Goal: Task Accomplishment & Management: Complete application form

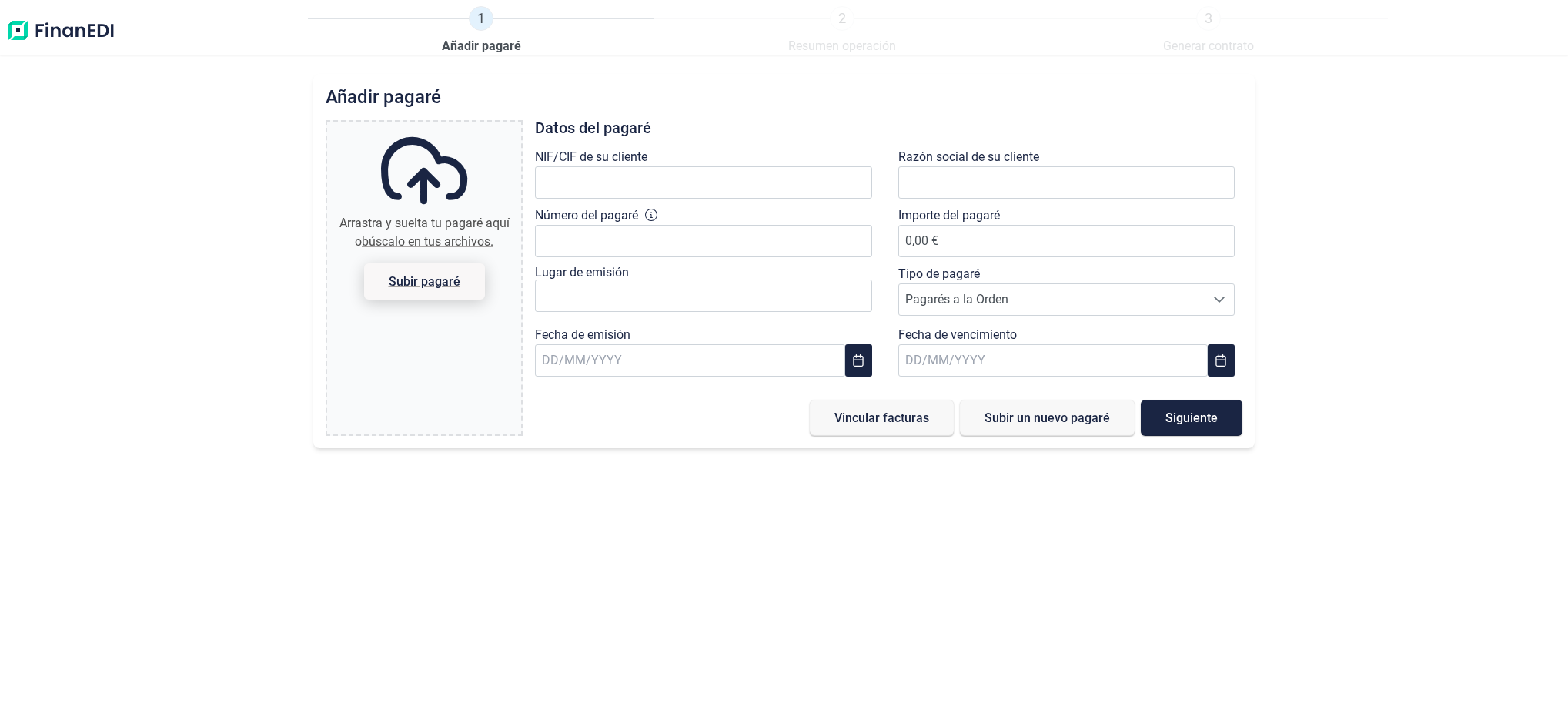
click at [432, 279] on span "Subir pagaré" at bounding box center [424, 281] width 72 height 12
click at [432, 126] on input "Arrastra y suelta tu pagaré aquí o búscalo en tus archivos. Subir pagaré" at bounding box center [424, 124] width 194 height 5
type input "C:\fakepath\Scan2025-09-02_103248.pdf"
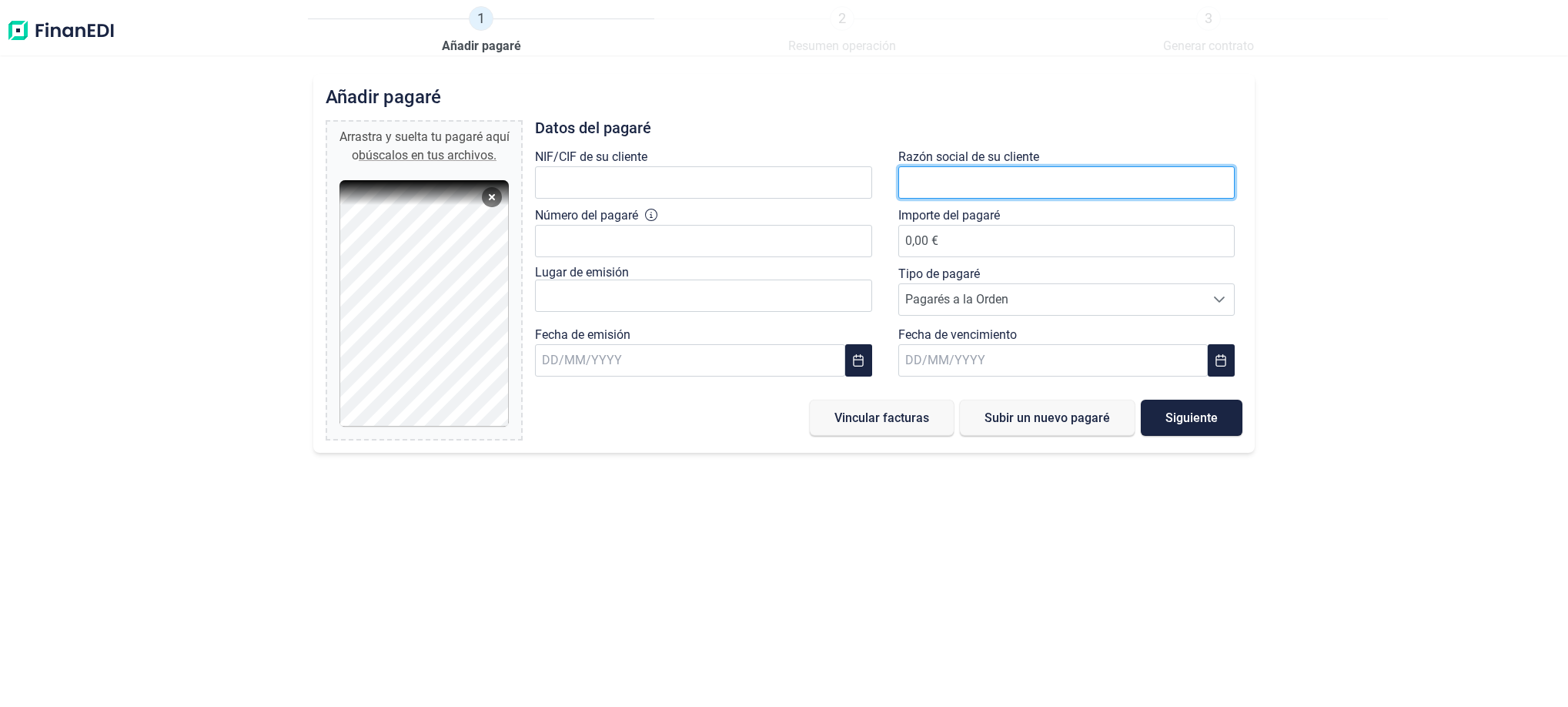
click at [955, 176] on input "text" at bounding box center [1066, 182] width 337 height 32
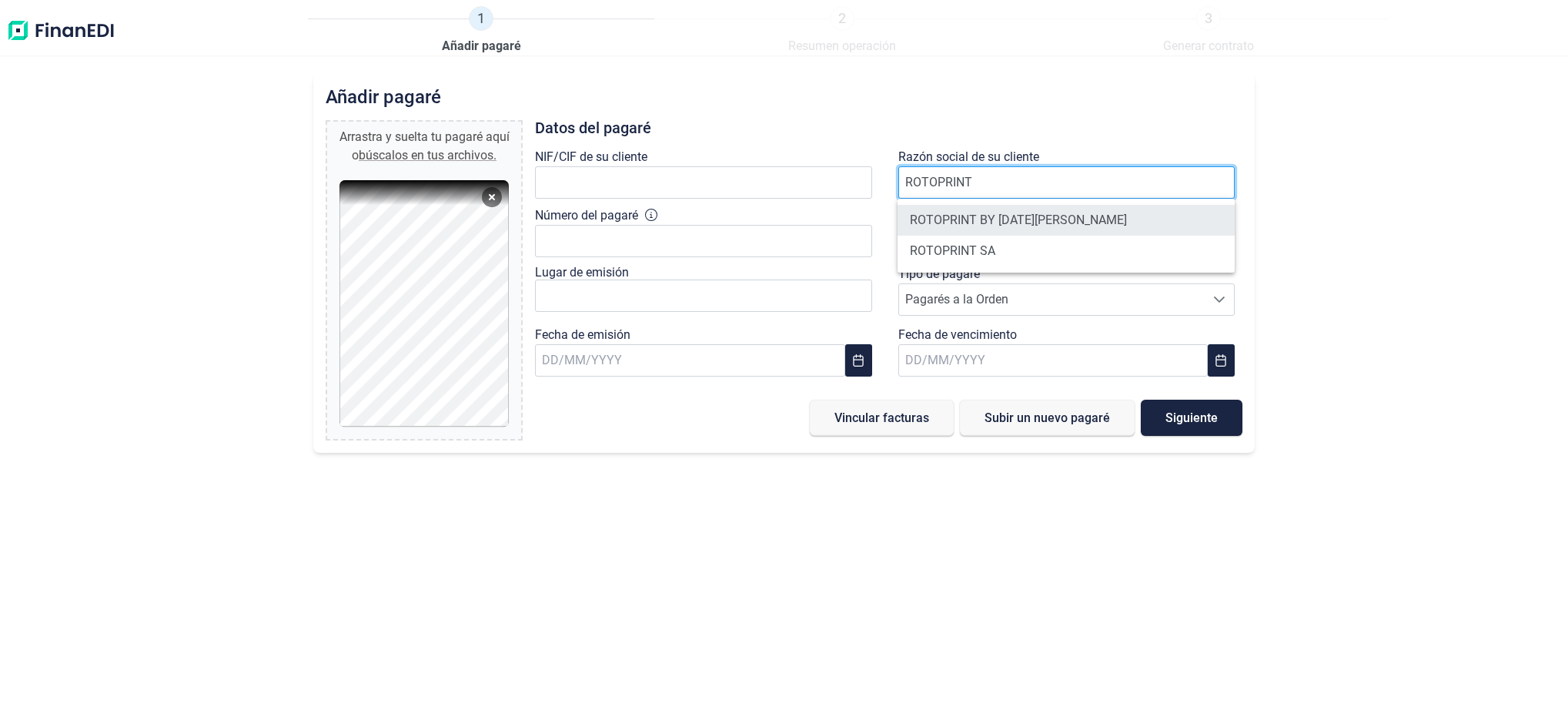
type input "ROTOPRINT"
click at [1021, 217] on li "ROTOPRINT BY [DATE][PERSON_NAME]" at bounding box center [1066, 220] width 337 height 31
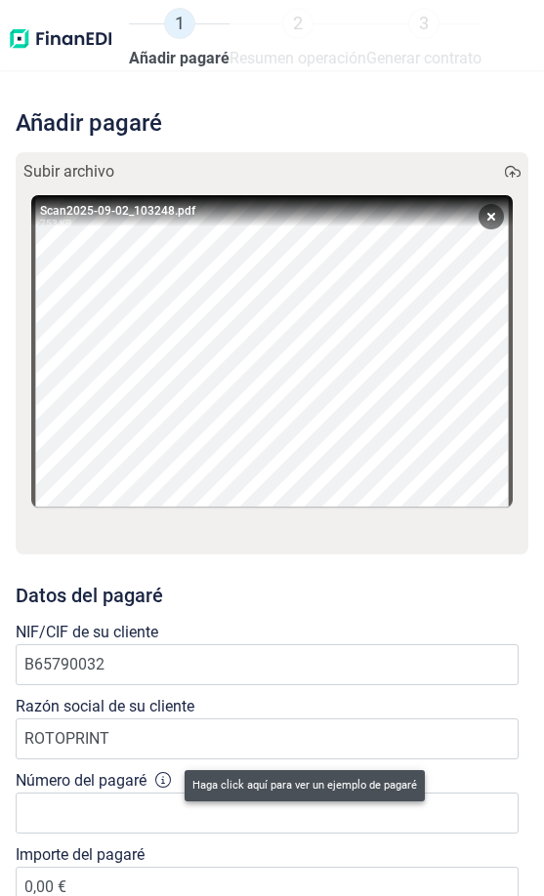
click at [171, 781] on icon at bounding box center [163, 780] width 16 height 16
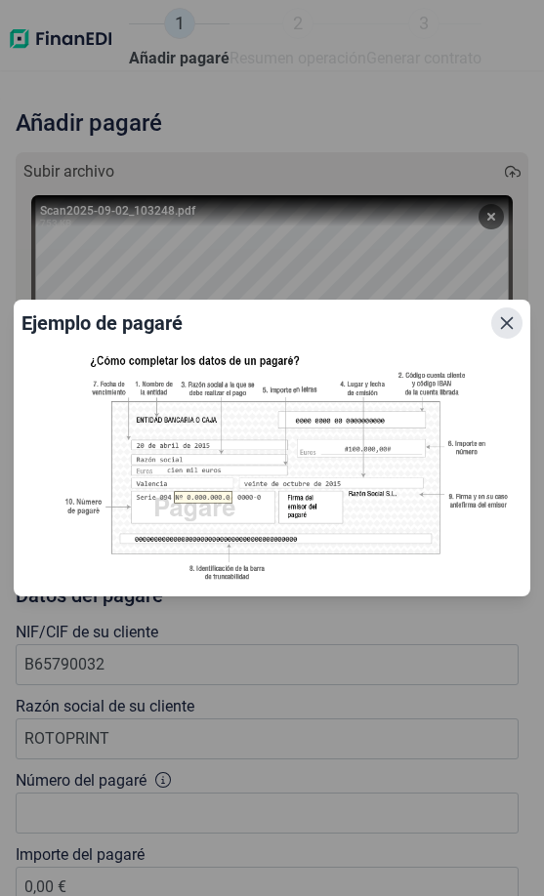
click at [506, 329] on icon "Close" at bounding box center [507, 323] width 16 height 16
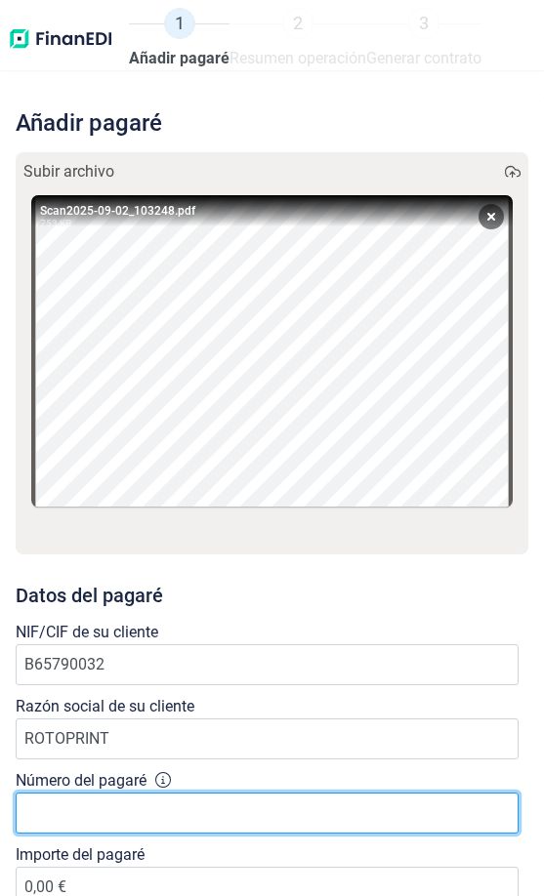
click at [40, 796] on input "Número del pagaré" at bounding box center [267, 813] width 503 height 41
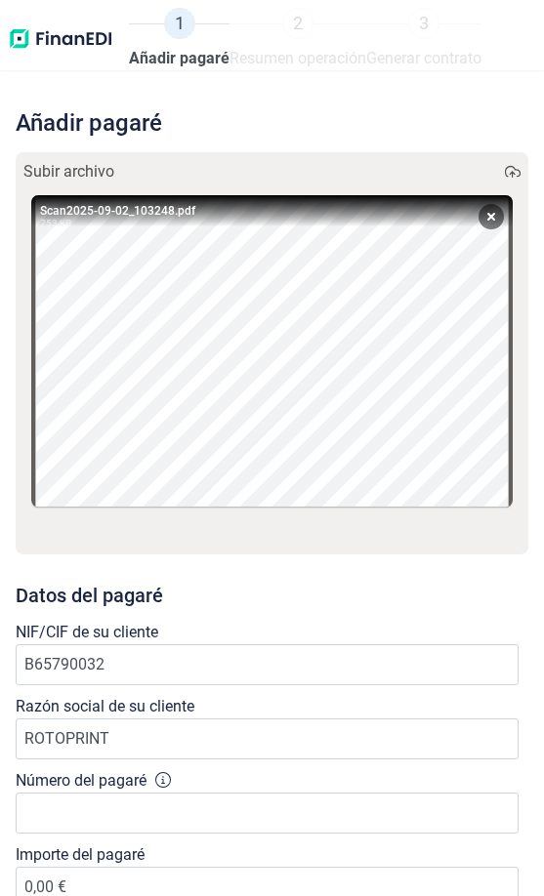
click at [159, 773] on icon at bounding box center [163, 780] width 16 height 16
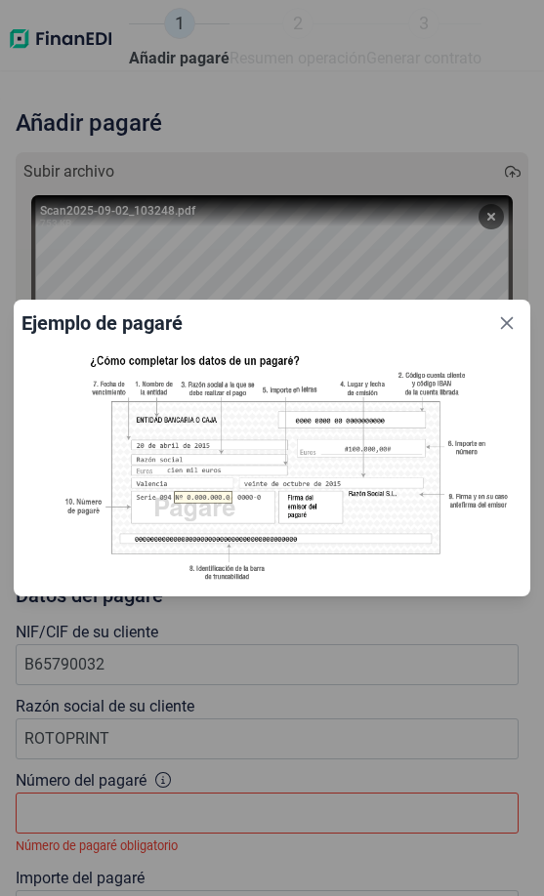
drag, startPoint x: 513, startPoint y: 322, endPoint x: 505, endPoint y: 331, distance: 12.4
click at [513, 322] on icon "Close" at bounding box center [507, 323] width 16 height 16
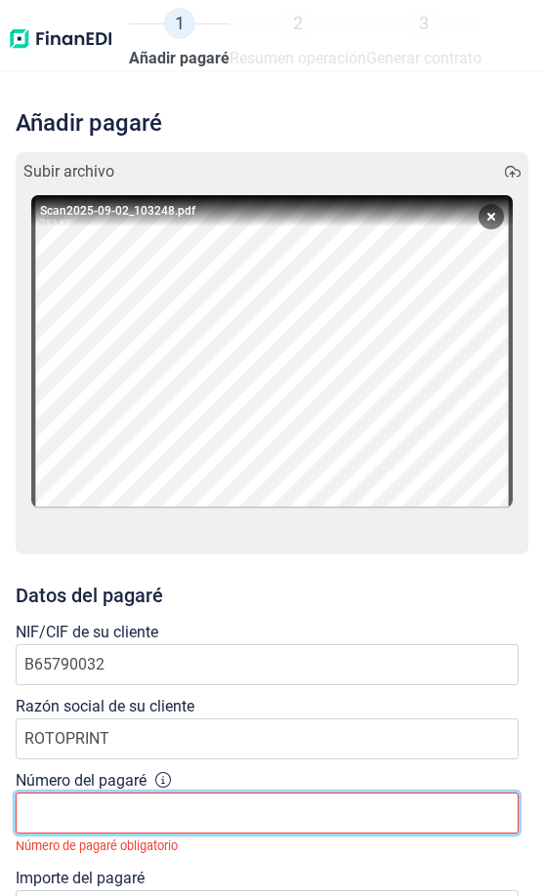
click at [53, 816] on input "Número del pagaré" at bounding box center [267, 813] width 503 height 41
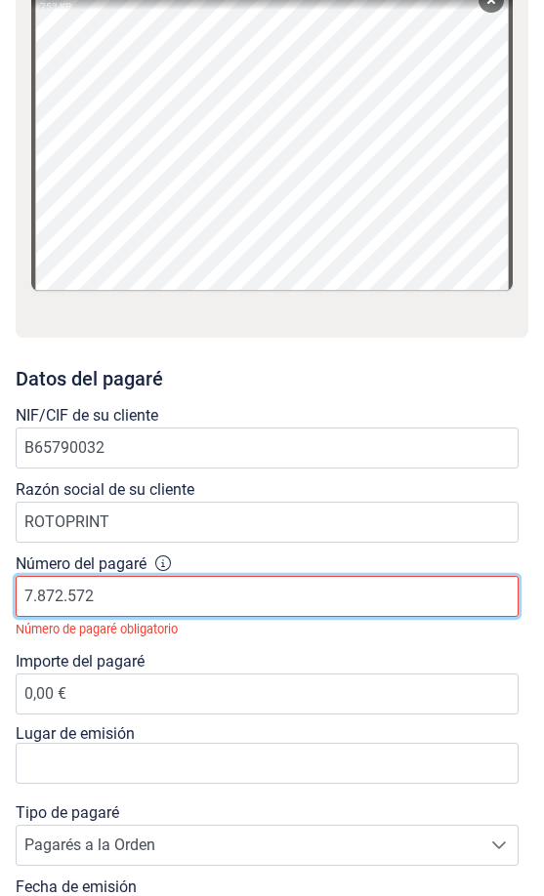
scroll to position [239, 0]
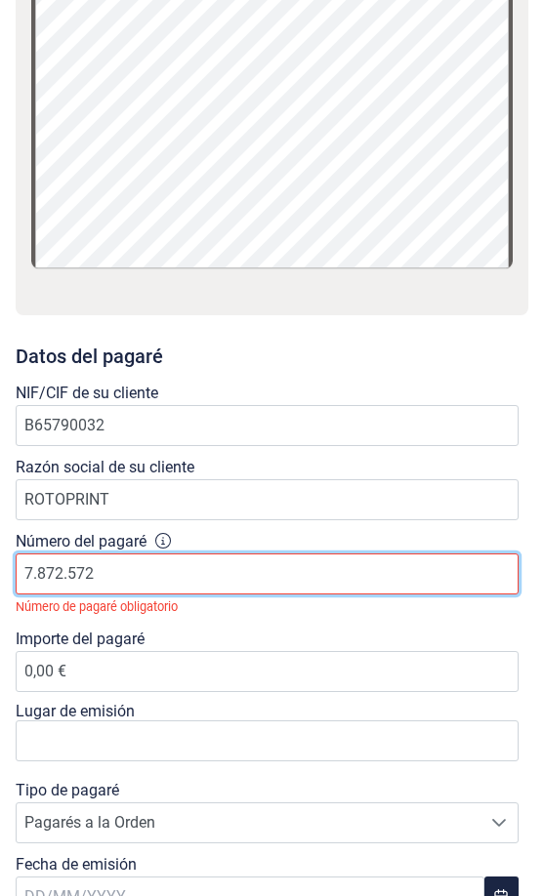
type input "7.872.572"
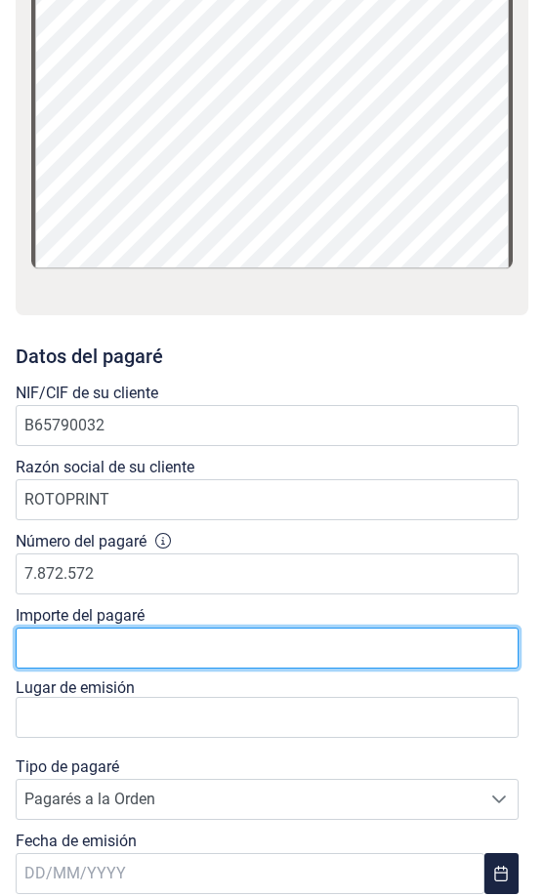
click at [151, 653] on input "0,00 €" at bounding box center [267, 648] width 503 height 41
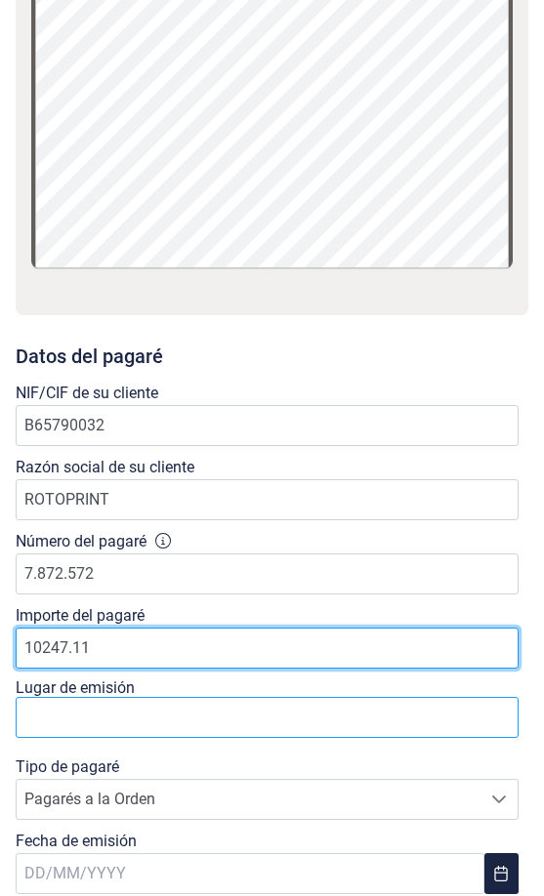
type input "10247.11"
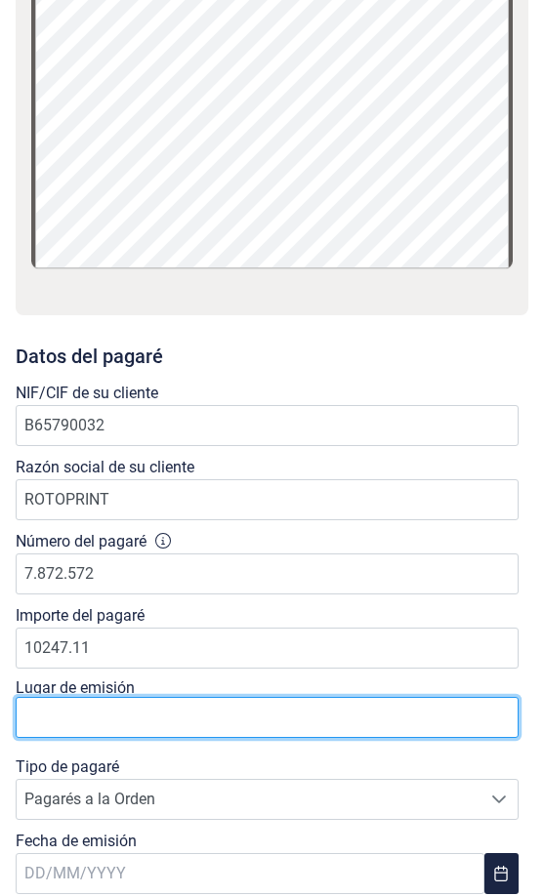
click at [203, 712] on input "text" at bounding box center [267, 717] width 503 height 41
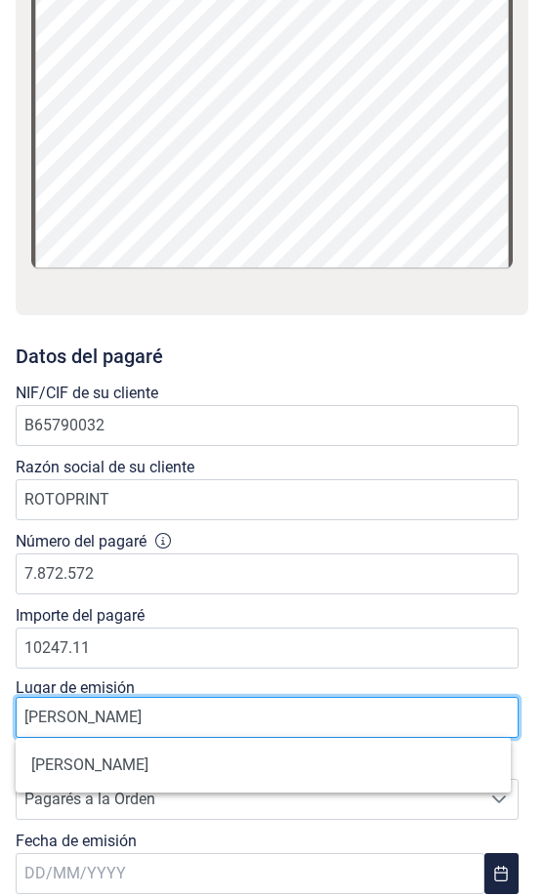
scroll to position [0, 0]
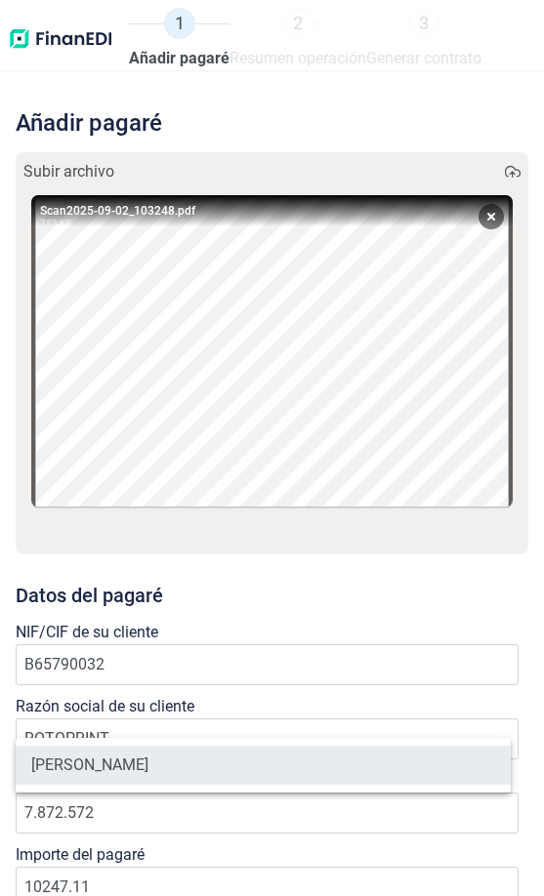
type input "[PERSON_NAME]"
click at [189, 770] on body "1 Añadir pagaré 2 Resumen operación 3 Generar contrato Añadir pagaré Subir arch…" at bounding box center [272, 448] width 544 height 896
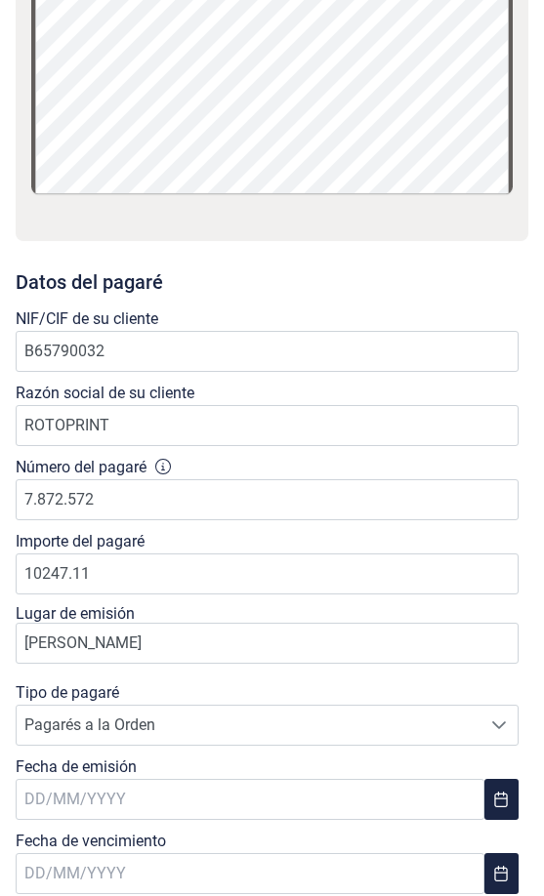
scroll to position [355, 0]
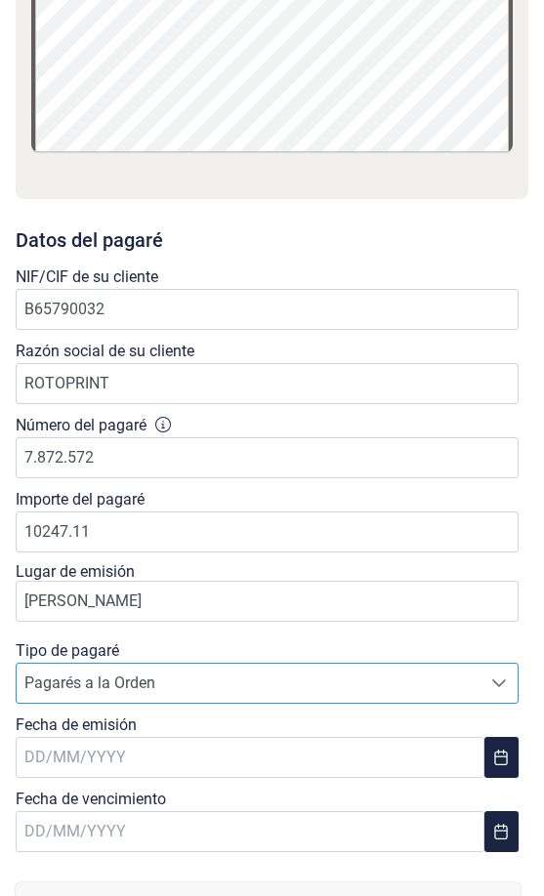
click at [177, 689] on span "Pagarés a la Orden" at bounding box center [249, 683] width 464 height 39
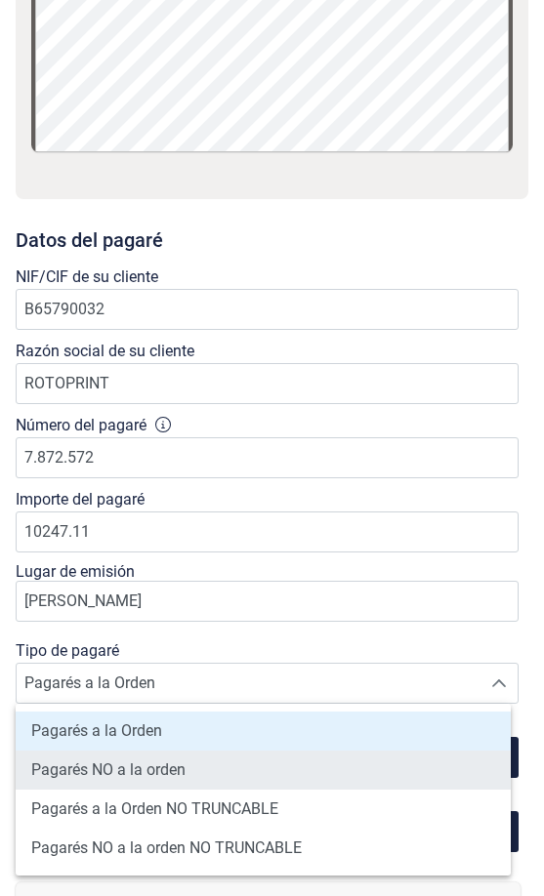
click at [172, 772] on span "Pagarés NO a la orden" at bounding box center [108, 769] width 154 height 23
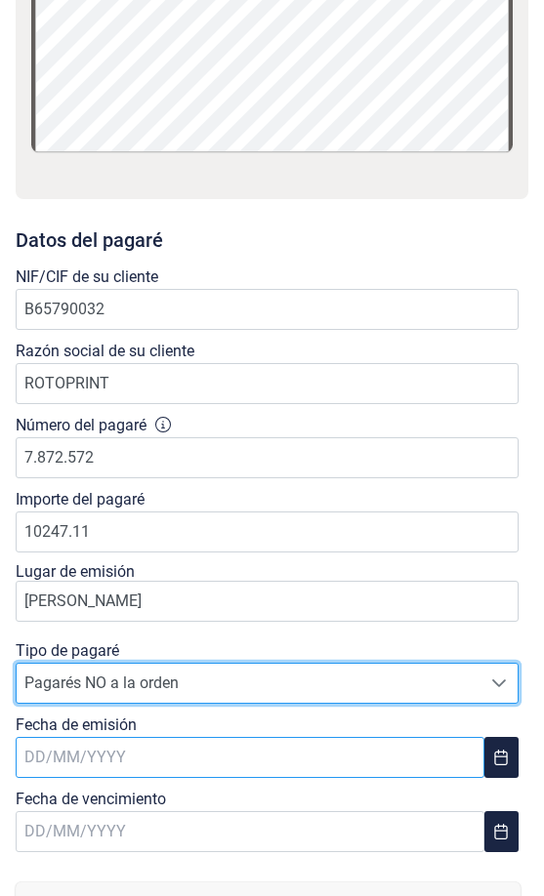
click at [167, 758] on input "text" at bounding box center [250, 757] width 469 height 41
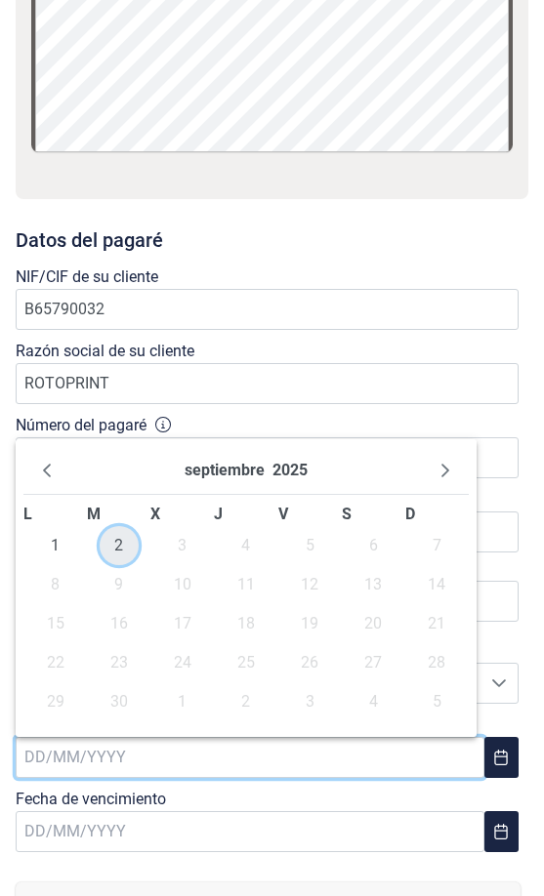
click at [116, 553] on span "2" at bounding box center [119, 545] width 39 height 39
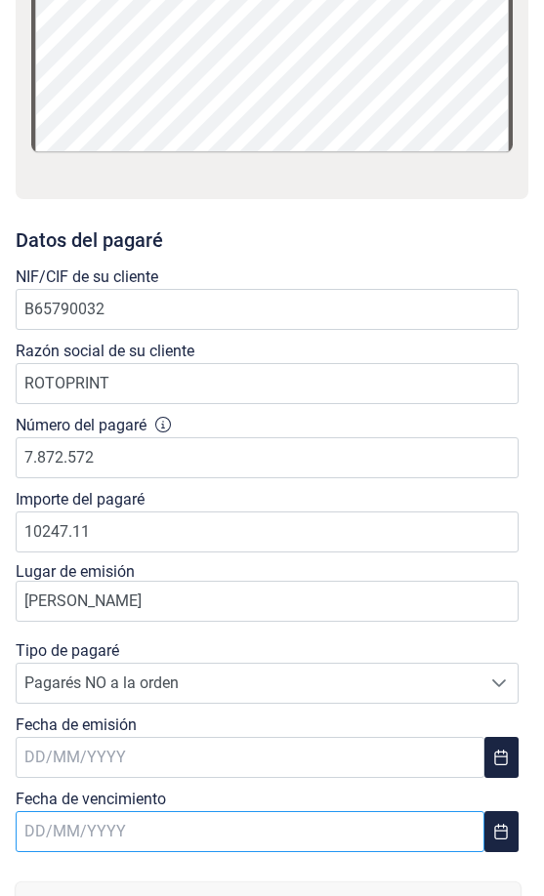
click at [143, 838] on input "text" at bounding box center [250, 831] width 469 height 41
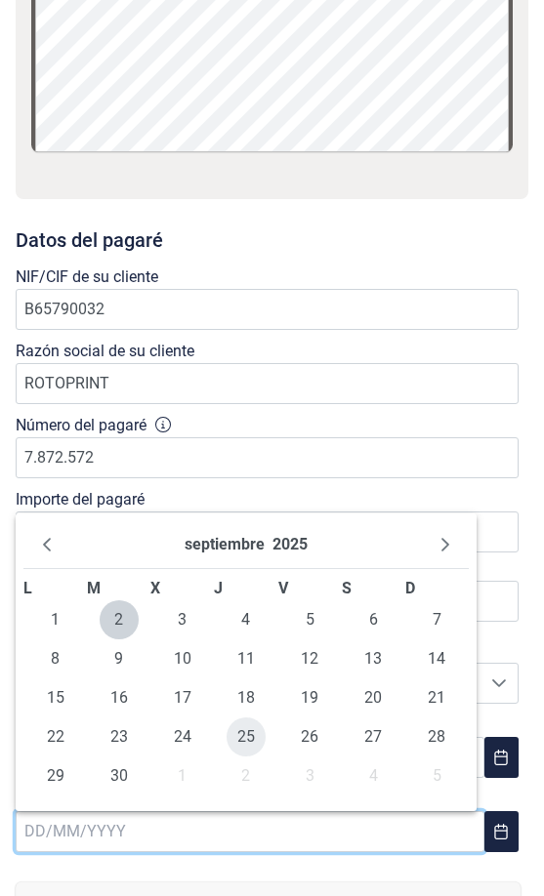
click at [247, 739] on span "25" at bounding box center [245, 736] width 39 height 39
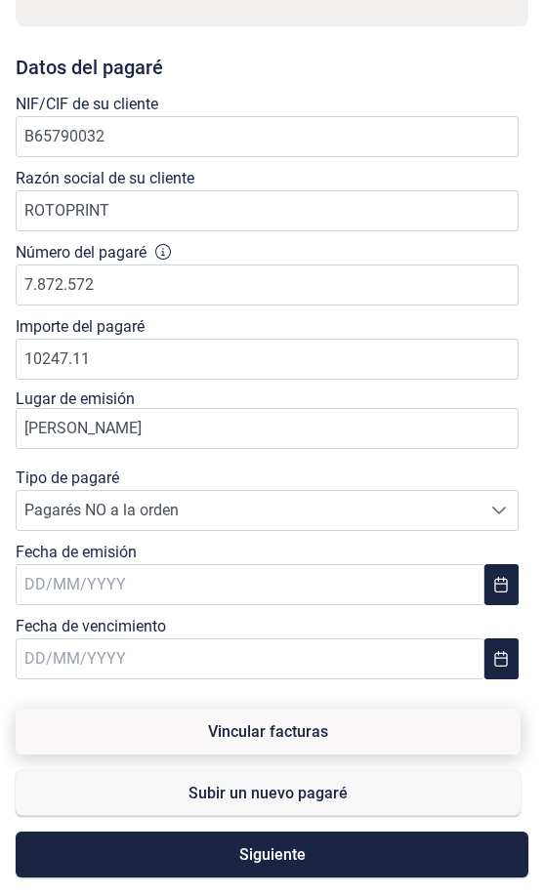
scroll to position [534, 0]
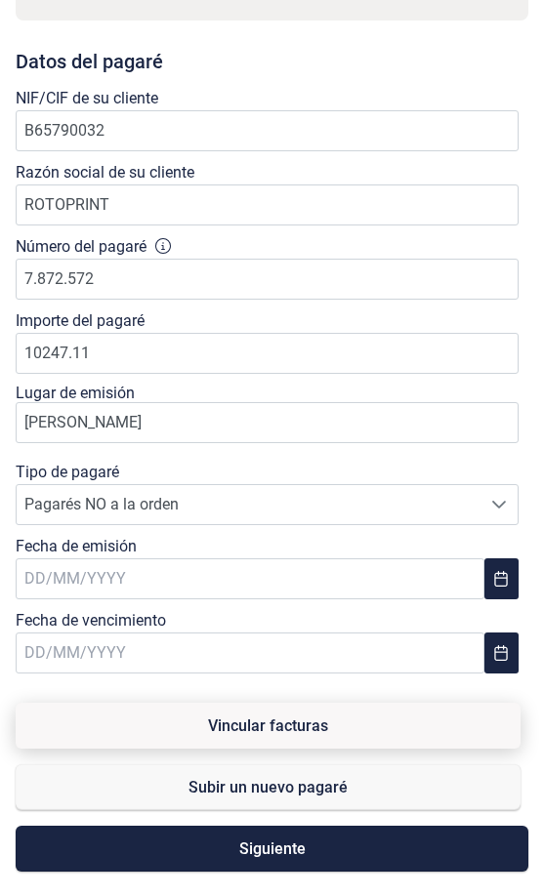
click at [246, 725] on span "Vincular facturas" at bounding box center [268, 725] width 120 height 15
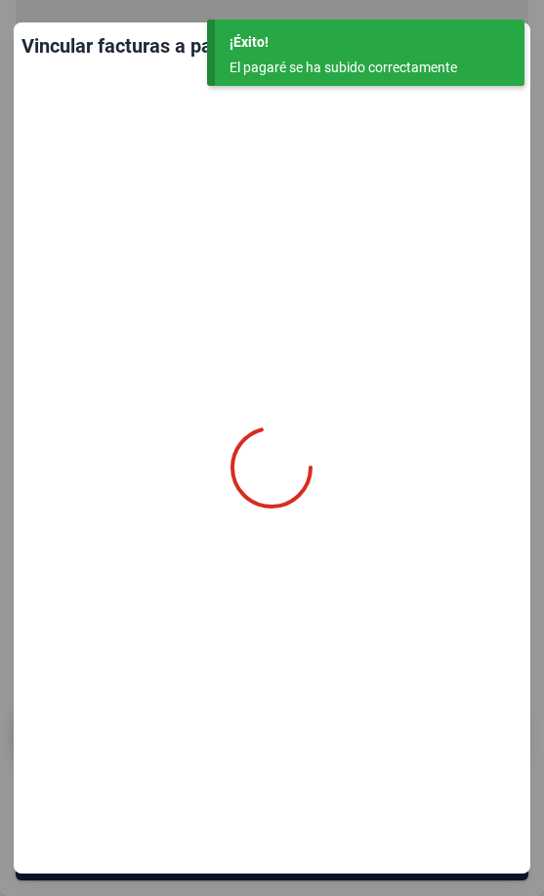
scroll to position [370, 0]
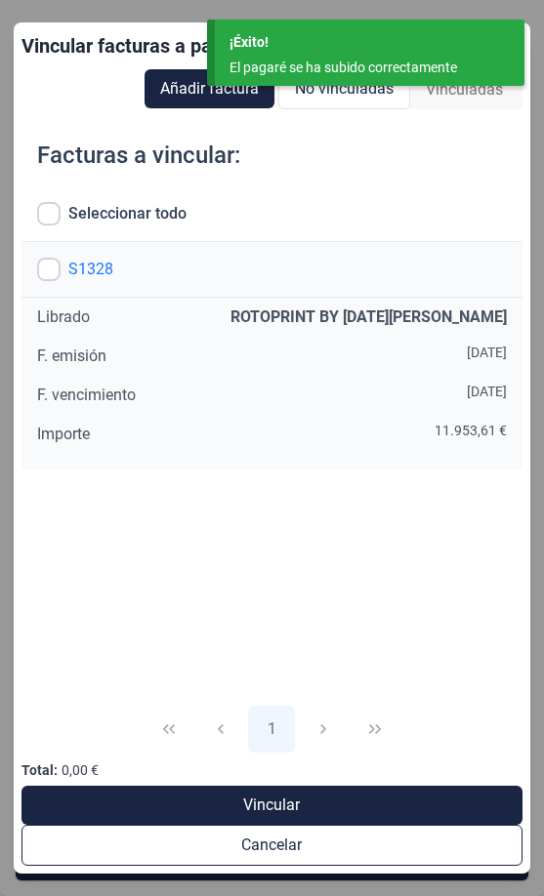
click at [50, 272] on input "checkbox" at bounding box center [48, 269] width 23 height 23
checkbox input "true"
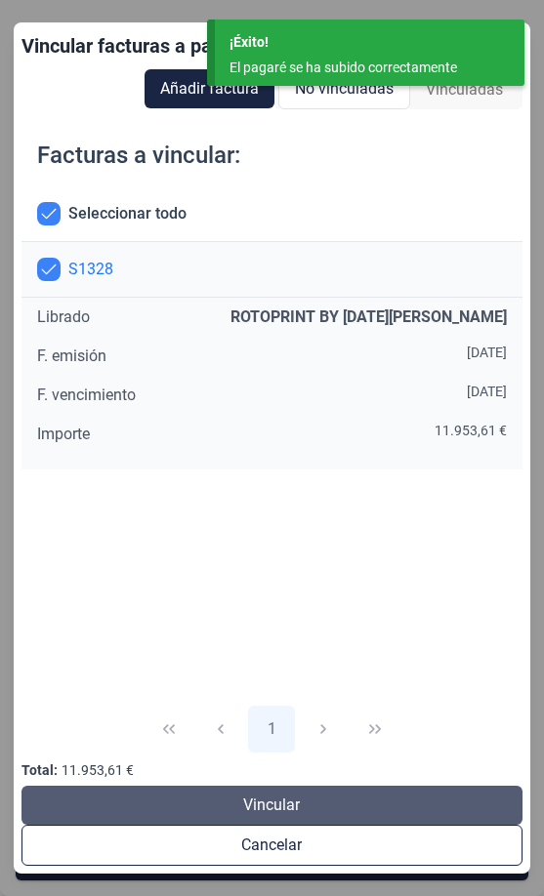
click at [267, 819] on button "Vincular" at bounding box center [271, 805] width 501 height 39
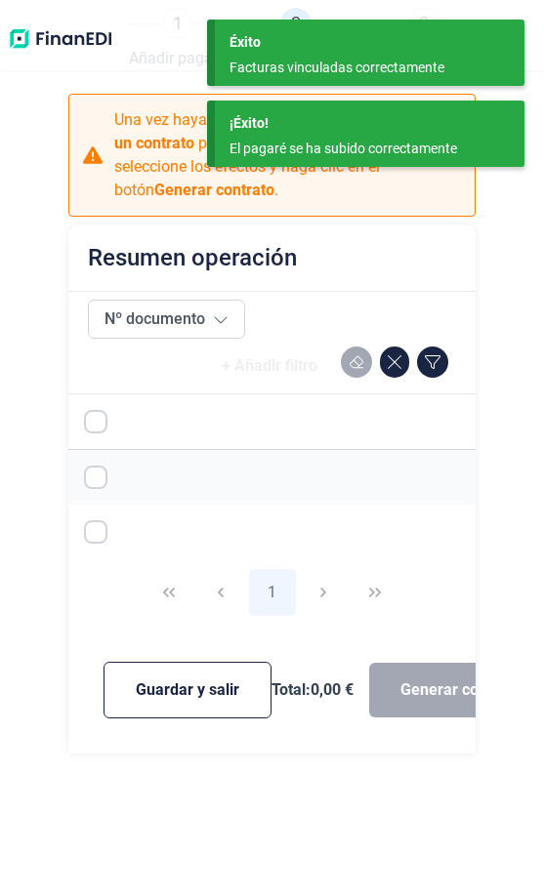
checkbox input "true"
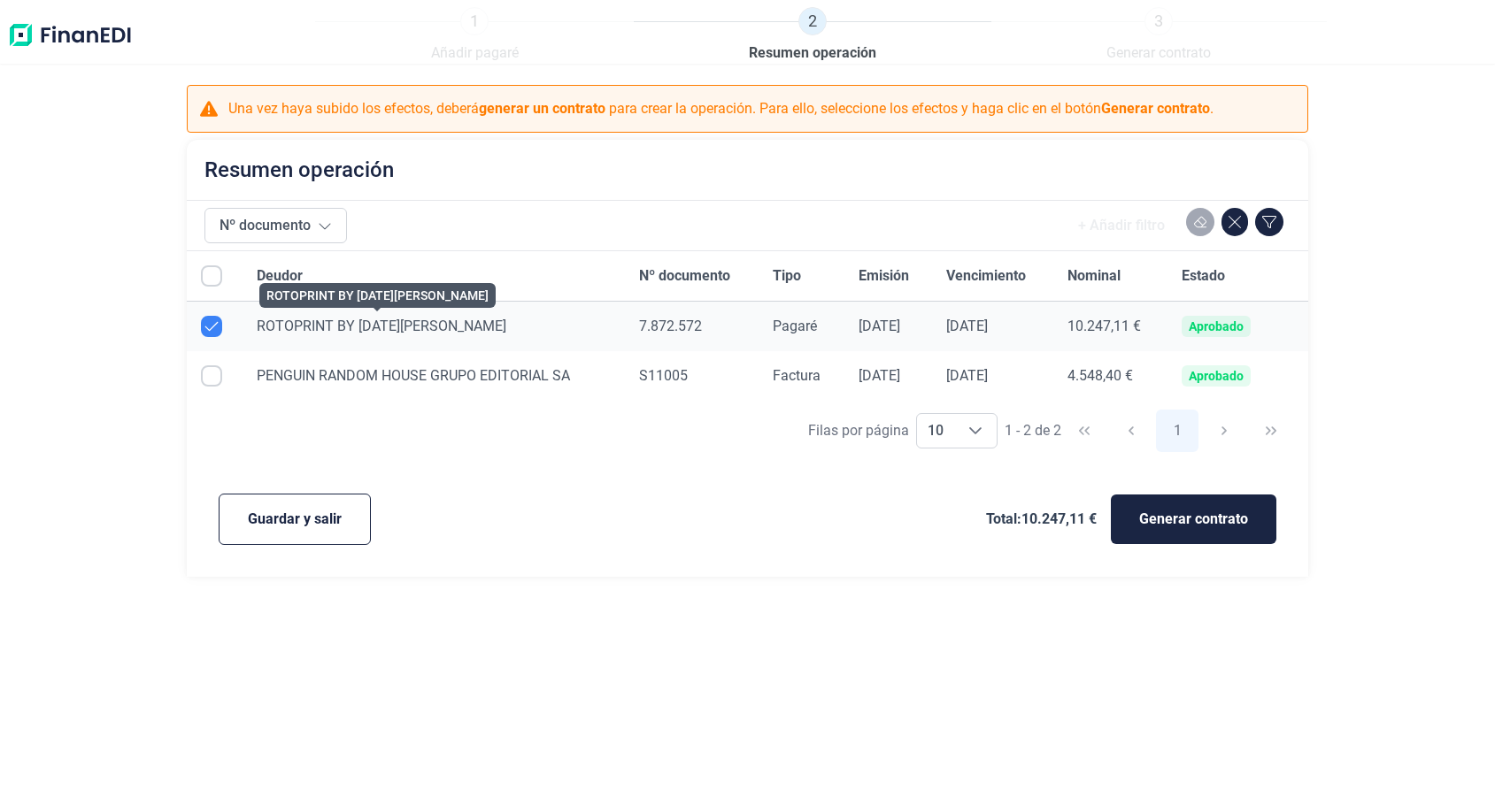
click at [356, 331] on span "ROTOPRINT BY [DATE][PERSON_NAME]" at bounding box center [381, 325] width 249 height 17
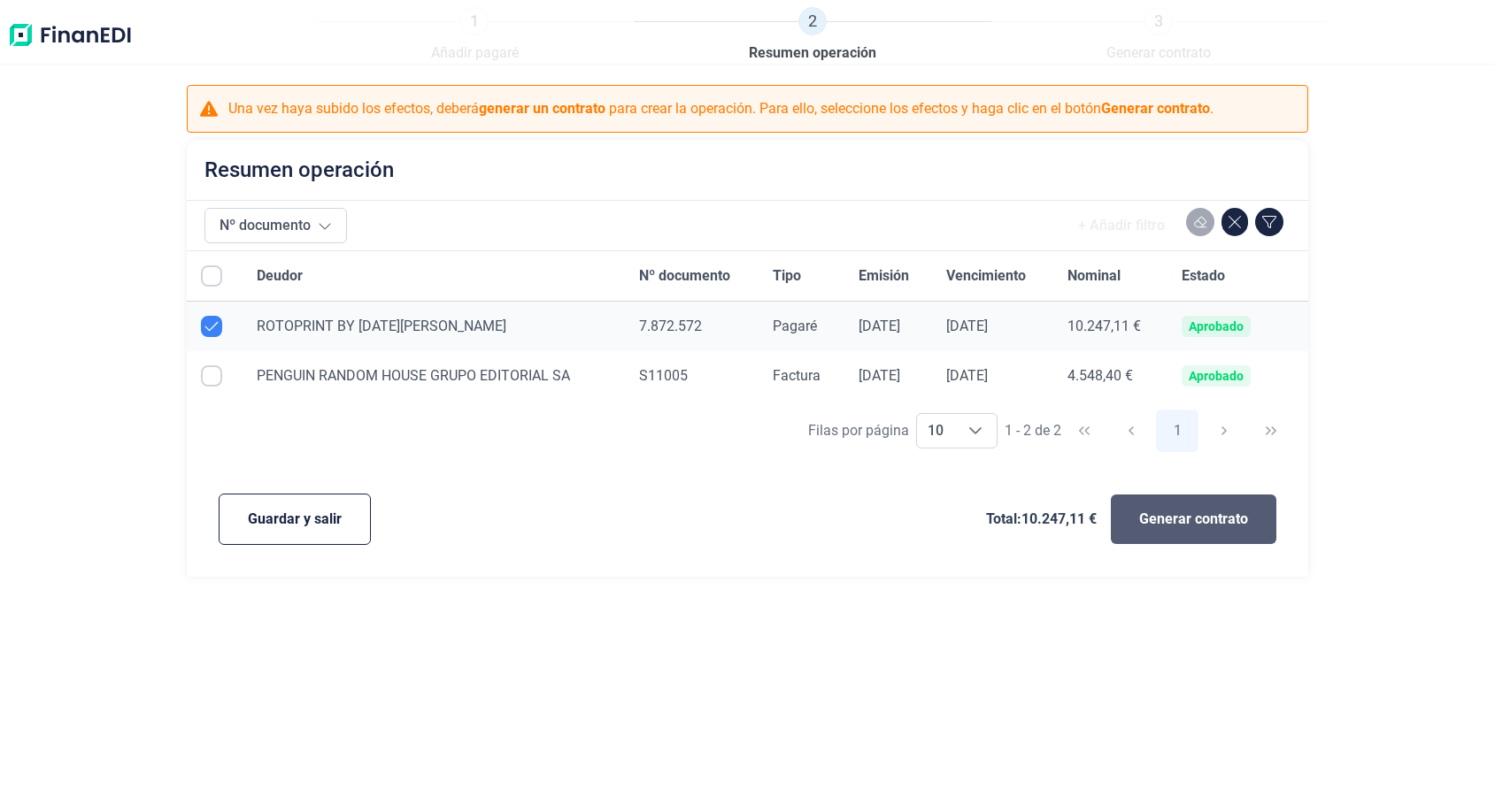
click at [1236, 527] on span "Generar contrato" at bounding box center [1193, 518] width 109 height 21
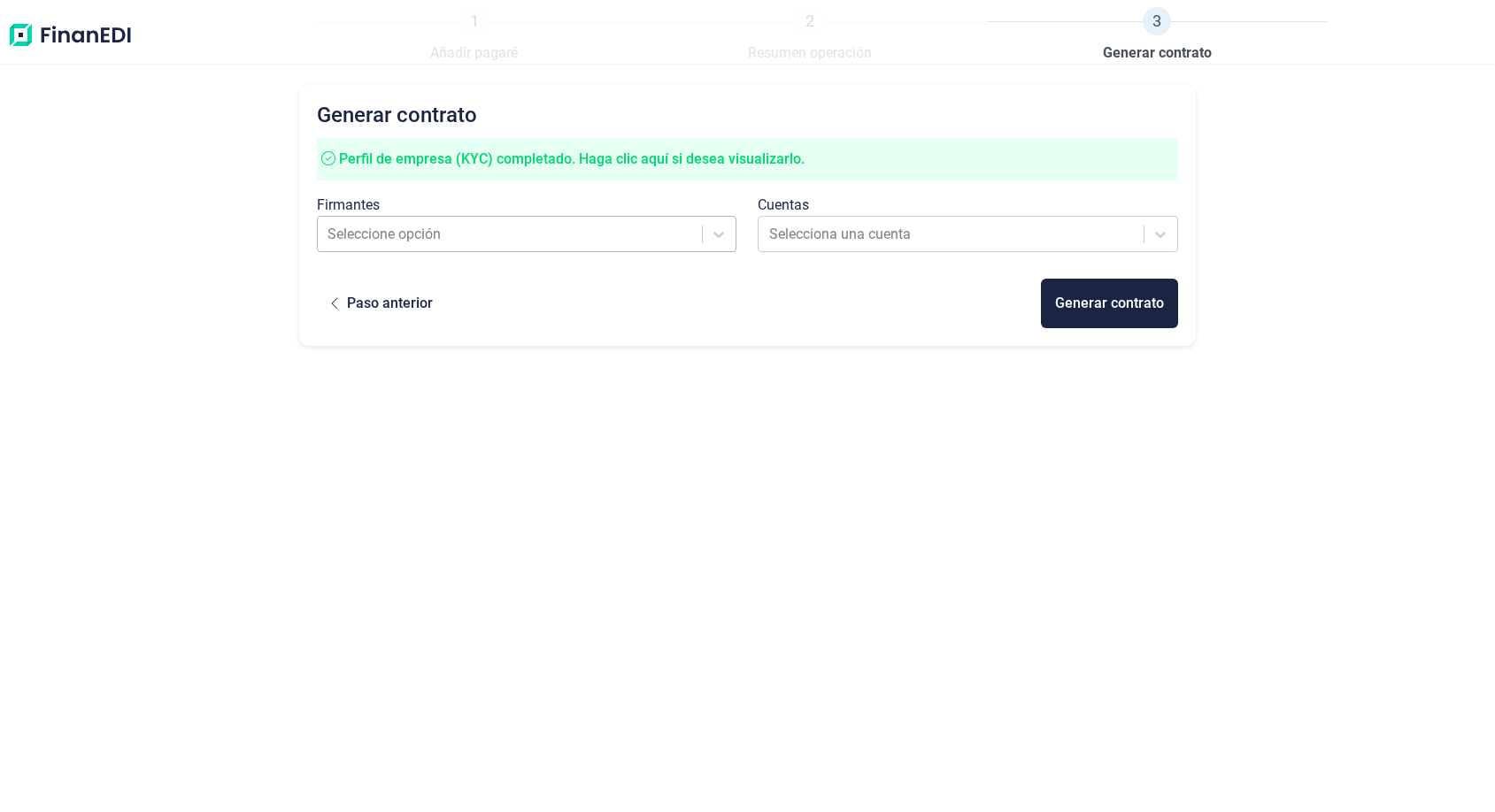
click at [500, 234] on div at bounding box center [510, 234] width 365 height 24
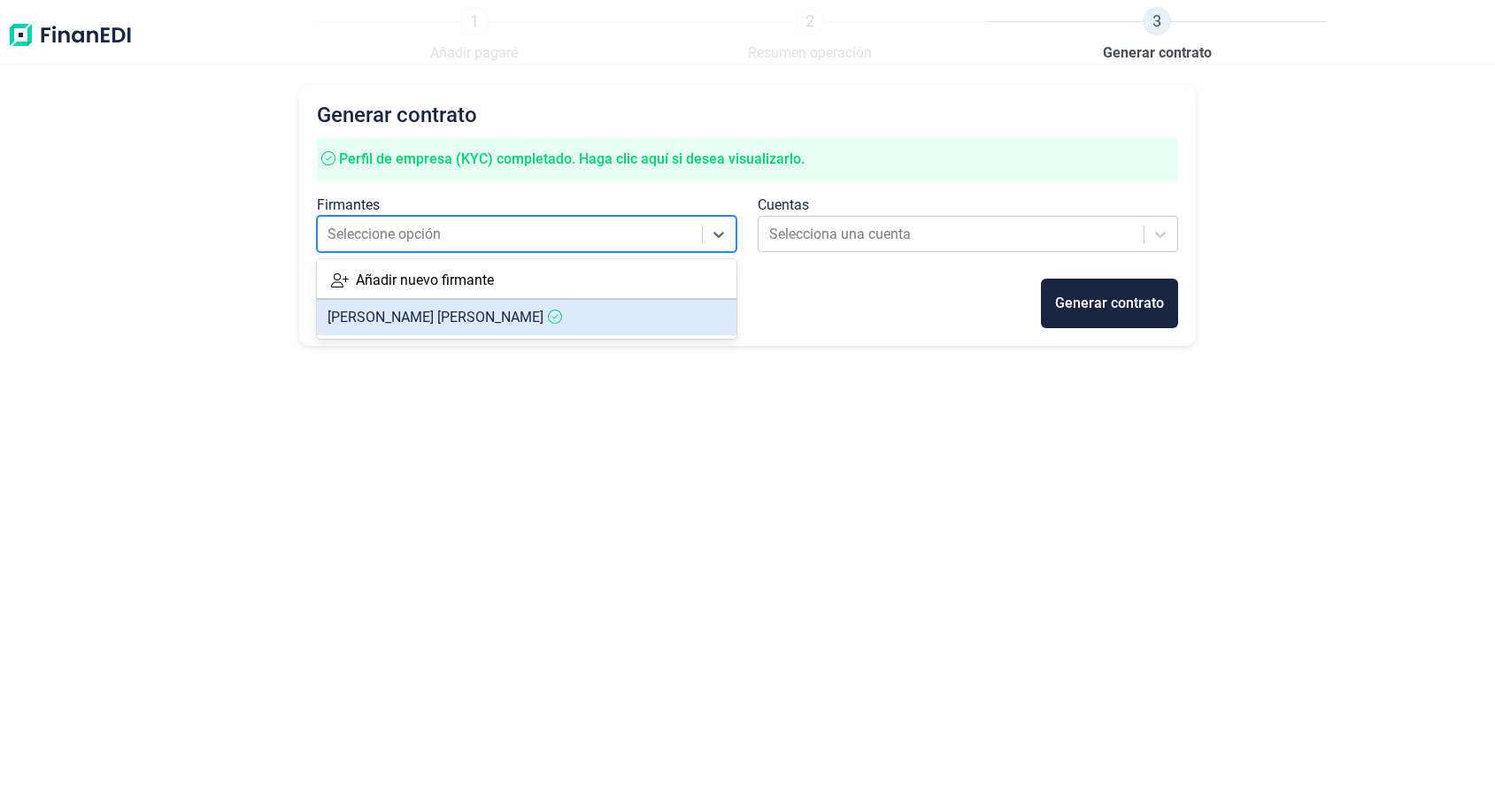
click at [490, 316] on span "[PERSON_NAME]" at bounding box center [435, 317] width 216 height 17
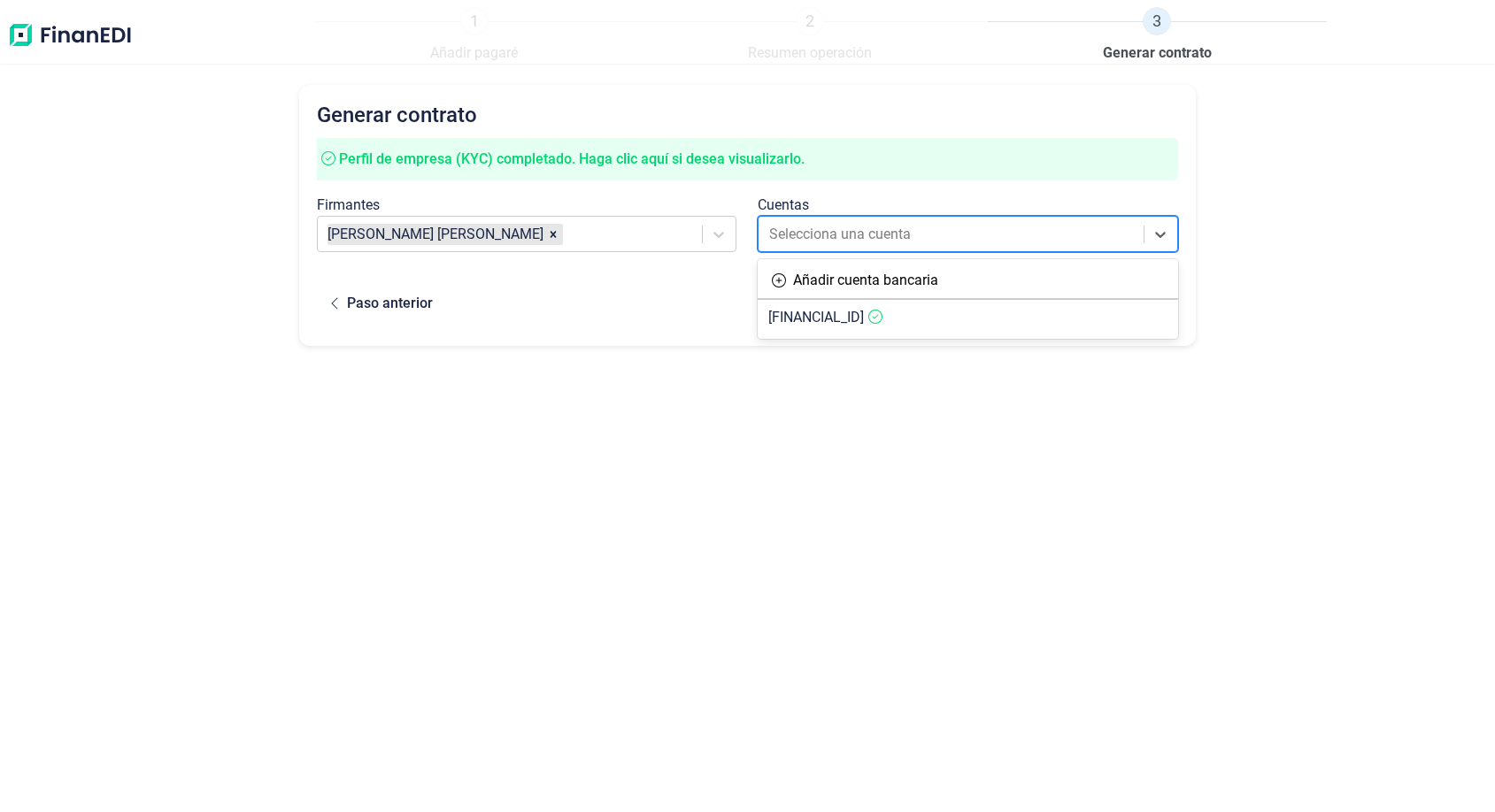
click at [922, 229] on div at bounding box center [951, 234] width 365 height 24
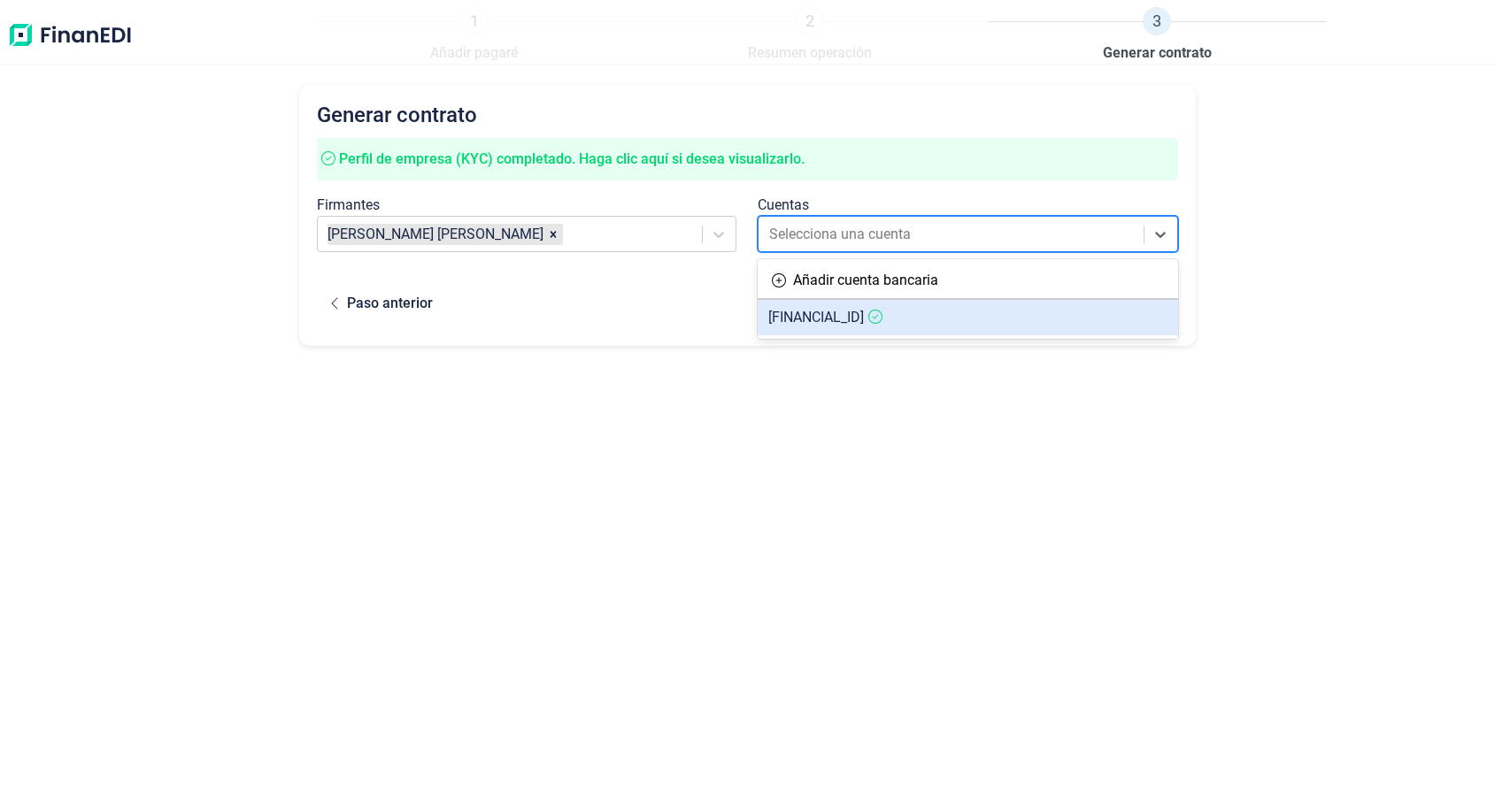
click at [864, 309] on span "[FINANCIAL_ID]" at bounding box center [815, 317] width 95 height 17
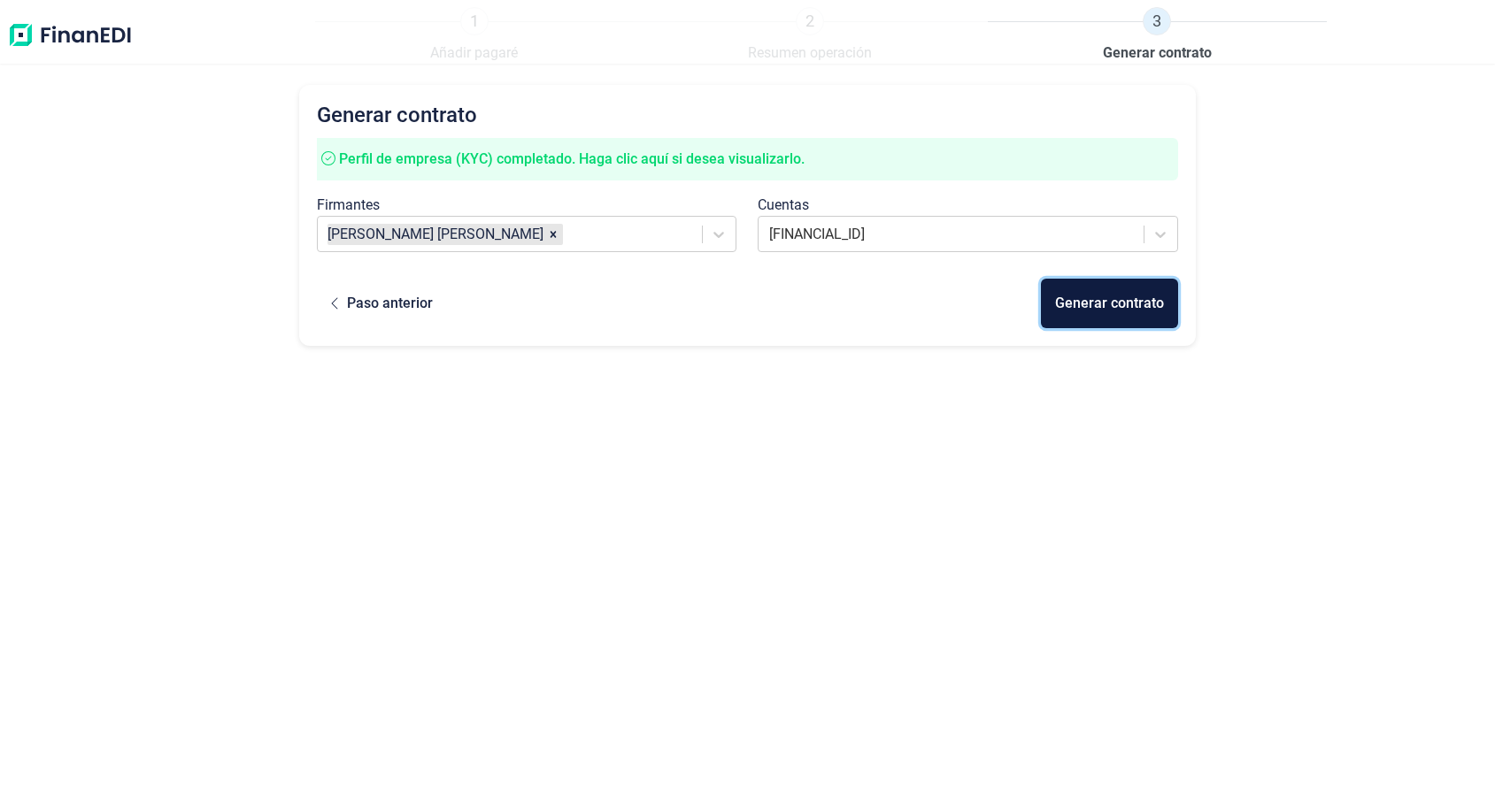
click at [1112, 300] on div "Generar contrato" at bounding box center [1109, 303] width 109 height 21
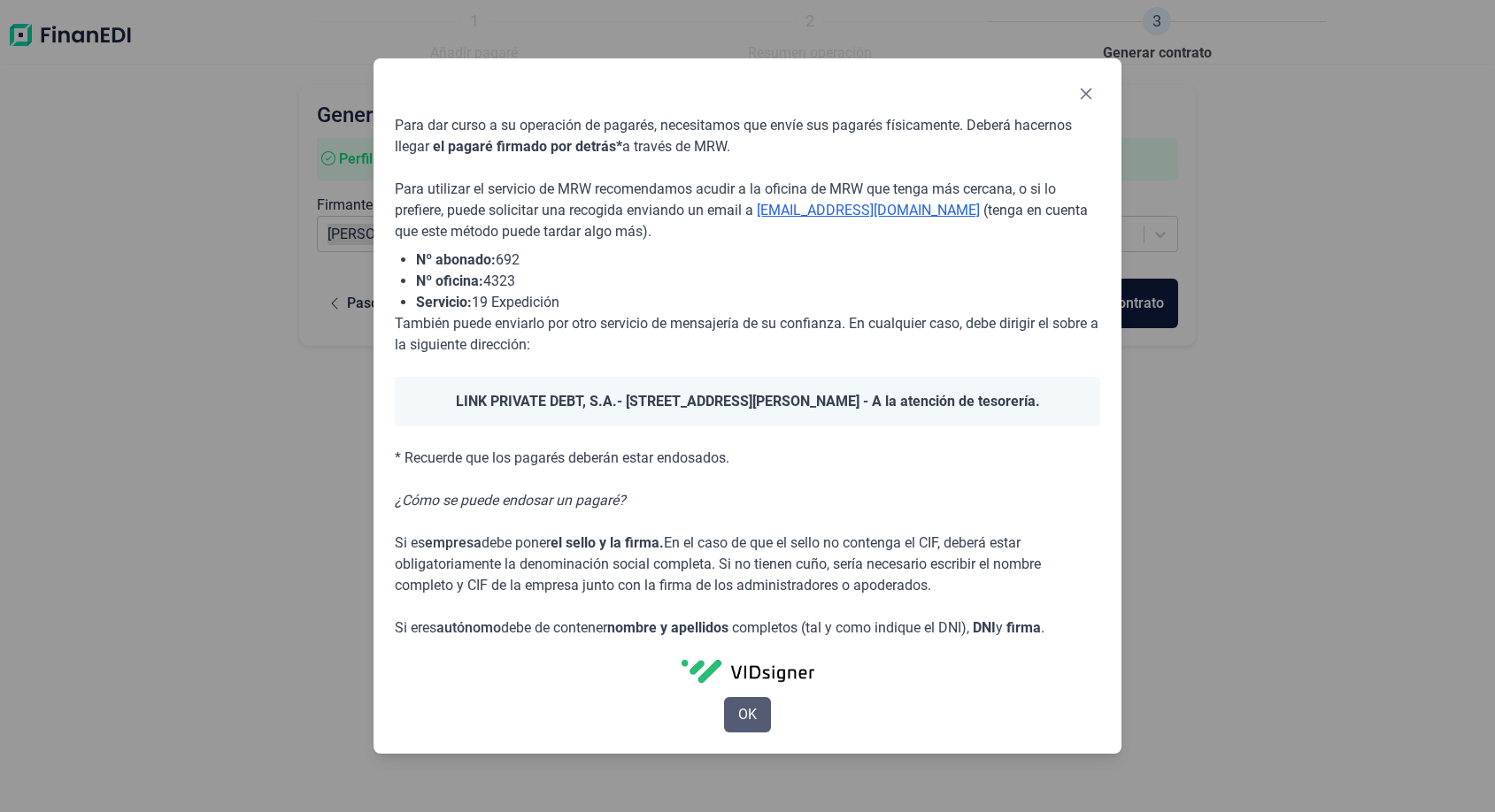
click at [757, 711] on button "OK" at bounding box center [747, 714] width 47 height 35
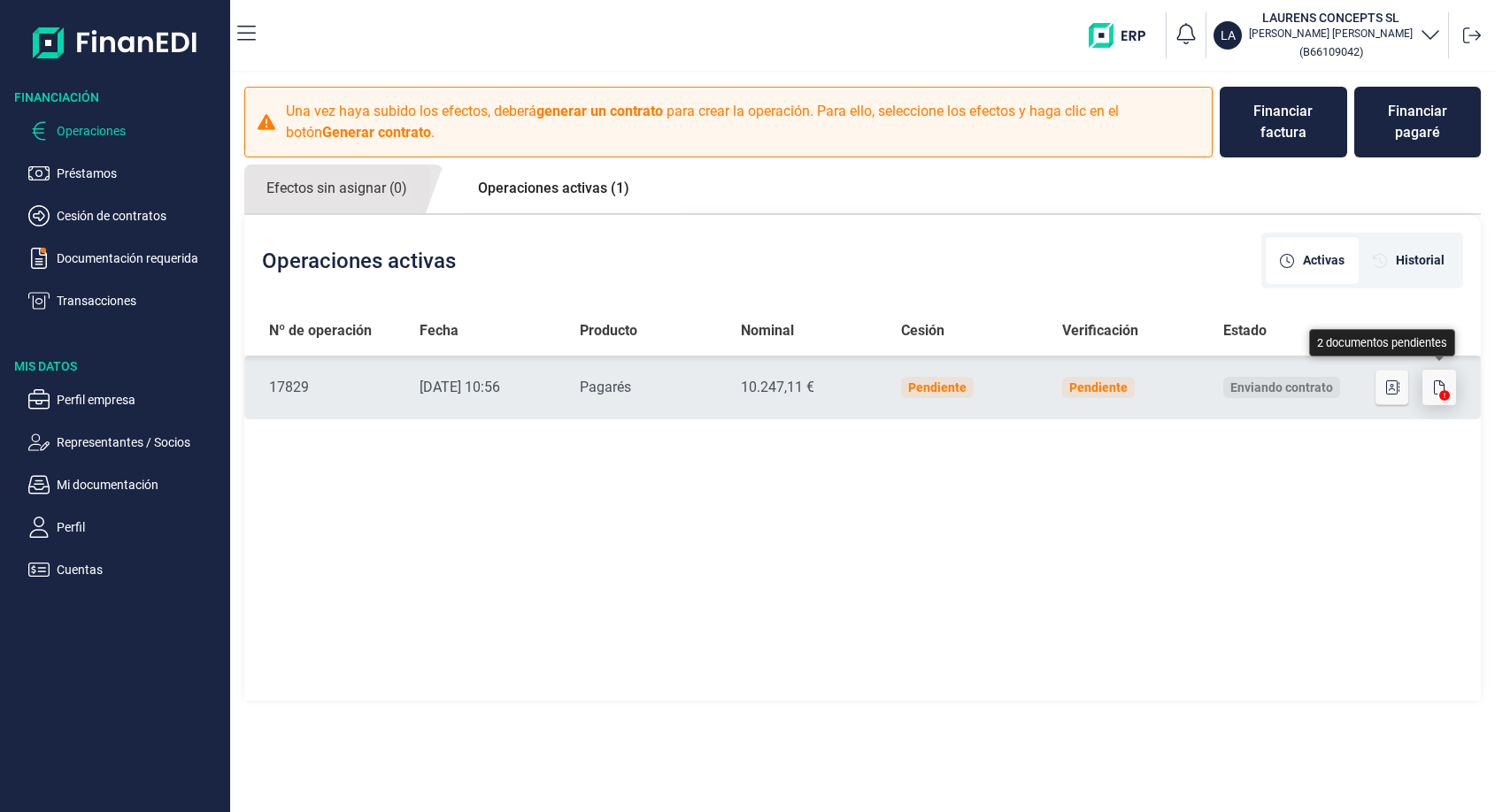
click at [1438, 387] on icon "button" at bounding box center [1439, 388] width 11 height 14
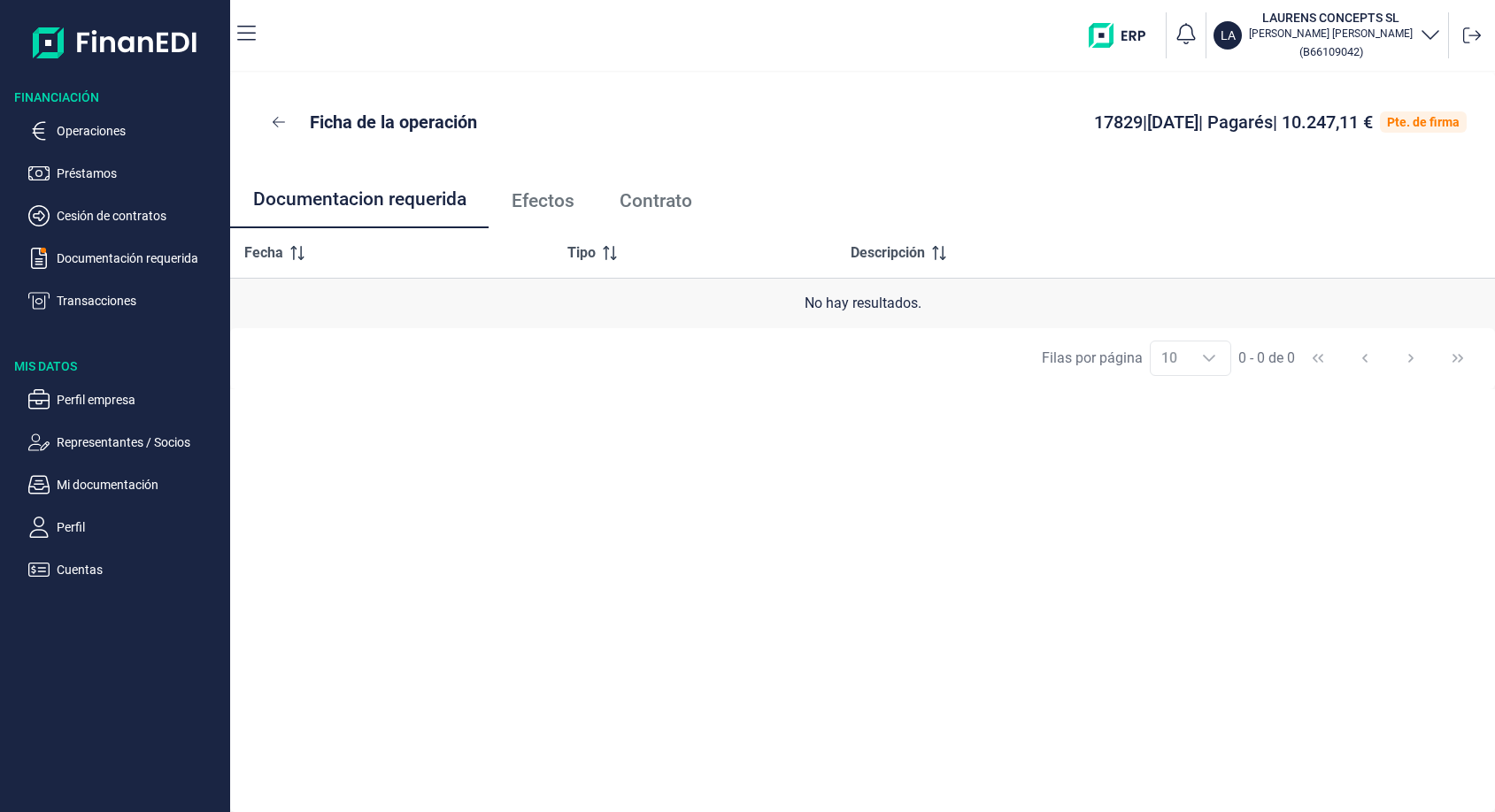
click at [537, 202] on span "Efectos" at bounding box center [542, 201] width 63 height 18
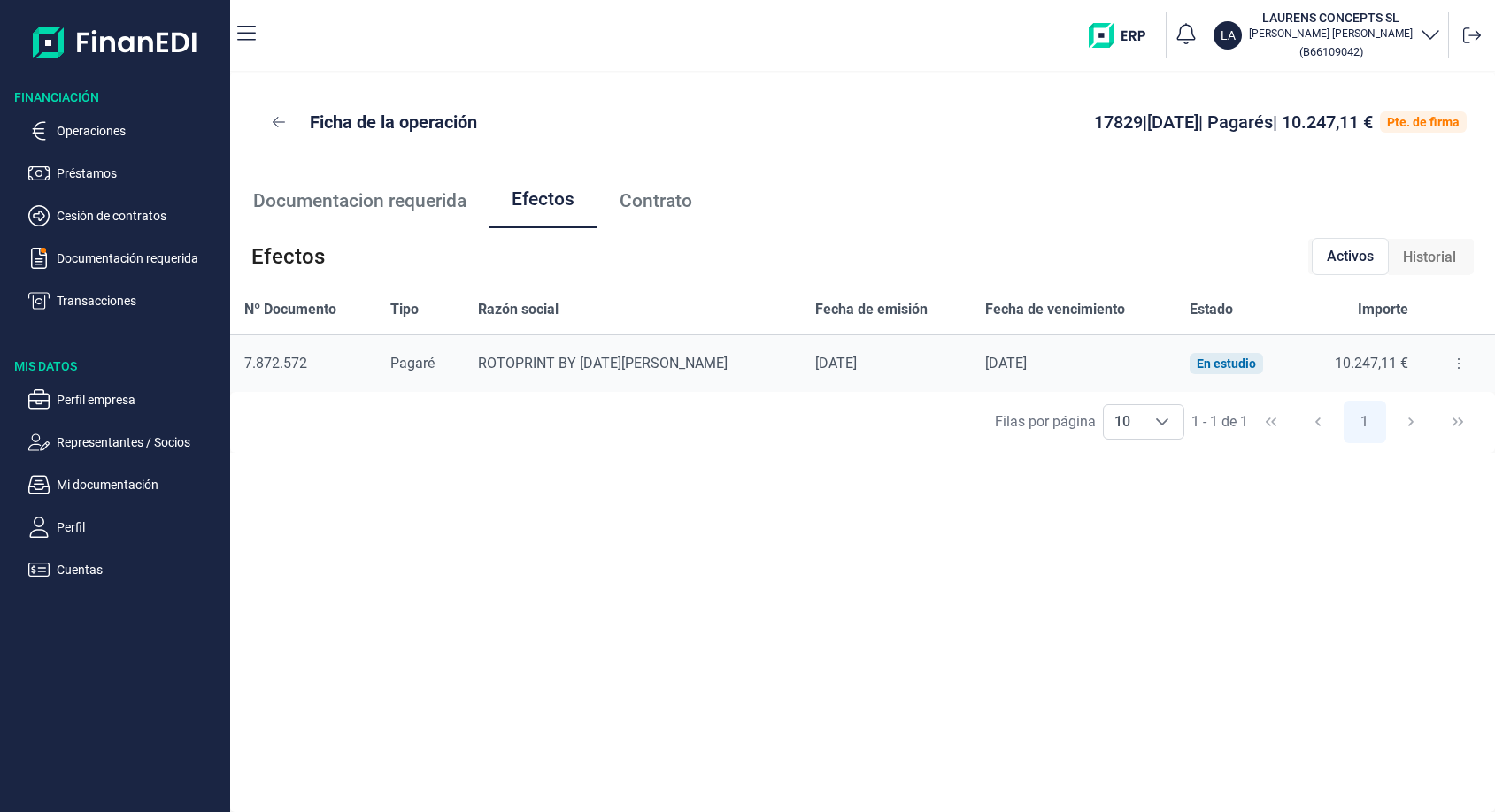
click at [651, 201] on span "Contrato" at bounding box center [655, 201] width 73 height 18
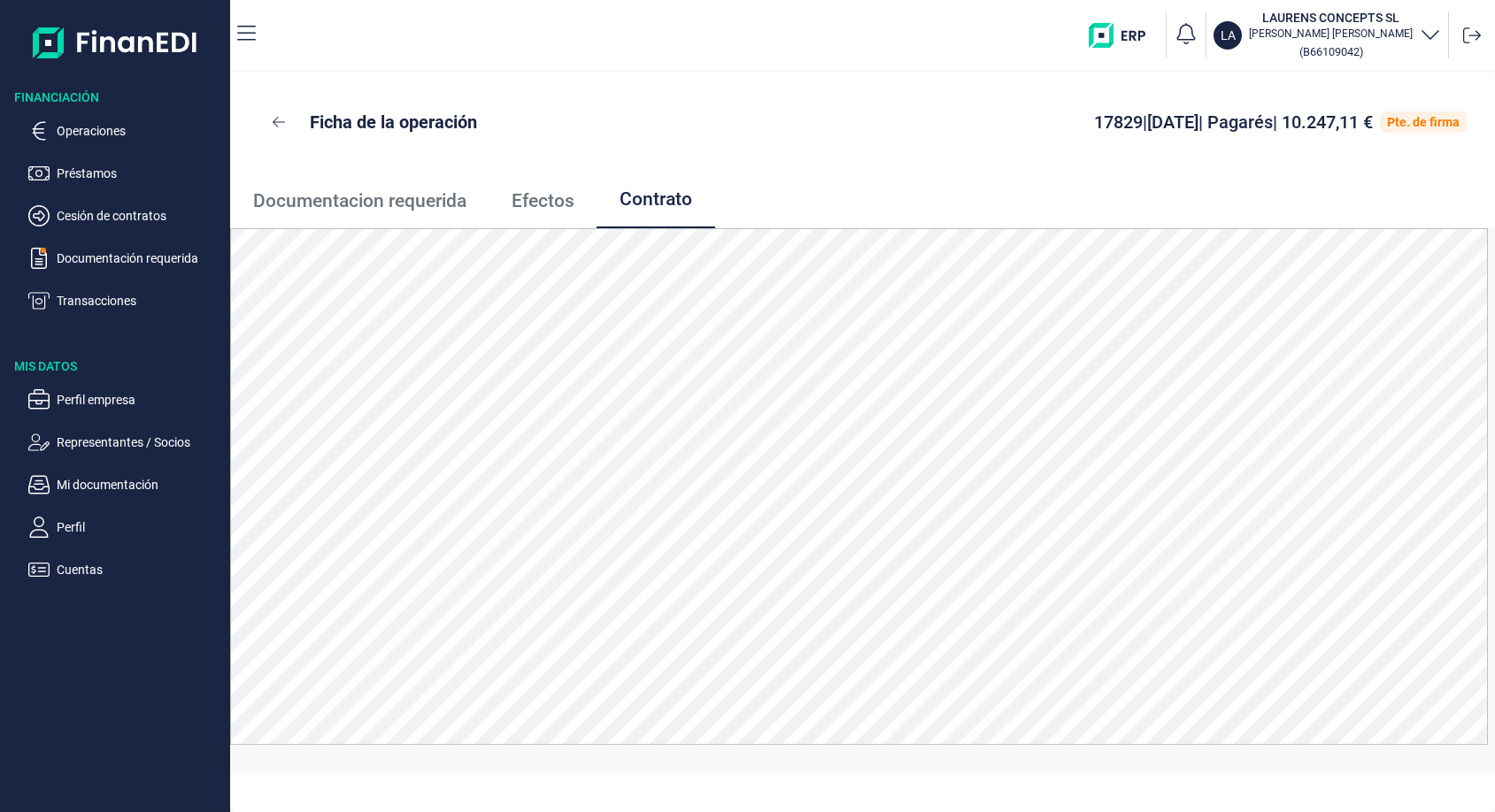
click at [539, 200] on span "Efectos" at bounding box center [542, 201] width 63 height 18
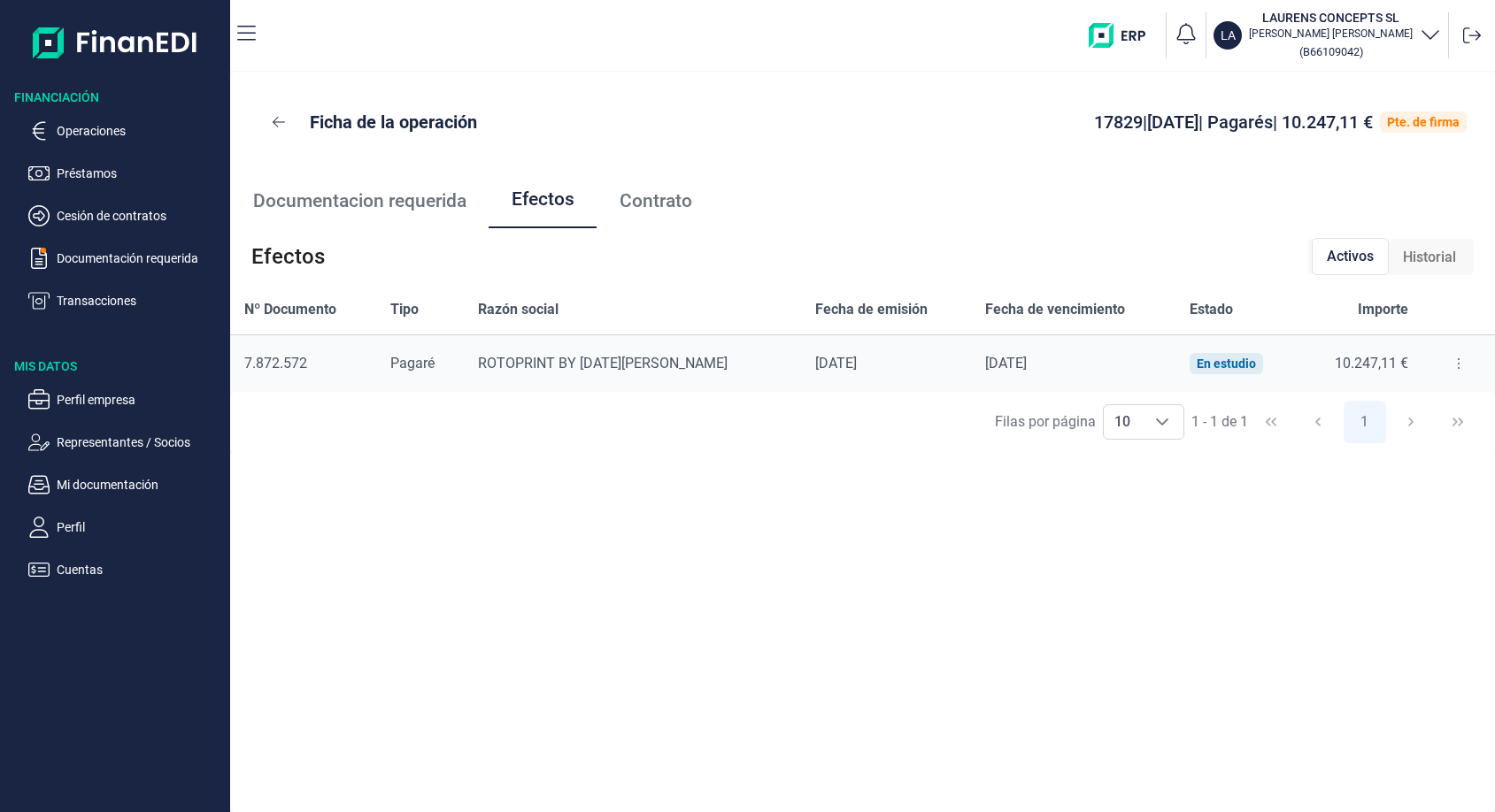
click at [1457, 369] on icon at bounding box center [1459, 363] width 4 height 14
click at [1009, 128] on div "17829 | [DATE] | Pagarés | 10.247,11 € Pte. de firma" at bounding box center [1238, 121] width 458 height 24
click at [170, 265] on p "Documentación requerida" at bounding box center [140, 257] width 167 height 21
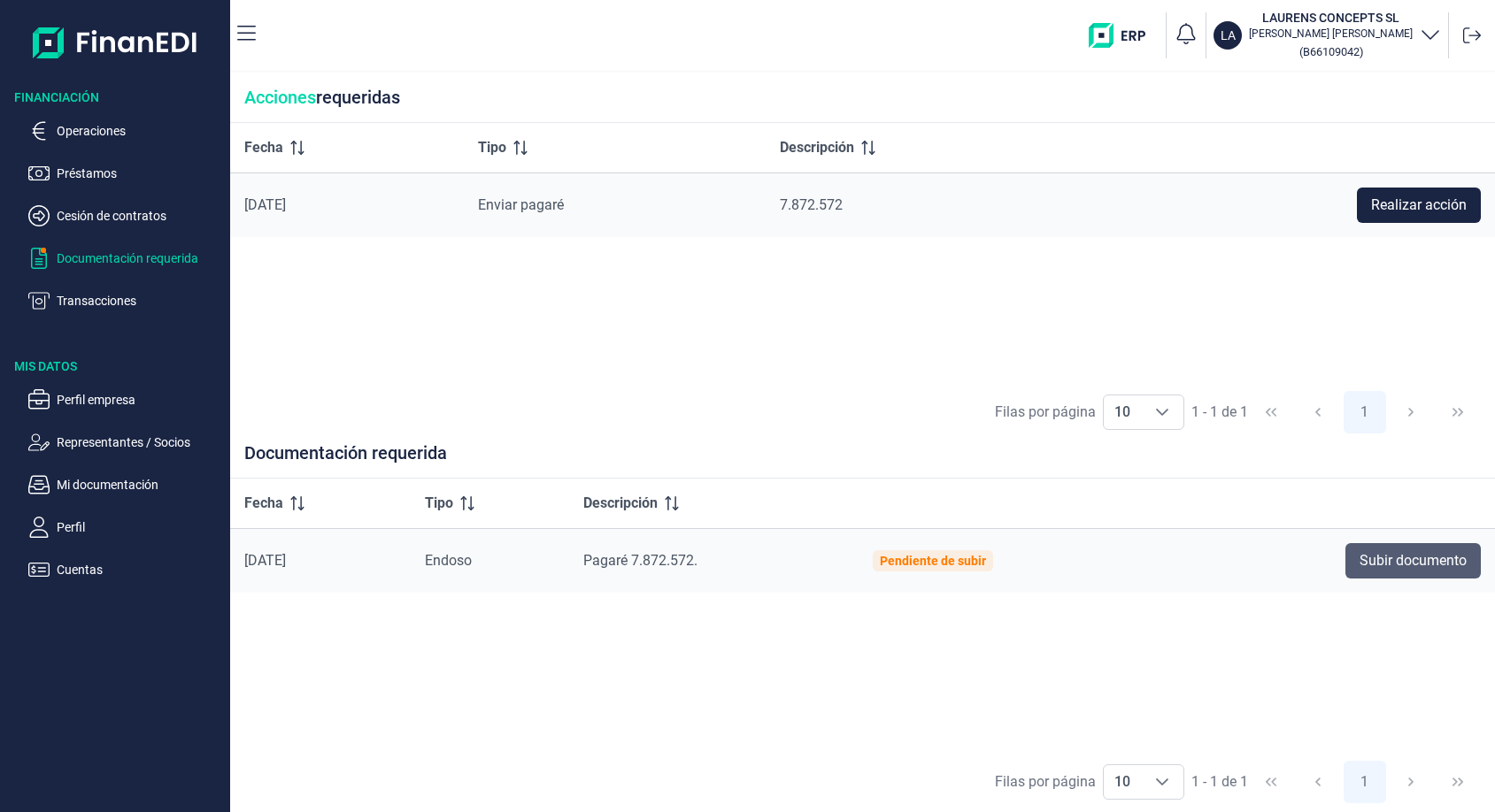
click at [1401, 567] on span "Subir documento" at bounding box center [1412, 560] width 107 height 21
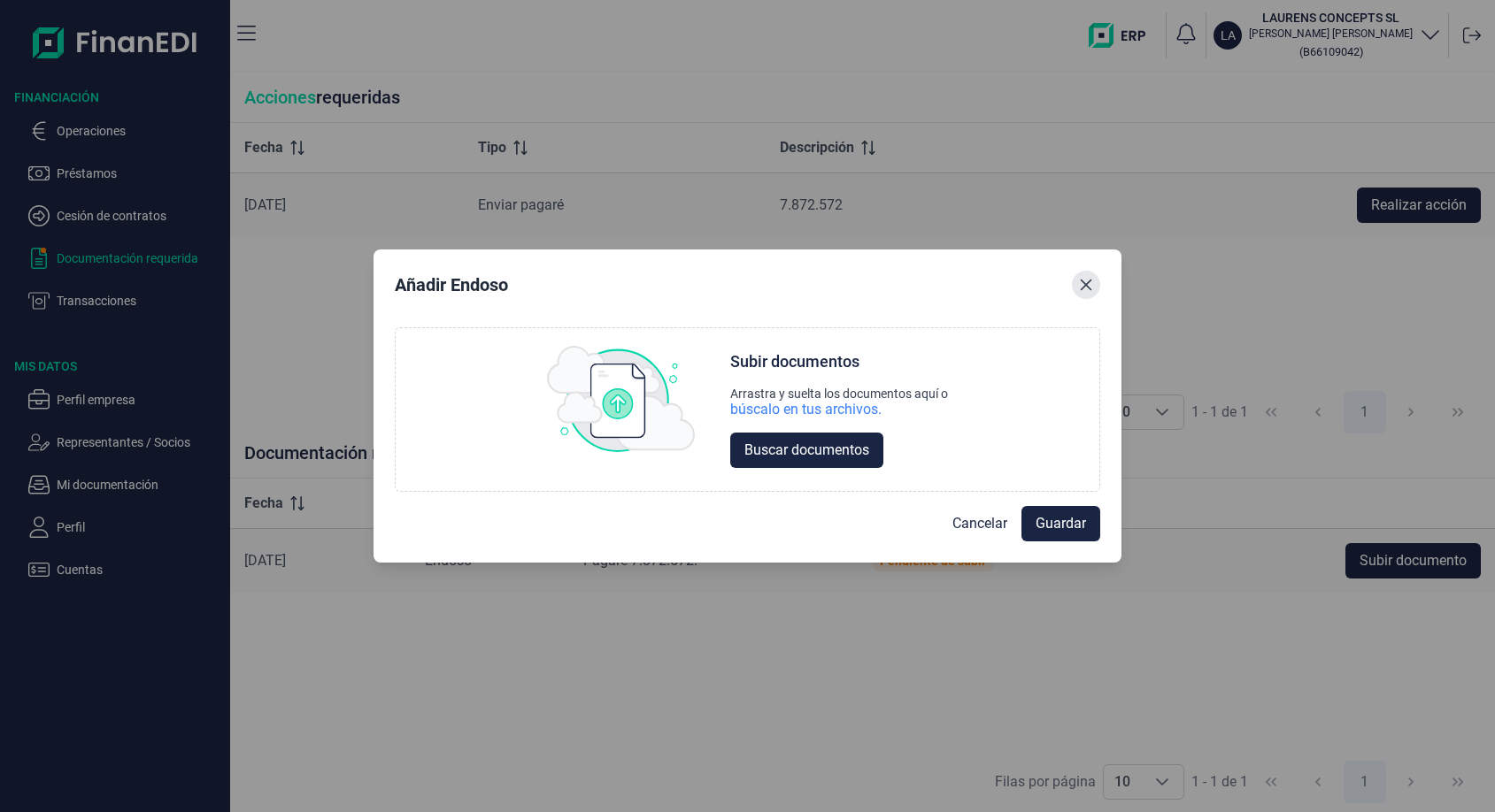
click at [1092, 277] on button "Close" at bounding box center [1085, 285] width 28 height 28
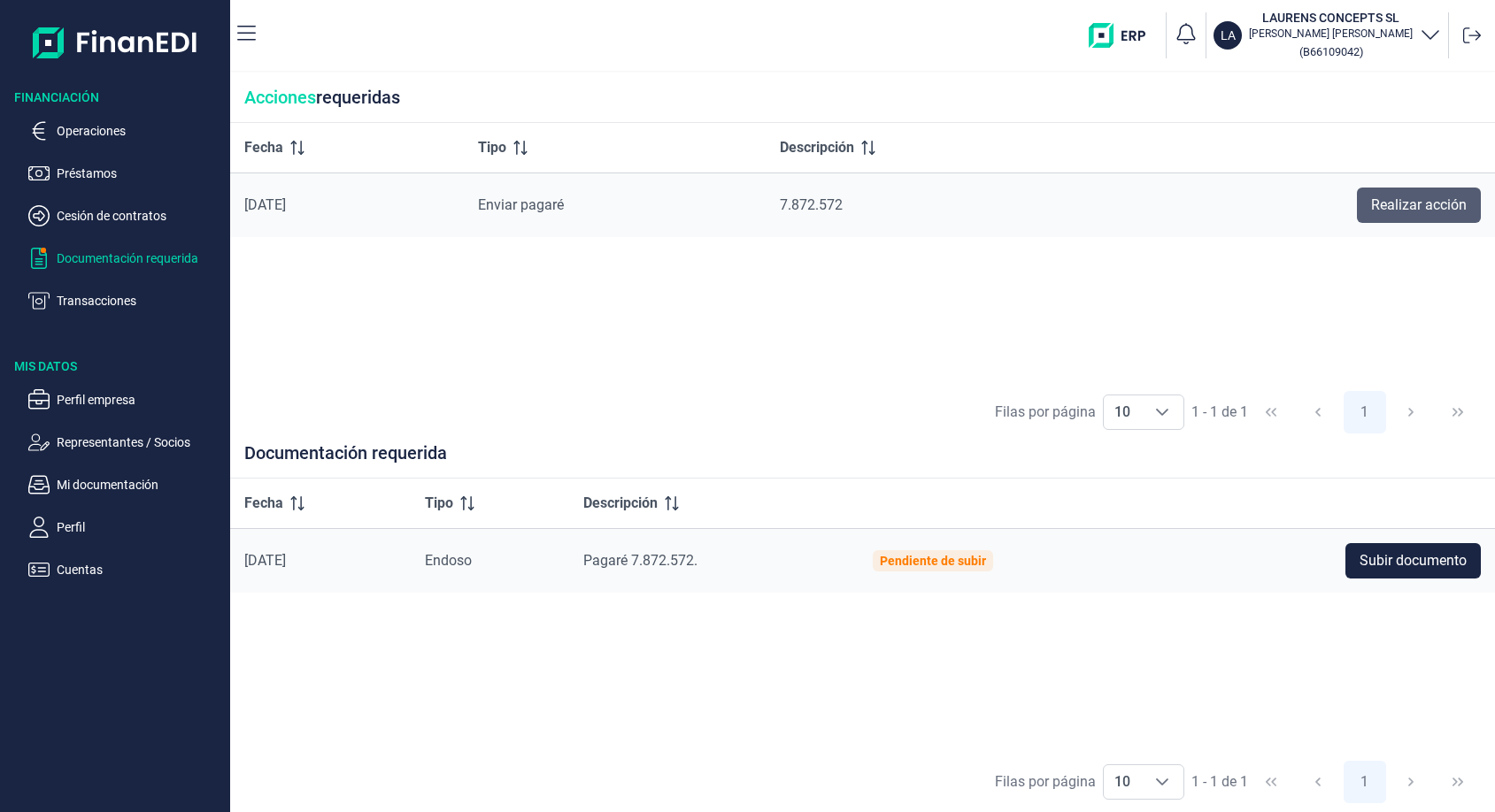
click at [1390, 207] on span "Realizar acción" at bounding box center [1418, 205] width 95 height 21
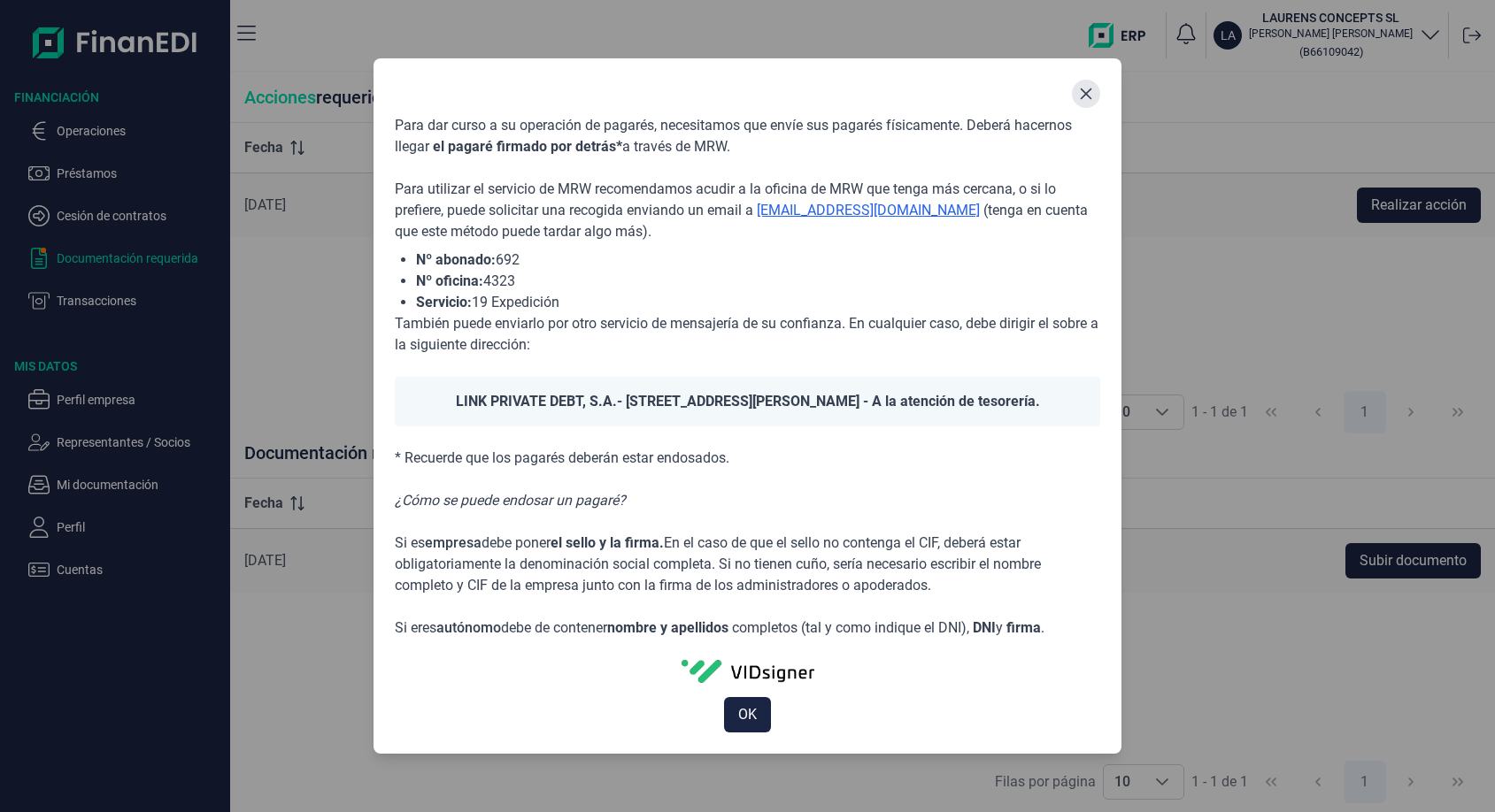
click at [1081, 94] on icon "Close" at bounding box center [1086, 94] width 15 height 14
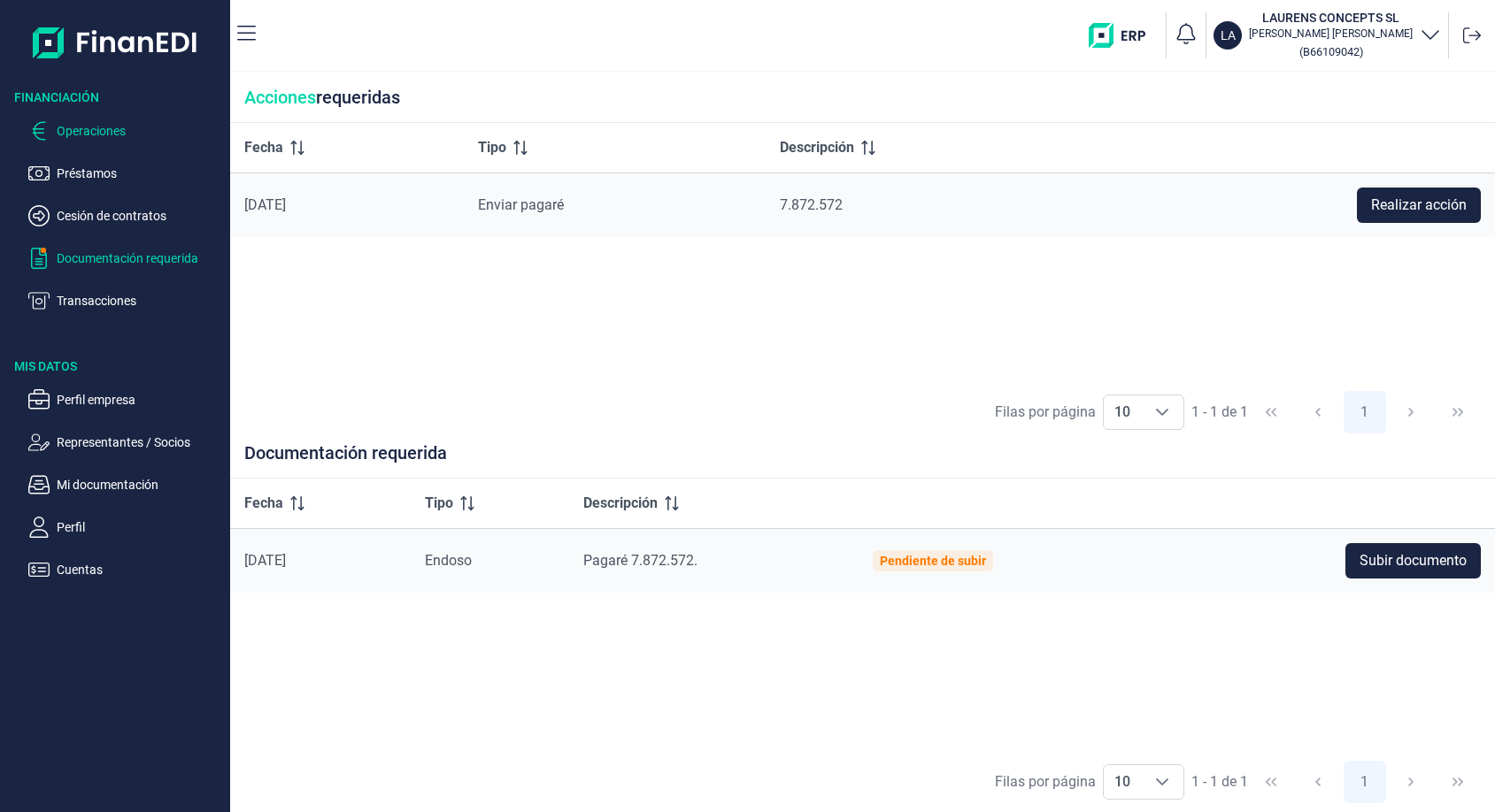
click at [117, 130] on p "Operaciones" at bounding box center [140, 130] width 167 height 21
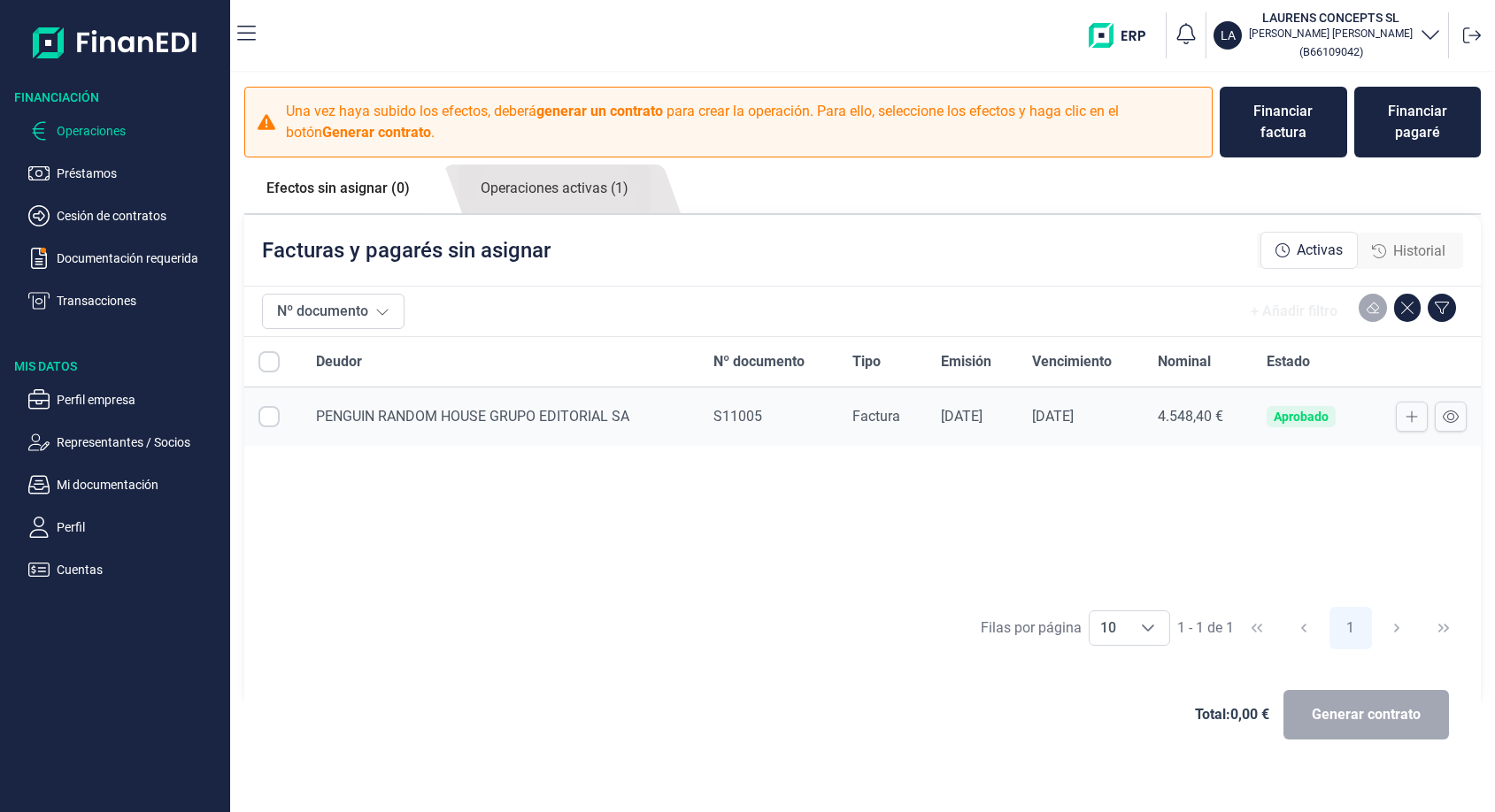
checkbox input "true"
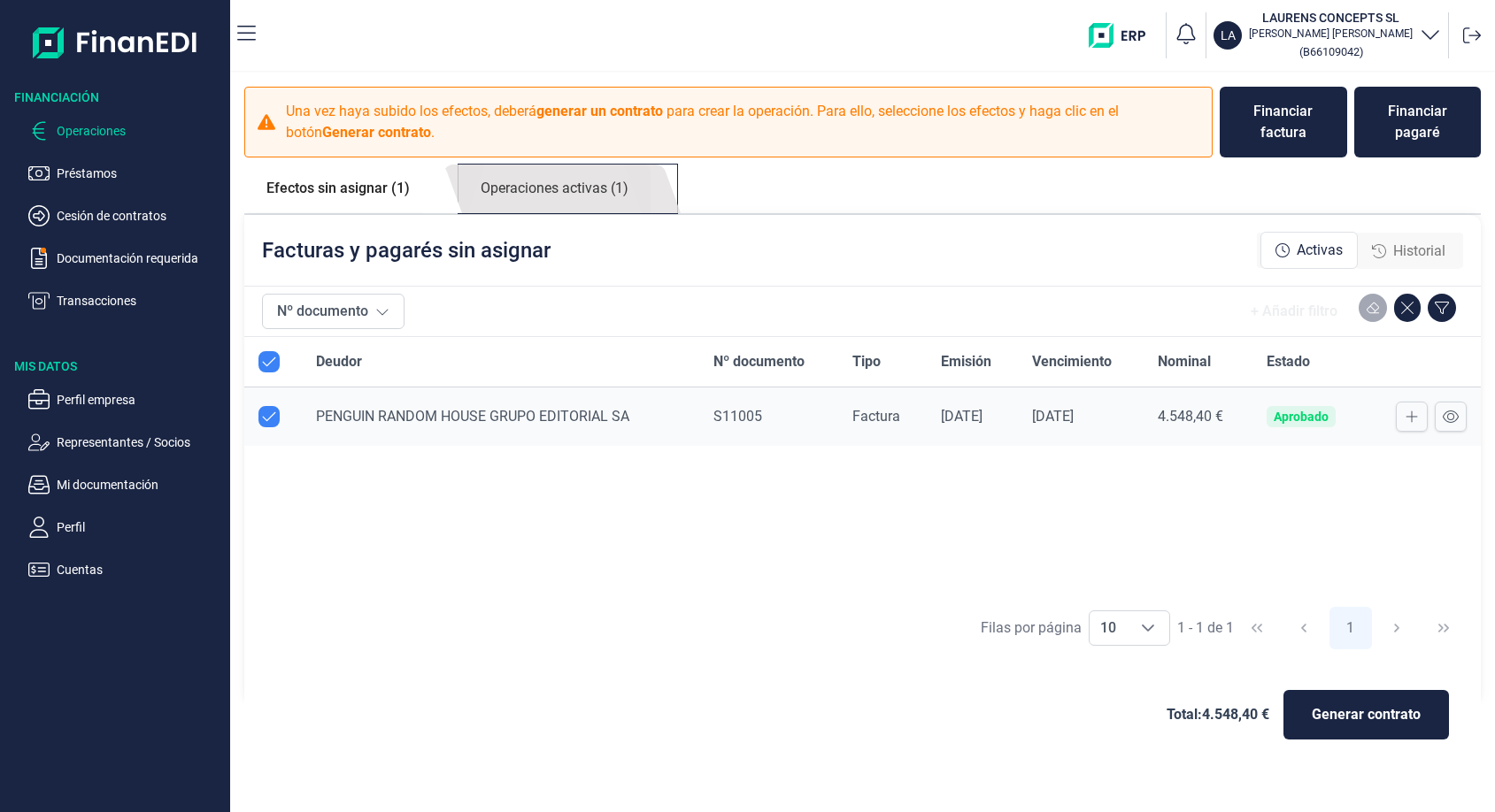
click at [543, 192] on link "Operaciones activas (1)" at bounding box center [555, 189] width 192 height 49
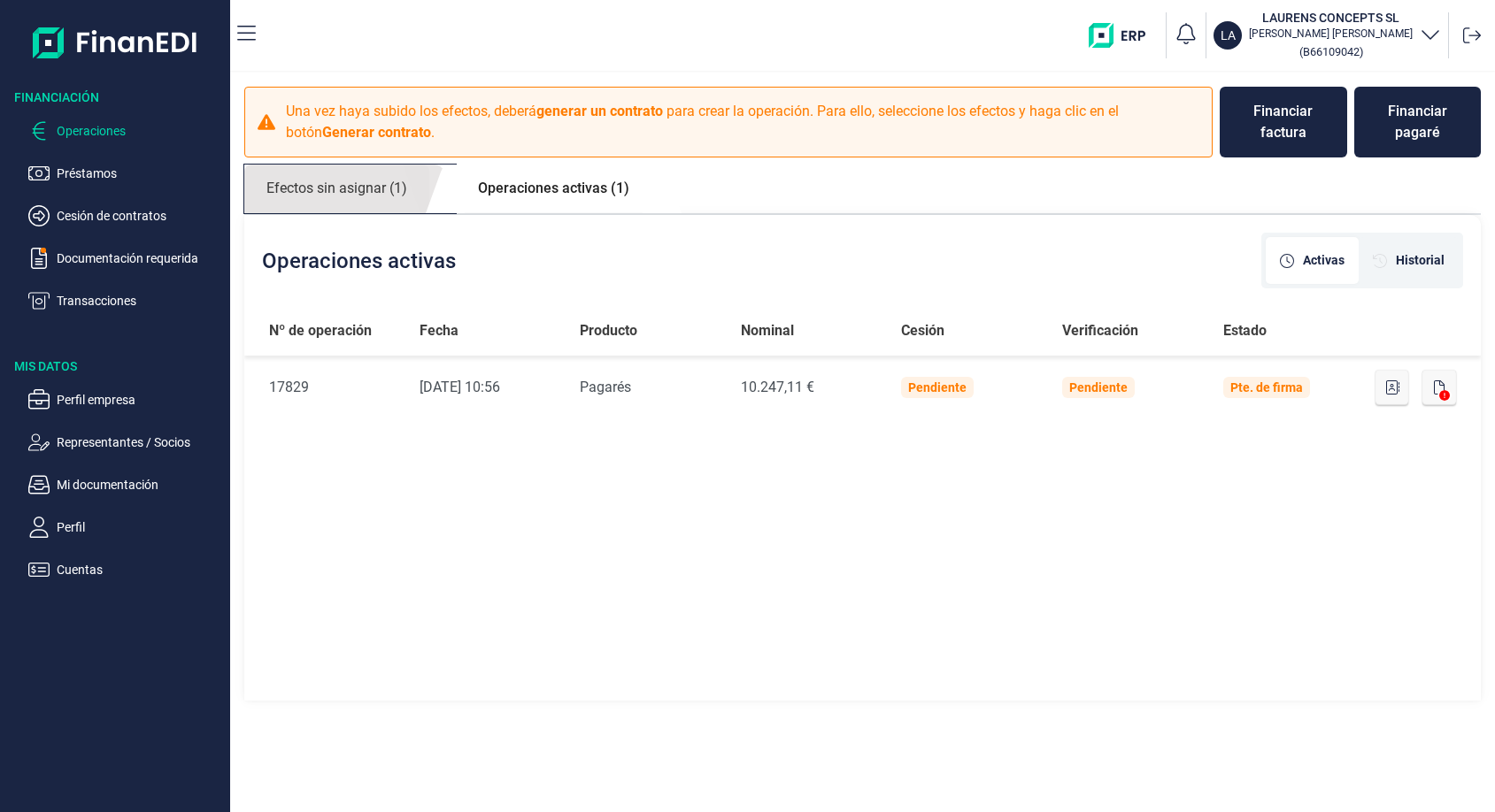
click at [365, 179] on link "Efectos sin asignar (1)" at bounding box center [336, 189] width 185 height 49
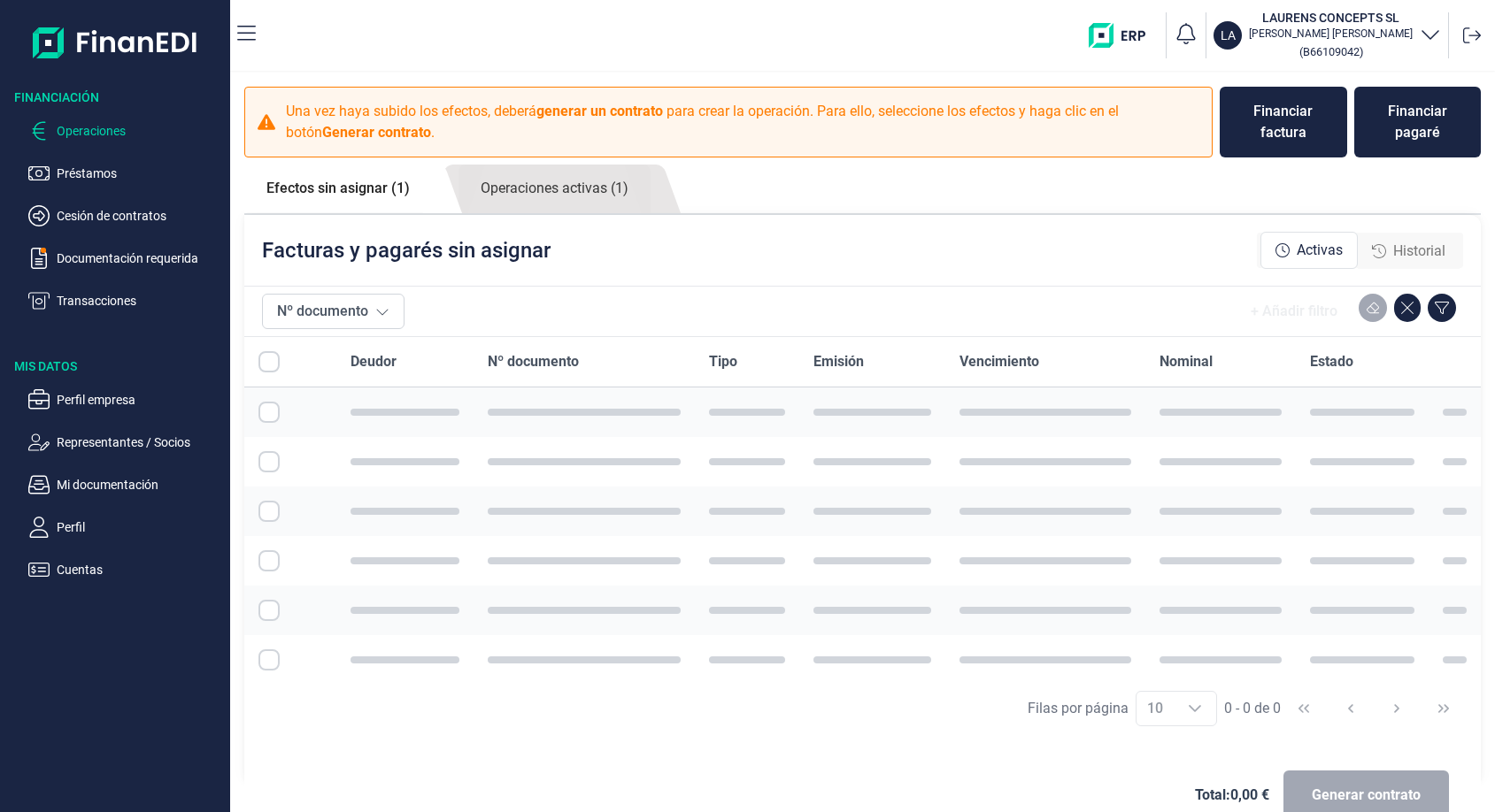
checkbox input "true"
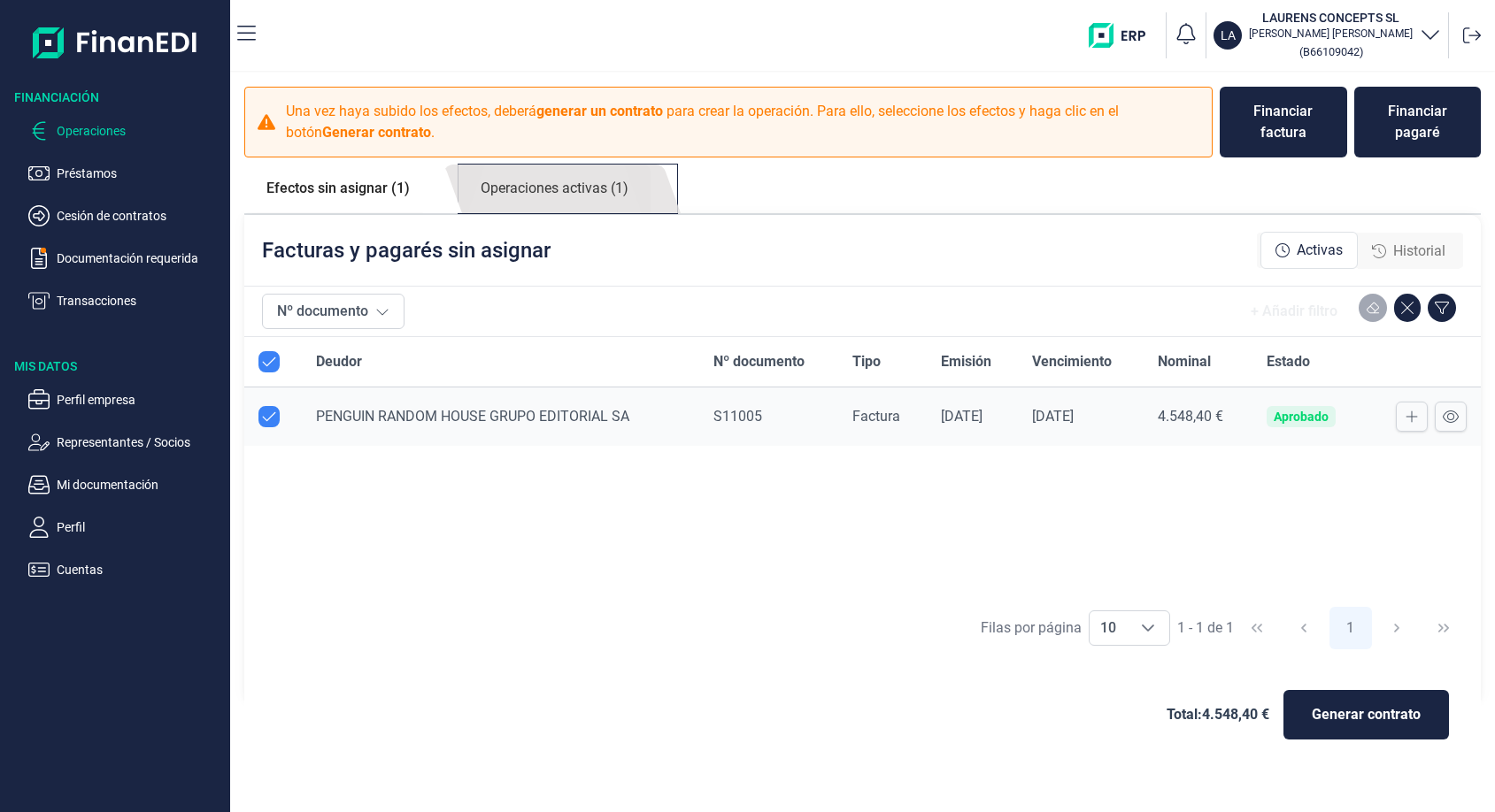
click at [576, 189] on link "Operaciones activas (1)" at bounding box center [555, 189] width 192 height 49
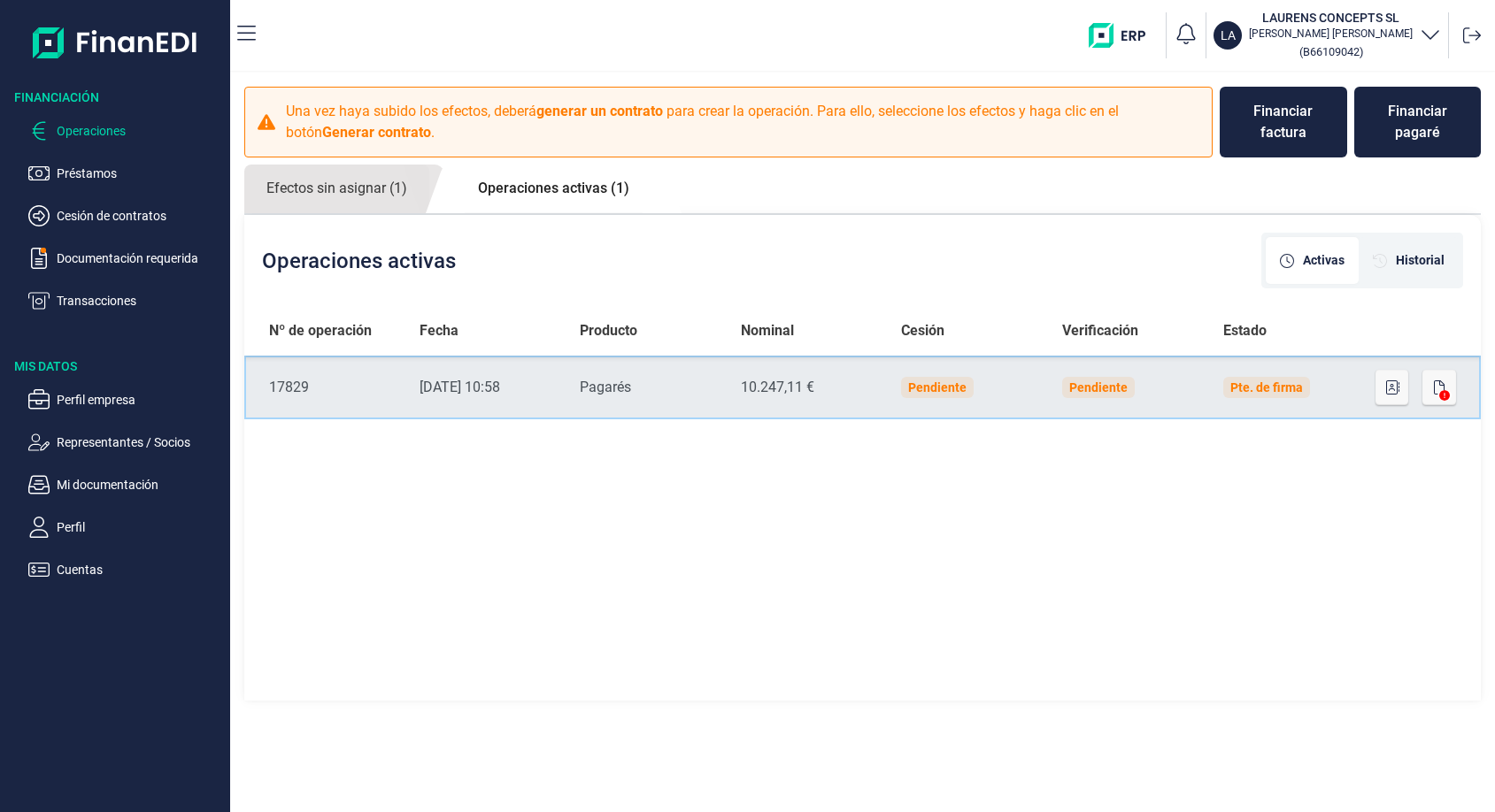
click at [627, 388] on div "Pagarés" at bounding box center [646, 387] width 132 height 21
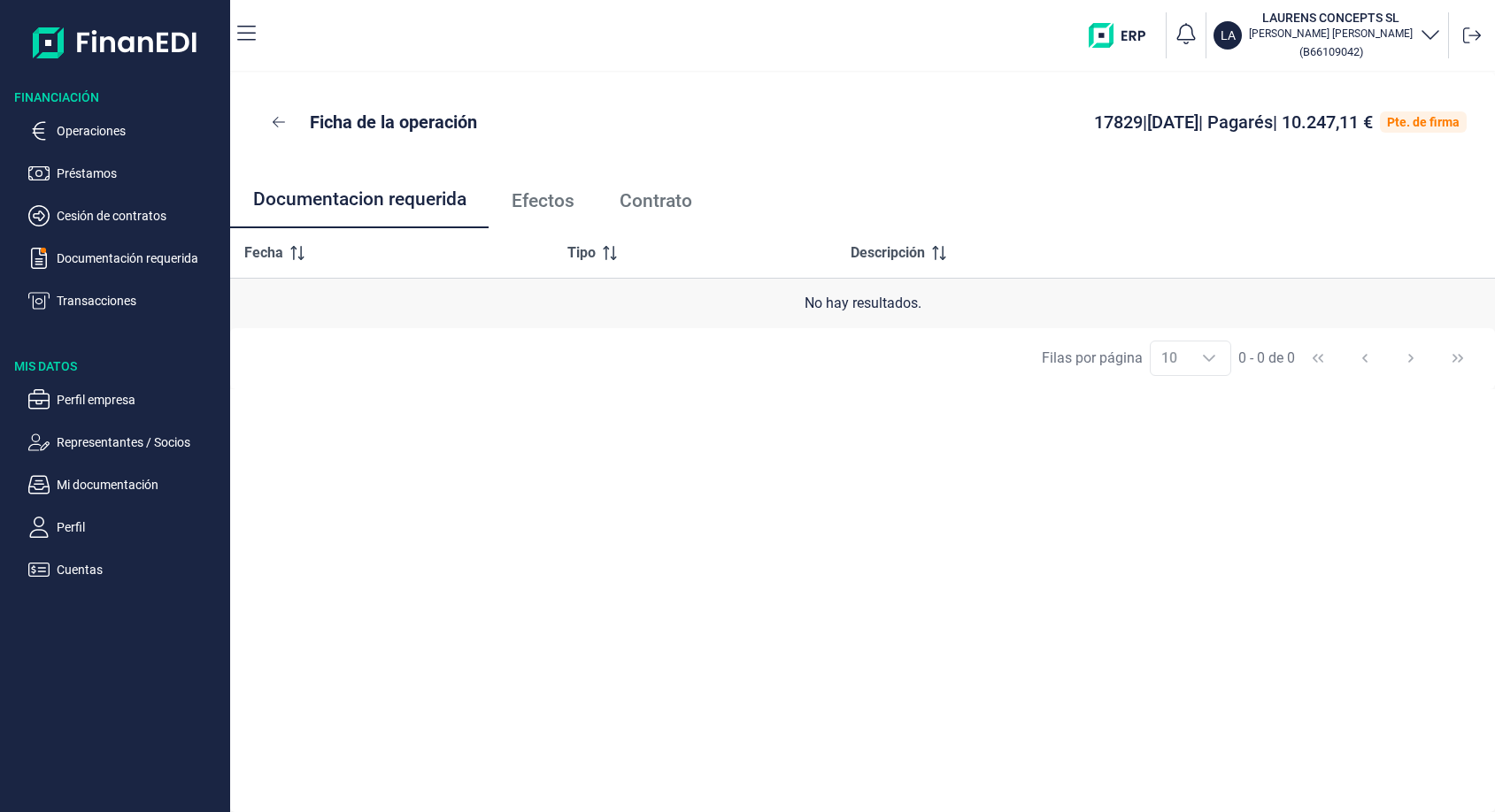
click at [545, 199] on span "Efectos" at bounding box center [542, 201] width 63 height 18
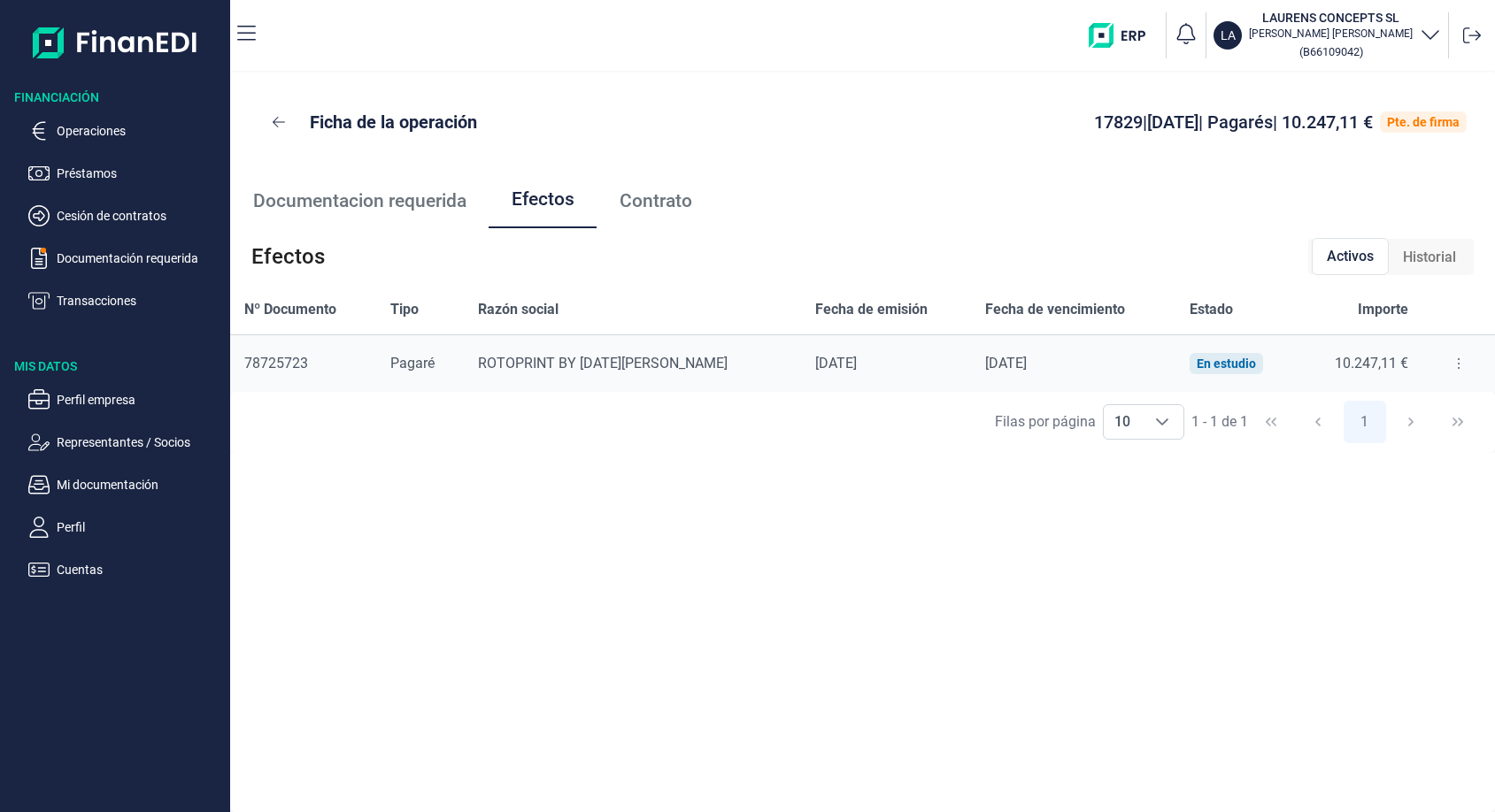
click at [405, 217] on link "Documentacion requerida" at bounding box center [359, 200] width 258 height 58
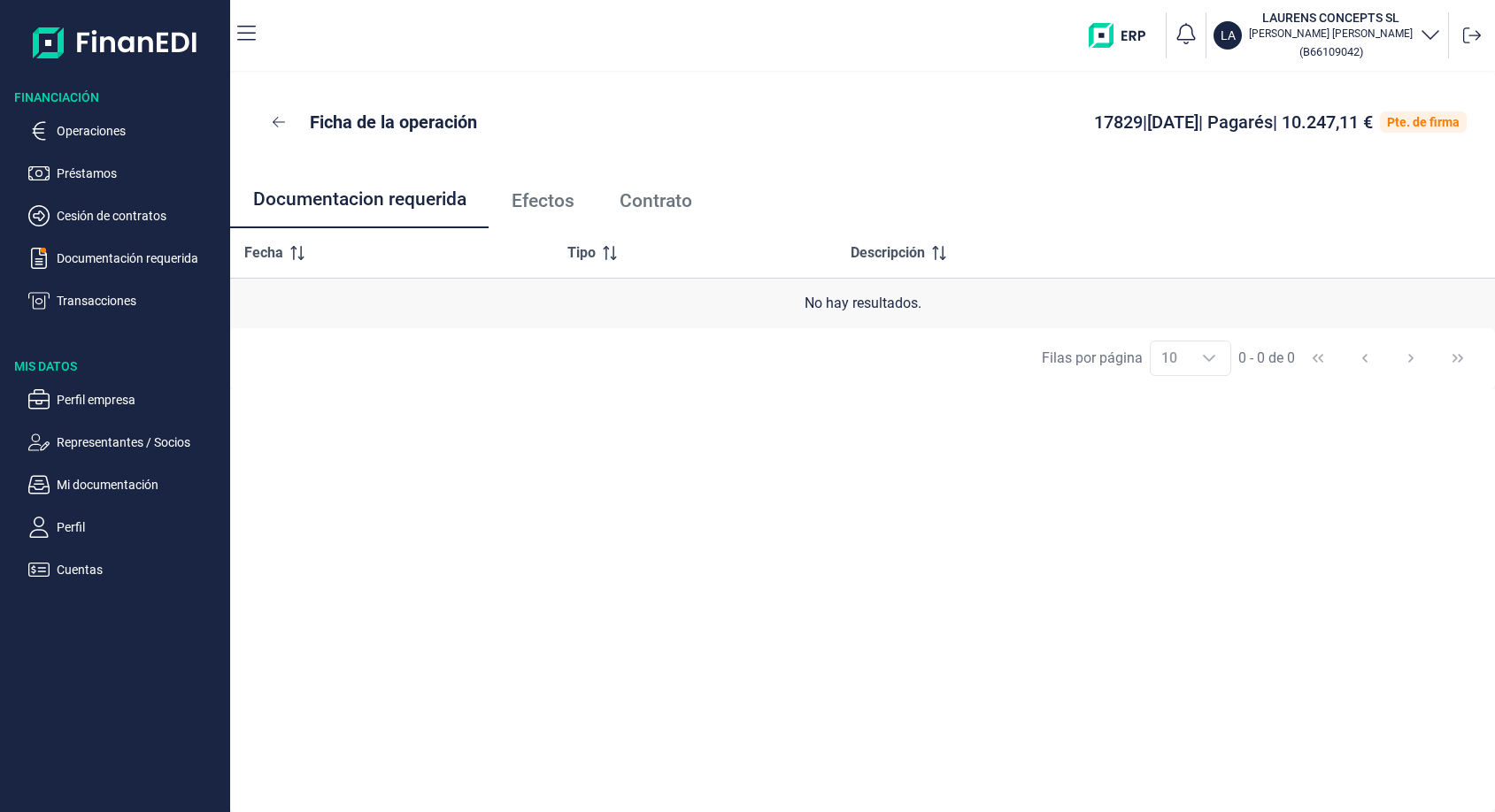
click at [571, 208] on span "Efectos" at bounding box center [542, 201] width 63 height 18
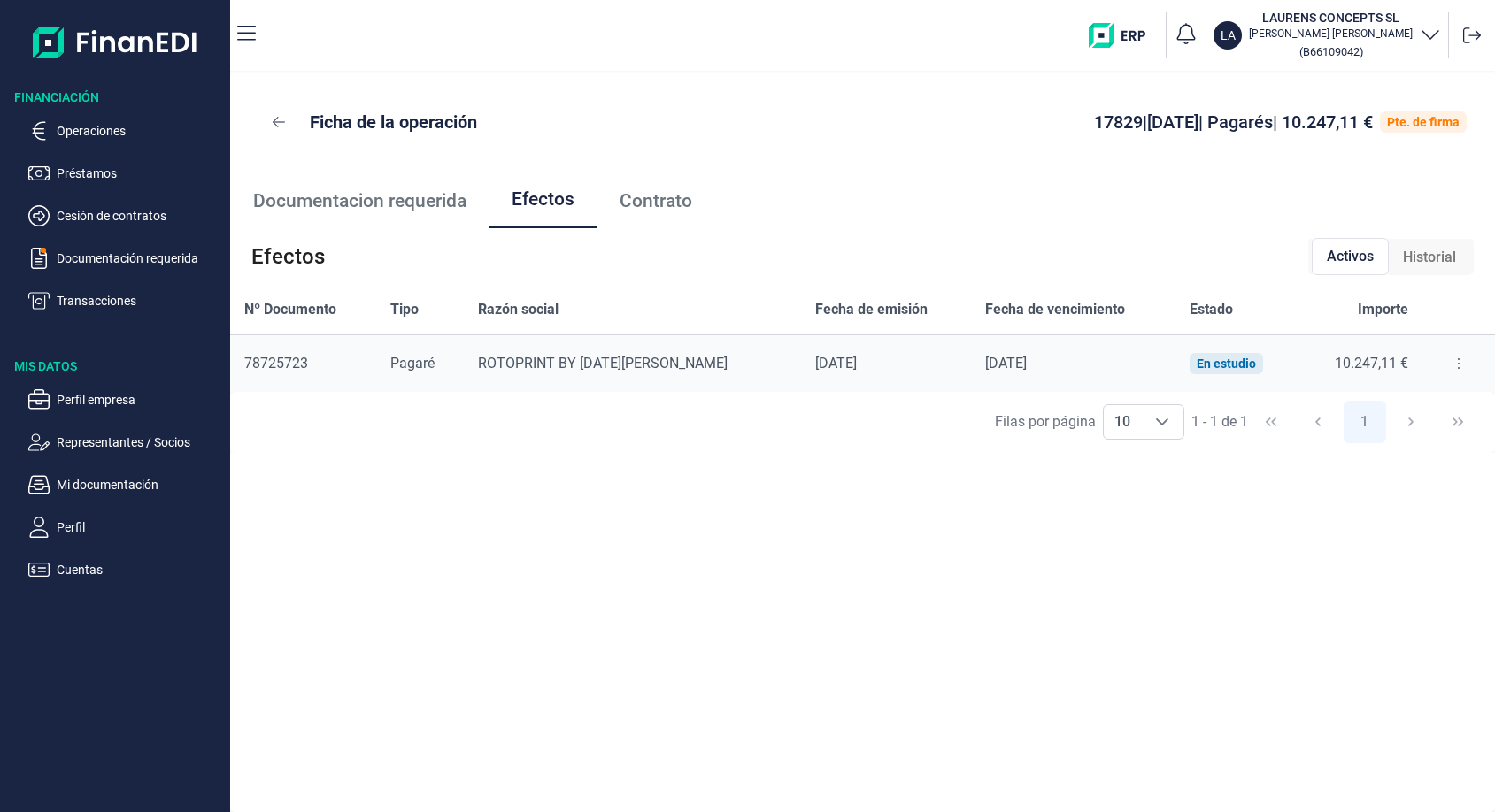
click at [652, 200] on span "Contrato" at bounding box center [655, 201] width 73 height 18
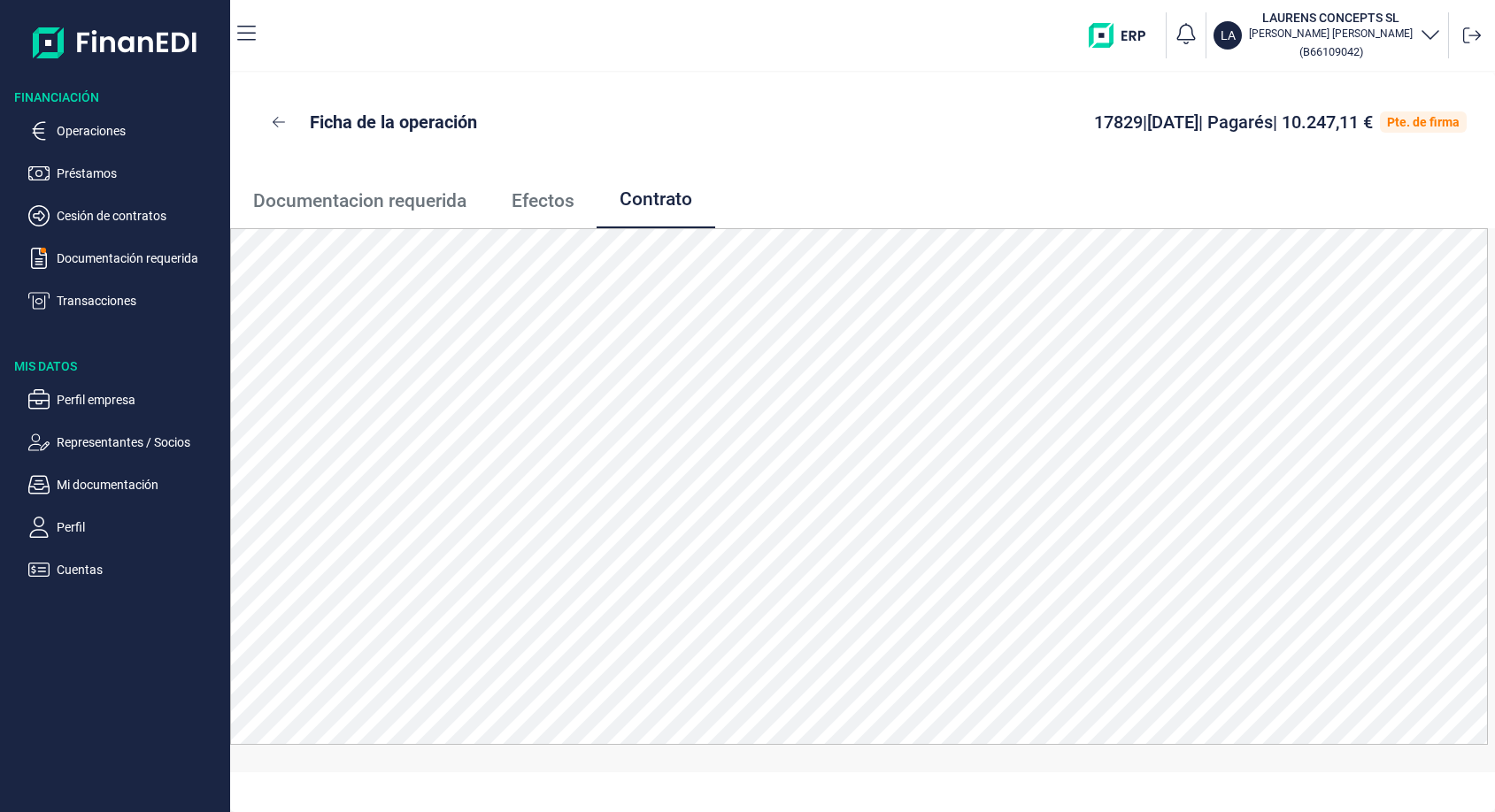
click at [564, 203] on span "Efectos" at bounding box center [542, 201] width 63 height 18
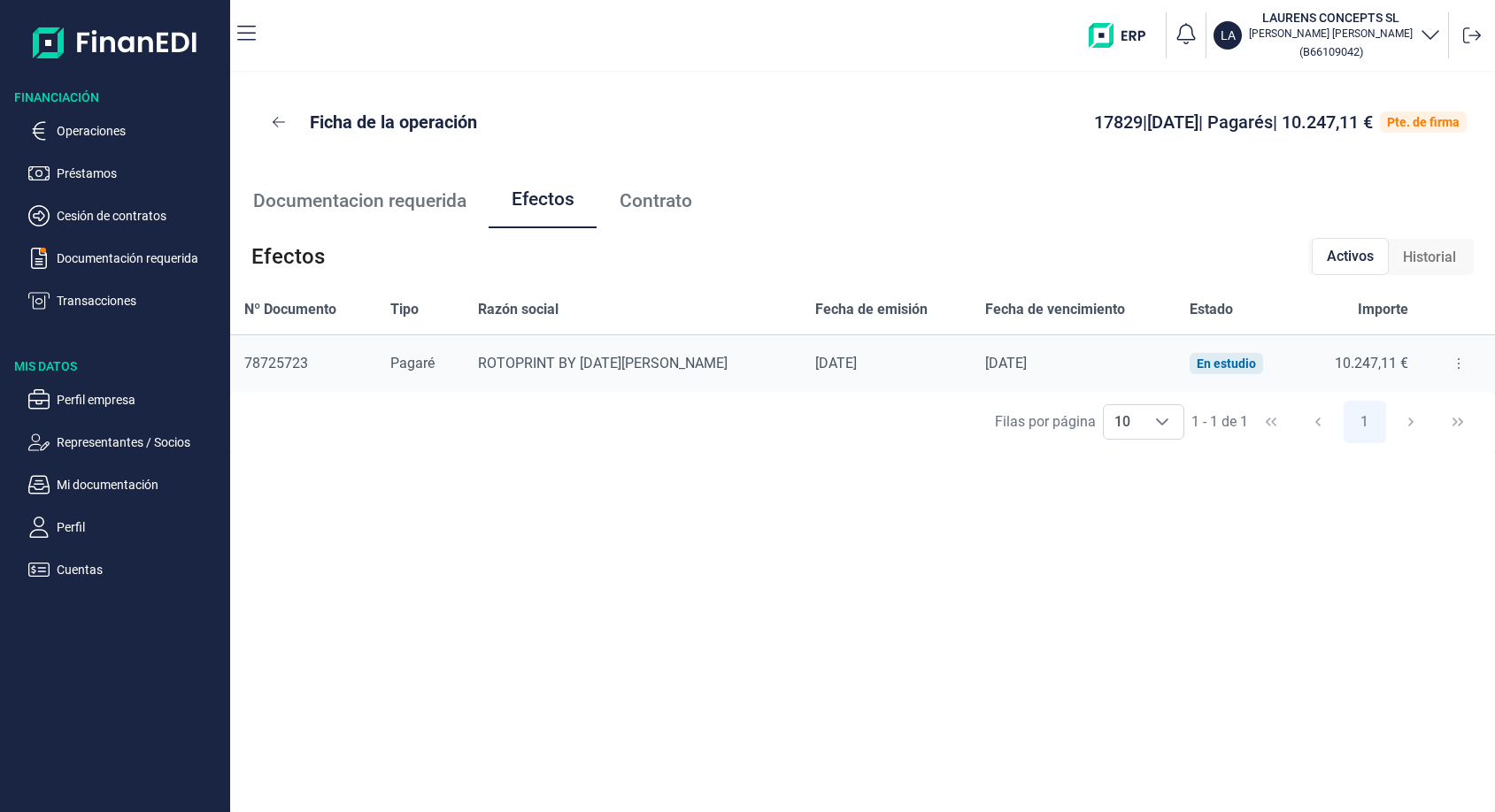
click at [1457, 366] on icon at bounding box center [1459, 363] width 4 height 14
click at [1412, 409] on span "Detalles efecto" at bounding box center [1396, 408] width 81 height 18
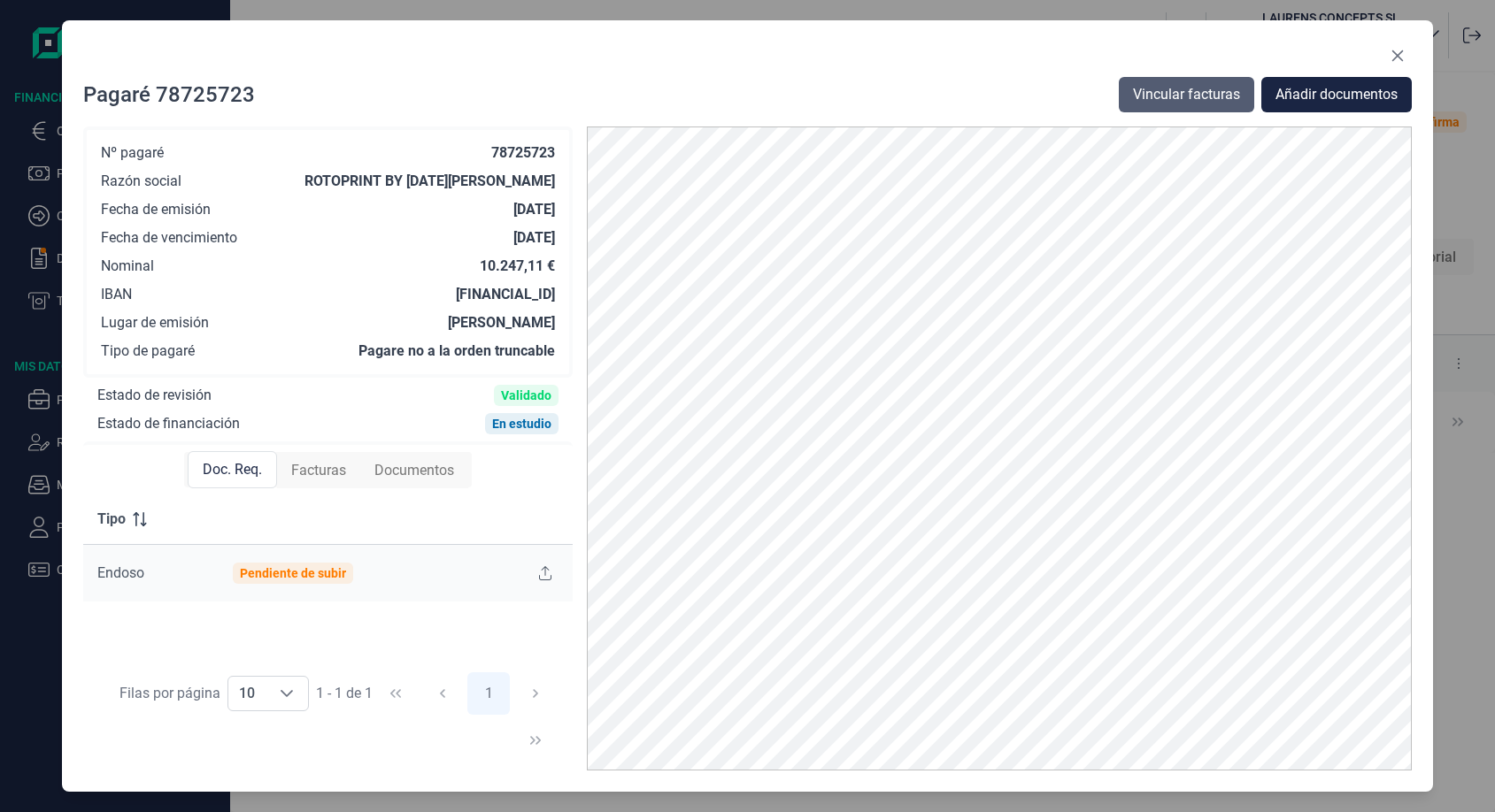
click at [1213, 98] on span "Vincular facturas" at bounding box center [1186, 94] width 107 height 21
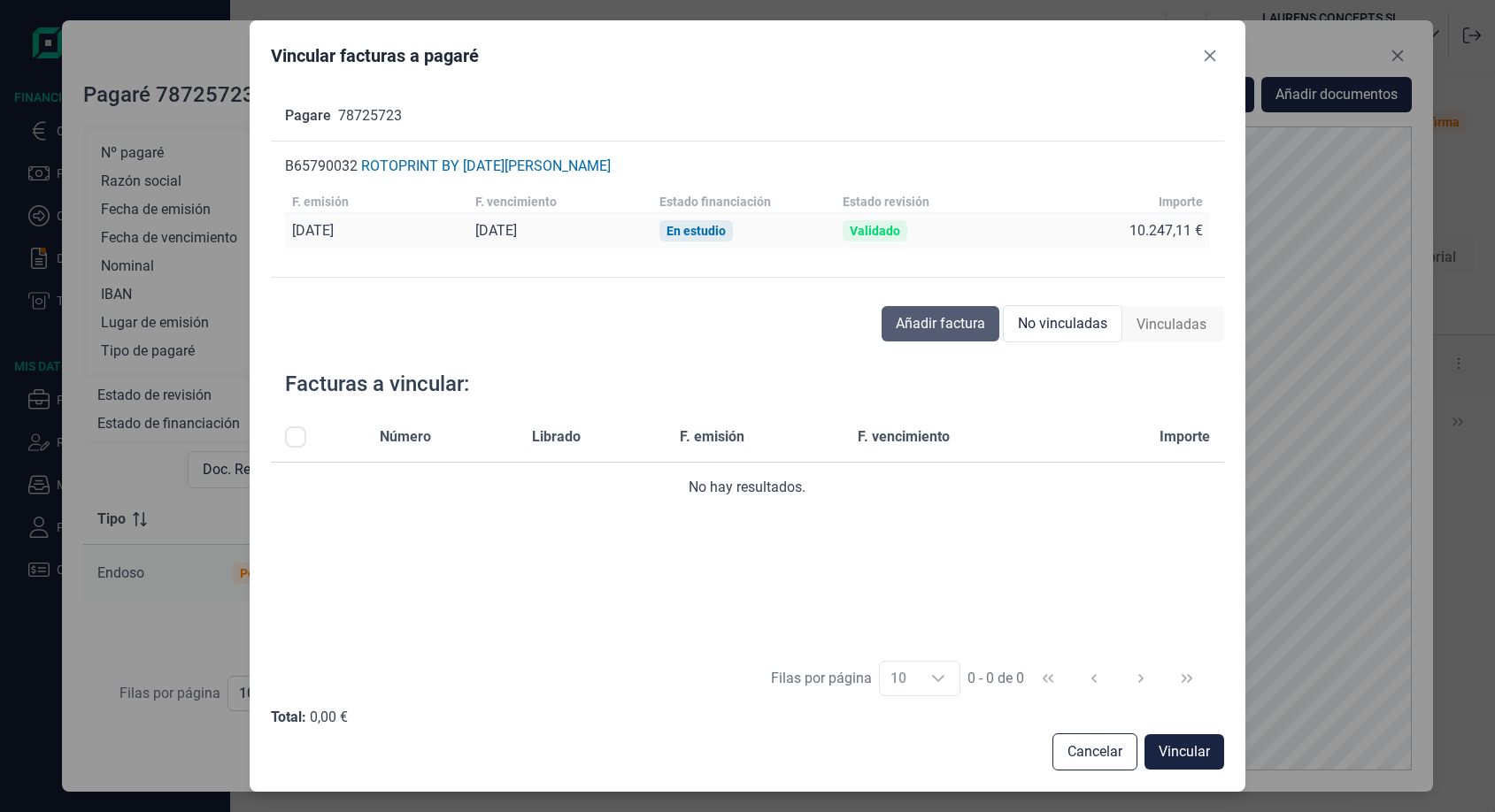
click at [963, 332] on span "Añadir factura" at bounding box center [940, 324] width 90 height 21
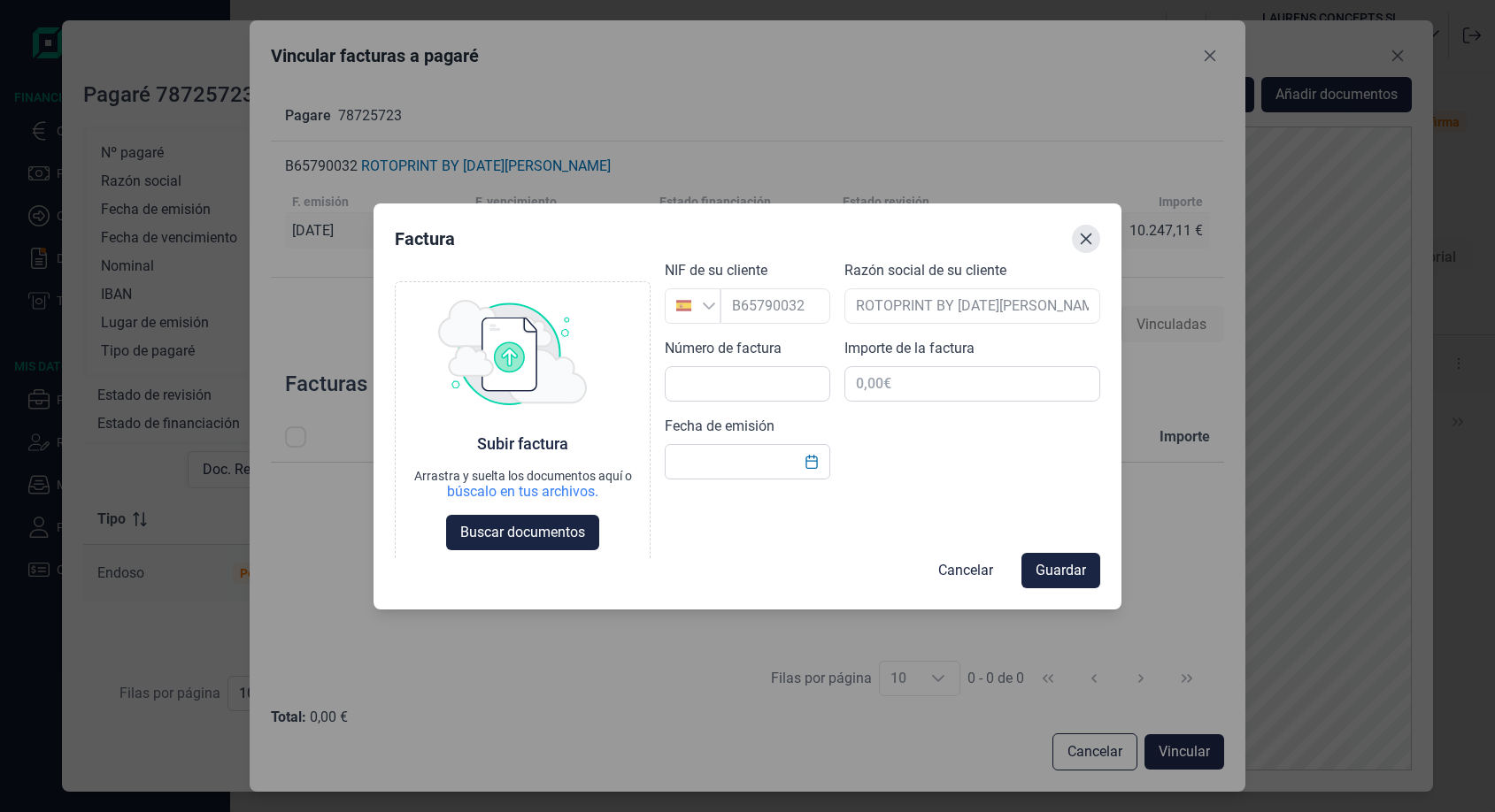
click at [1088, 241] on icon "Close" at bounding box center [1085, 238] width 12 height 12
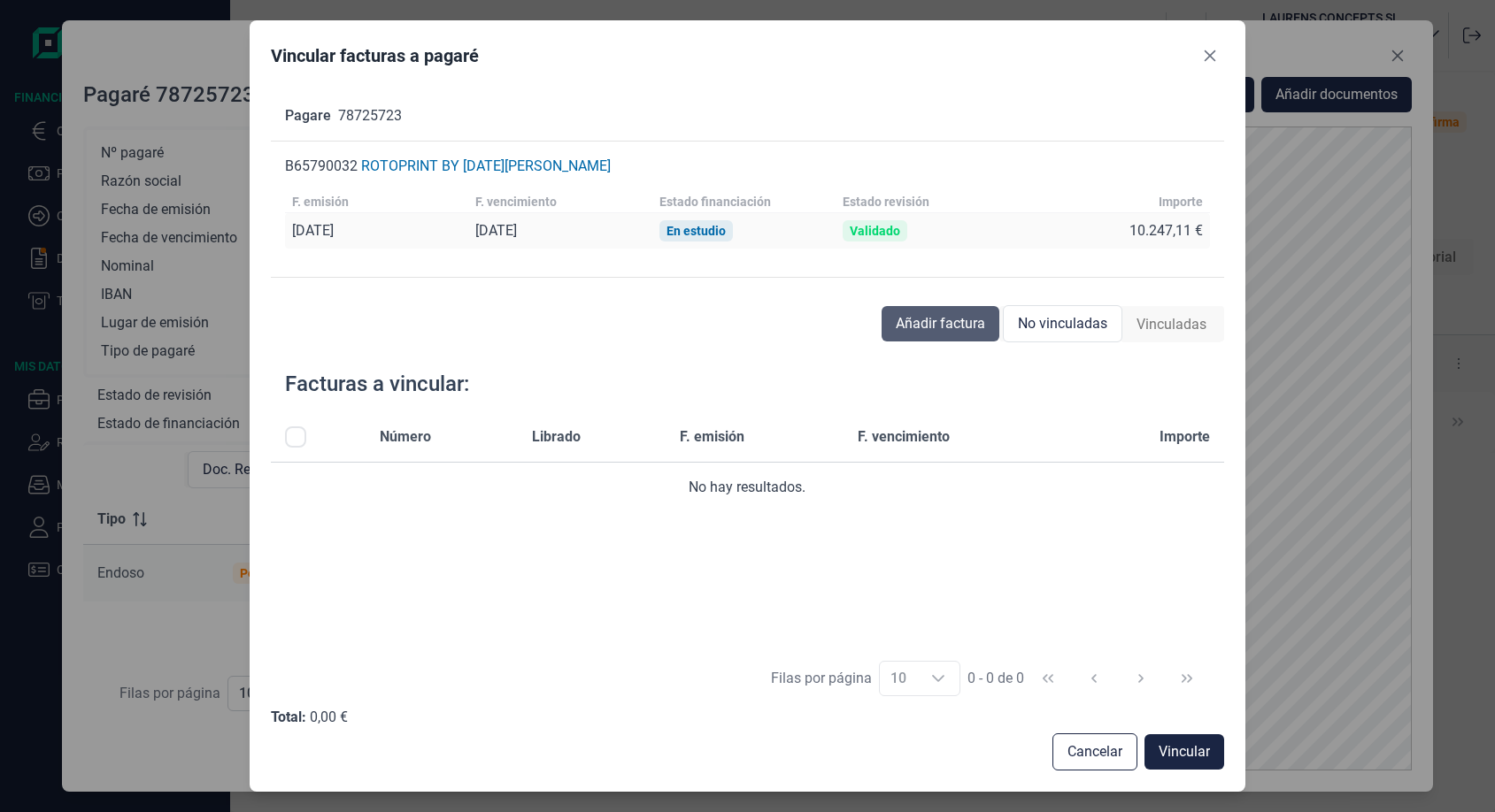
click at [927, 329] on span "Añadir factura" at bounding box center [940, 324] width 90 height 21
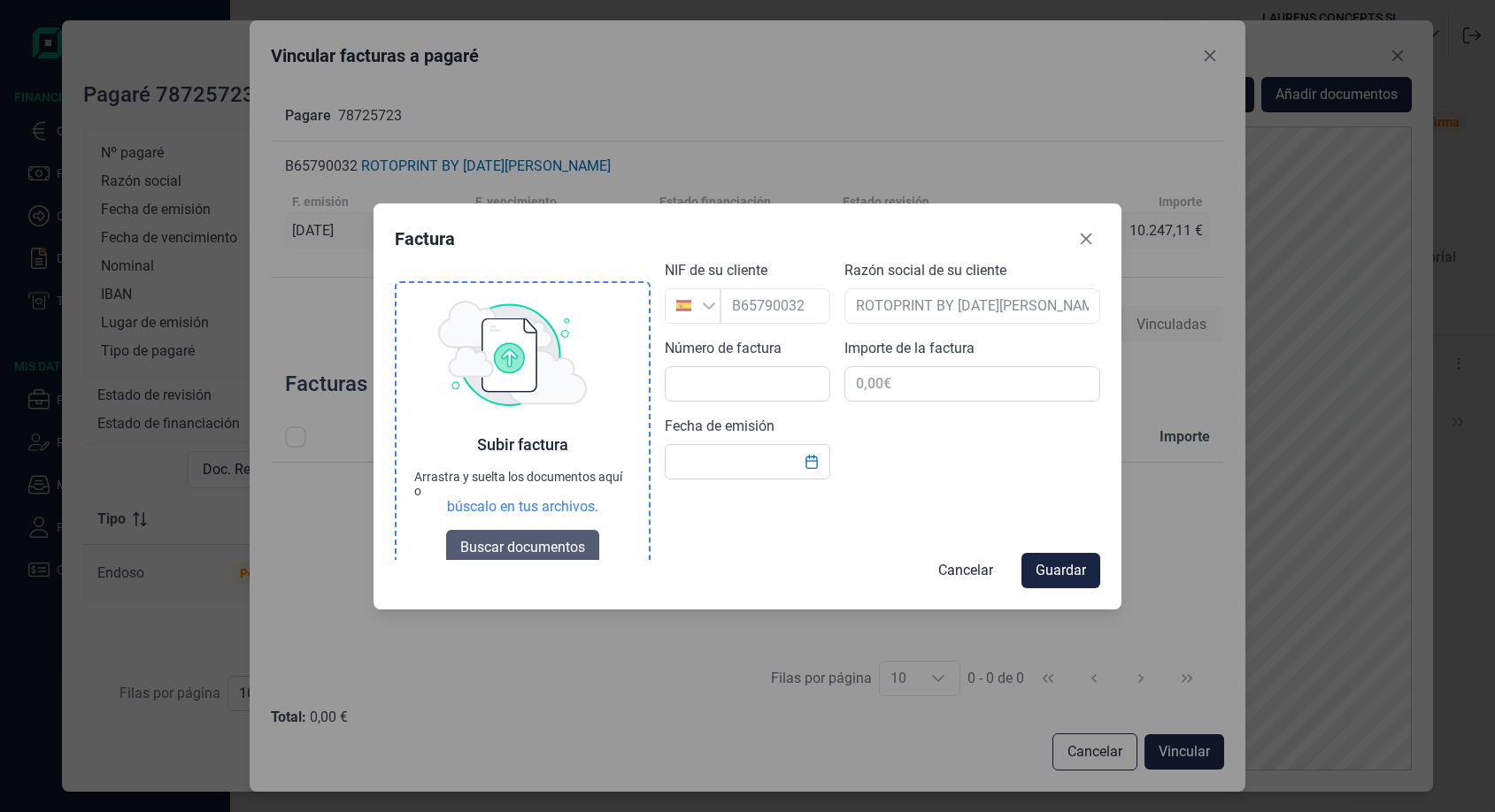
click at [557, 539] on span "Buscar documentos" at bounding box center [523, 546] width 125 height 21
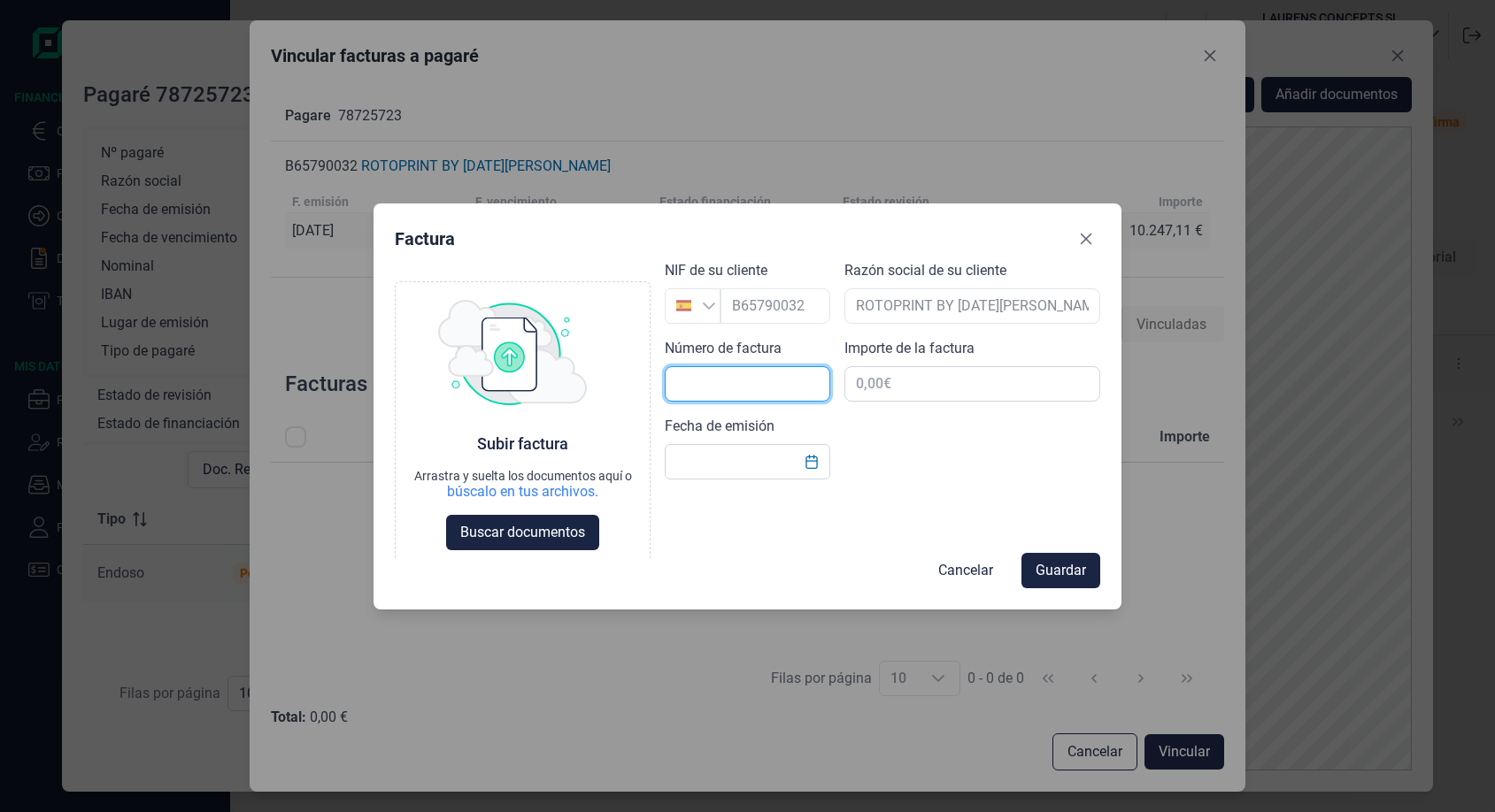
click at [770, 372] on input "text" at bounding box center [747, 383] width 166 height 35
type input "S1980"
click at [910, 384] on input "text" at bounding box center [972, 383] width 256 height 35
type input "21.380,41 €"
click at [734, 455] on input "text" at bounding box center [747, 461] width 166 height 35
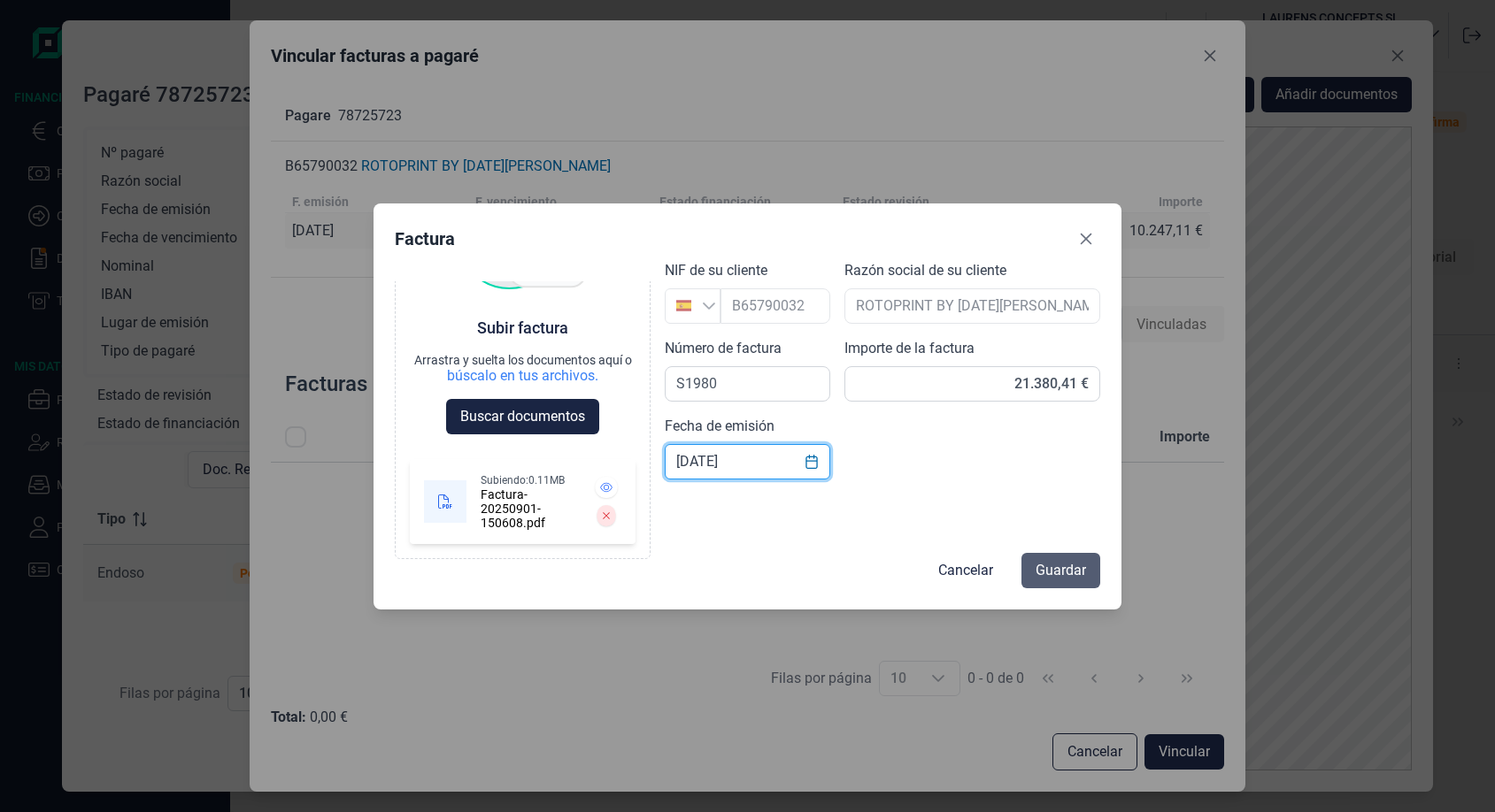
scroll to position [130, 0]
type input "[DATE]"
click at [1064, 567] on span "Guardar" at bounding box center [1061, 570] width 51 height 21
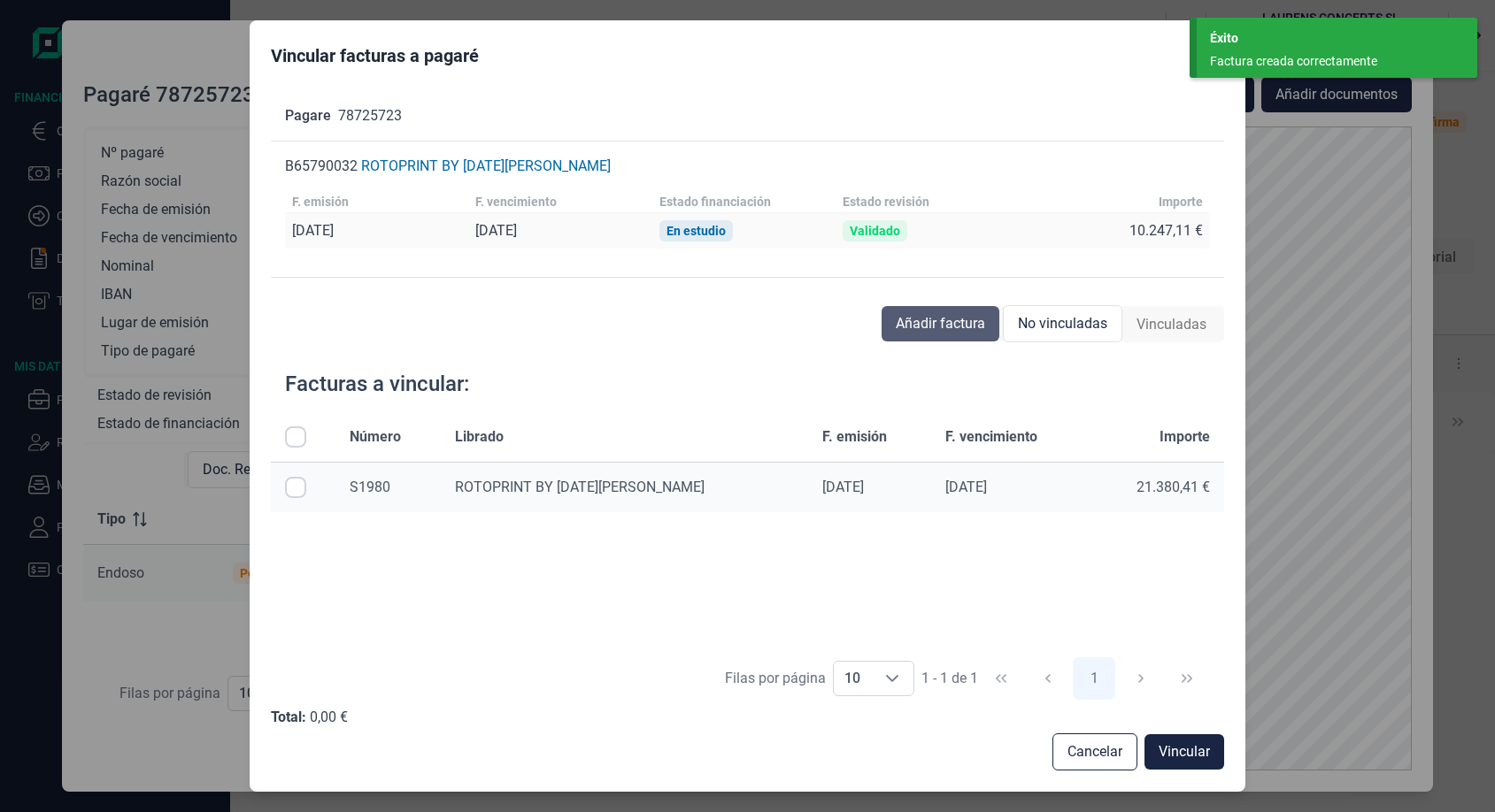
click at [957, 331] on span "Añadir factura" at bounding box center [940, 324] width 90 height 21
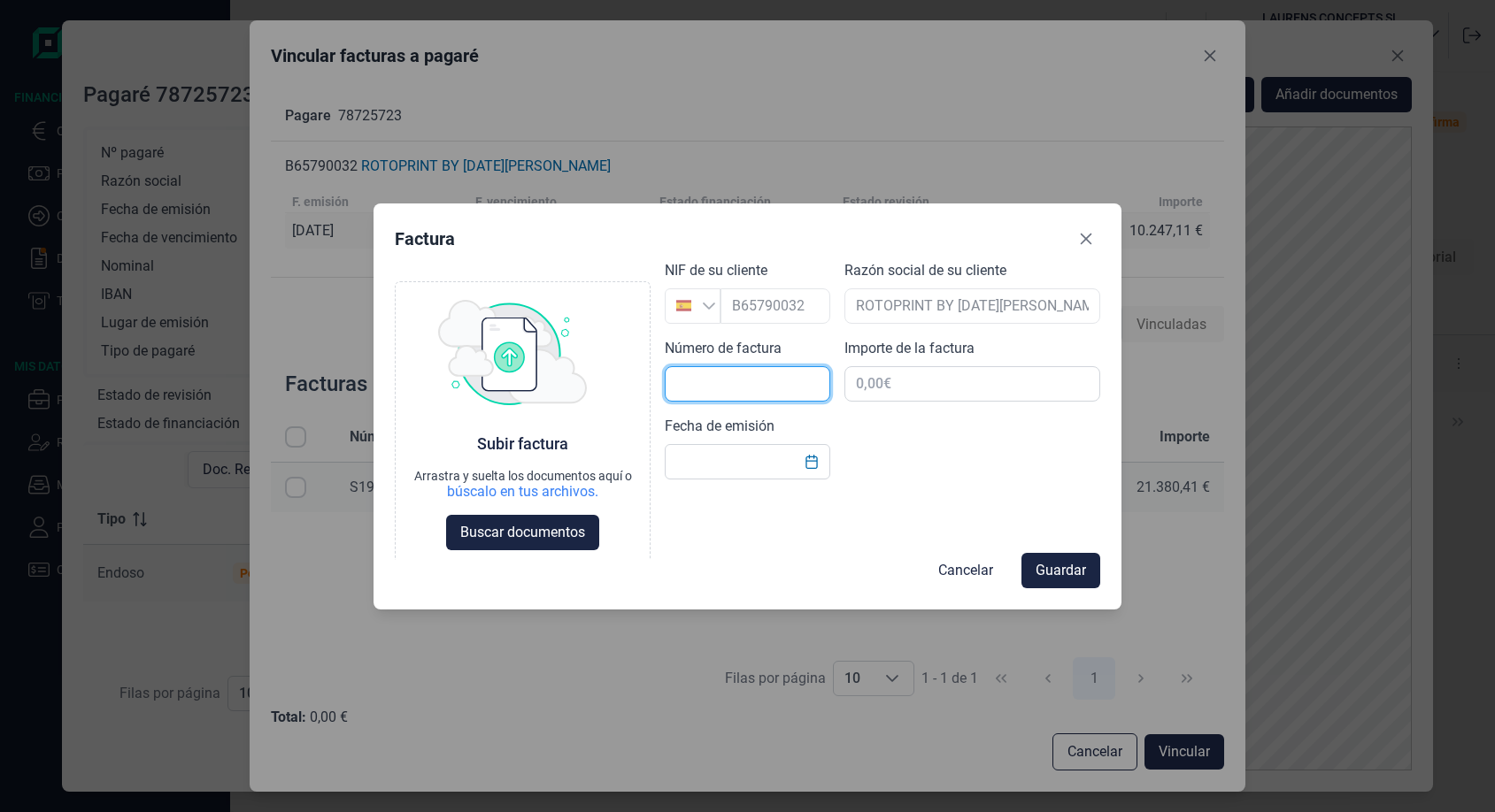
click at [759, 380] on input "text" at bounding box center [747, 383] width 166 height 35
type input "S1981"
type input "-"
click at [879, 382] on input "text" at bounding box center [972, 383] width 256 height 35
type input "-"
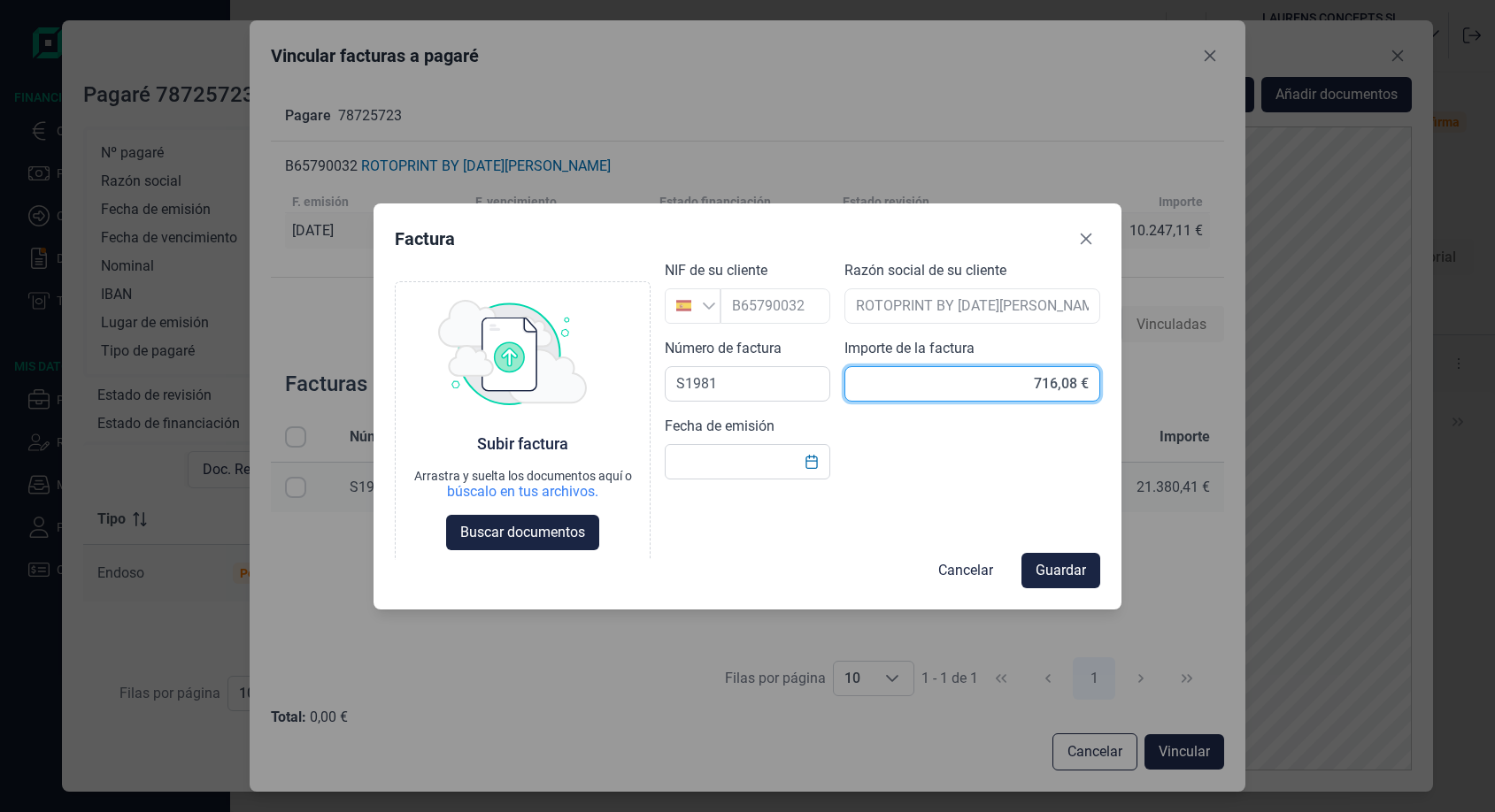
click at [1031, 382] on input "716,08 €" at bounding box center [972, 383] width 256 height 35
type input "-716,08 €"
click at [741, 458] on input "text" at bounding box center [747, 461] width 166 height 35
click at [808, 463] on icon "Choose Date" at bounding box center [811, 462] width 15 height 14
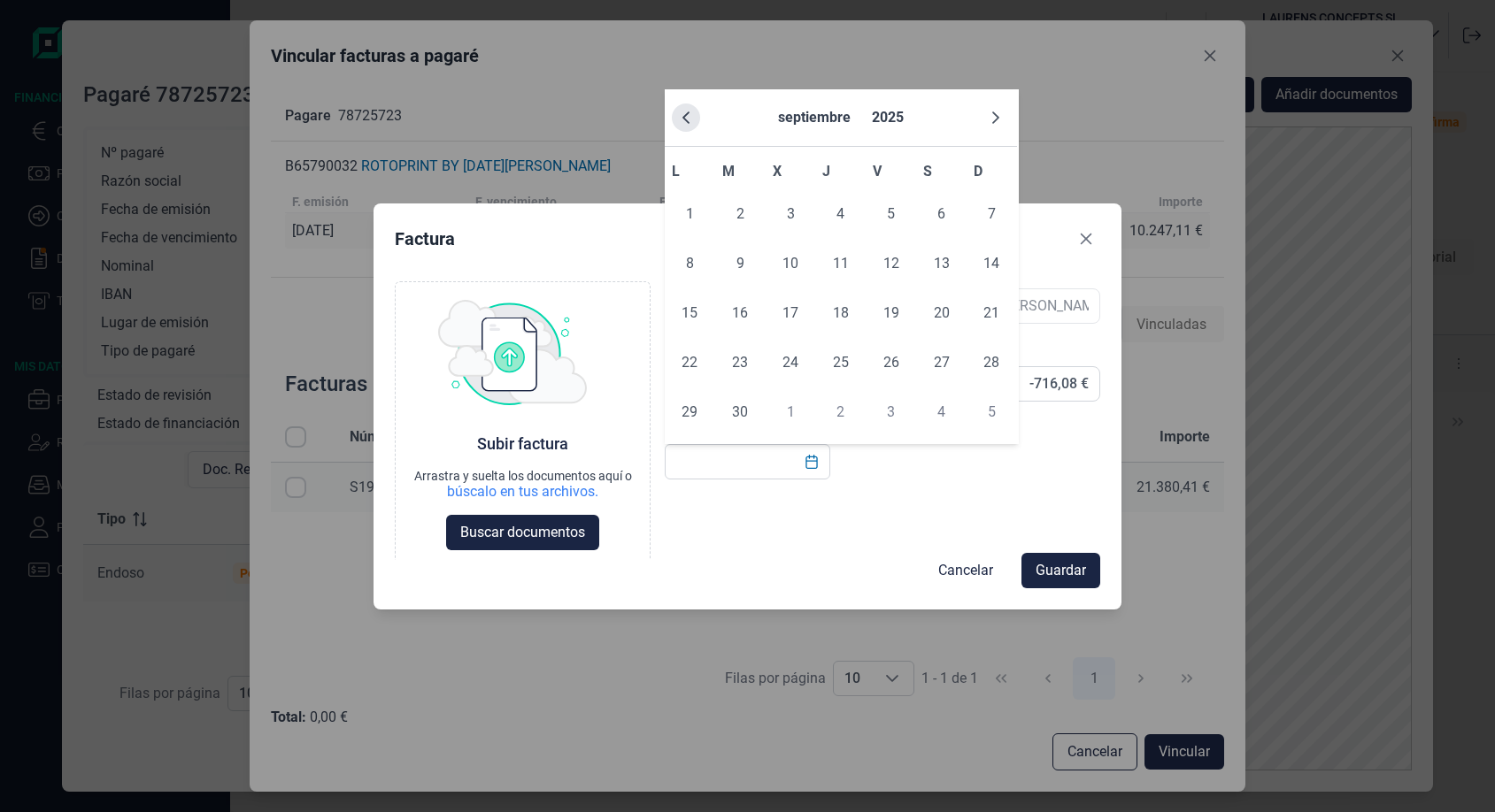
click at [675, 116] on button "Previous Month" at bounding box center [685, 117] width 28 height 28
click at [745, 362] on span "17" at bounding box center [739, 362] width 35 height 35
type input "[DATE]"
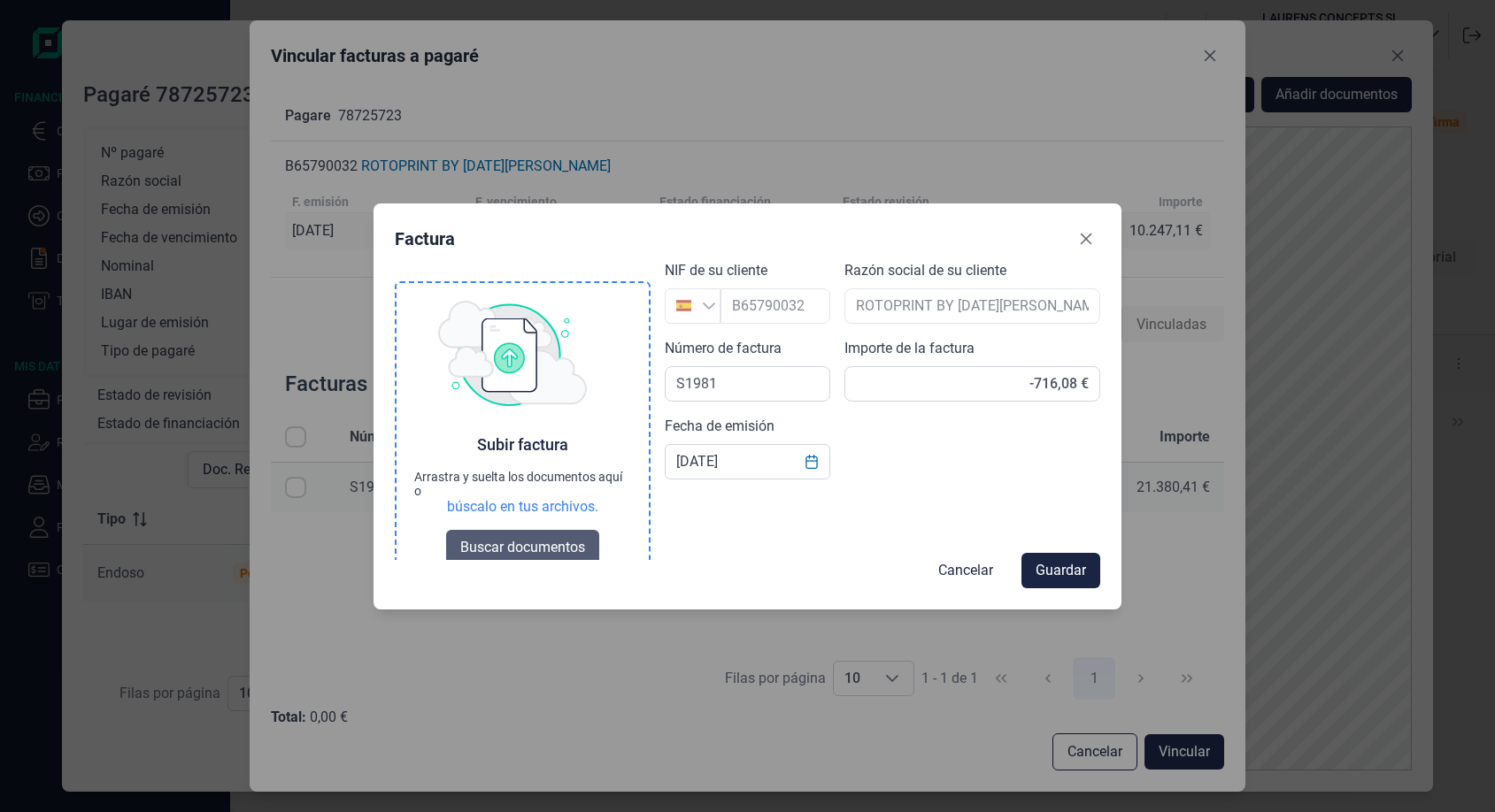
click at [529, 553] on span "Buscar documentos" at bounding box center [523, 546] width 125 height 21
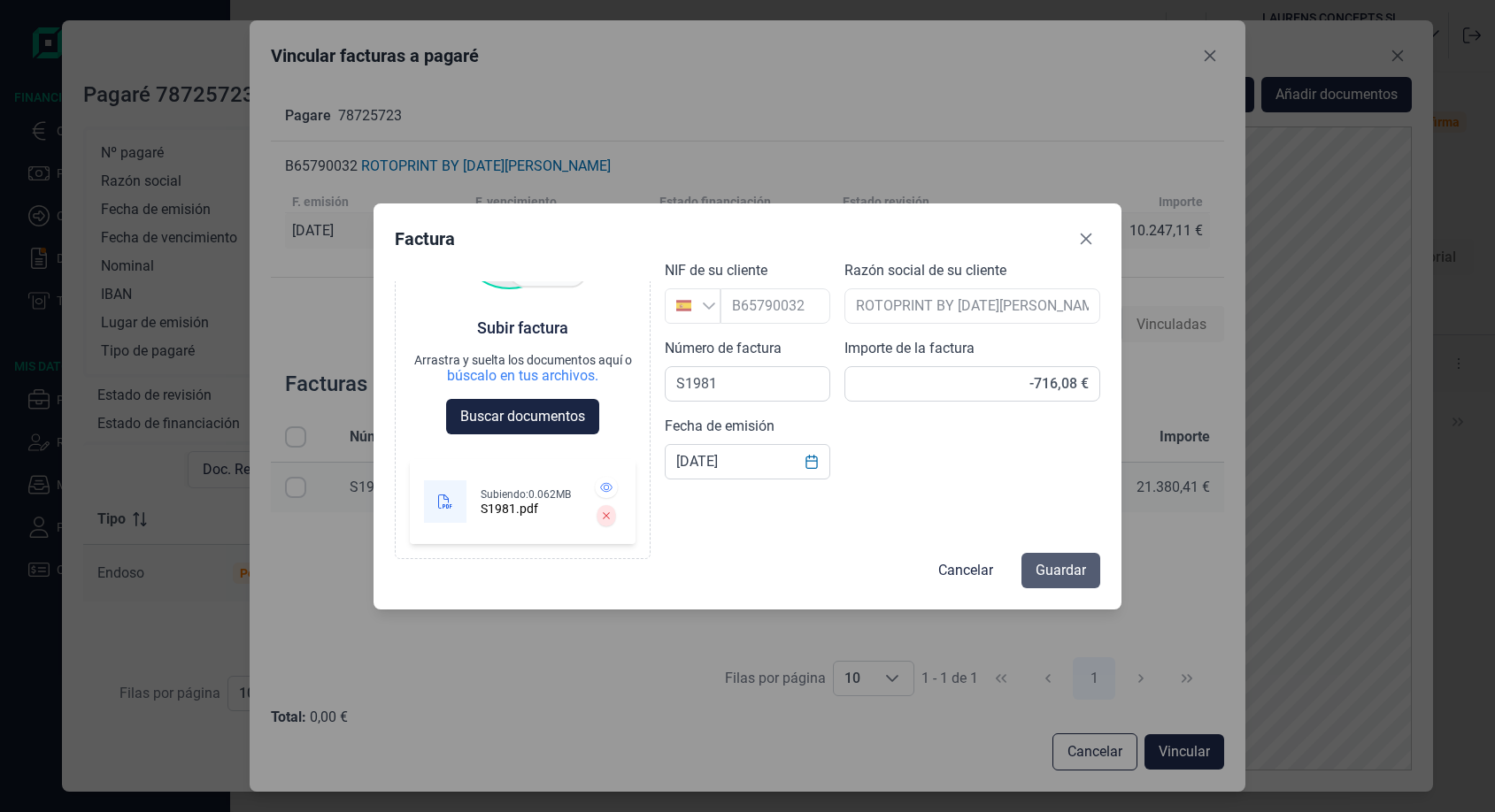
click at [1074, 572] on span "Guardar" at bounding box center [1061, 570] width 51 height 21
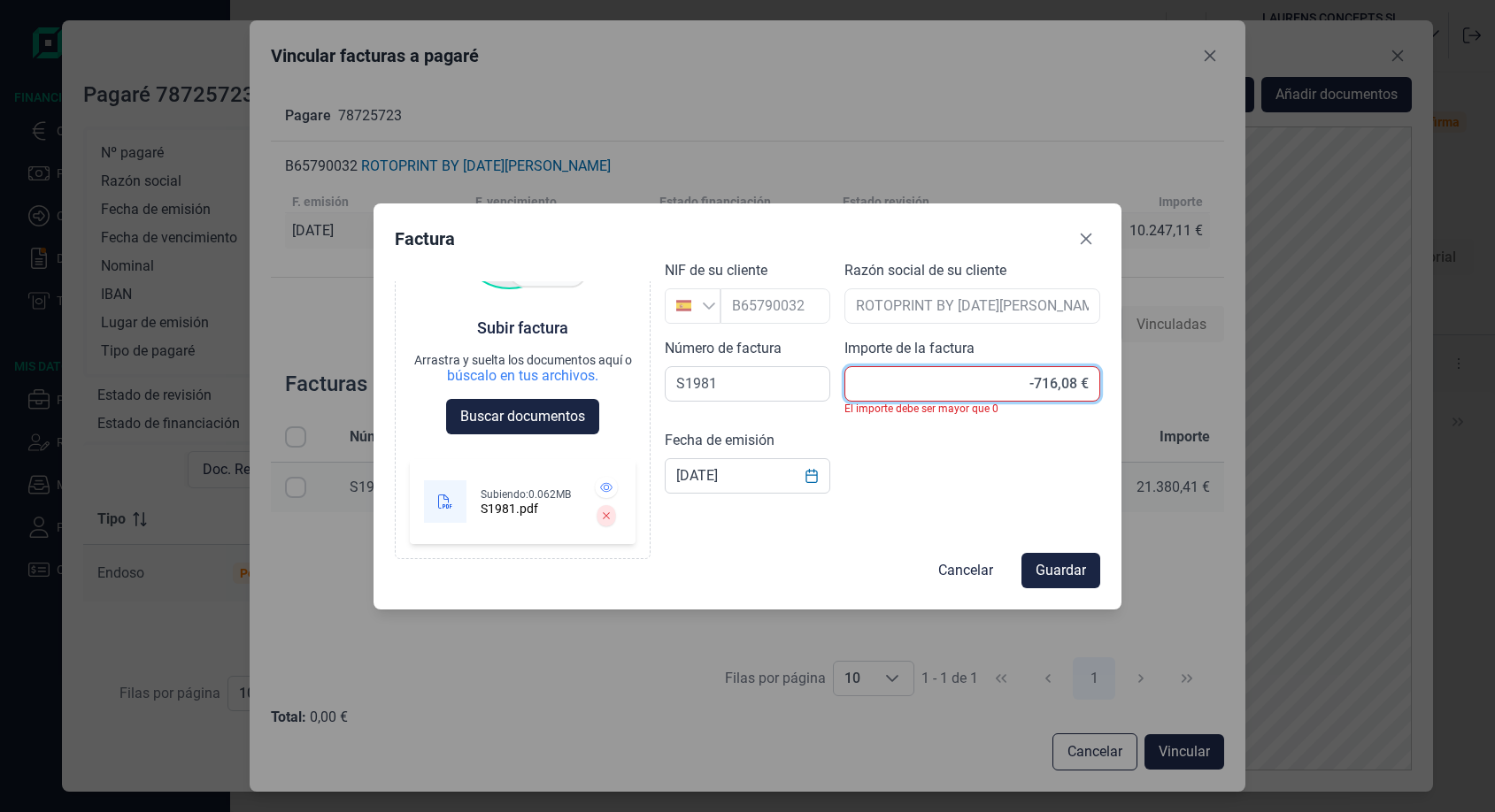
click at [1023, 382] on input "-716,08 €" at bounding box center [972, 383] width 256 height 35
click at [966, 566] on span "Cancelar" at bounding box center [966, 570] width 55 height 21
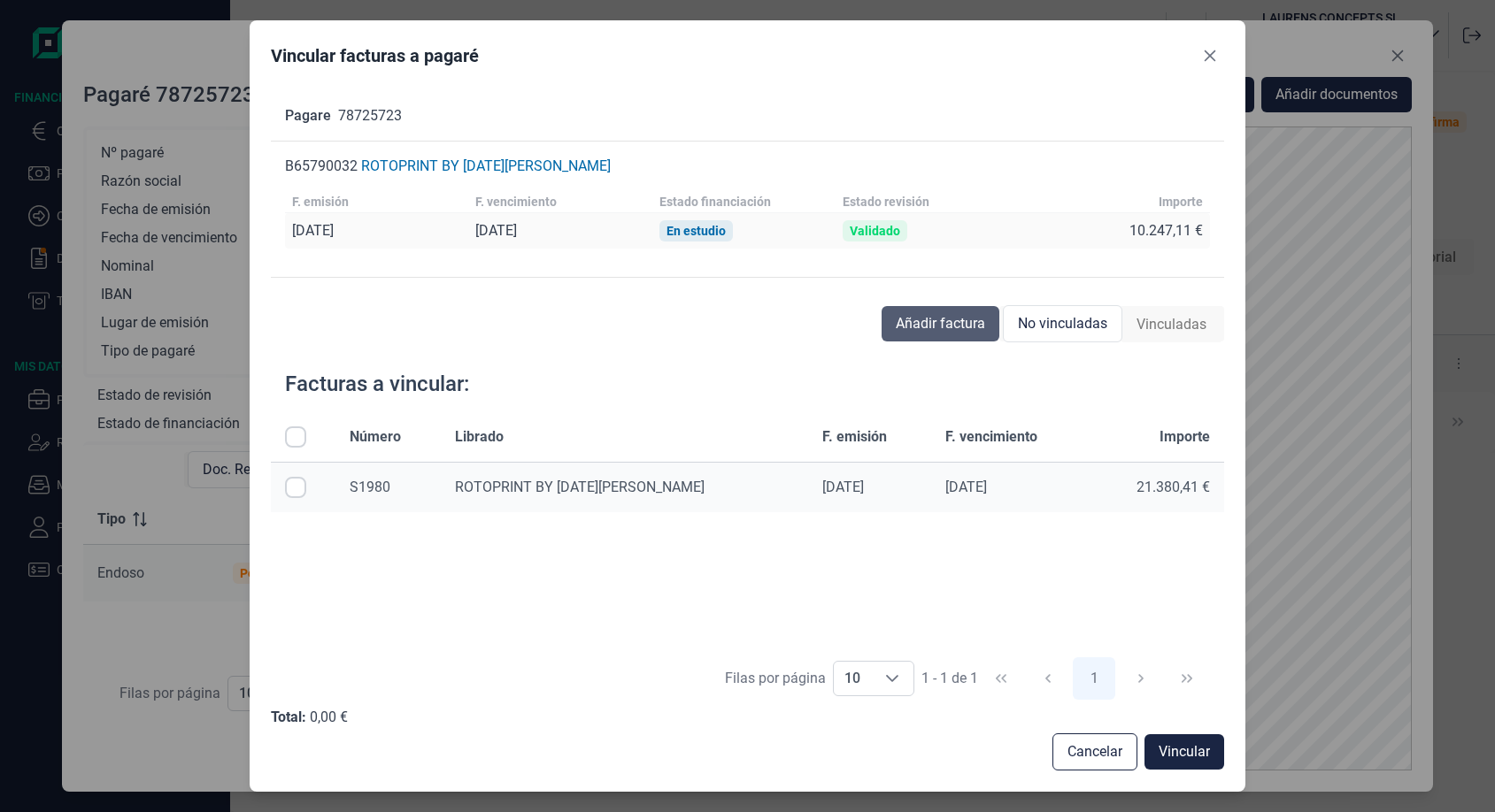
click at [931, 326] on span "Añadir factura" at bounding box center [940, 324] width 90 height 21
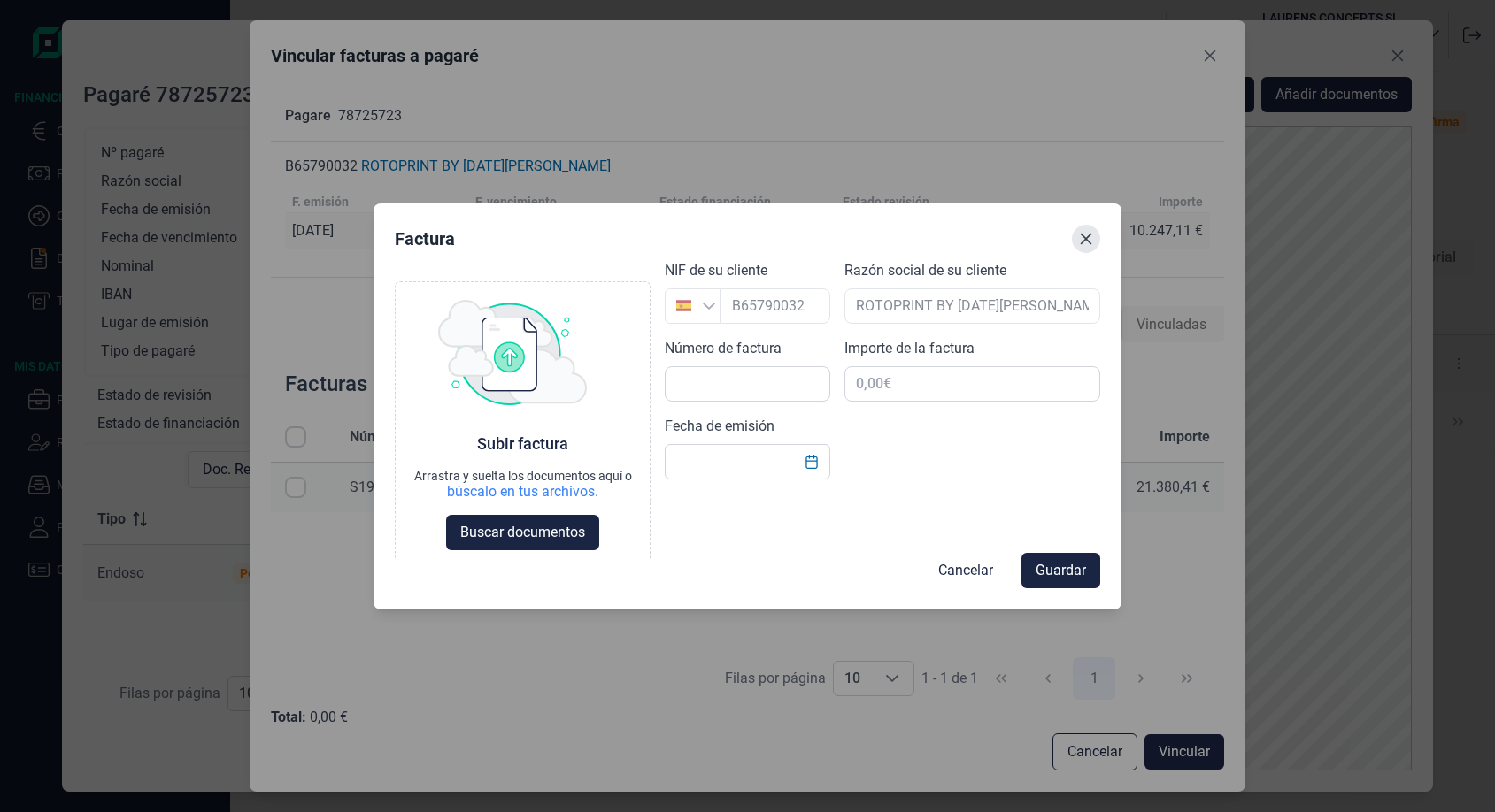
click at [1085, 236] on icon "Close" at bounding box center [1086, 239] width 15 height 14
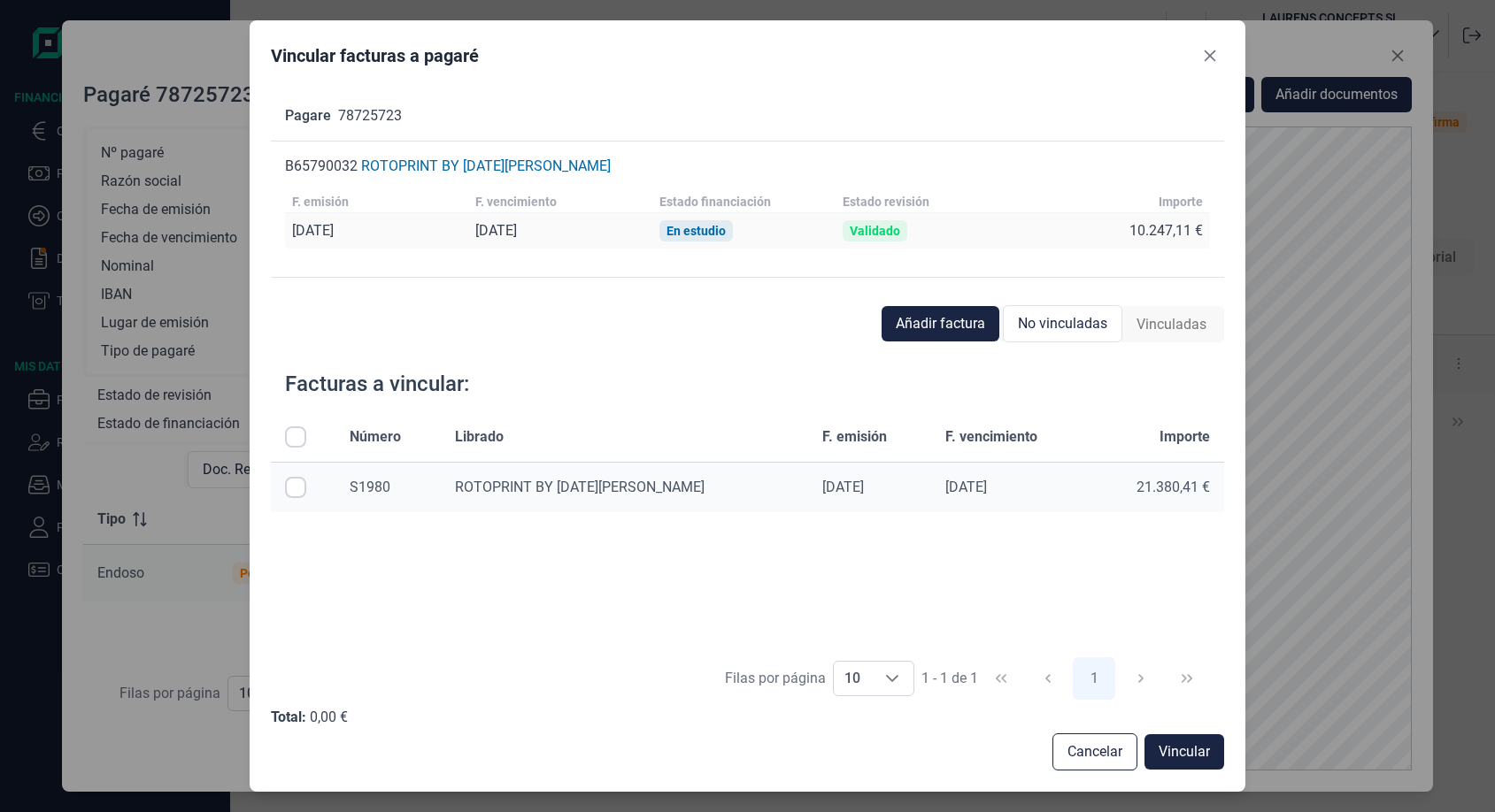
click at [300, 434] on input "All items unselected" at bounding box center [295, 436] width 21 height 21
checkbox input "true"
click at [300, 434] on input "All items selected" at bounding box center [295, 436] width 21 height 21
checkbox input "false"
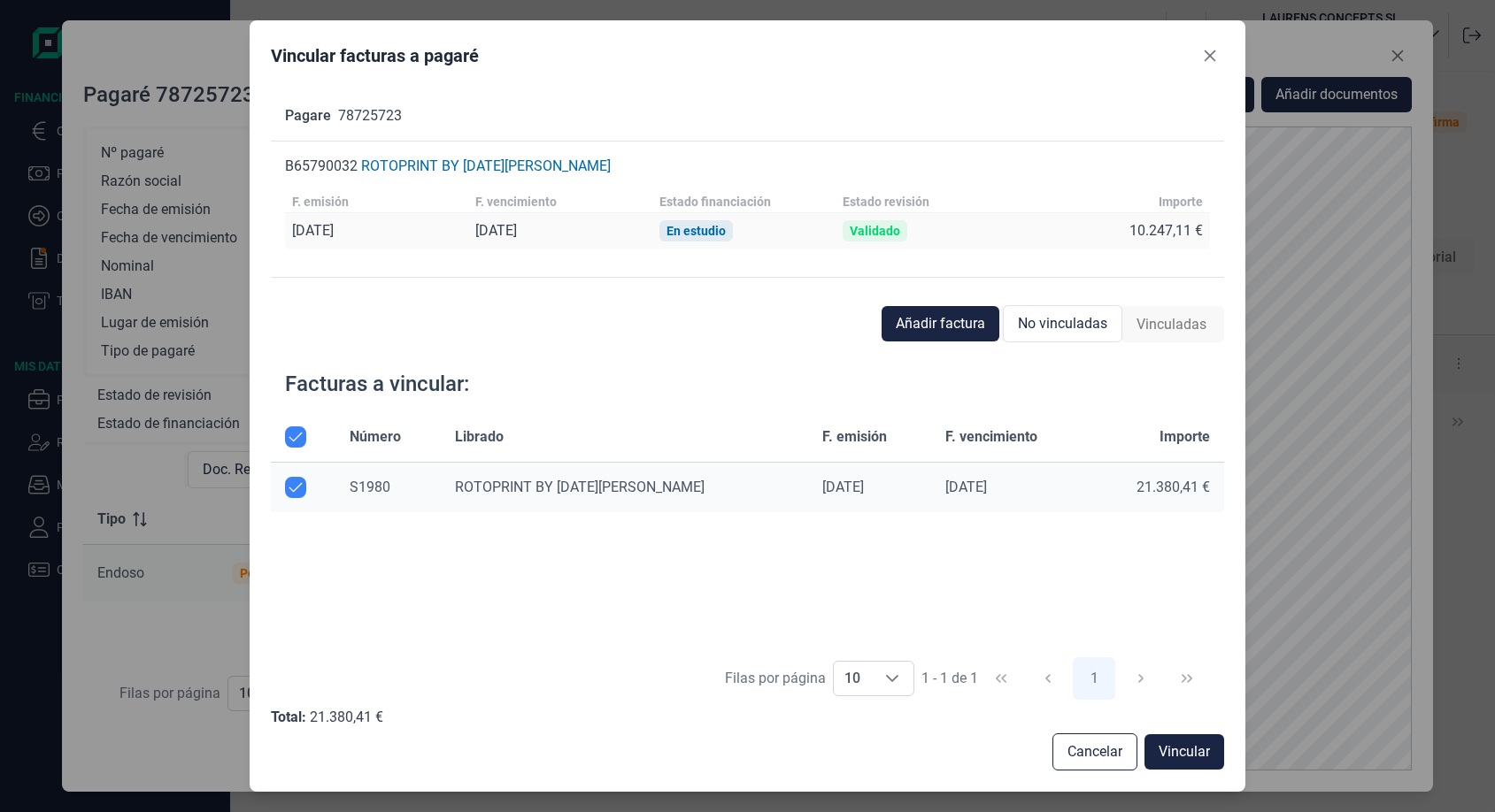
checkbox input "false"
click at [1213, 55] on icon "Close" at bounding box center [1209, 56] width 15 height 14
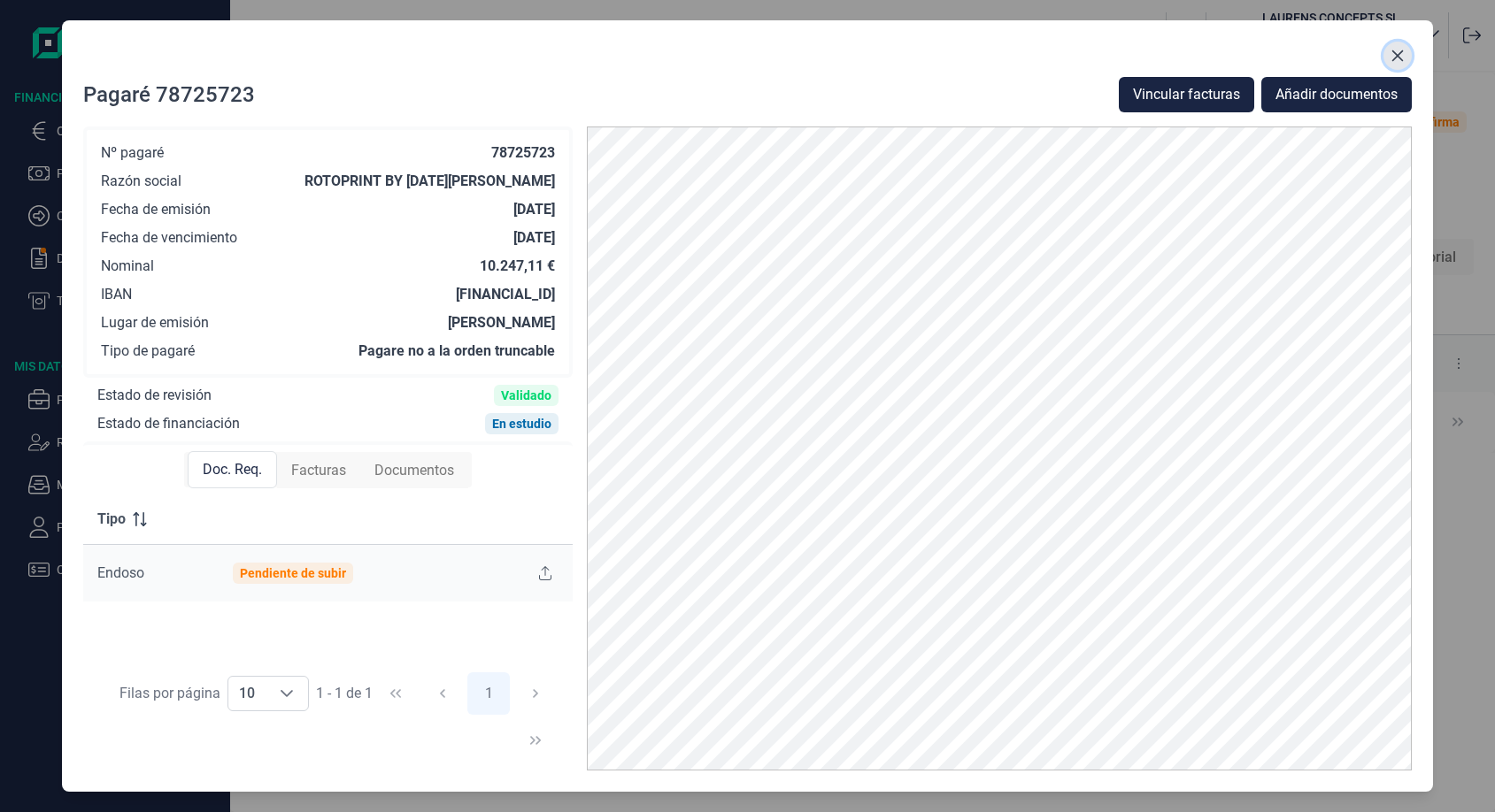
click at [1402, 60] on icon "Close" at bounding box center [1396, 56] width 12 height 12
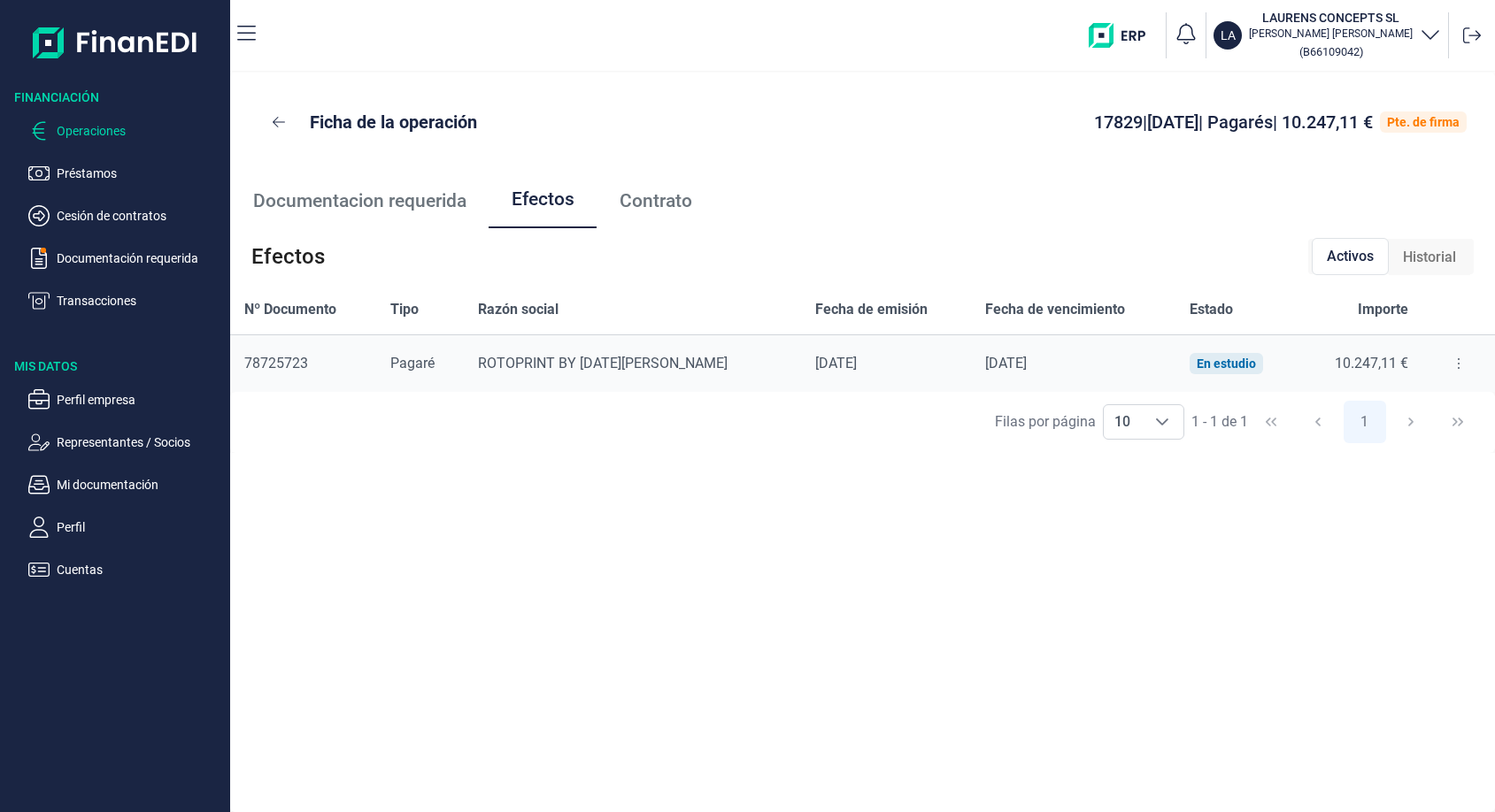
click at [95, 136] on p "Operaciones" at bounding box center [140, 130] width 167 height 21
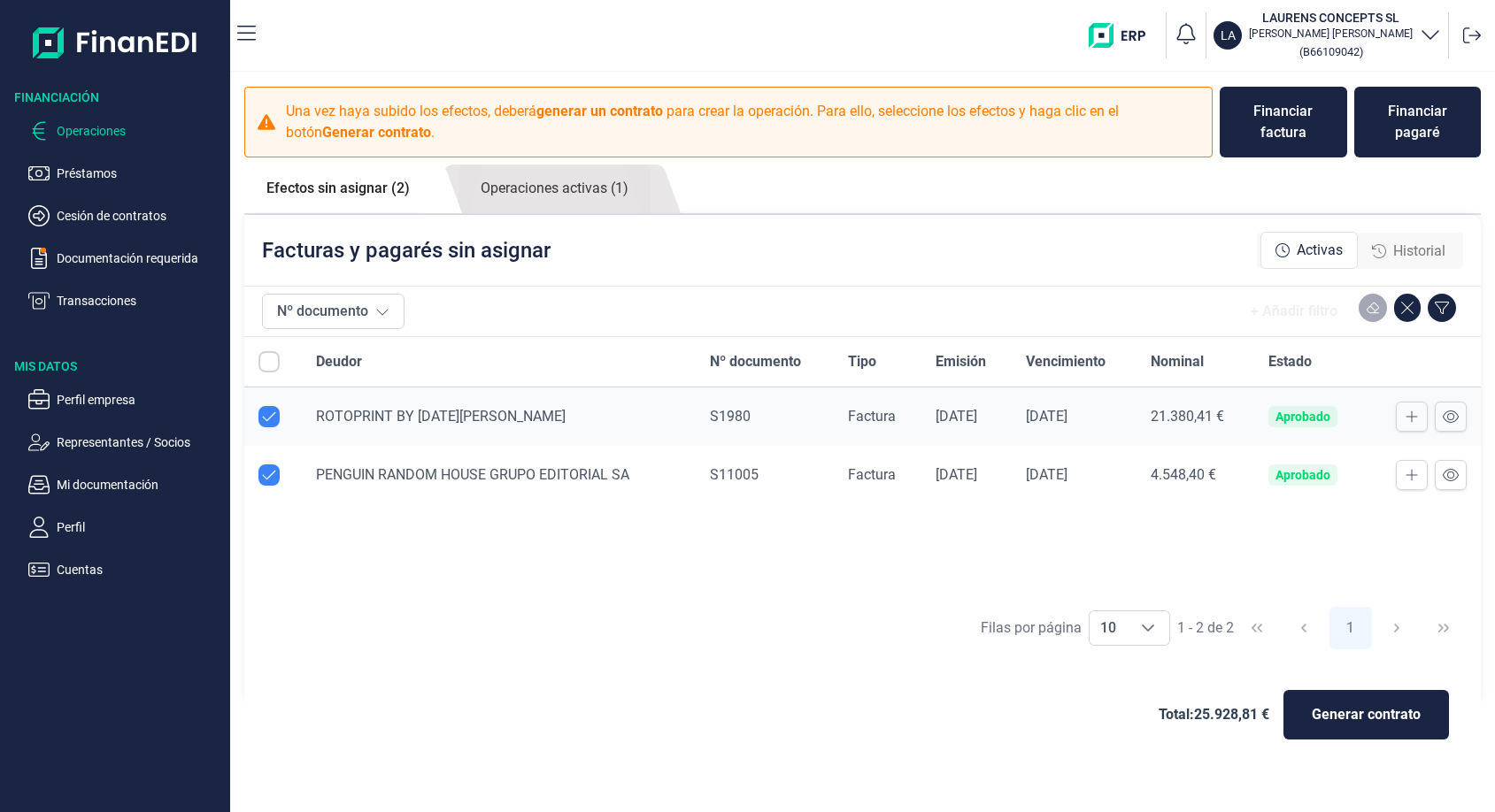
checkbox input "true"
click at [565, 179] on link "Operaciones activas (1)" at bounding box center [555, 189] width 192 height 49
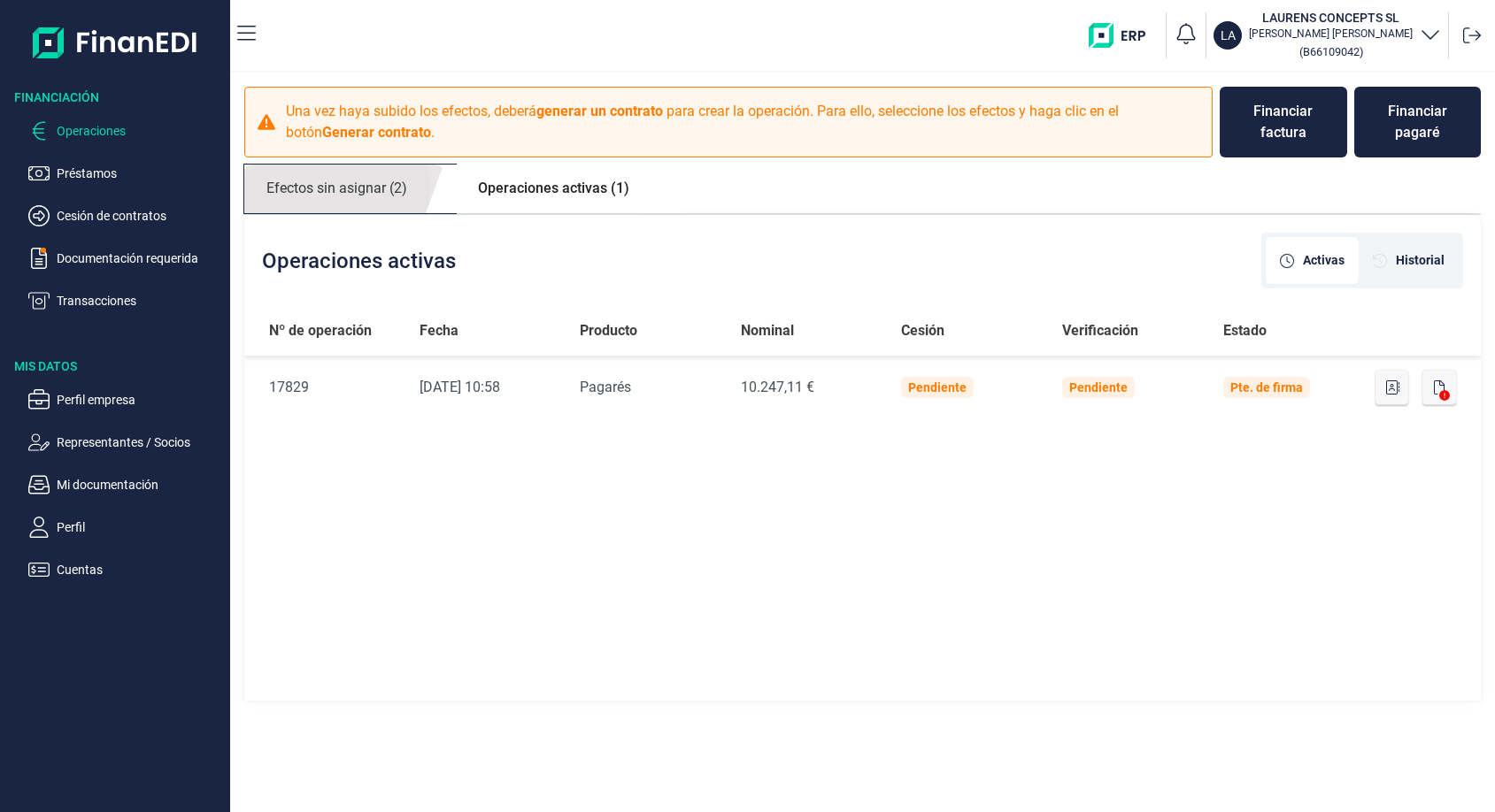
click at [364, 185] on link "Efectos sin asignar (2)" at bounding box center [336, 189] width 185 height 49
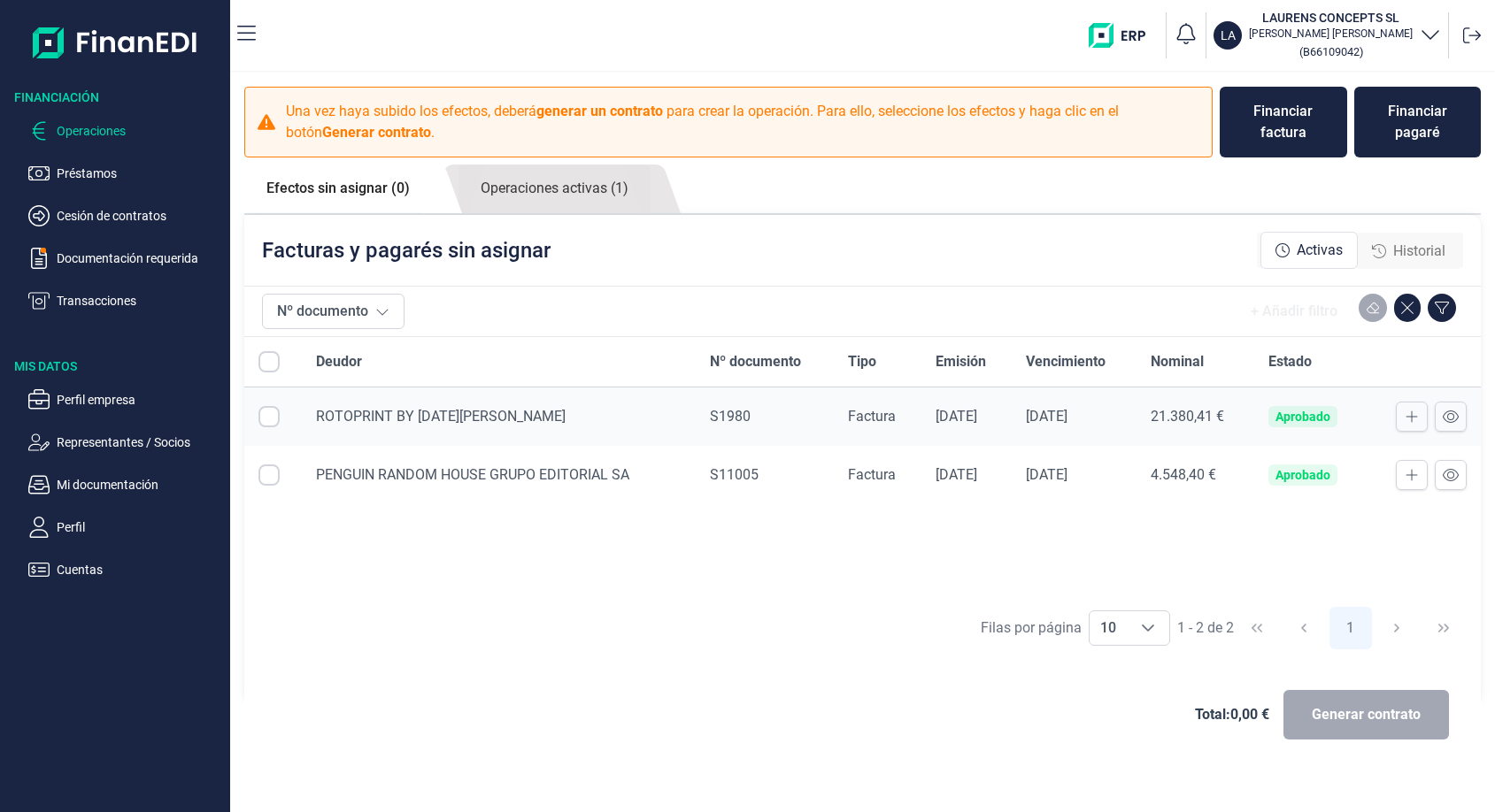
checkbox input "true"
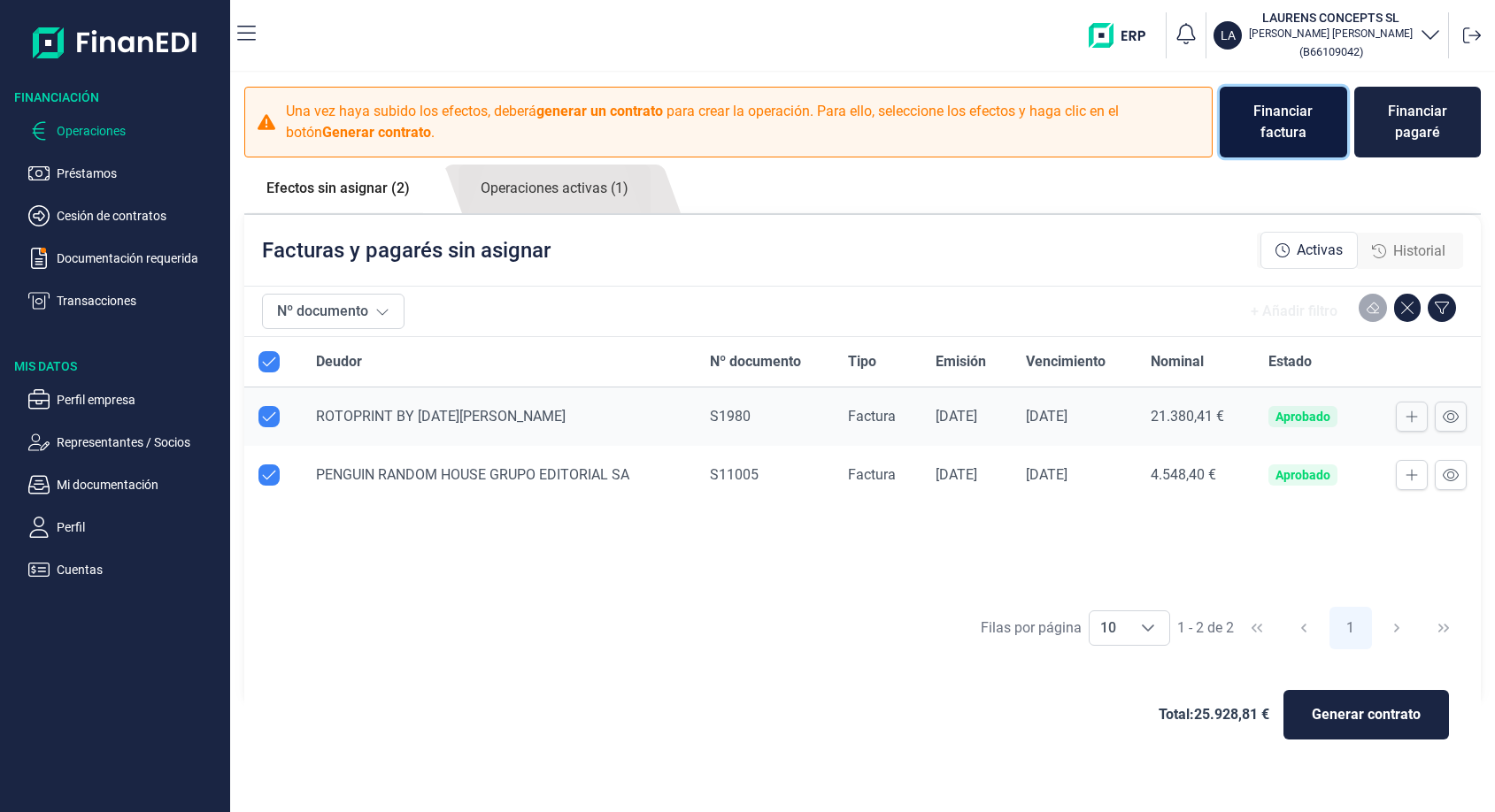
click at [1287, 139] on div "Financiar factura" at bounding box center [1283, 121] width 99 height 43
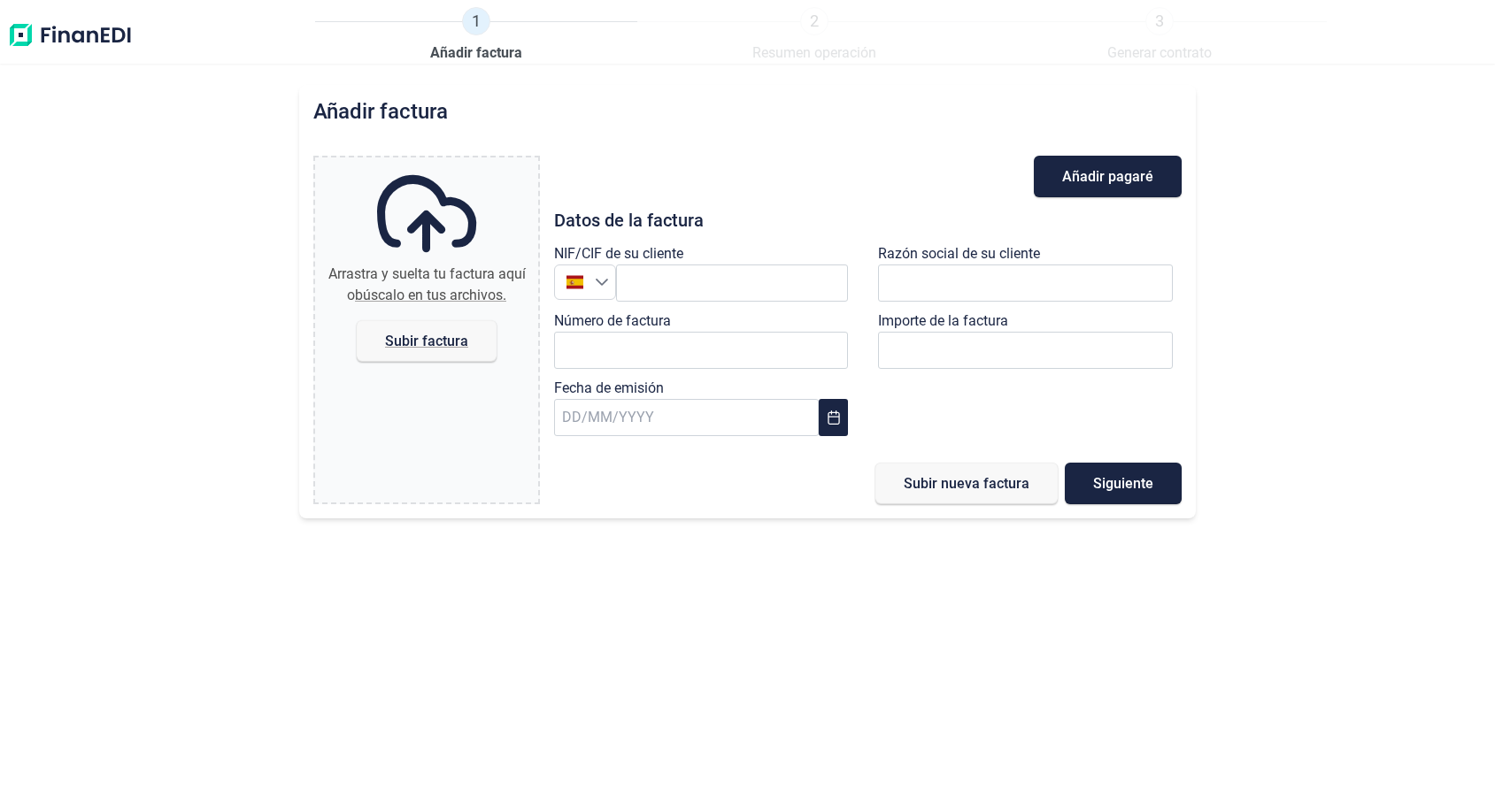
type input "0,00 €"
click at [956, 269] on input "text" at bounding box center [1024, 283] width 295 height 37
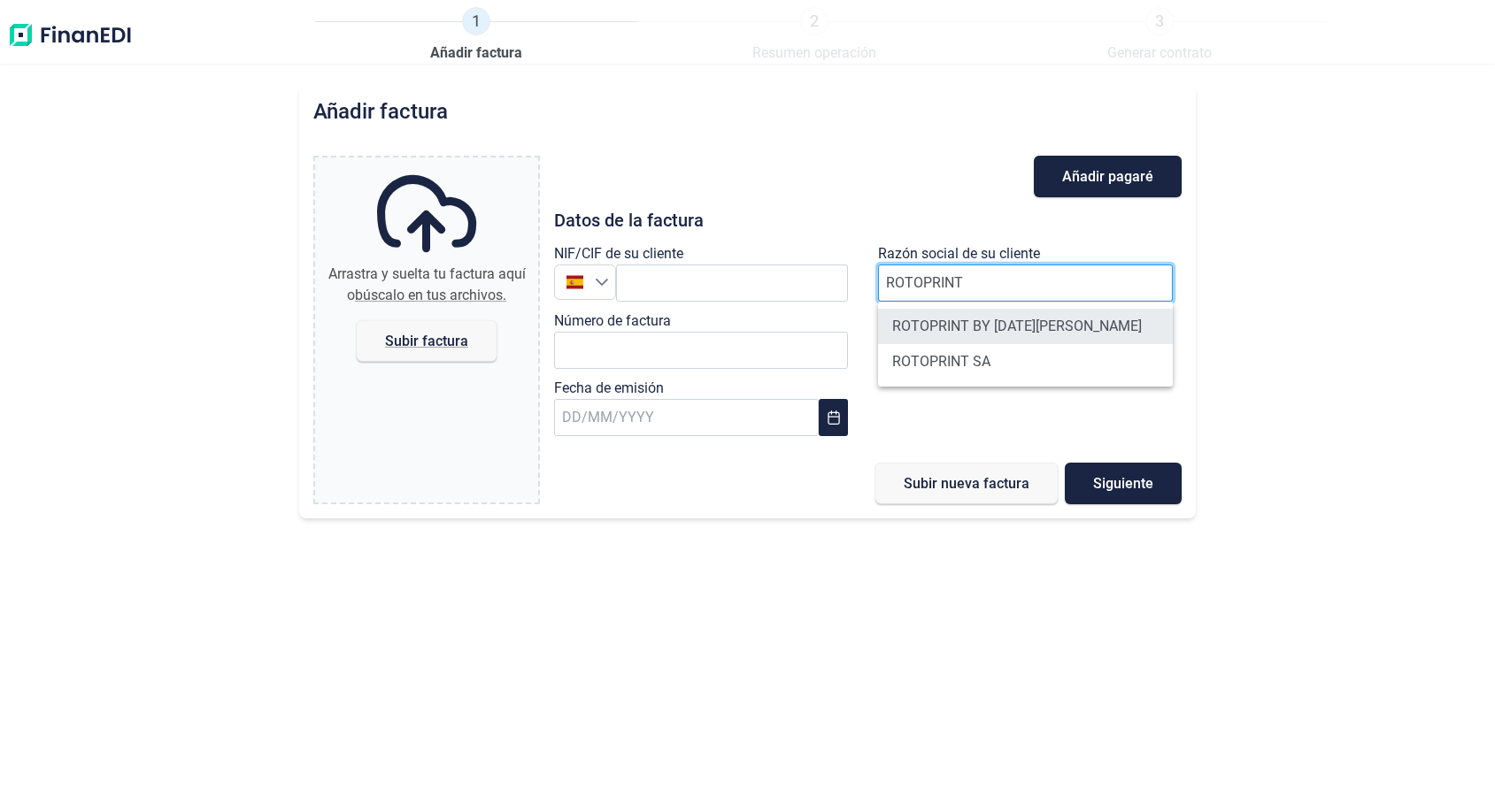
type input "ROTOPRINT"
click at [1102, 335] on li "ROTOPRINT BY [DATE][PERSON_NAME]" at bounding box center [1024, 326] width 295 height 35
type input "B65790032"
type input "ROTOPRINT BY [DATE][PERSON_NAME]"
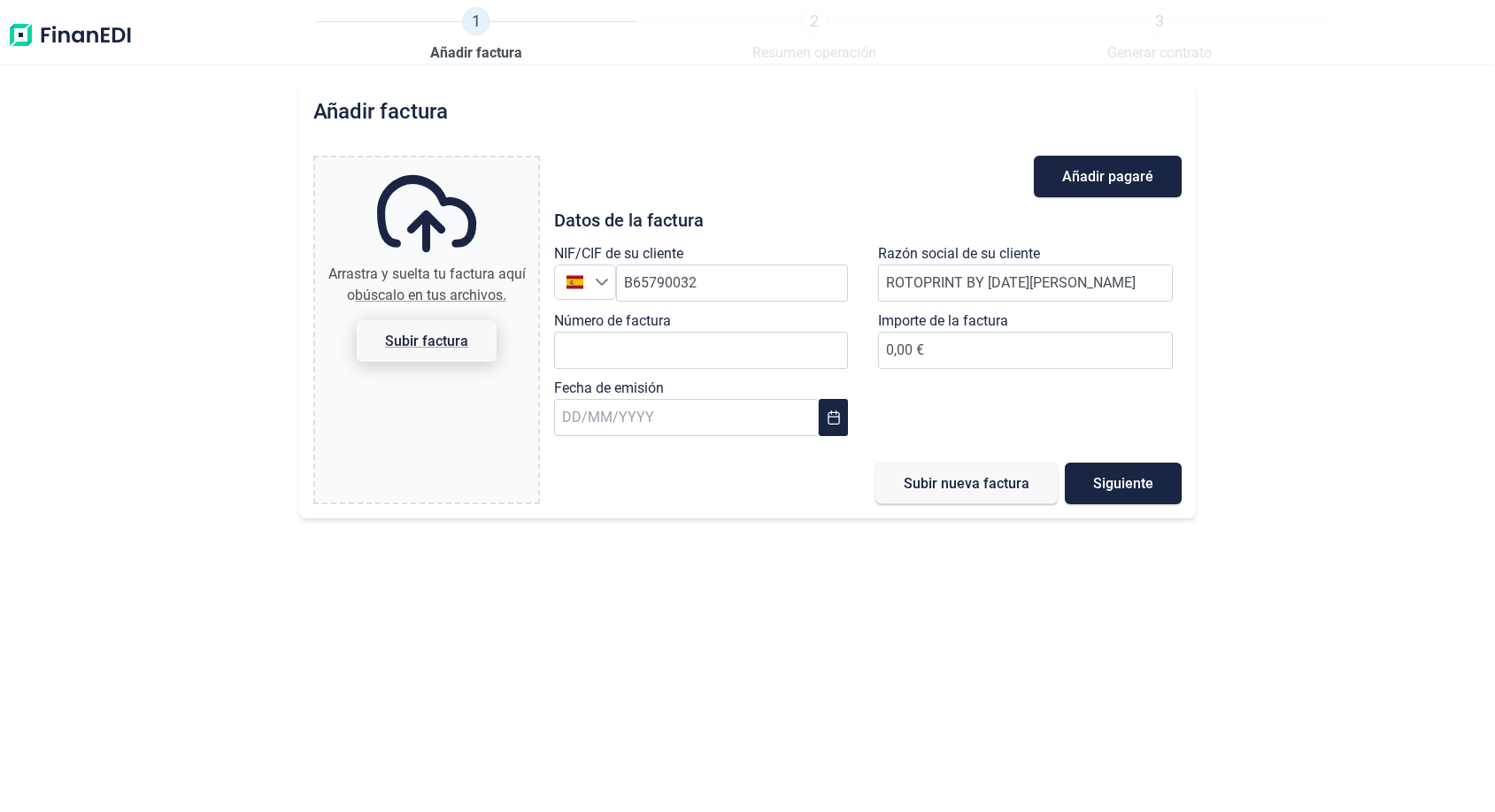
click at [424, 337] on span "Subir factura" at bounding box center [427, 341] width 83 height 14
click at [424, 163] on input "Arrastra y suelta tu factura aquí o búscalo en tus archivos. Subir factura" at bounding box center [426, 160] width 223 height 5
type input "C:\fakepath\S1981.pdf"
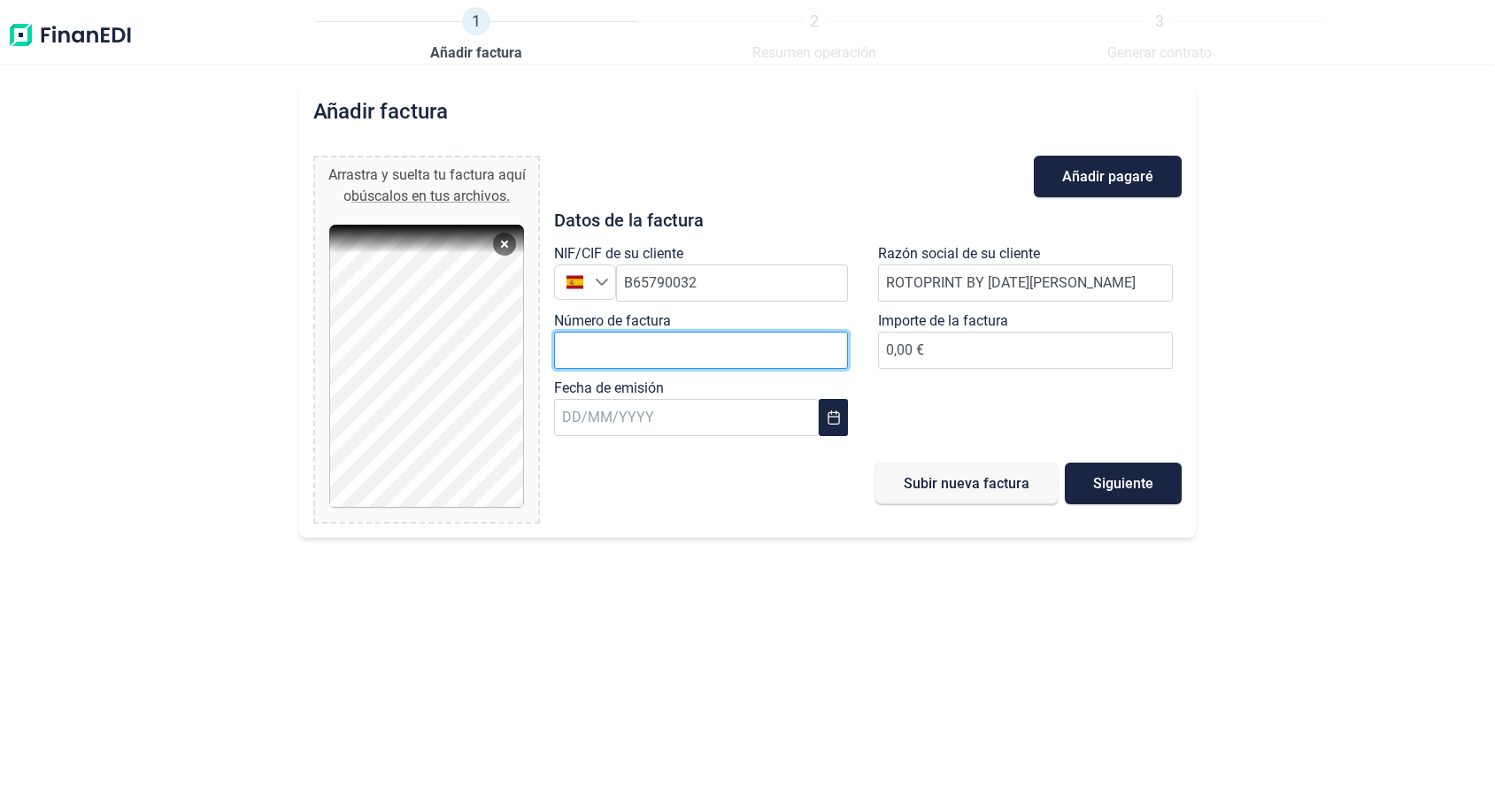
click at [764, 345] on input "Número de factura" at bounding box center [701, 350] width 295 height 37
type input "S1981"
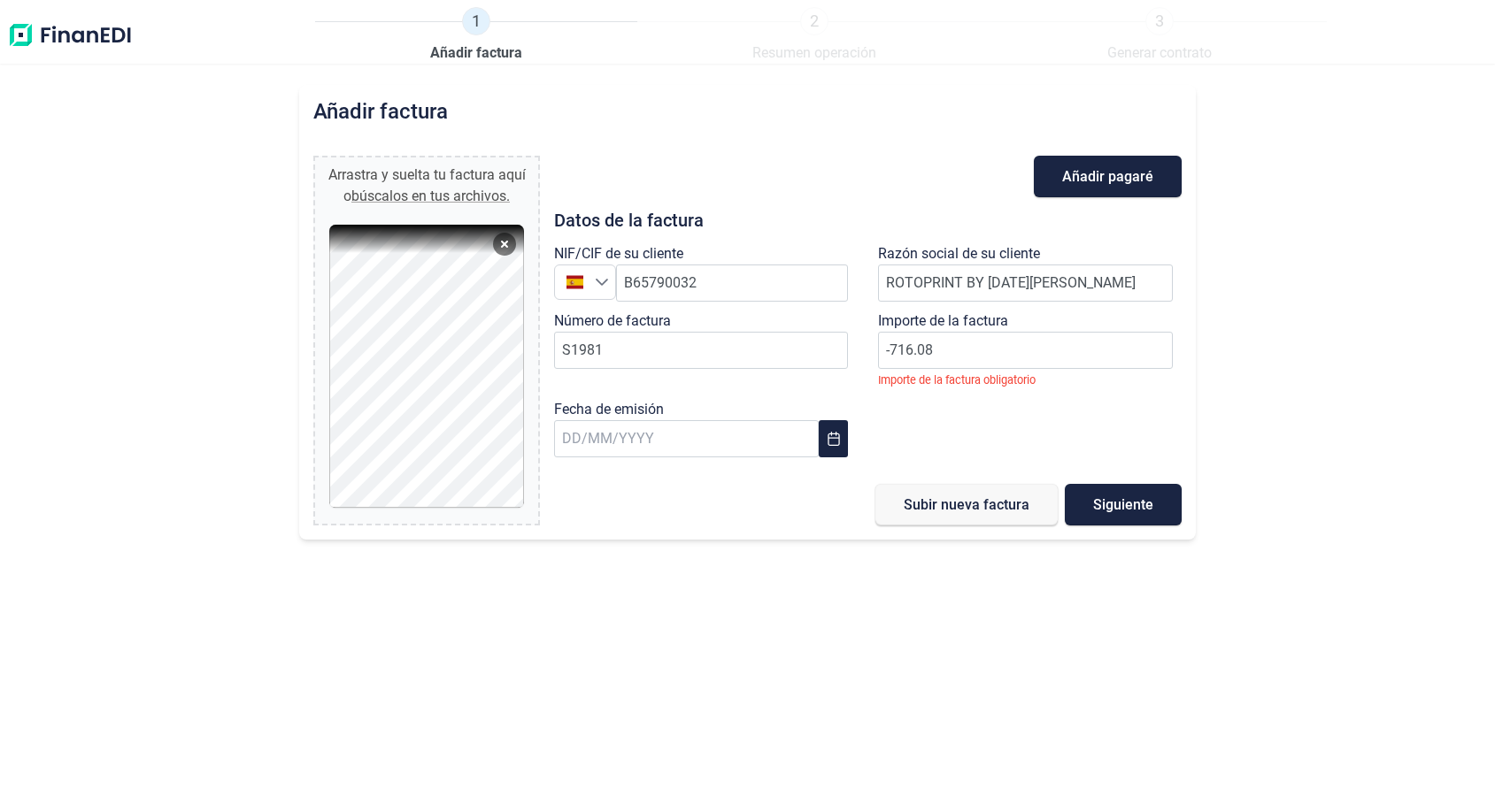
type input "-716,08 €"
click at [858, 435] on div "Fecha de emisión" at bounding box center [705, 432] width 325 height 67
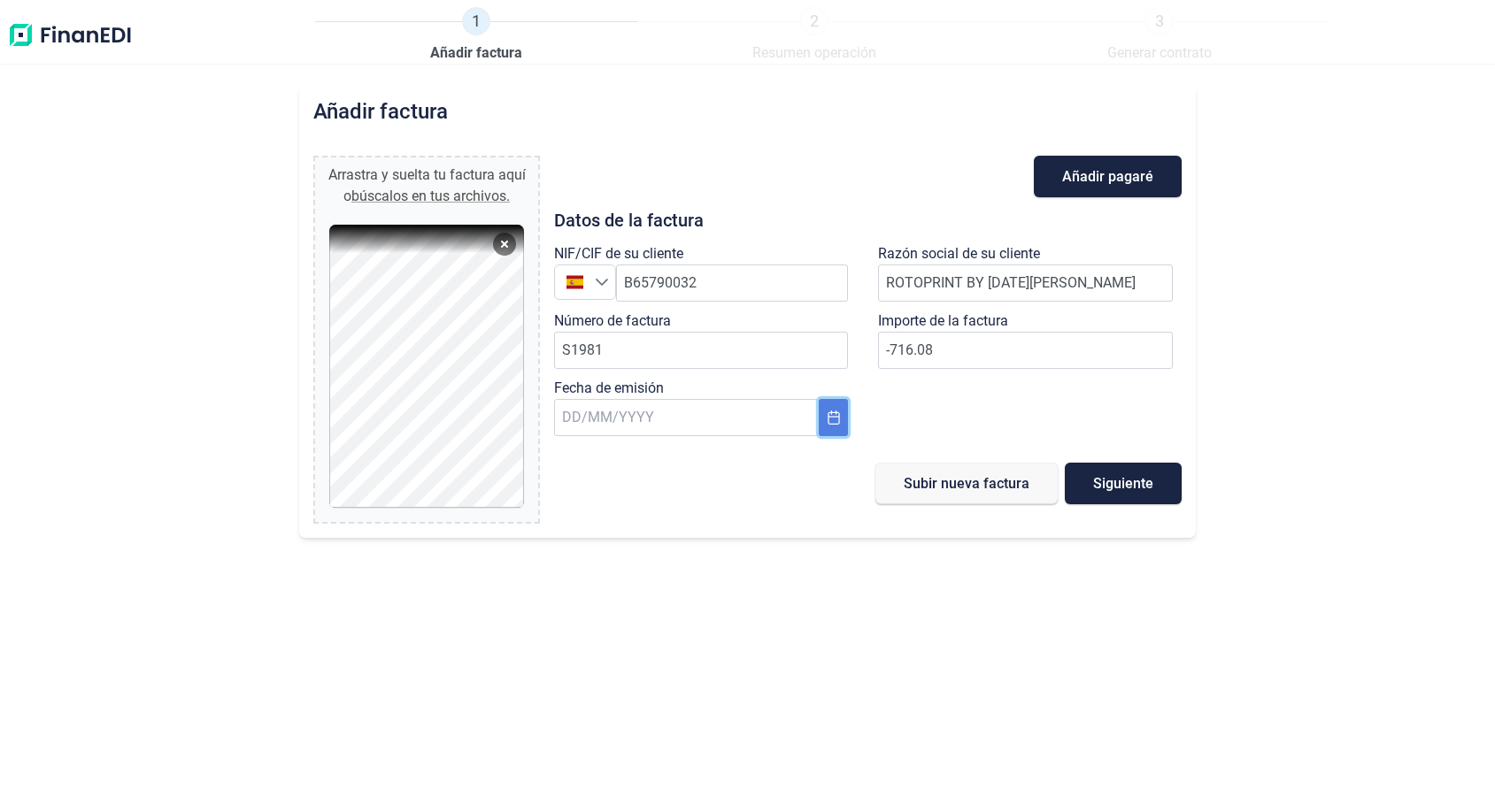
click at [829, 420] on icon "Choose Date" at bounding box center [833, 418] width 12 height 14
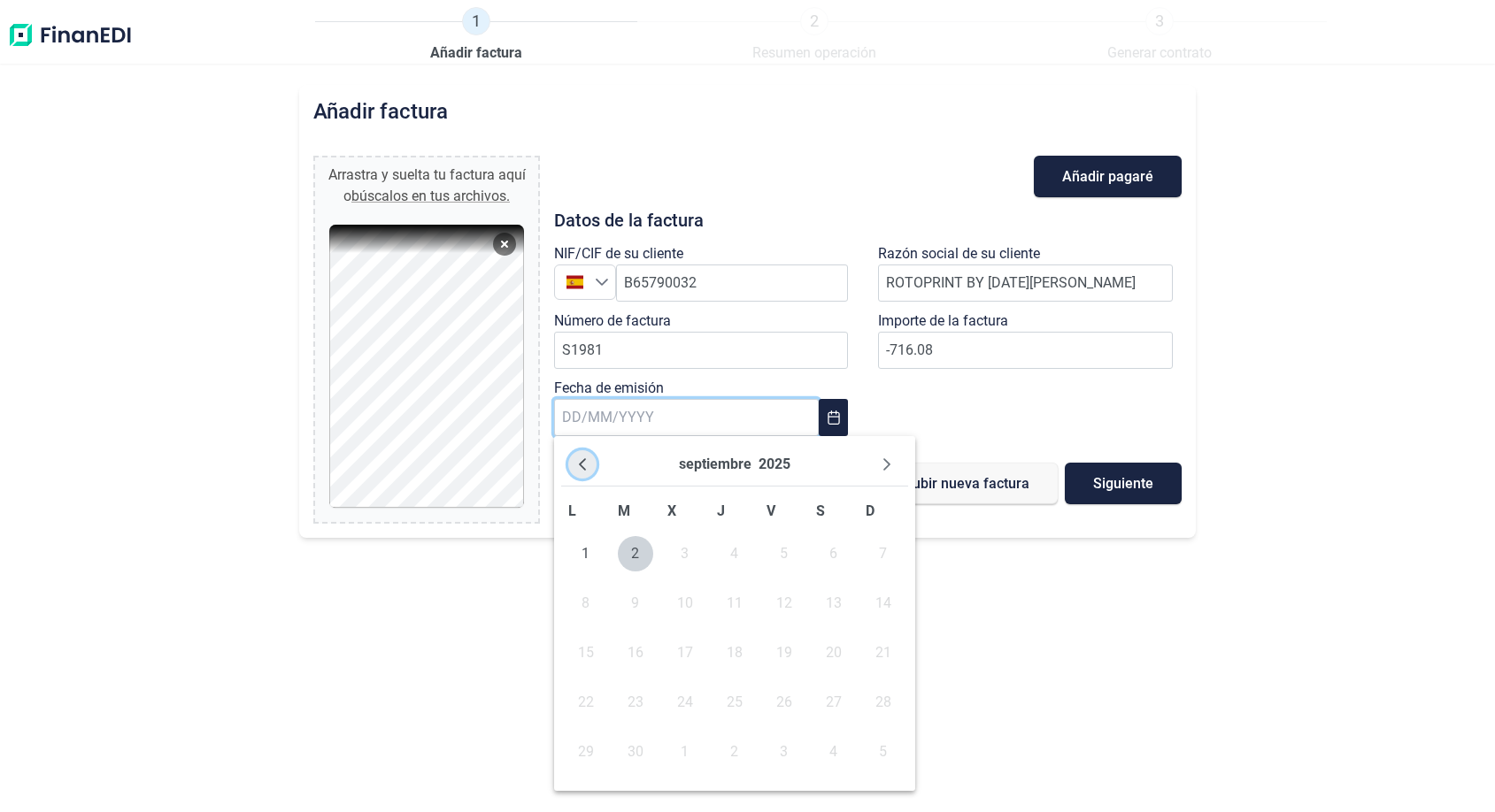
click at [580, 462] on icon "Previous Month" at bounding box center [582, 465] width 7 height 13
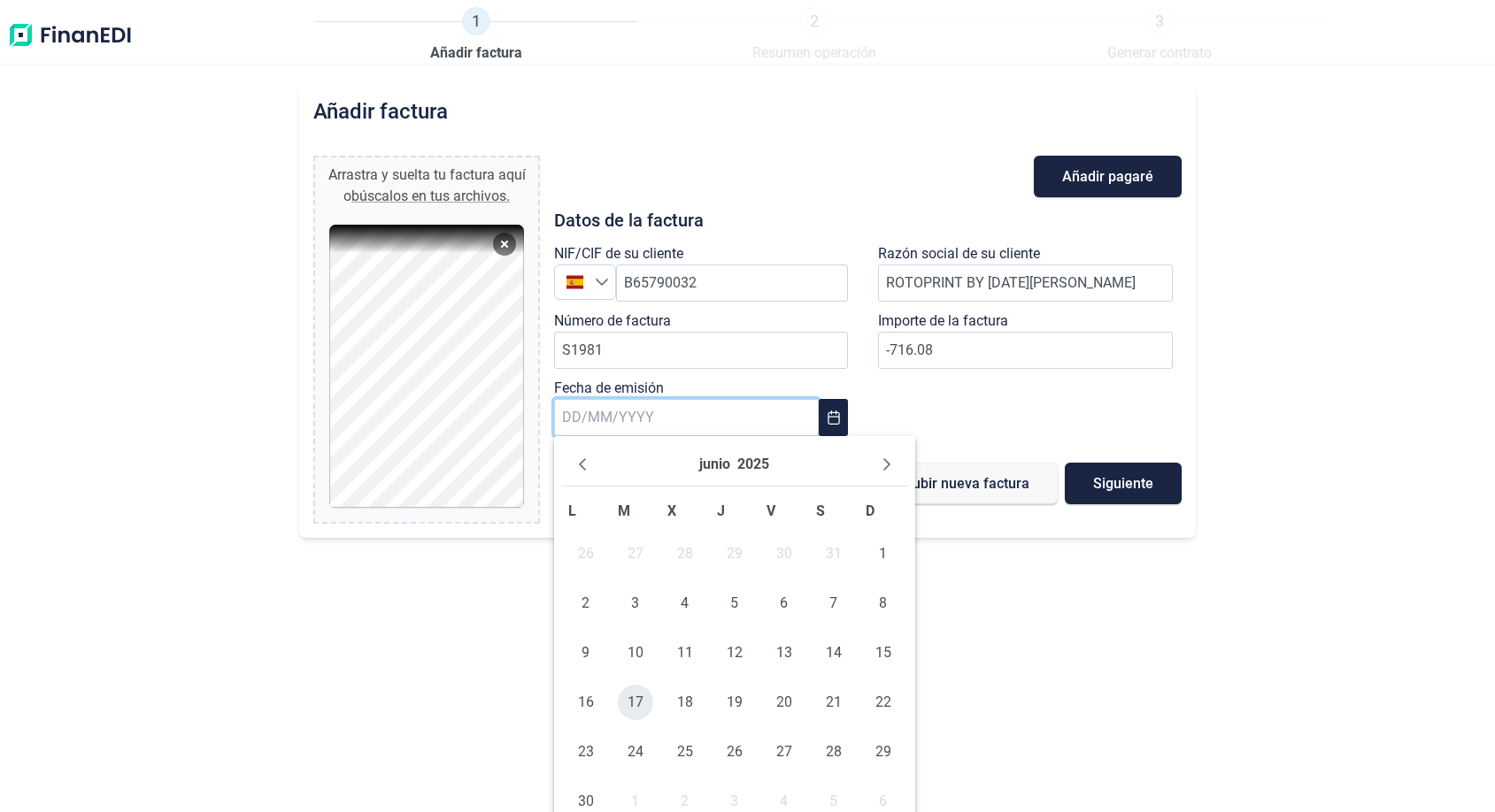
click at [647, 709] on span "17" at bounding box center [635, 701] width 35 height 35
type input "[DATE]"
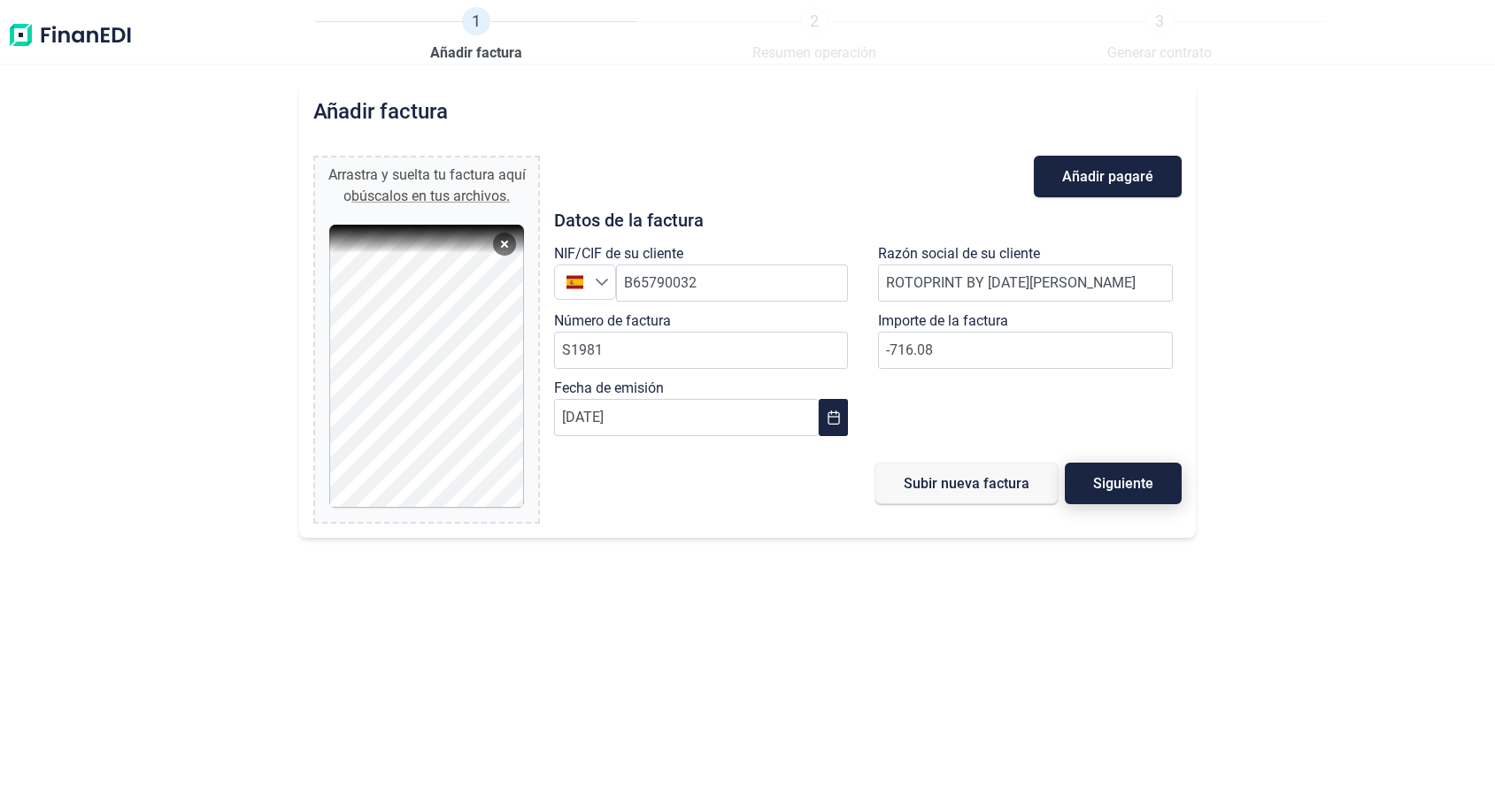
click at [1114, 487] on span "Siguiente" at bounding box center [1122, 483] width 60 height 14
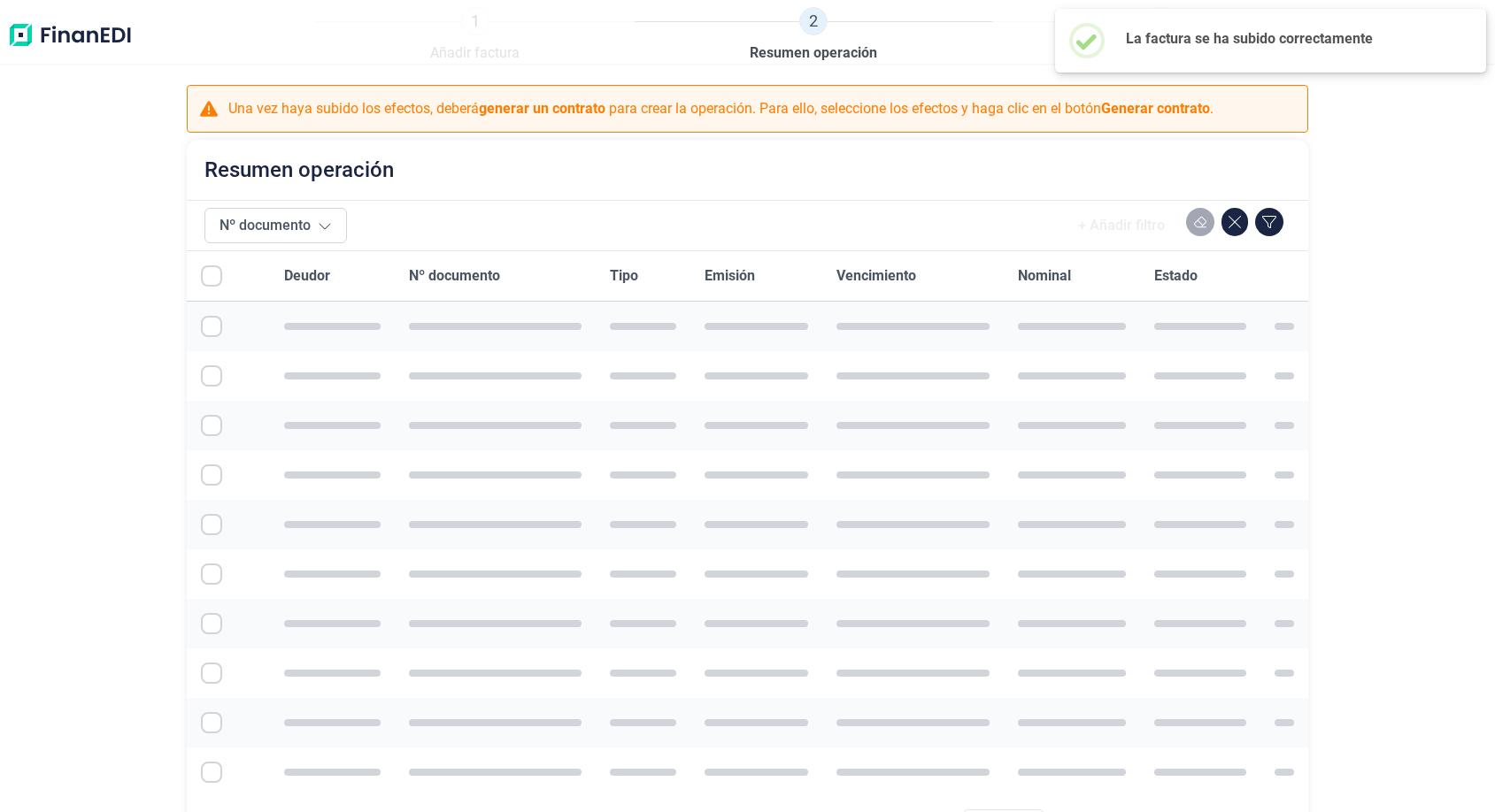
checkbox input "true"
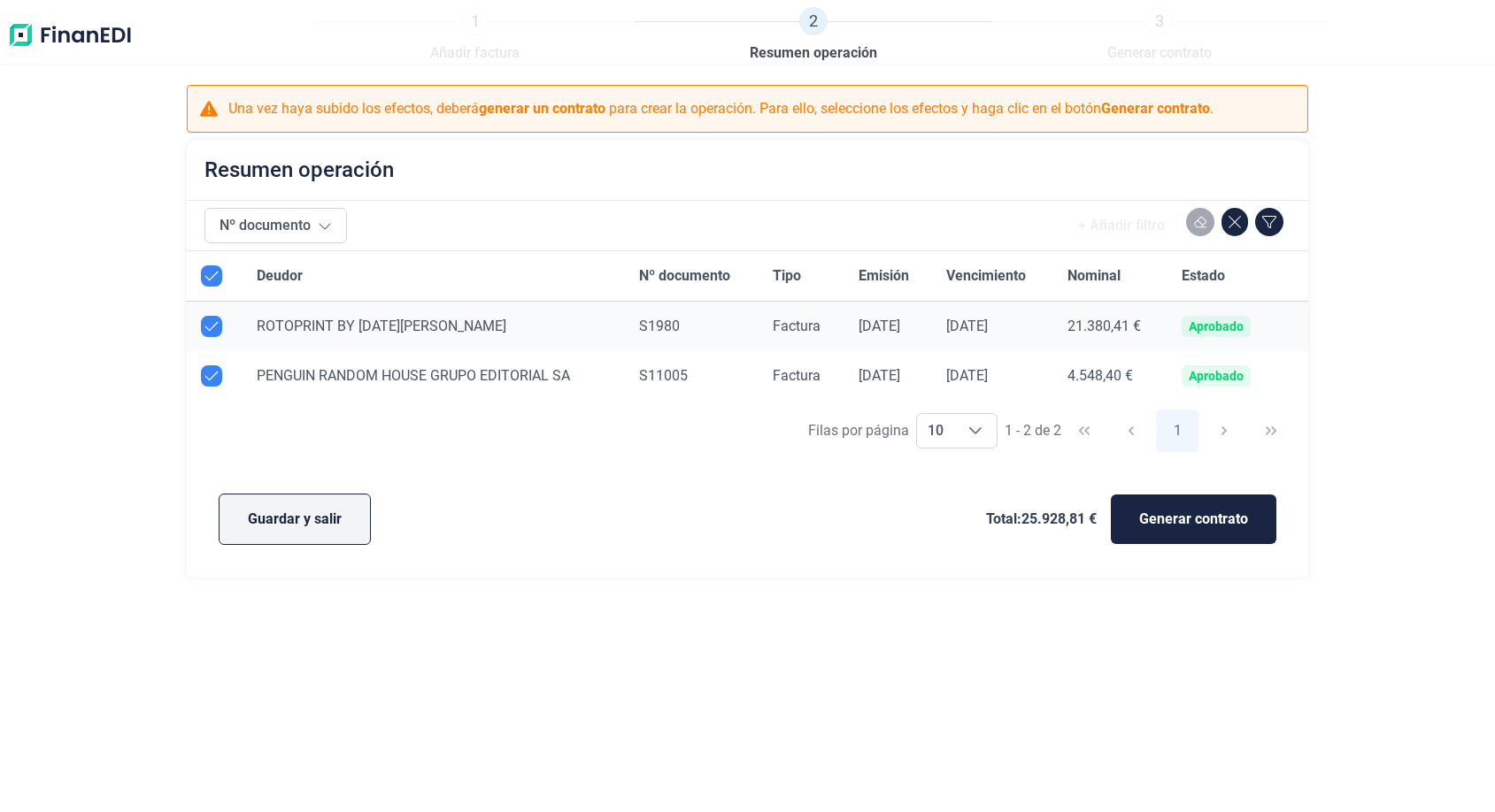
click at [298, 526] on span "Guardar y salir" at bounding box center [294, 518] width 93 height 21
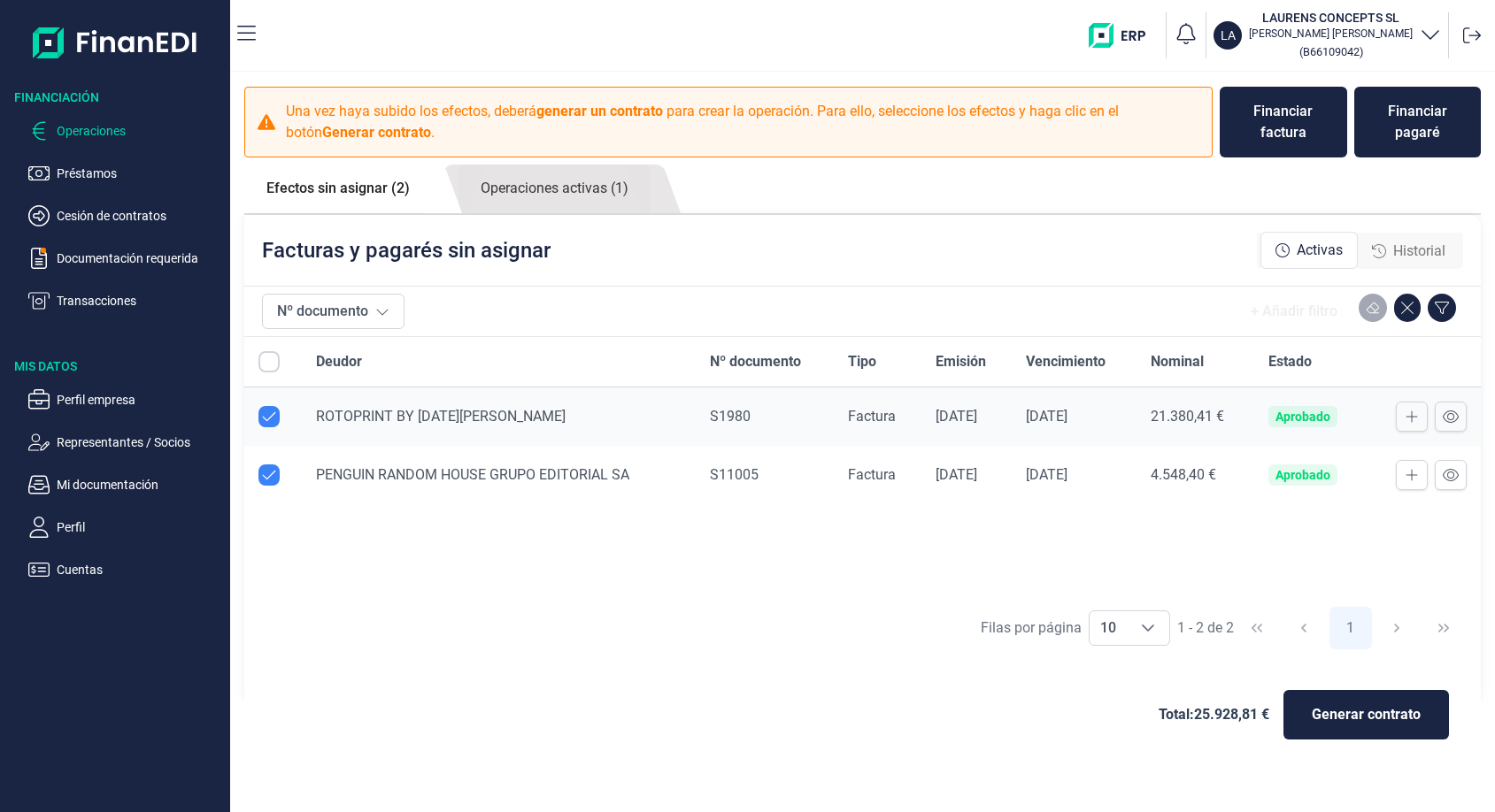
checkbox input "true"
click at [273, 370] on input "All items selected" at bounding box center [268, 361] width 21 height 21
click at [272, 367] on input "All items selected" at bounding box center [268, 361] width 21 height 21
checkbox input "true"
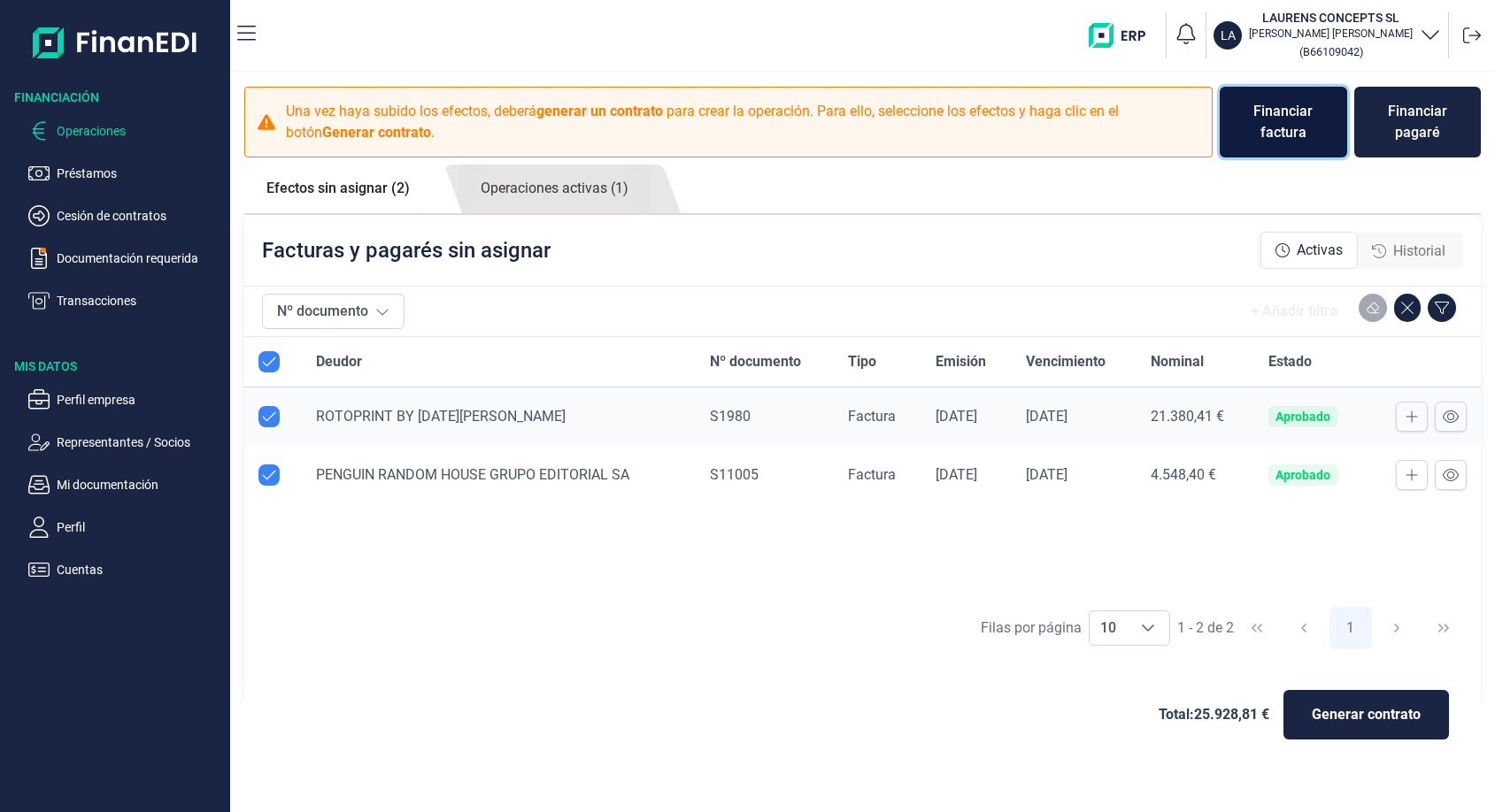
click at [1286, 121] on div "Financiar factura" at bounding box center [1283, 121] width 99 height 43
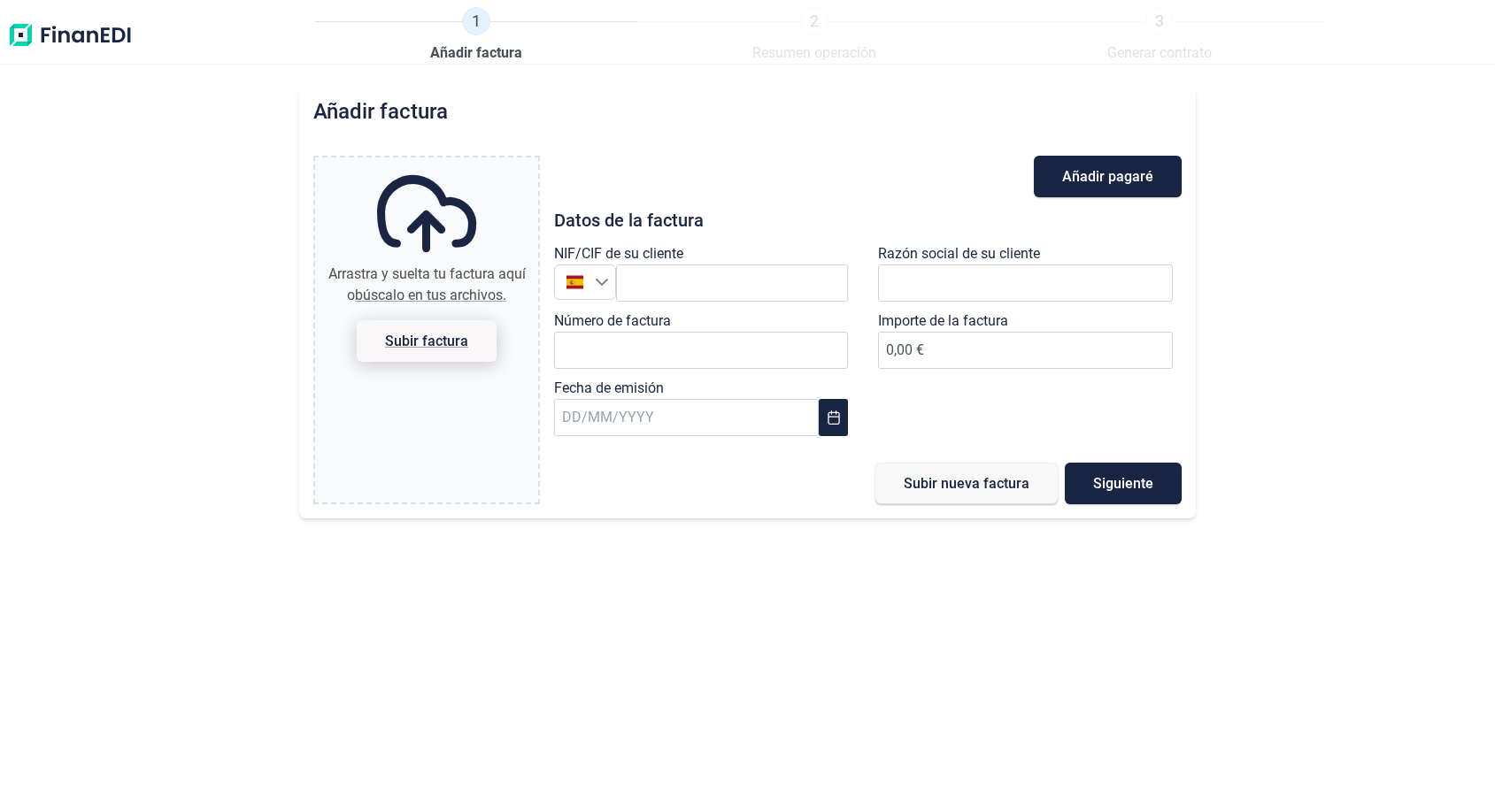
click at [425, 350] on span "Subir factura" at bounding box center [426, 341] width 140 height 42
click at [425, 163] on input "Arrastra y suelta tu factura aquí o búscalo en tus archivos. Subir factura" at bounding box center [426, 160] width 223 height 5
type input "C:\fakepath\S1997.pdf"
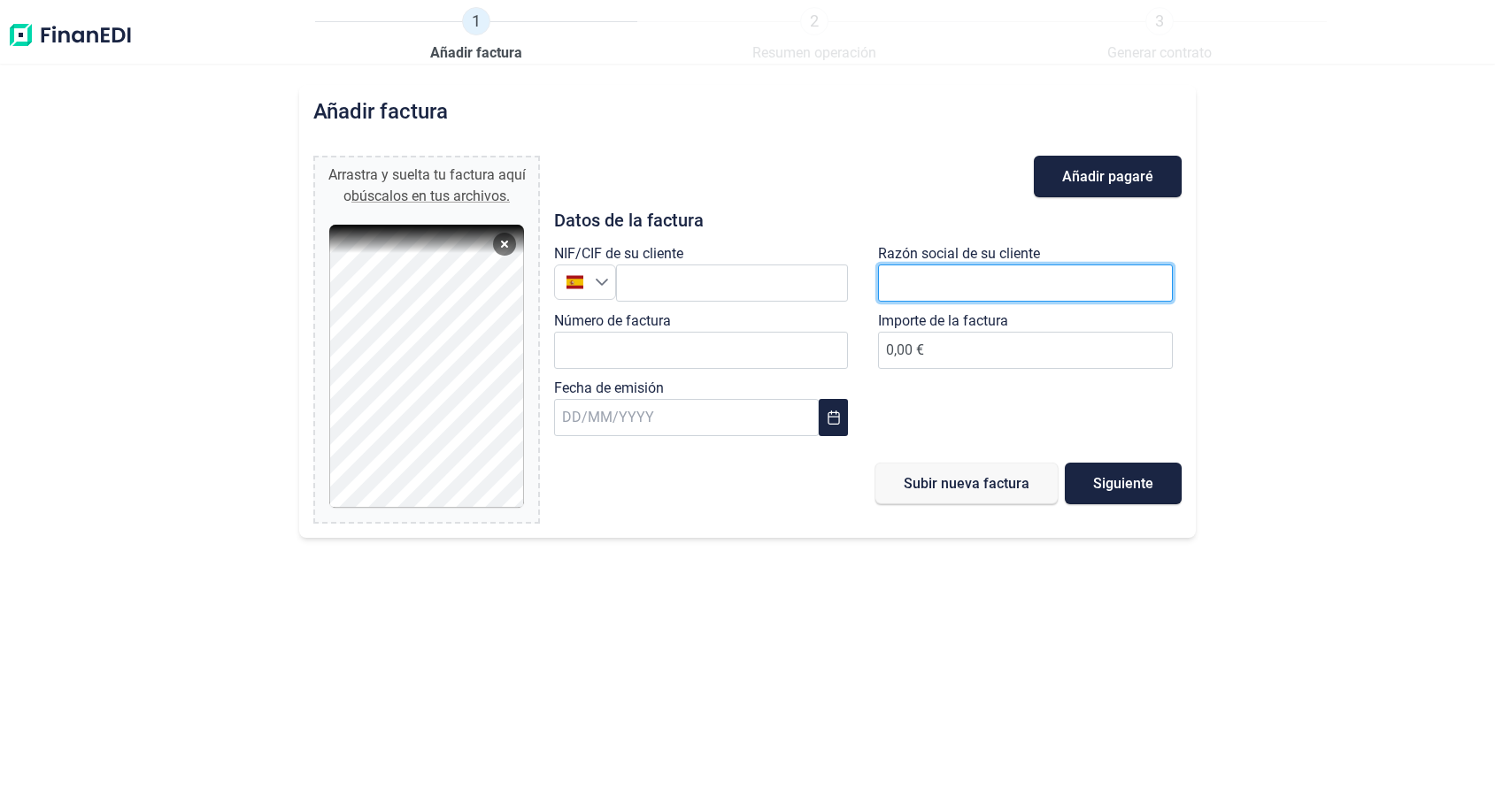
click at [916, 283] on input "text" at bounding box center [1024, 283] width 295 height 37
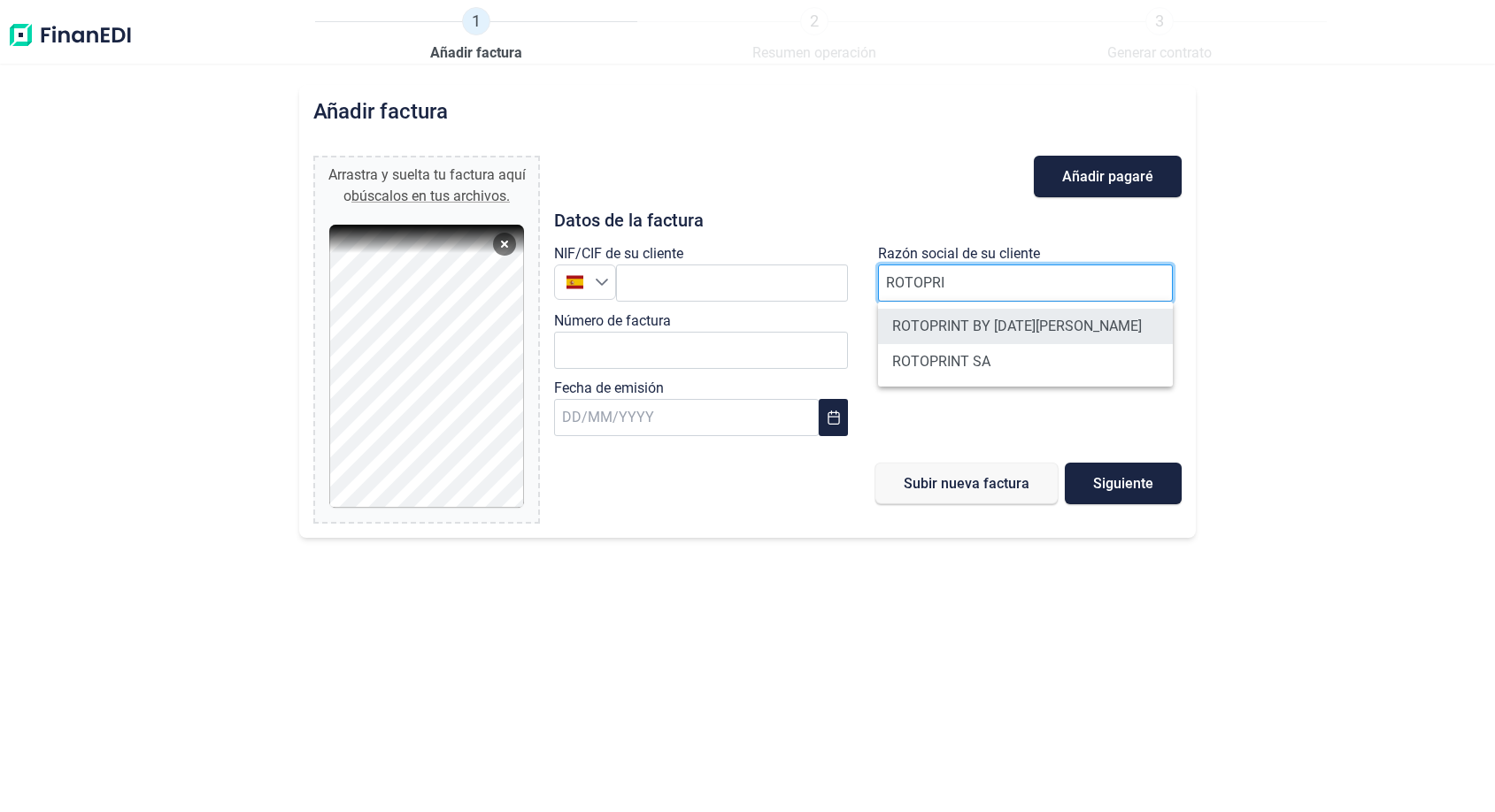
type input "ROTOPRI"
click at [936, 314] on li "ROTOPRINT BY [DATE][PERSON_NAME]" at bounding box center [1024, 326] width 295 height 35
type input "B65790032"
type input "ROTOPRINT BY [DATE][PERSON_NAME]"
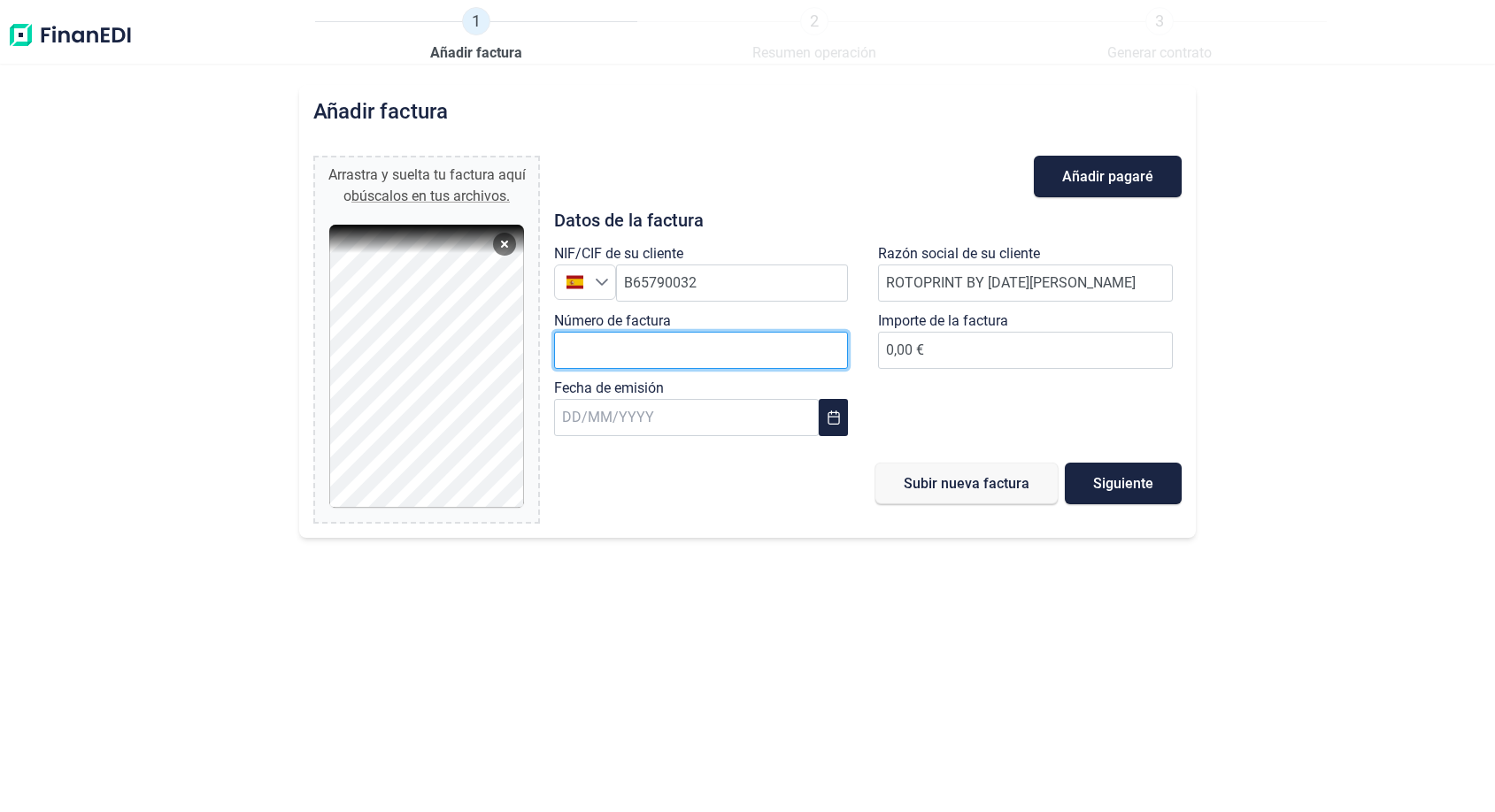
click at [719, 349] on input "Número de factura" at bounding box center [701, 350] width 295 height 37
type input "S1997"
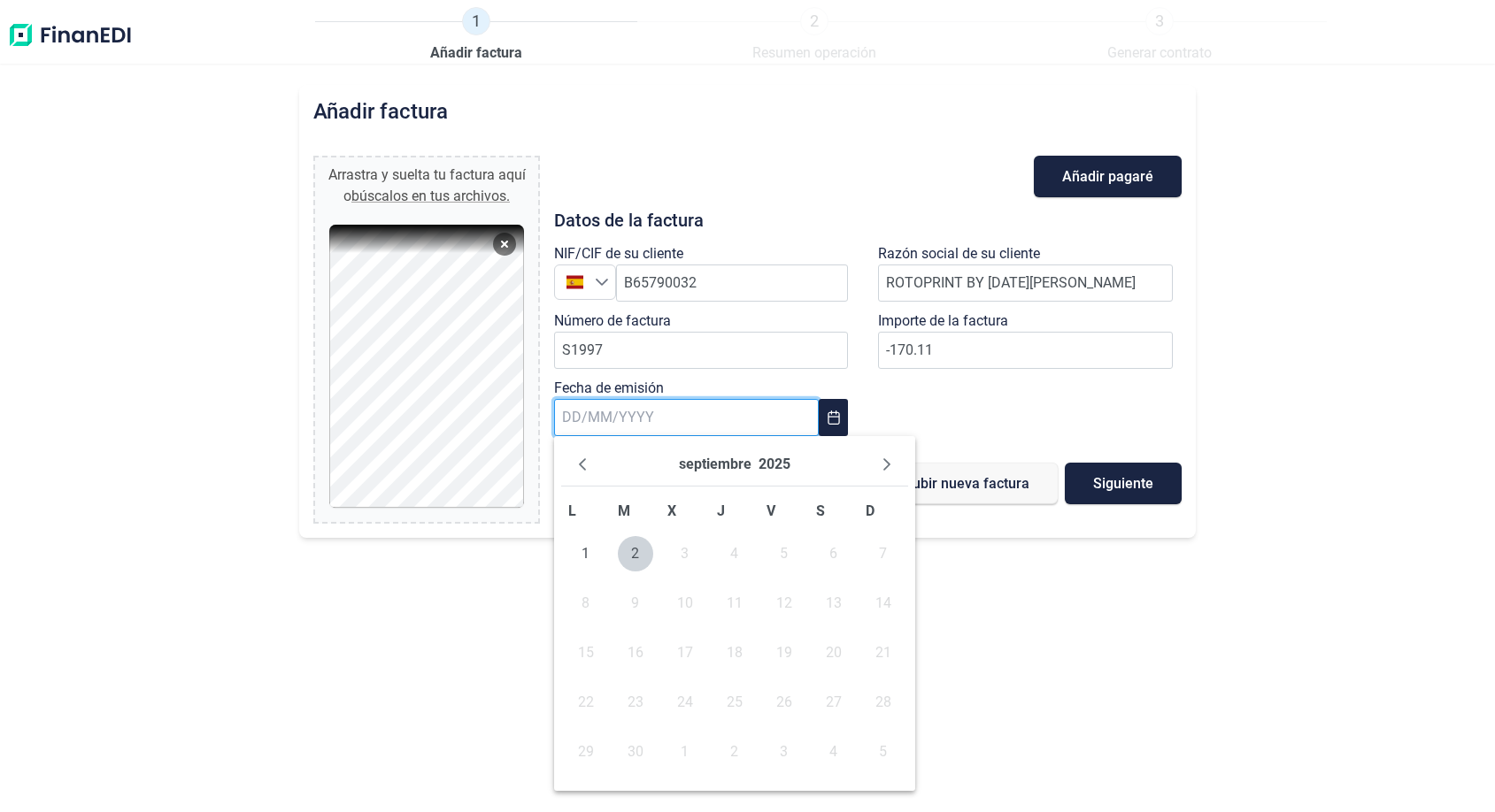
click at [684, 425] on input "text" at bounding box center [686, 417] width 265 height 37
type input "-170,11 €"
click at [591, 462] on button "Previous Month" at bounding box center [582, 464] width 28 height 28
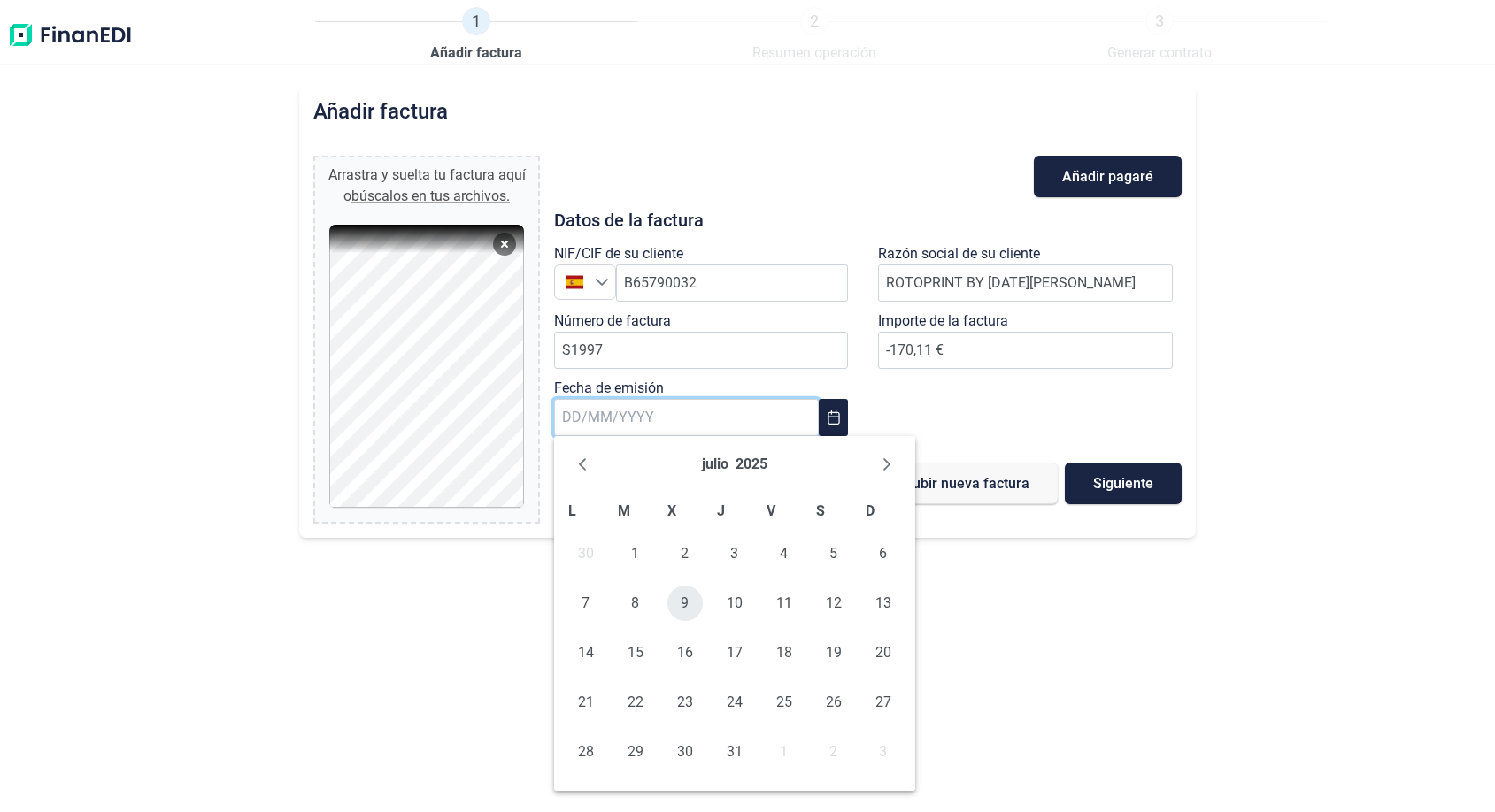
click at [692, 604] on span "9" at bounding box center [684, 603] width 35 height 35
type input "[DATE]"
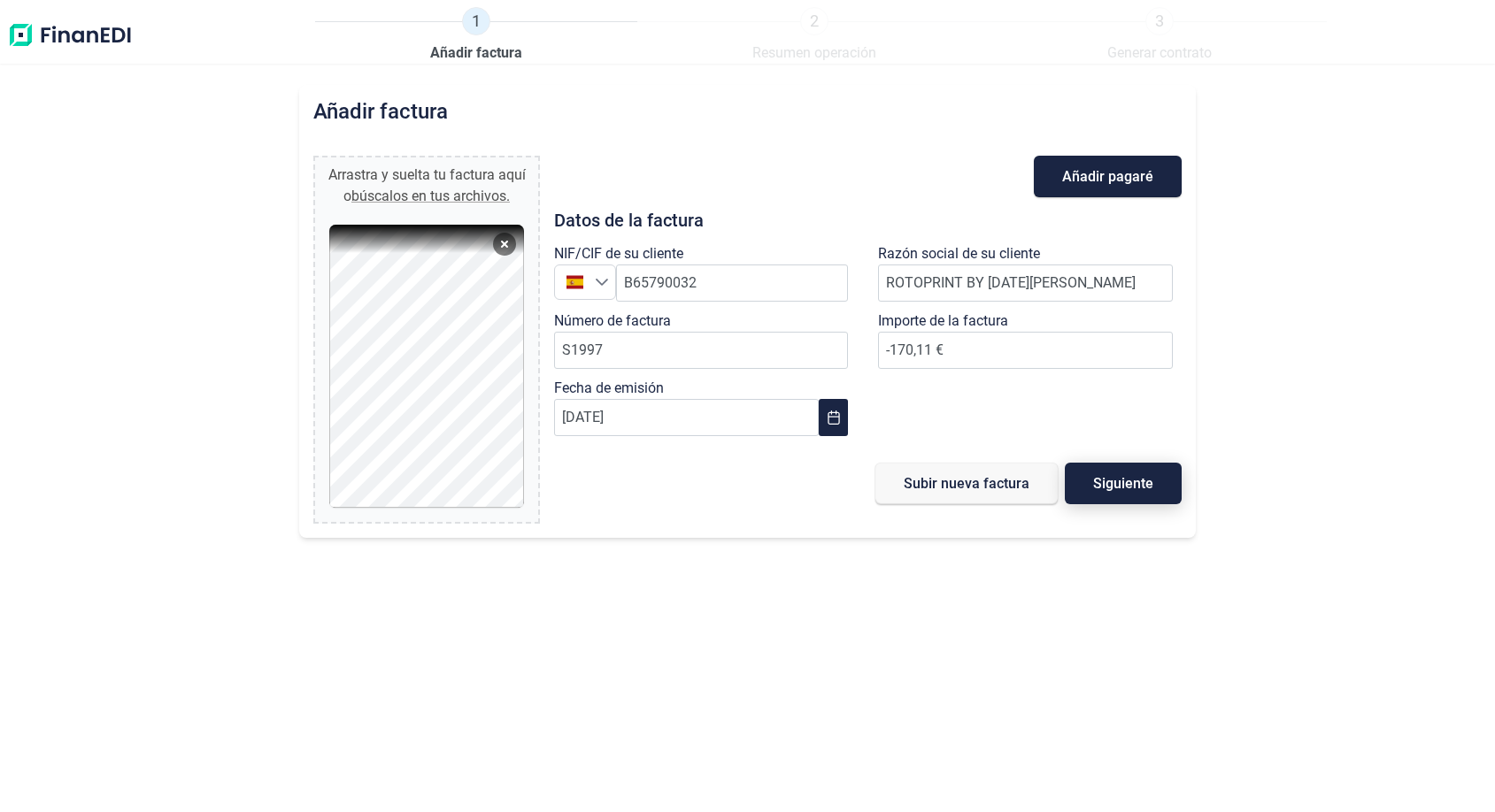
click at [1101, 492] on button "Siguiente" at bounding box center [1122, 483] width 117 height 42
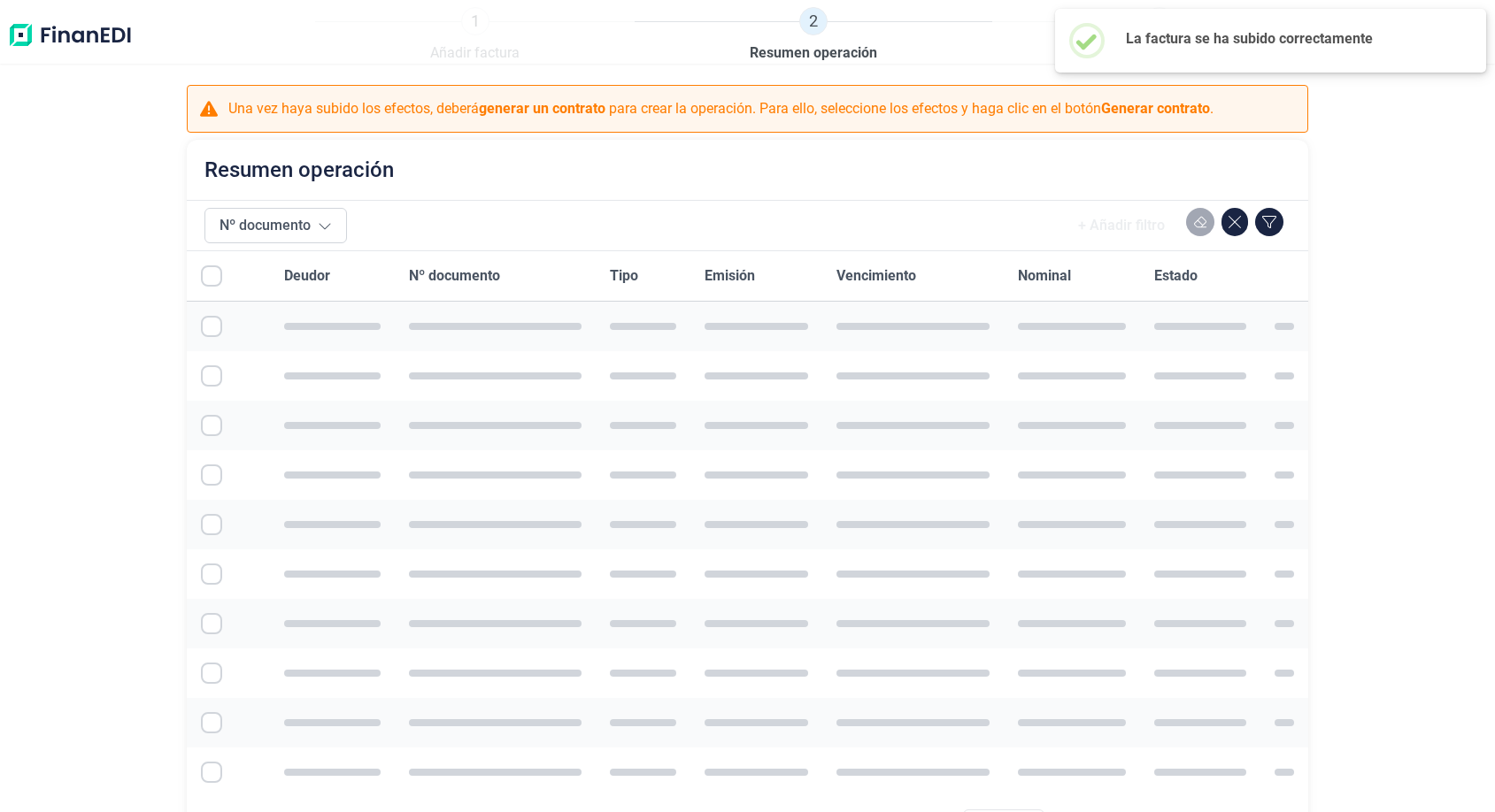
checkbox input "true"
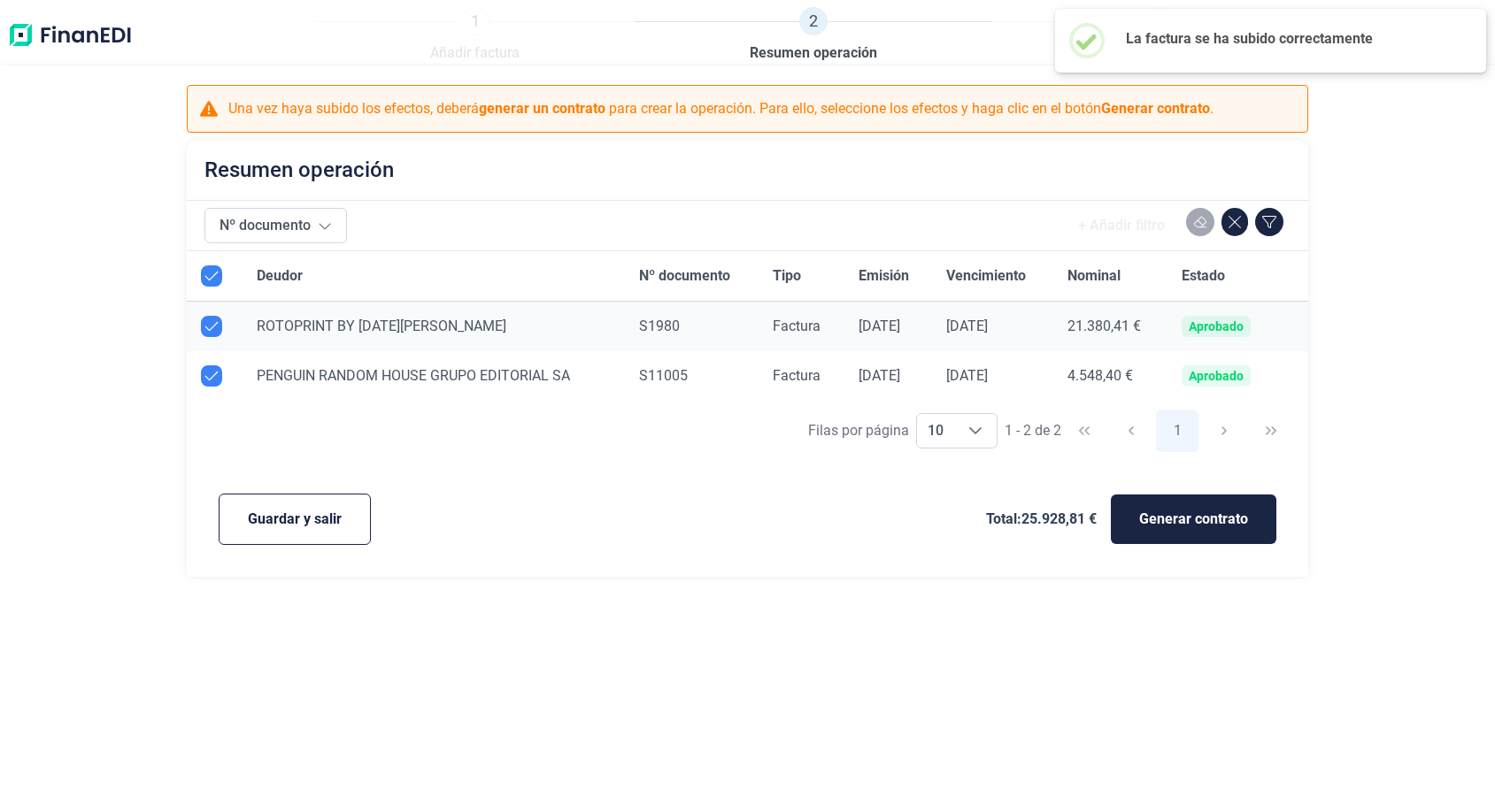
checkbox input "true"
click at [307, 546] on div "Guardar y salir Total: 25.928,81 € Generar contrato" at bounding box center [747, 519] width 1092 height 87
click at [315, 534] on button "Guardar y salir" at bounding box center [295, 519] width 152 height 52
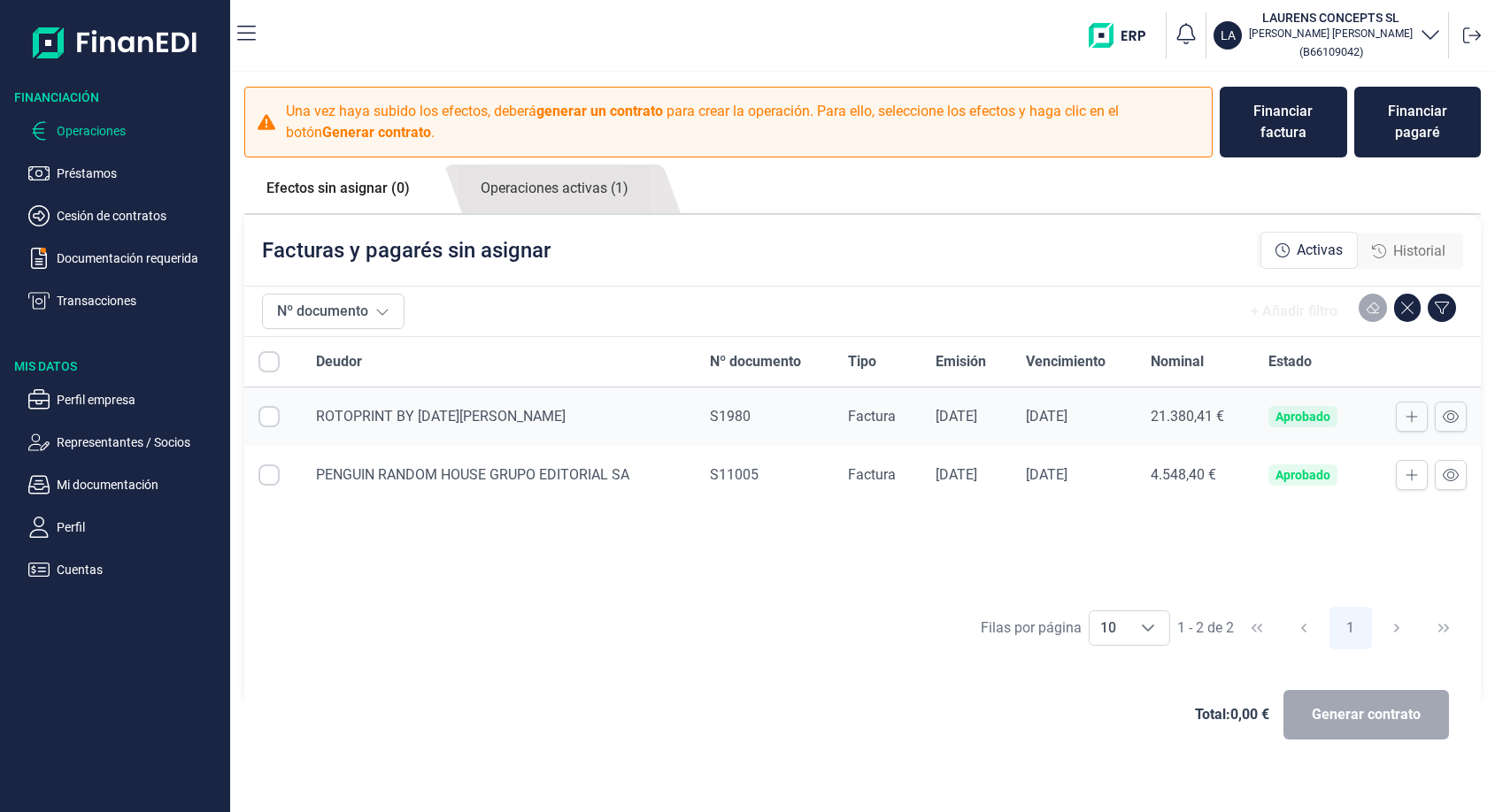
checkbox input "true"
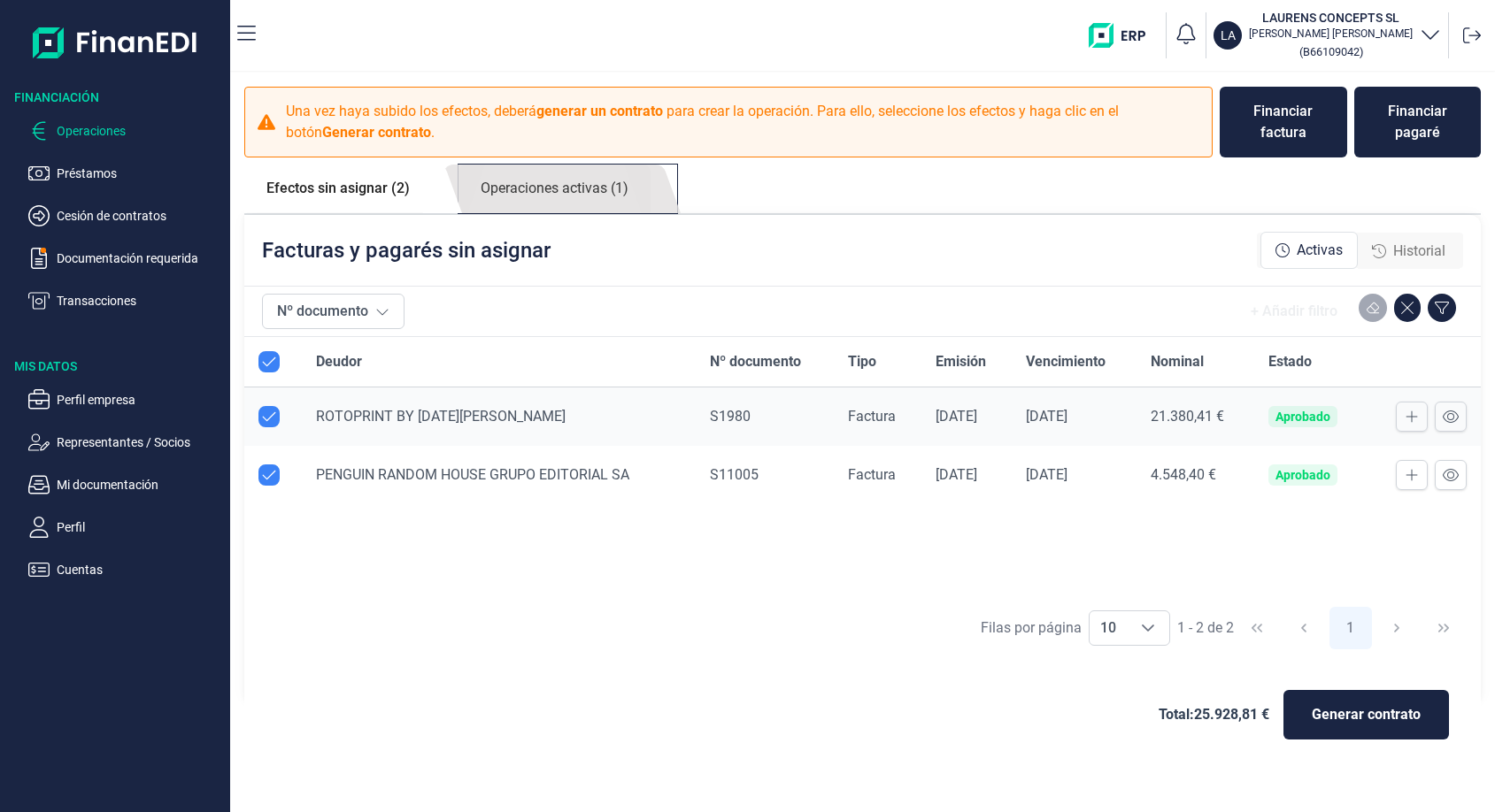
click at [608, 194] on link "Operaciones activas (1)" at bounding box center [555, 189] width 192 height 49
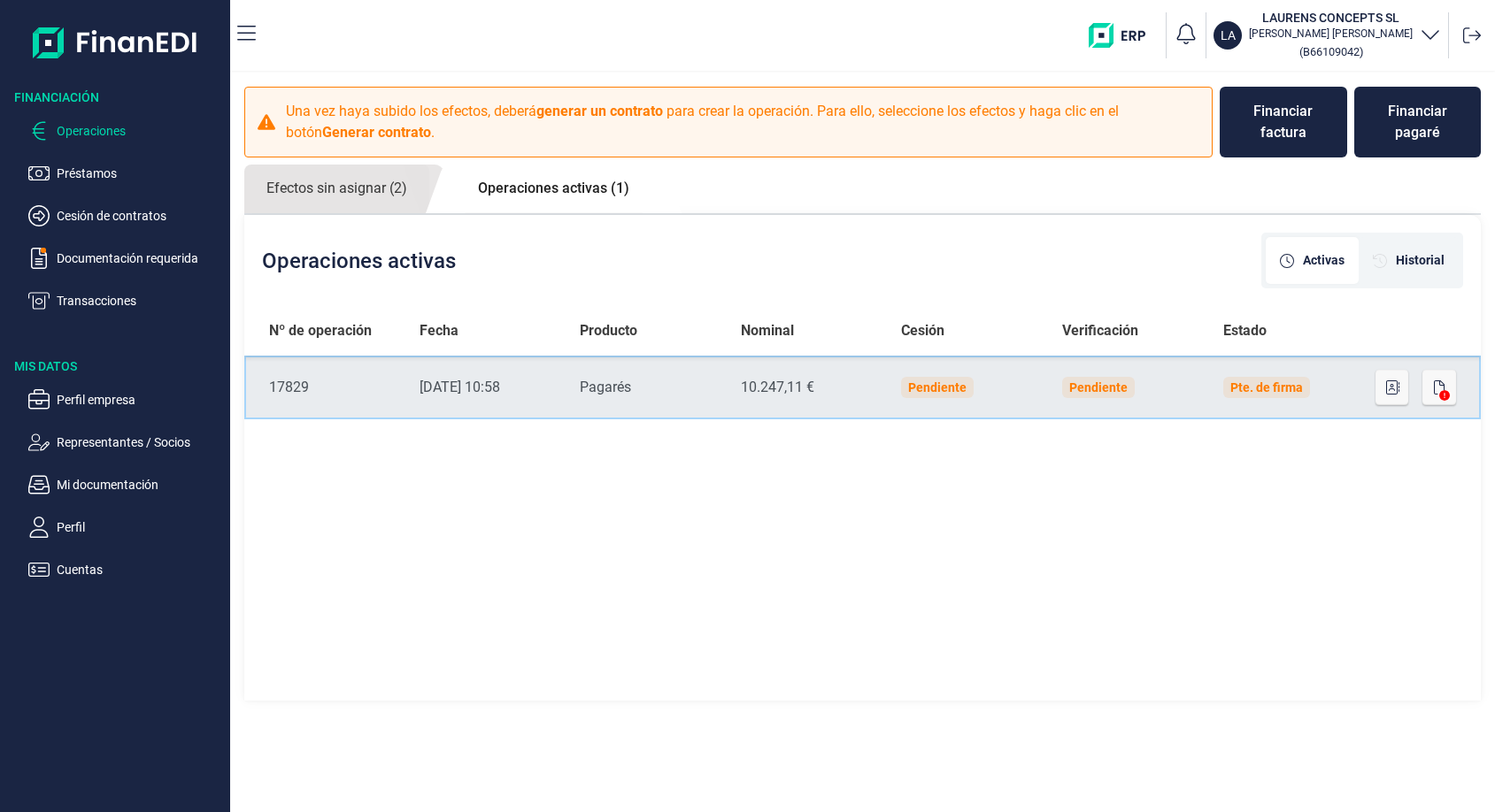
click at [709, 388] on div "Pagarés" at bounding box center [646, 387] width 132 height 21
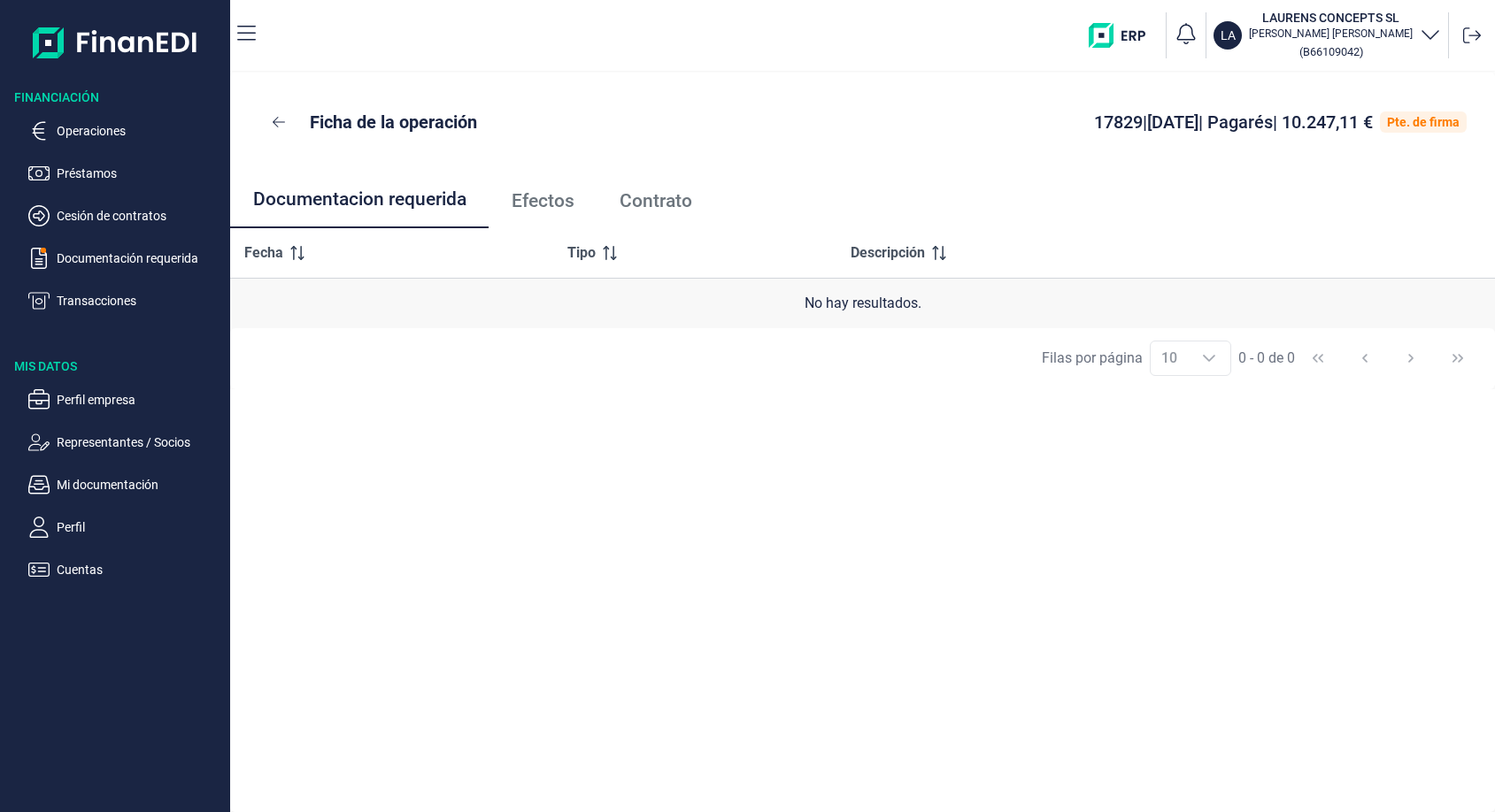
click at [661, 203] on span "Contrato" at bounding box center [655, 201] width 73 height 18
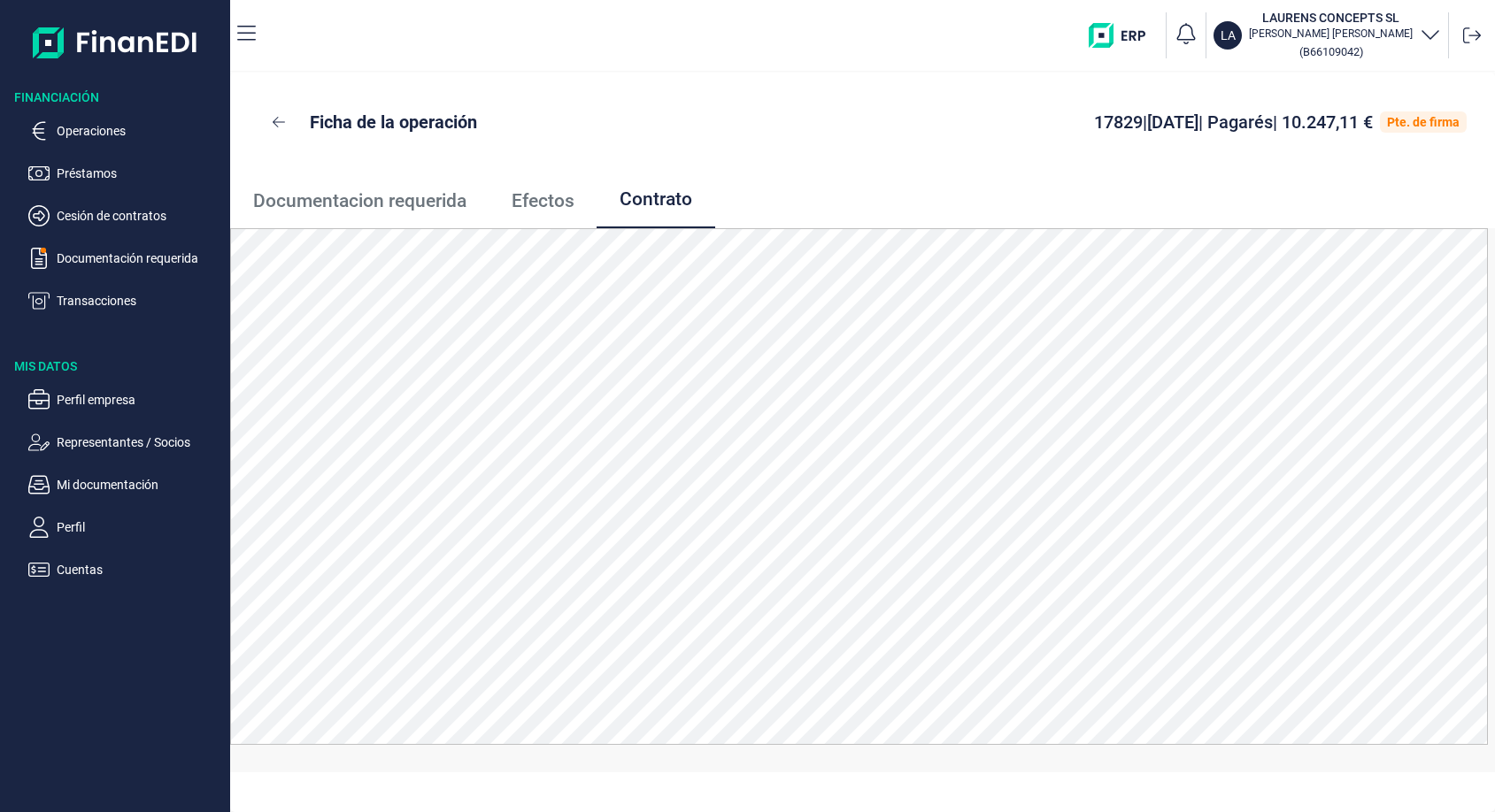
click at [574, 198] on span "Efectos" at bounding box center [542, 201] width 63 height 18
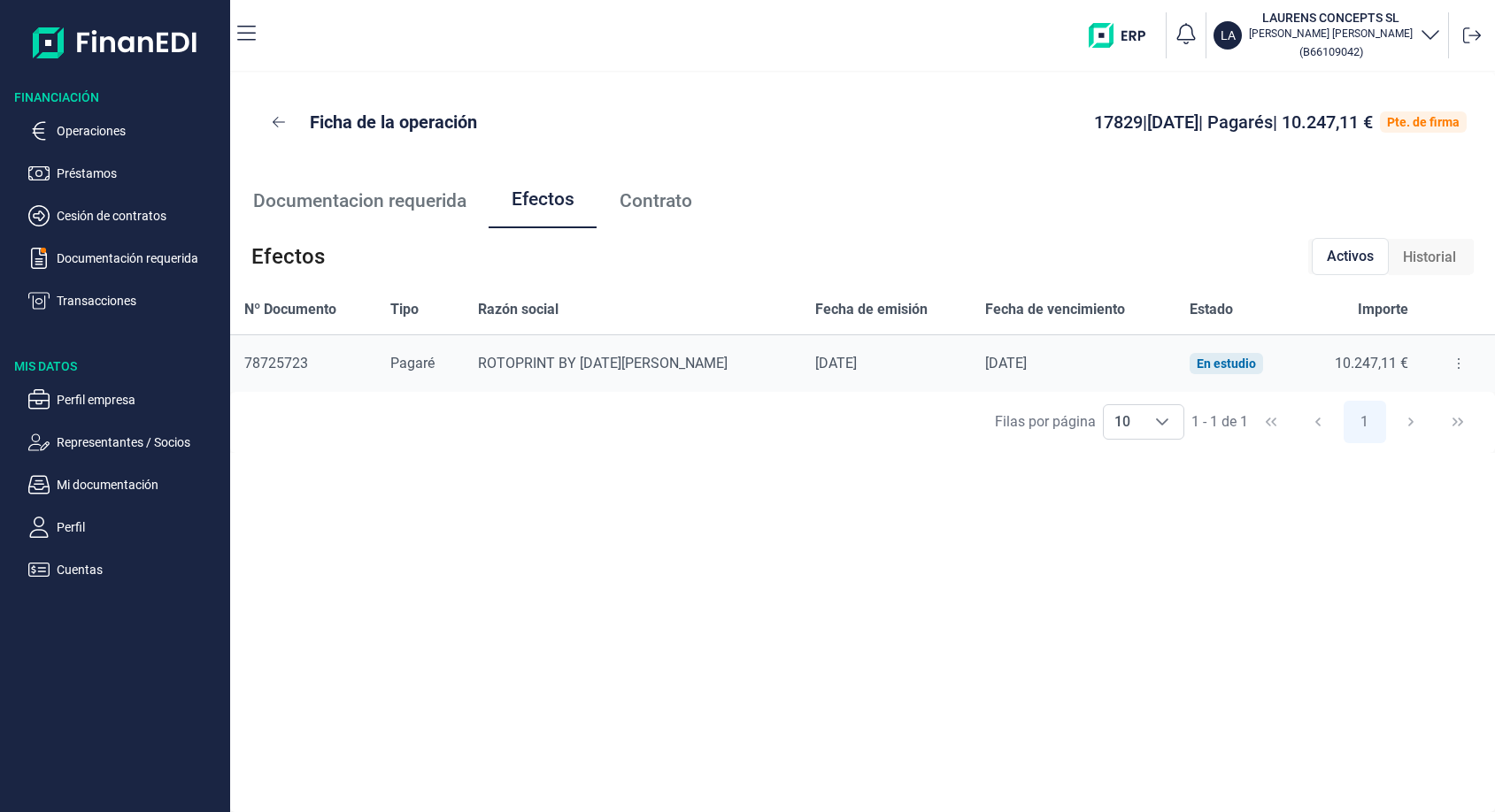
click at [1445, 362] on button at bounding box center [1458, 363] width 32 height 28
click at [1437, 397] on li "Detalles efecto" at bounding box center [1391, 407] width 147 height 32
click at [1396, 415] on span "Detalles efecto" at bounding box center [1396, 408] width 81 height 18
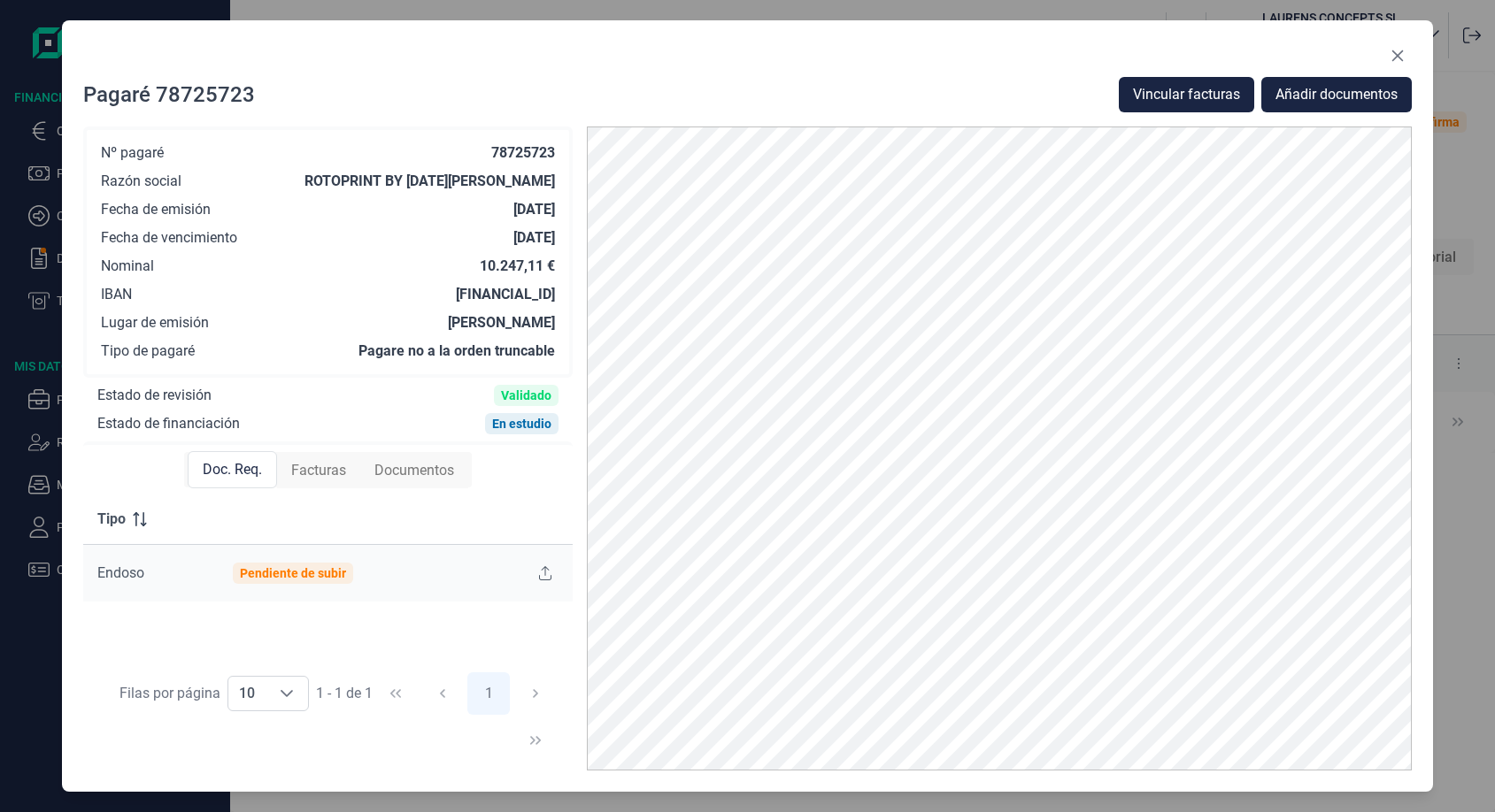
click at [316, 469] on span "Facturas" at bounding box center [318, 470] width 55 height 21
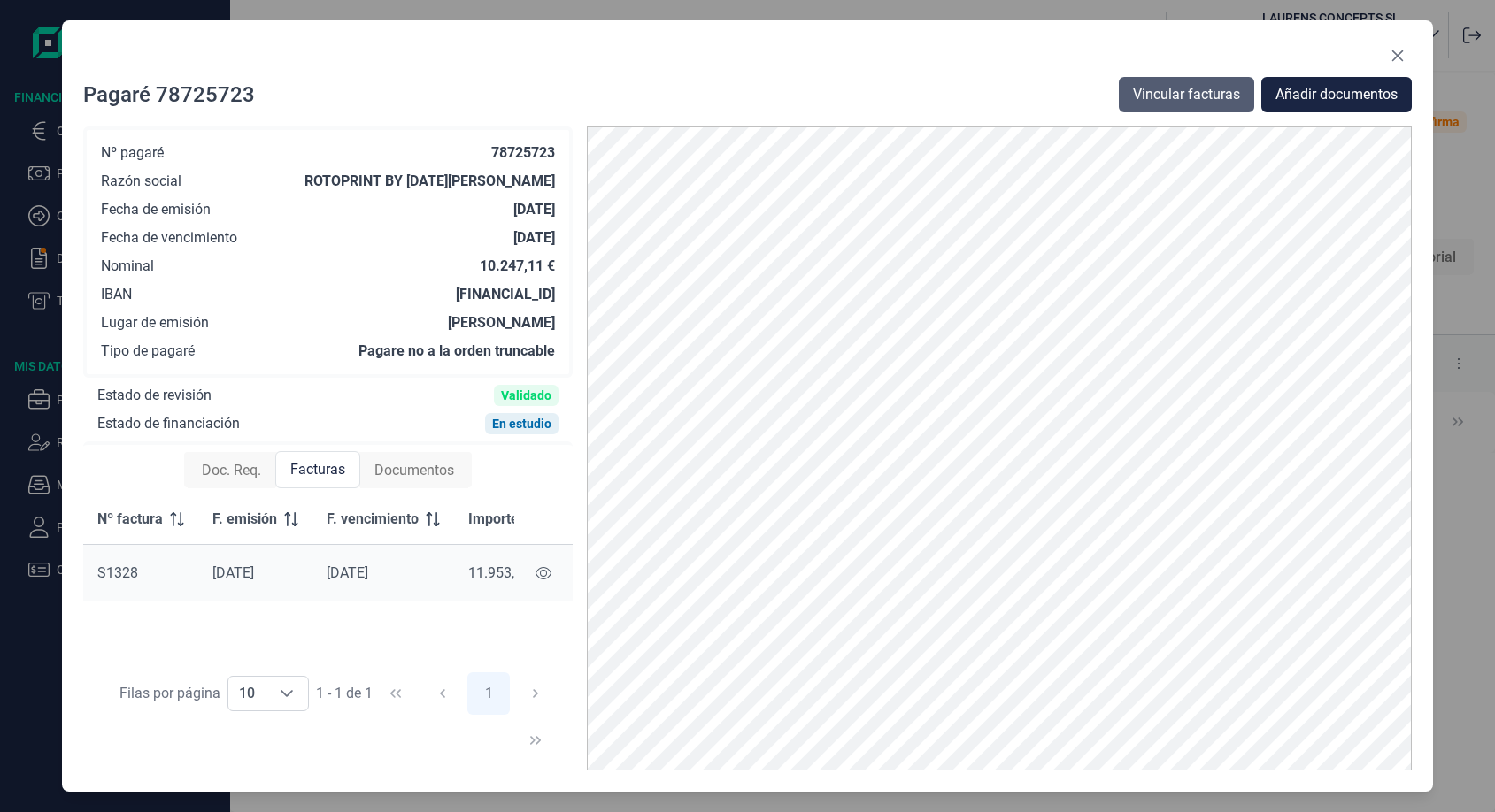
click at [1191, 95] on span "Vincular facturas" at bounding box center [1186, 94] width 107 height 21
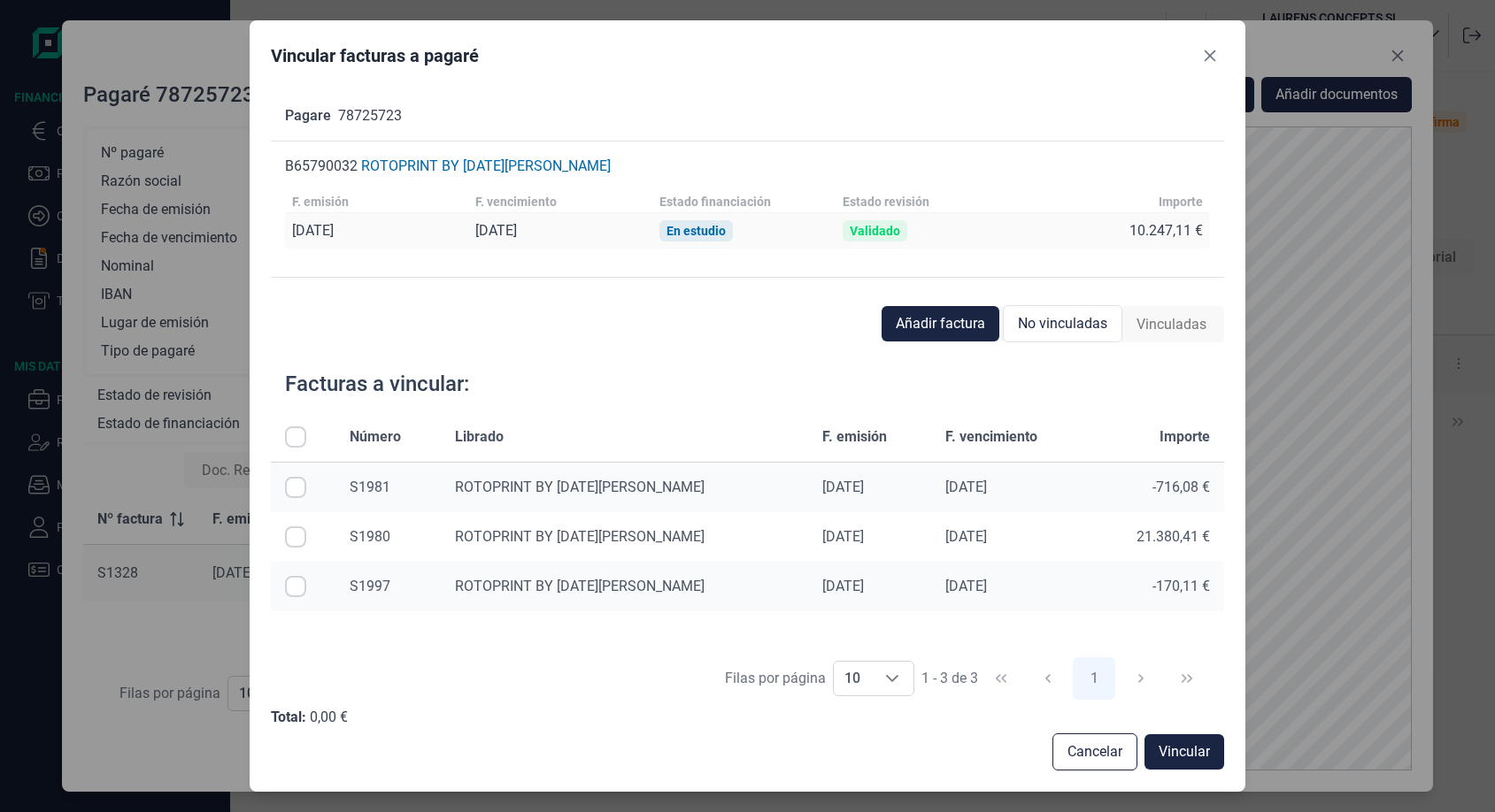
click at [293, 433] on input "All items unselected" at bounding box center [295, 436] width 21 height 21
checkbox input "true"
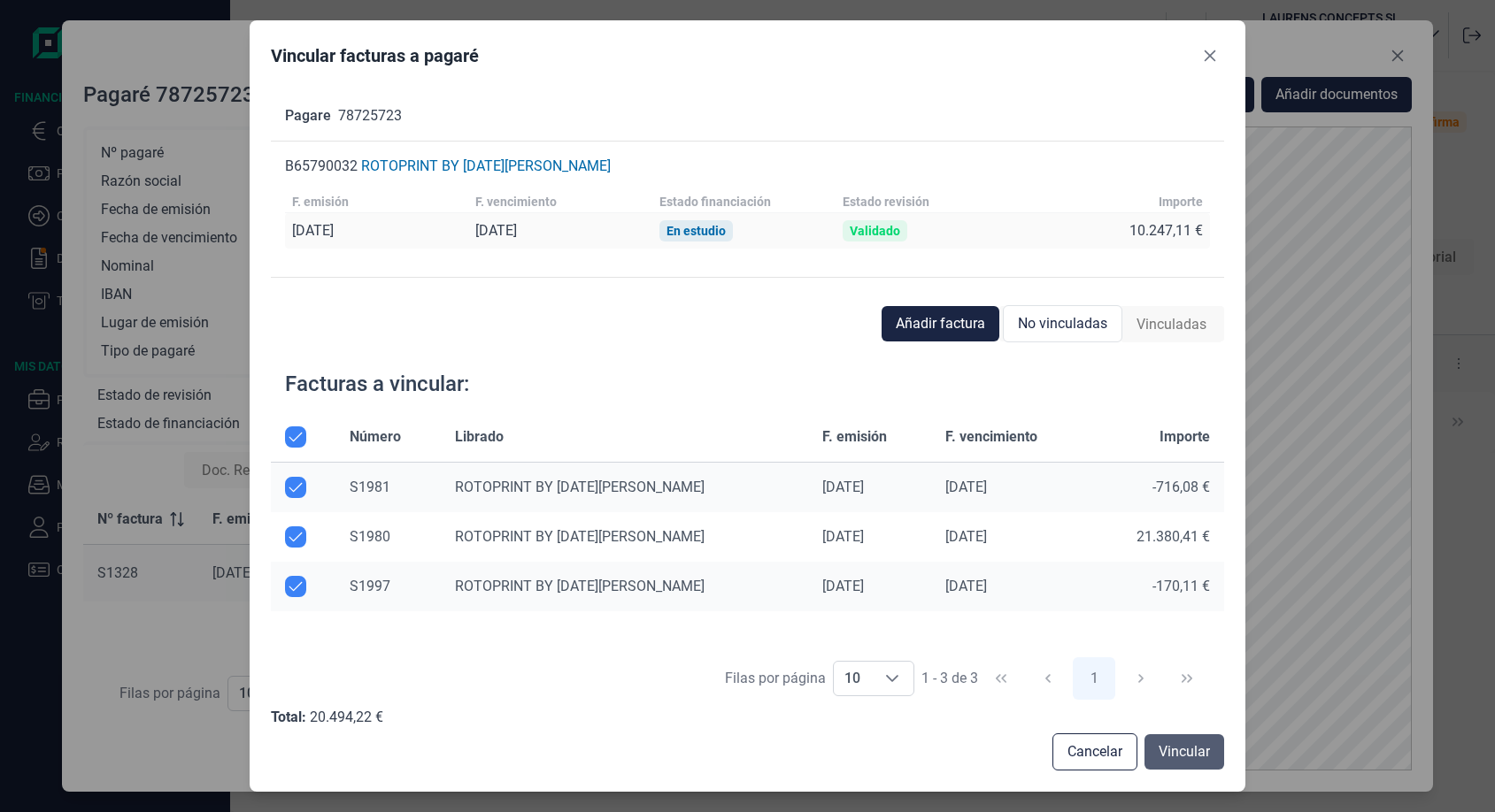
click at [1192, 751] on span "Vincular" at bounding box center [1184, 751] width 52 height 21
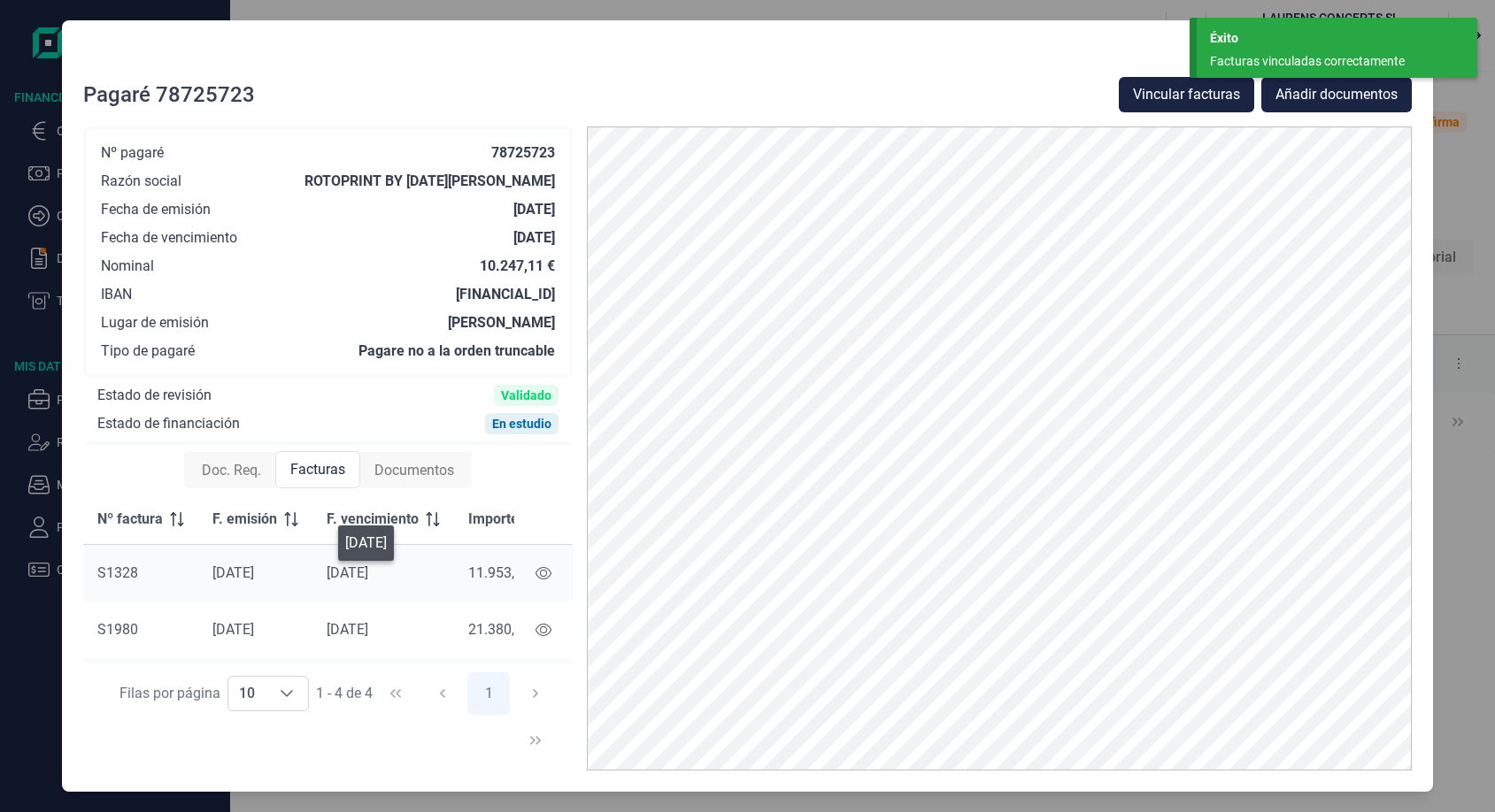
scroll to position [115, 0]
click at [645, 72] on div at bounding box center [747, 59] width 1327 height 35
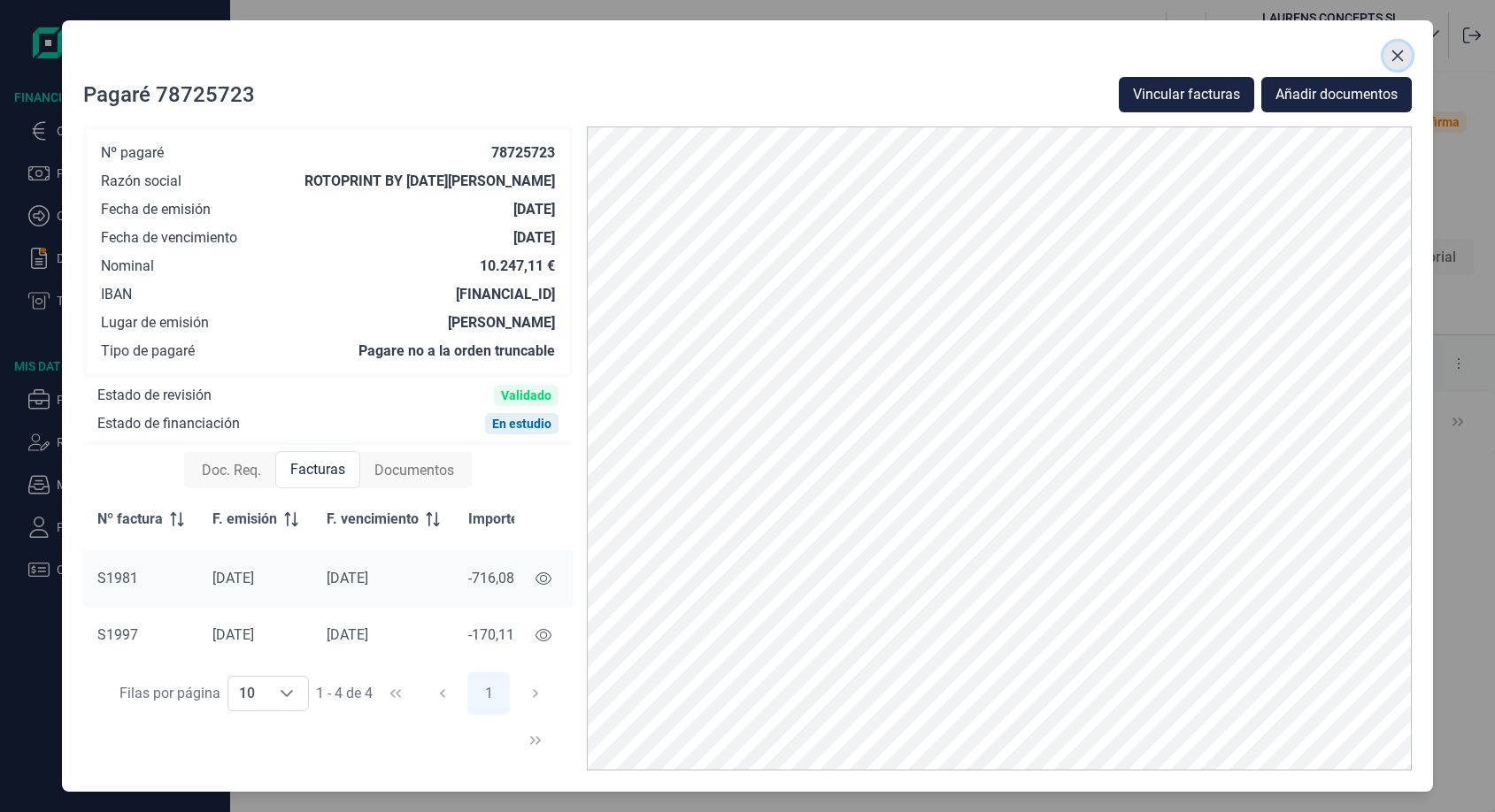
click at [1393, 58] on icon "Close" at bounding box center [1396, 56] width 12 height 12
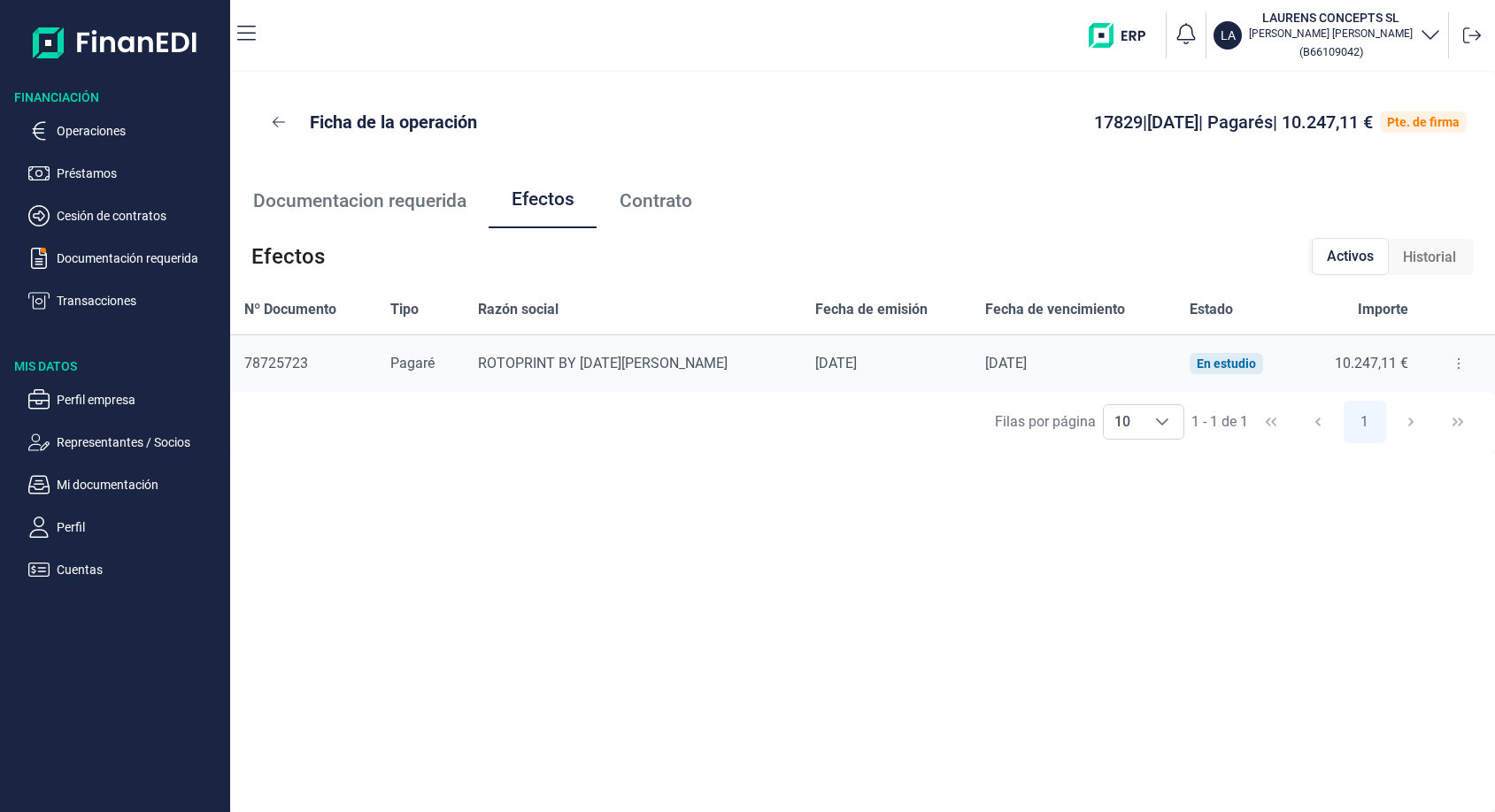
click at [407, 197] on span "Documentacion requerida" at bounding box center [359, 201] width 213 height 18
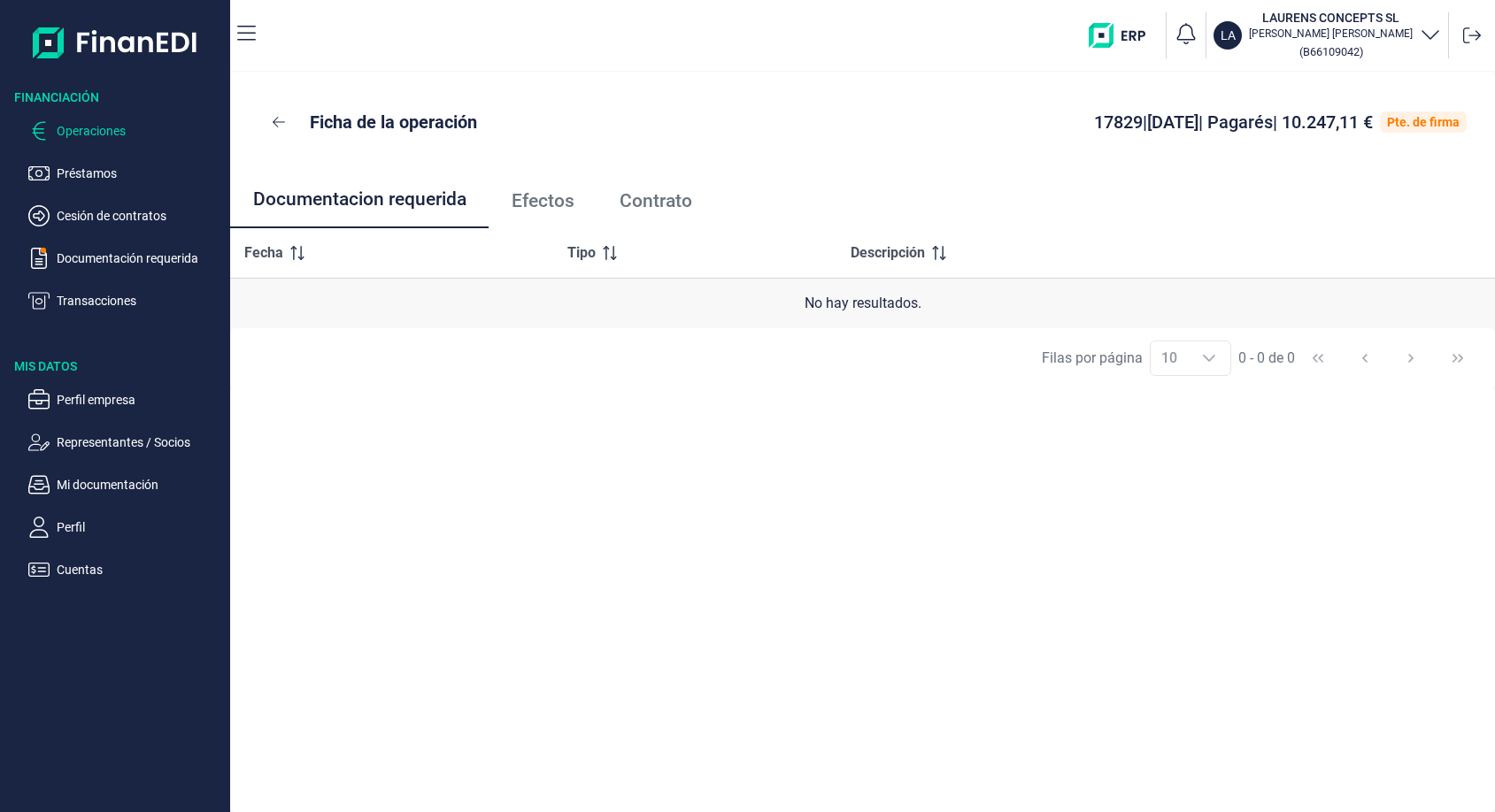
click at [109, 140] on p "Operaciones" at bounding box center [140, 130] width 167 height 21
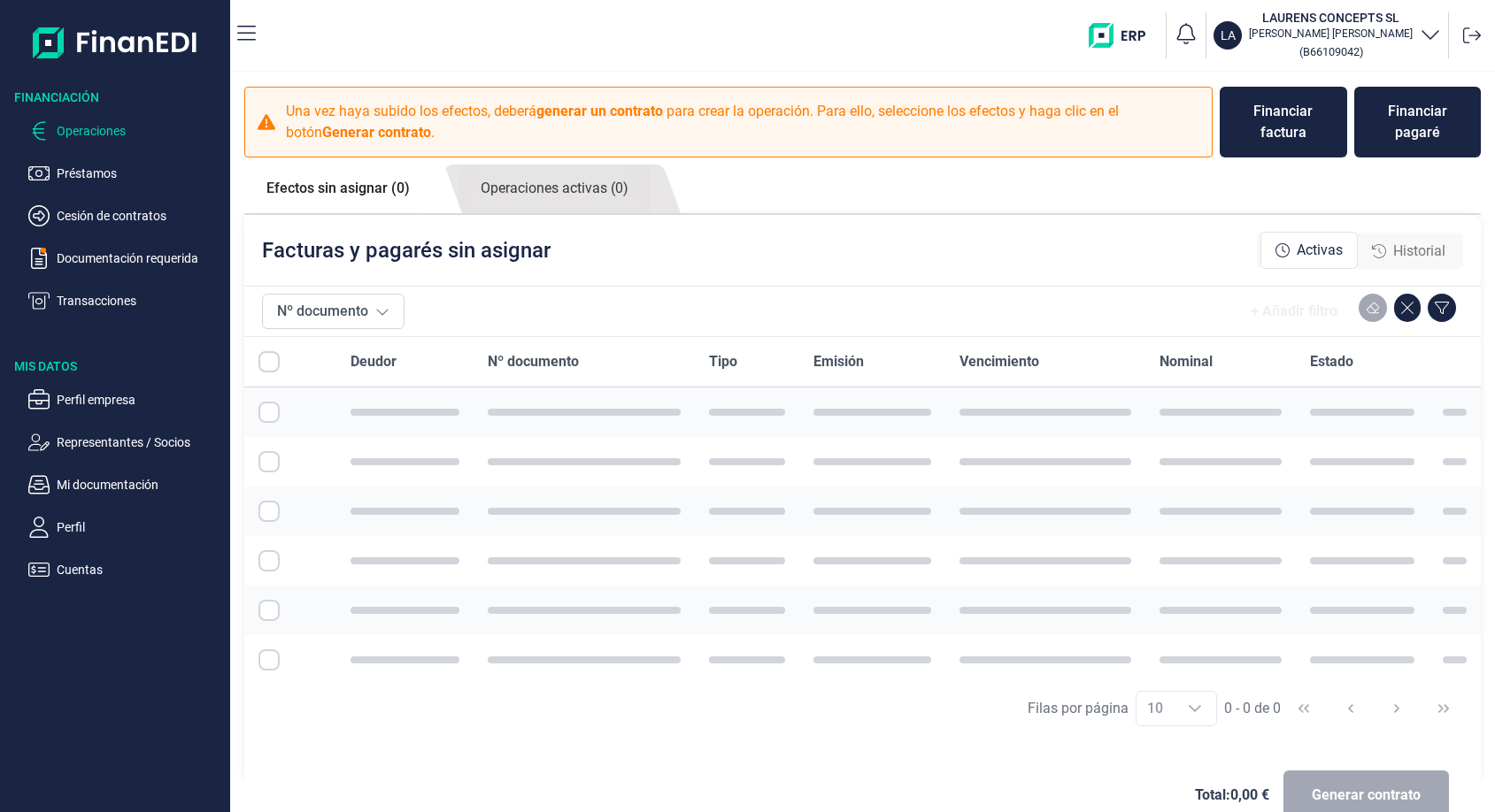
checkbox input "true"
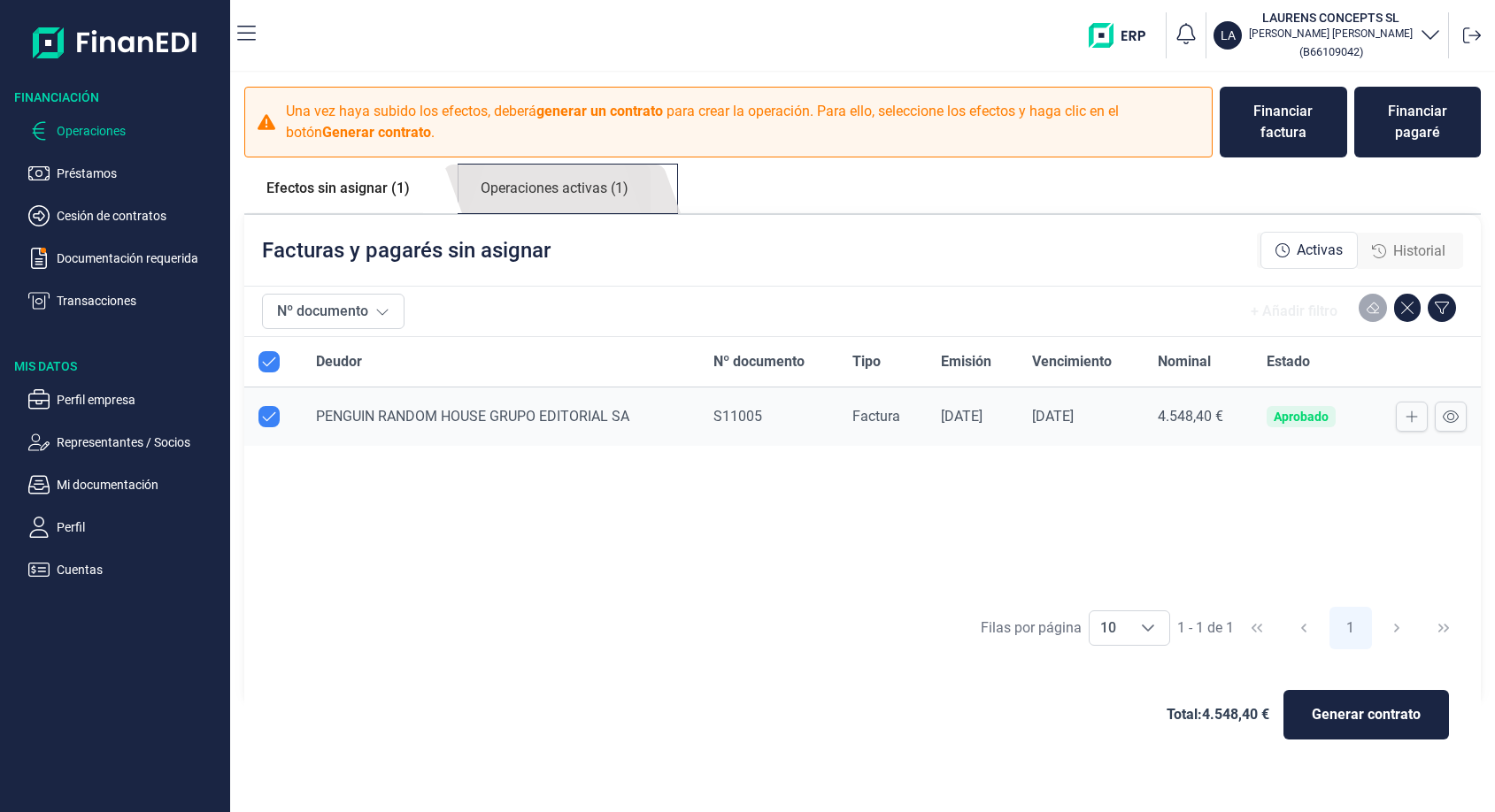
click at [636, 192] on link "Operaciones activas (1)" at bounding box center [555, 189] width 192 height 49
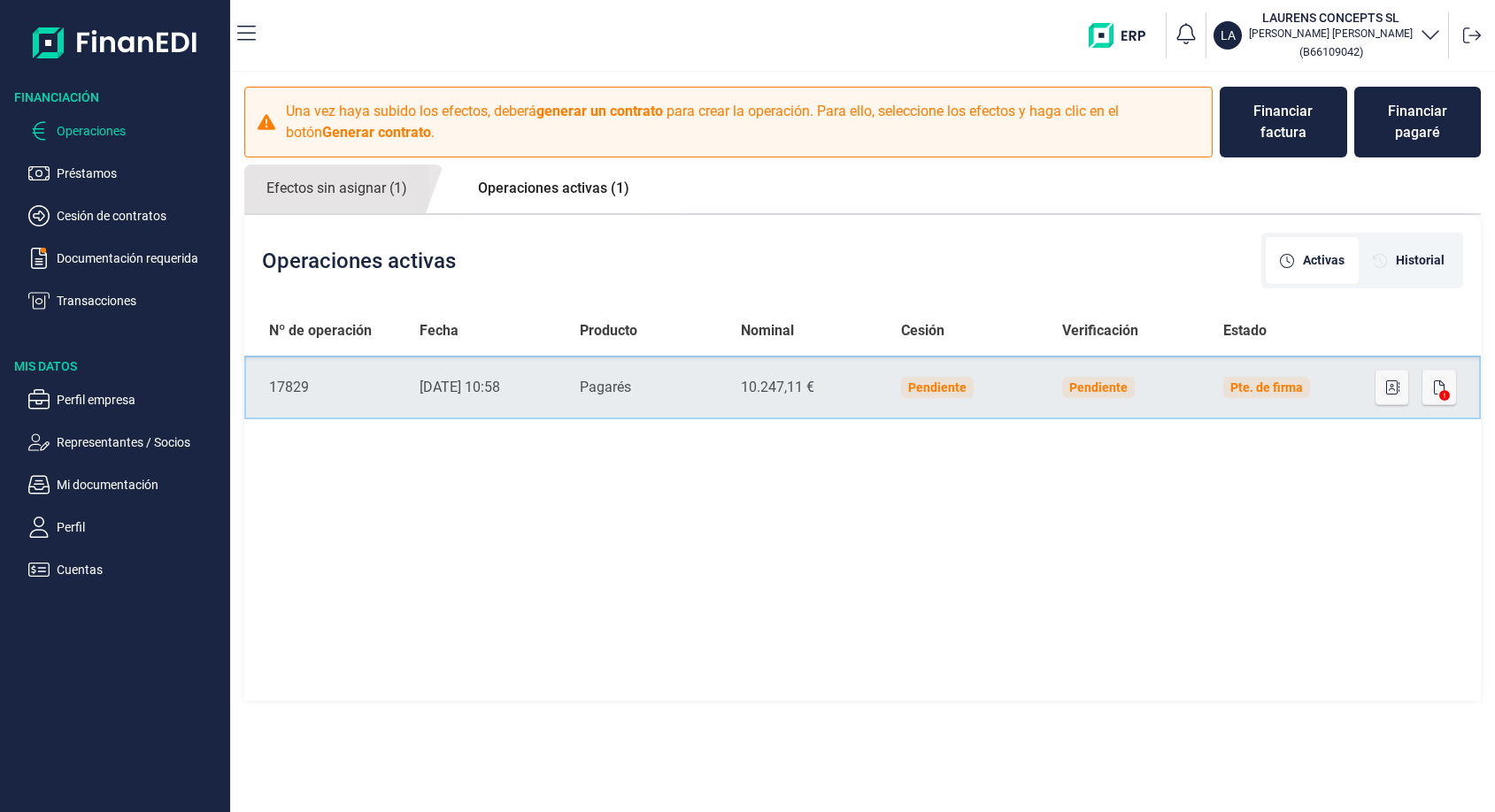
click at [601, 382] on div "Pagarés" at bounding box center [646, 387] width 132 height 21
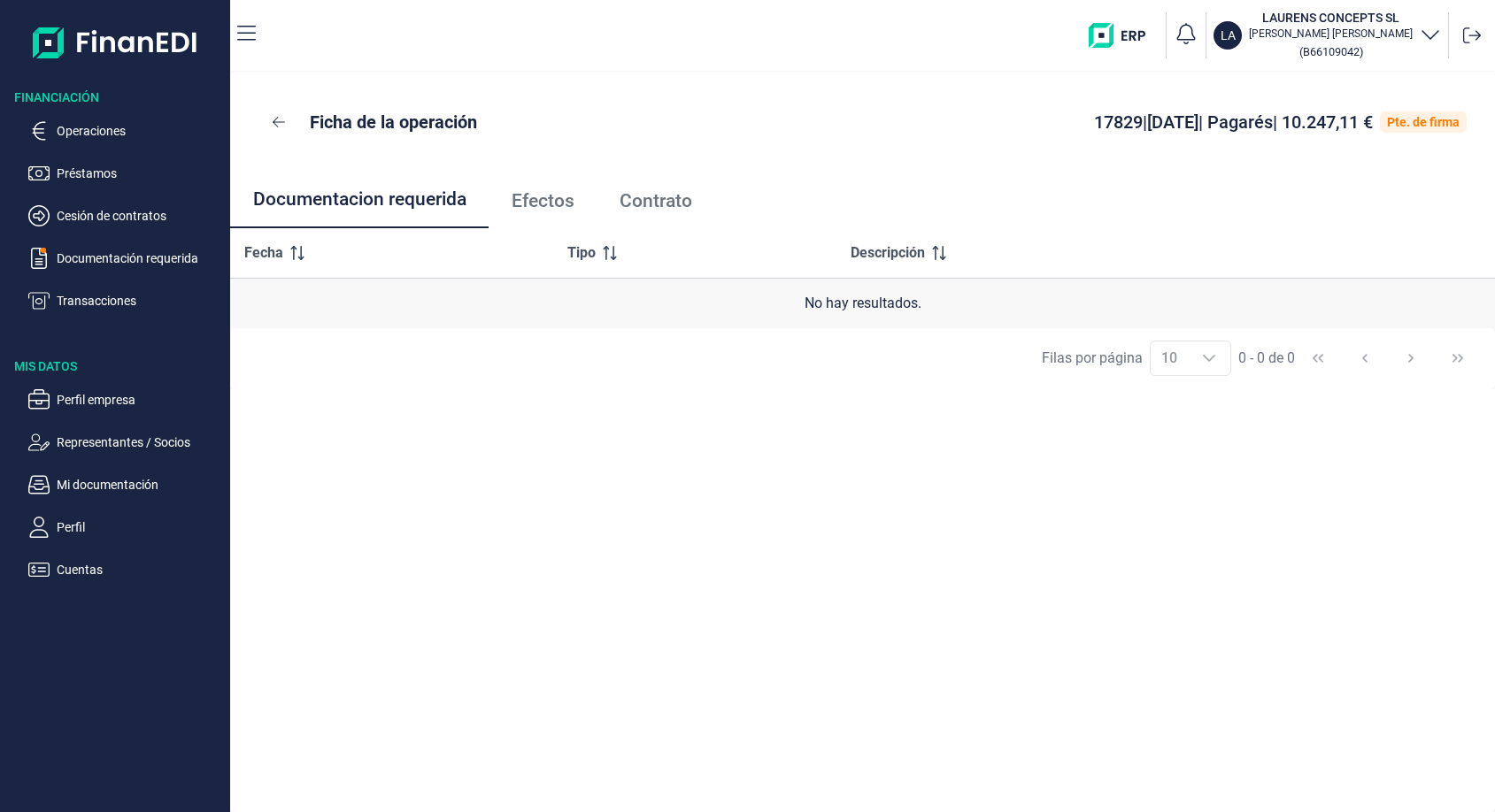
click at [546, 206] on span "Efectos" at bounding box center [542, 201] width 63 height 18
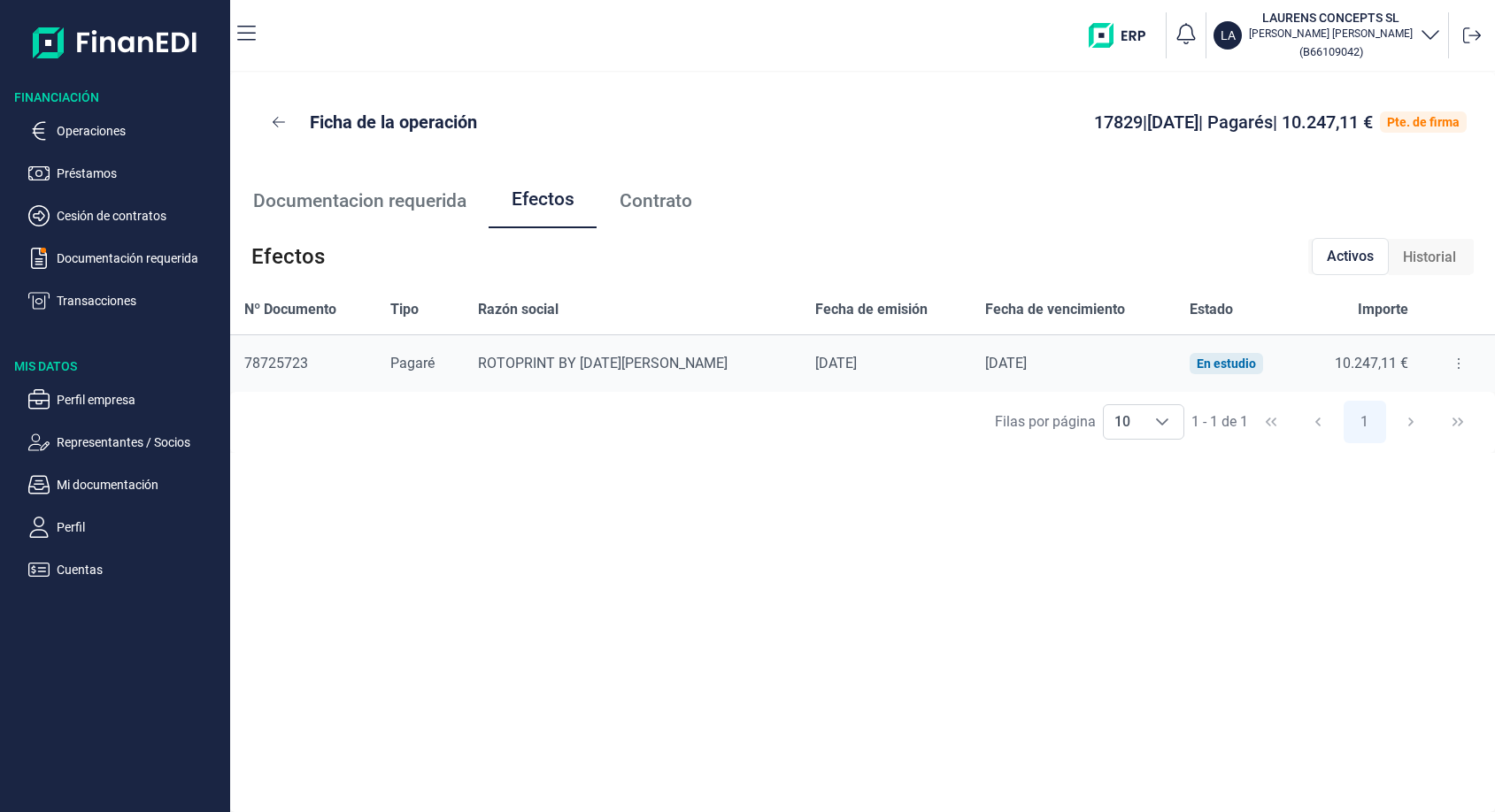
click at [653, 198] on span "Contrato" at bounding box center [655, 201] width 73 height 18
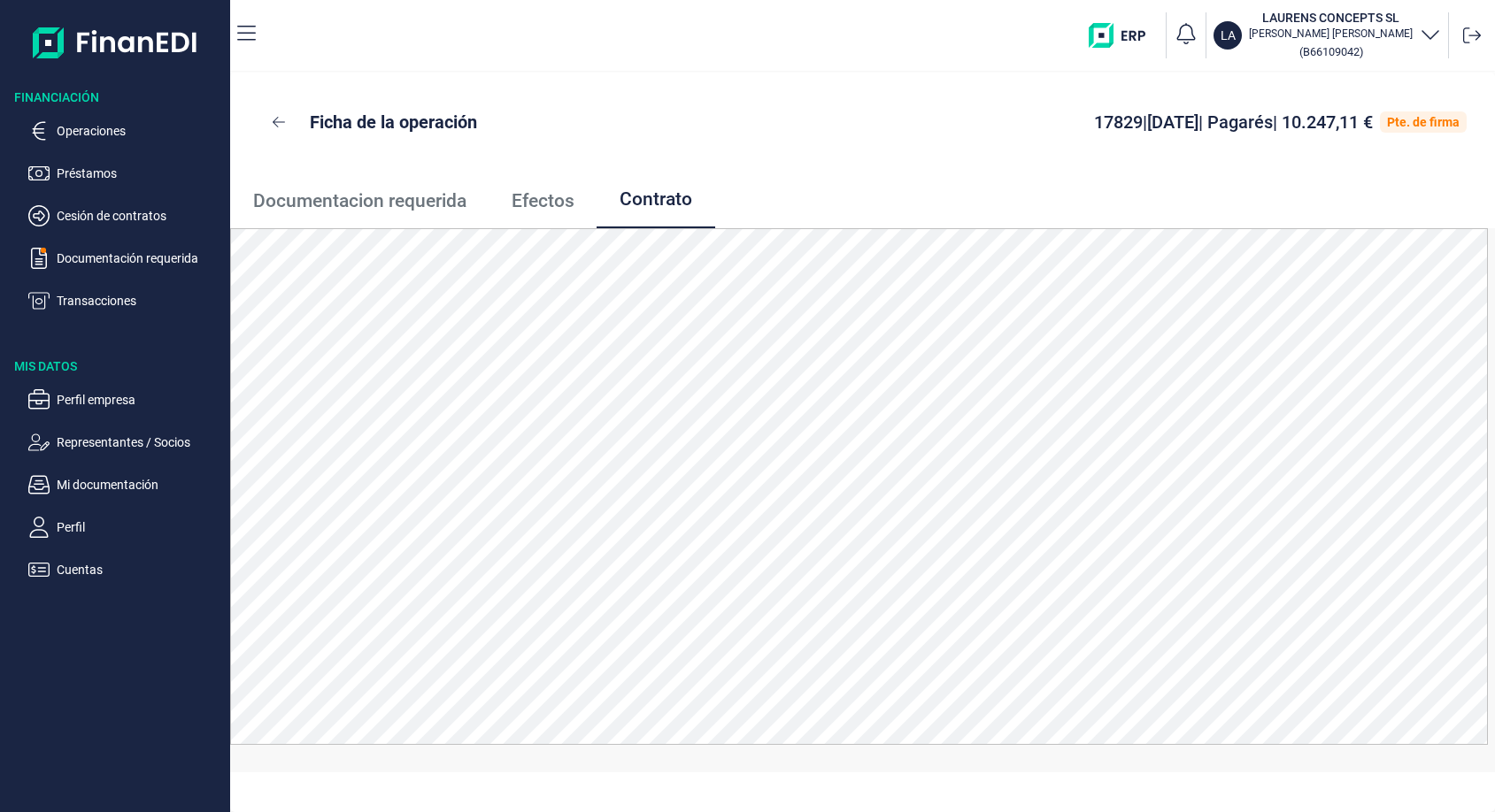
click at [574, 195] on span "Efectos" at bounding box center [542, 201] width 63 height 18
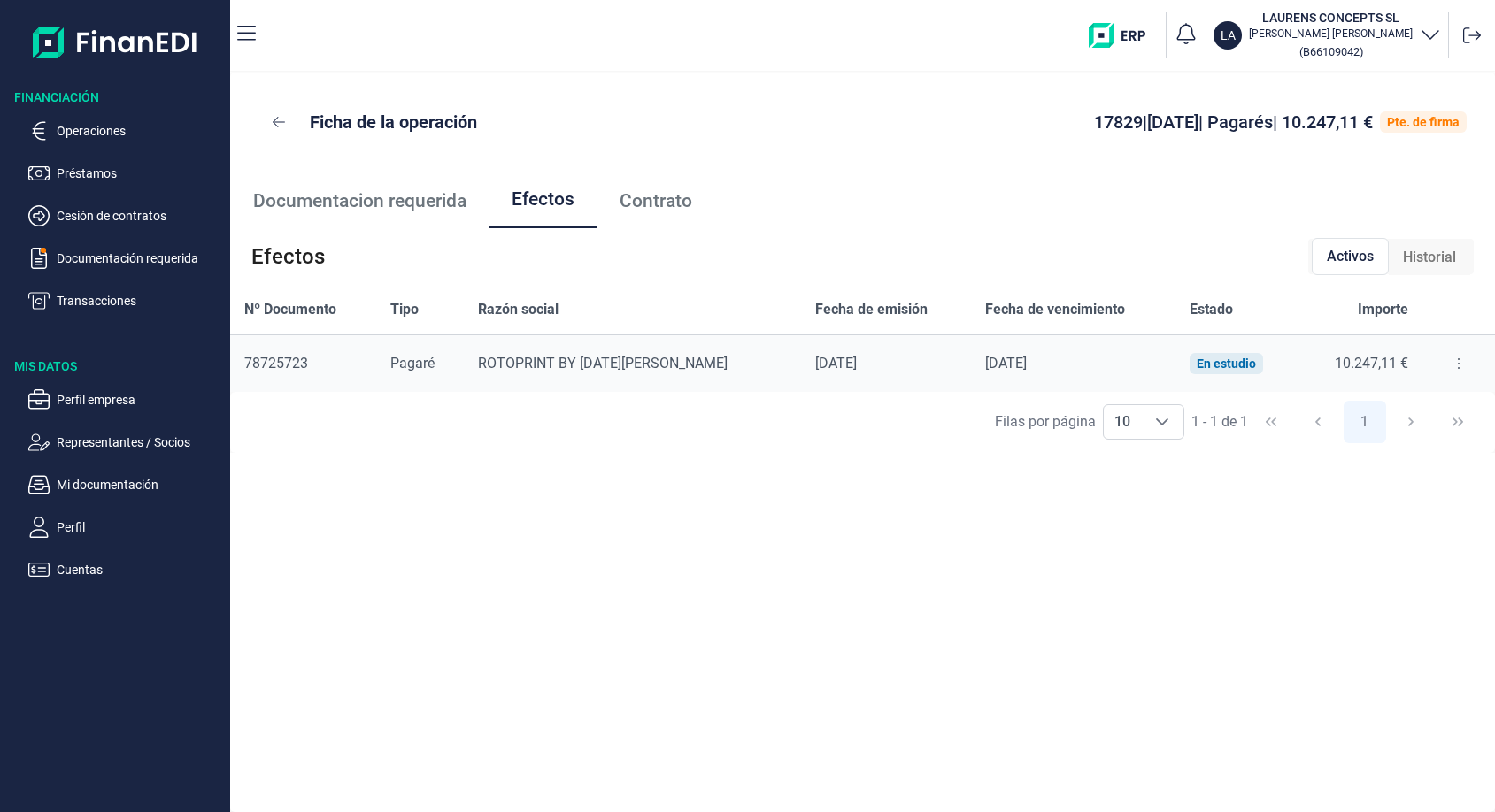
click at [429, 371] on span "Pagaré" at bounding box center [412, 362] width 44 height 17
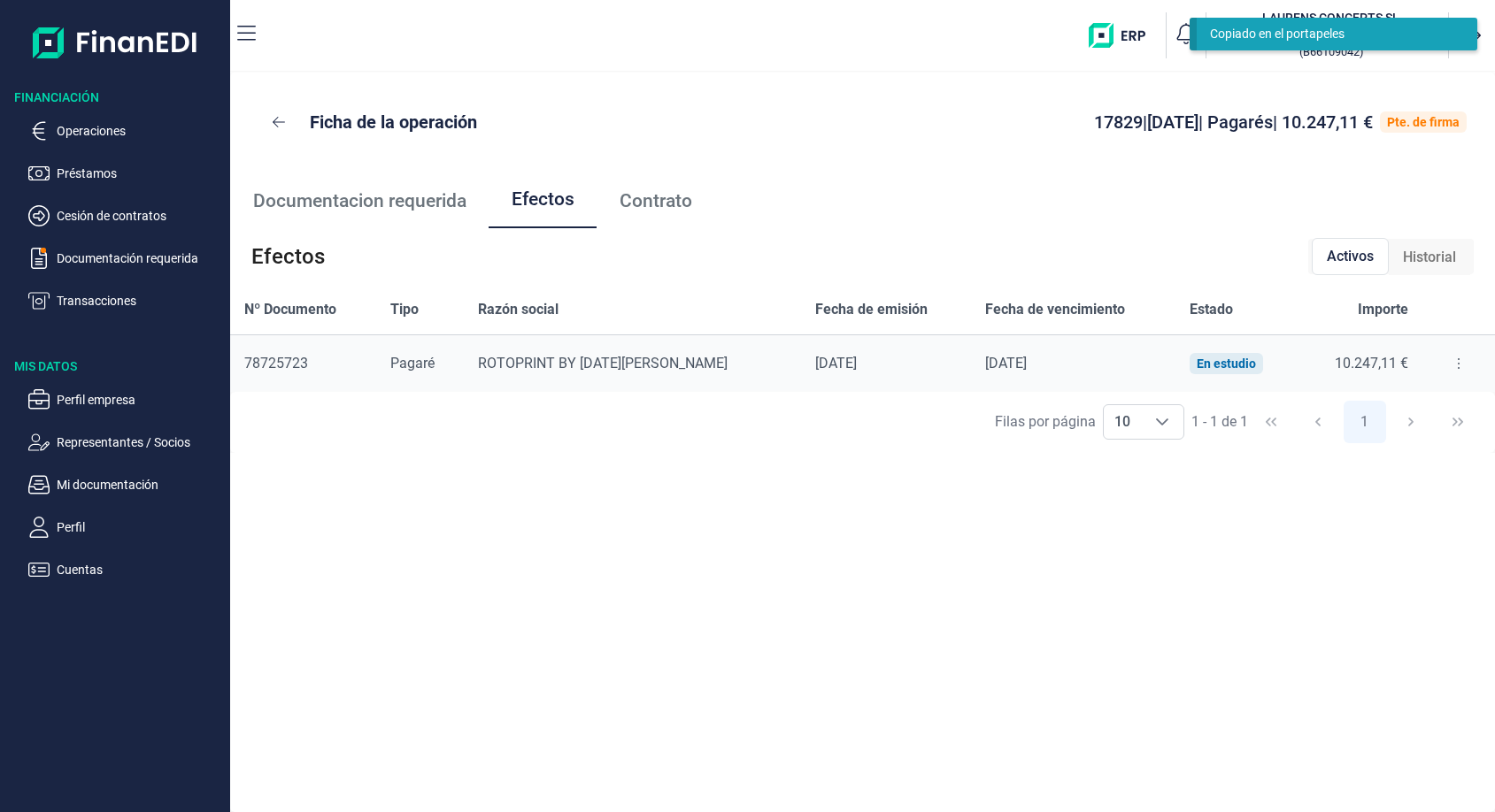
click at [1453, 365] on button at bounding box center [1458, 363] width 32 height 28
click at [1425, 403] on span "Detalles efecto" at bounding box center [1396, 408] width 81 height 18
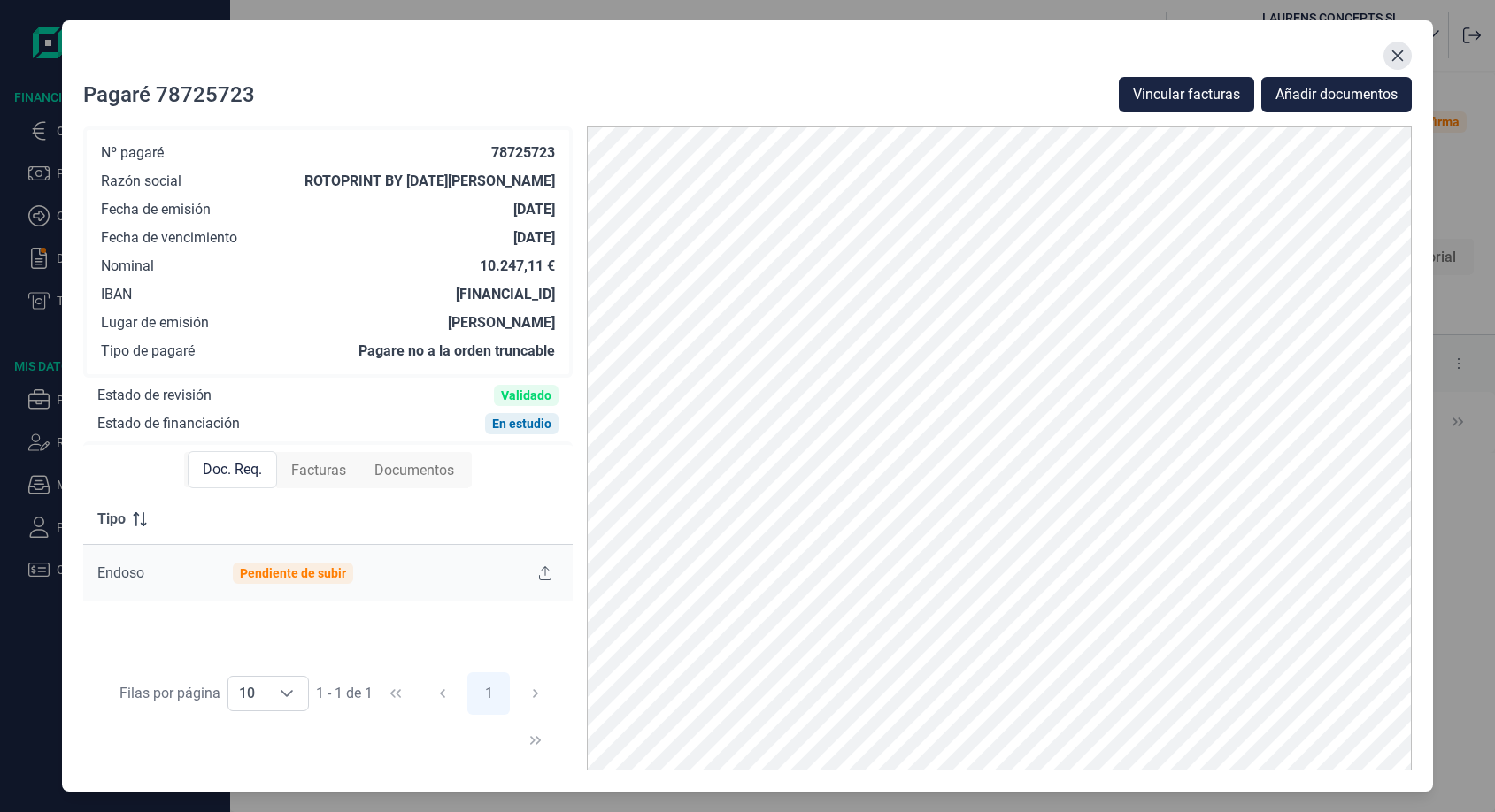
click at [1393, 55] on icon "Close" at bounding box center [1397, 56] width 15 height 14
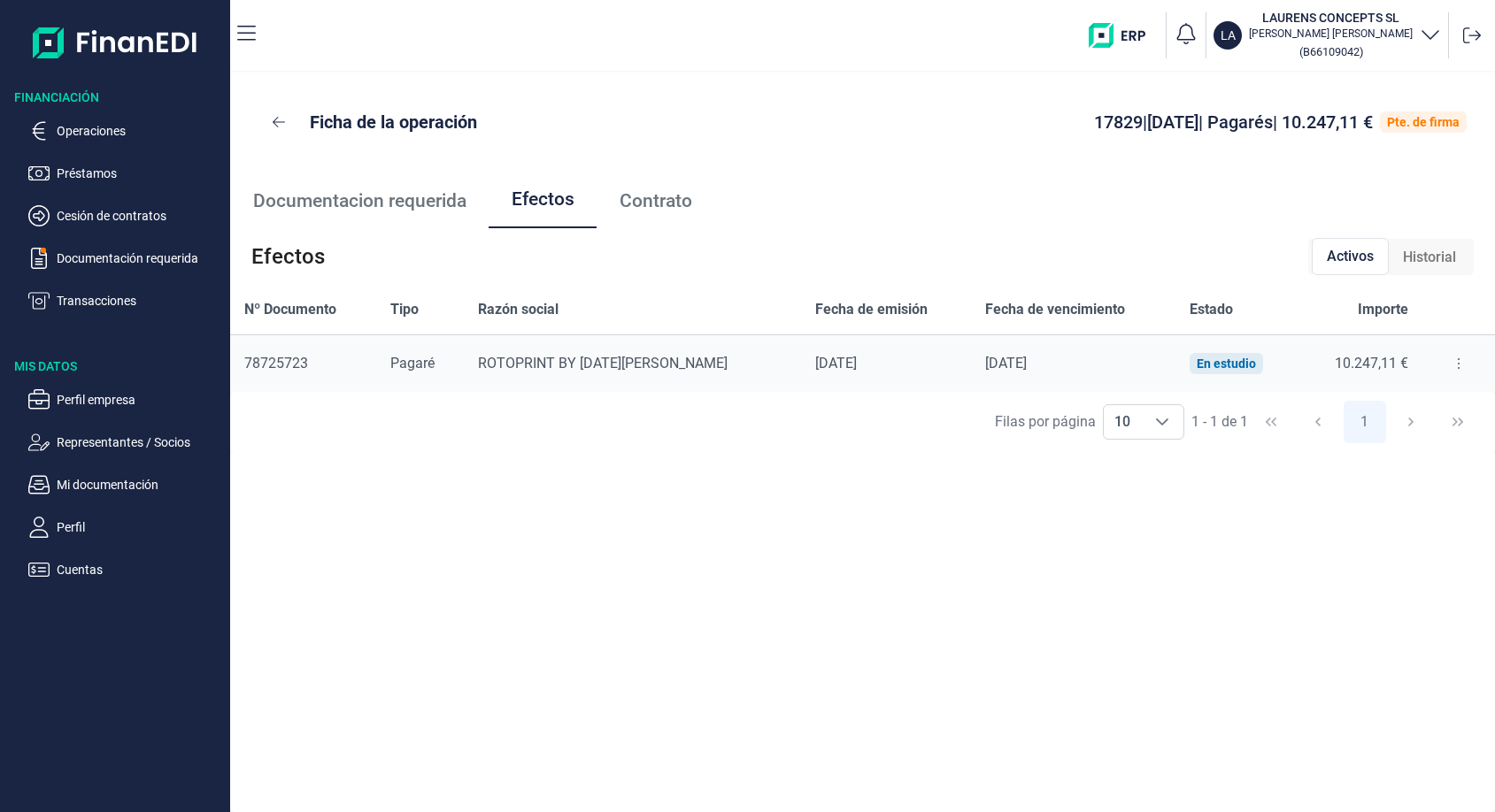
click at [665, 197] on span "Contrato" at bounding box center [655, 201] width 73 height 18
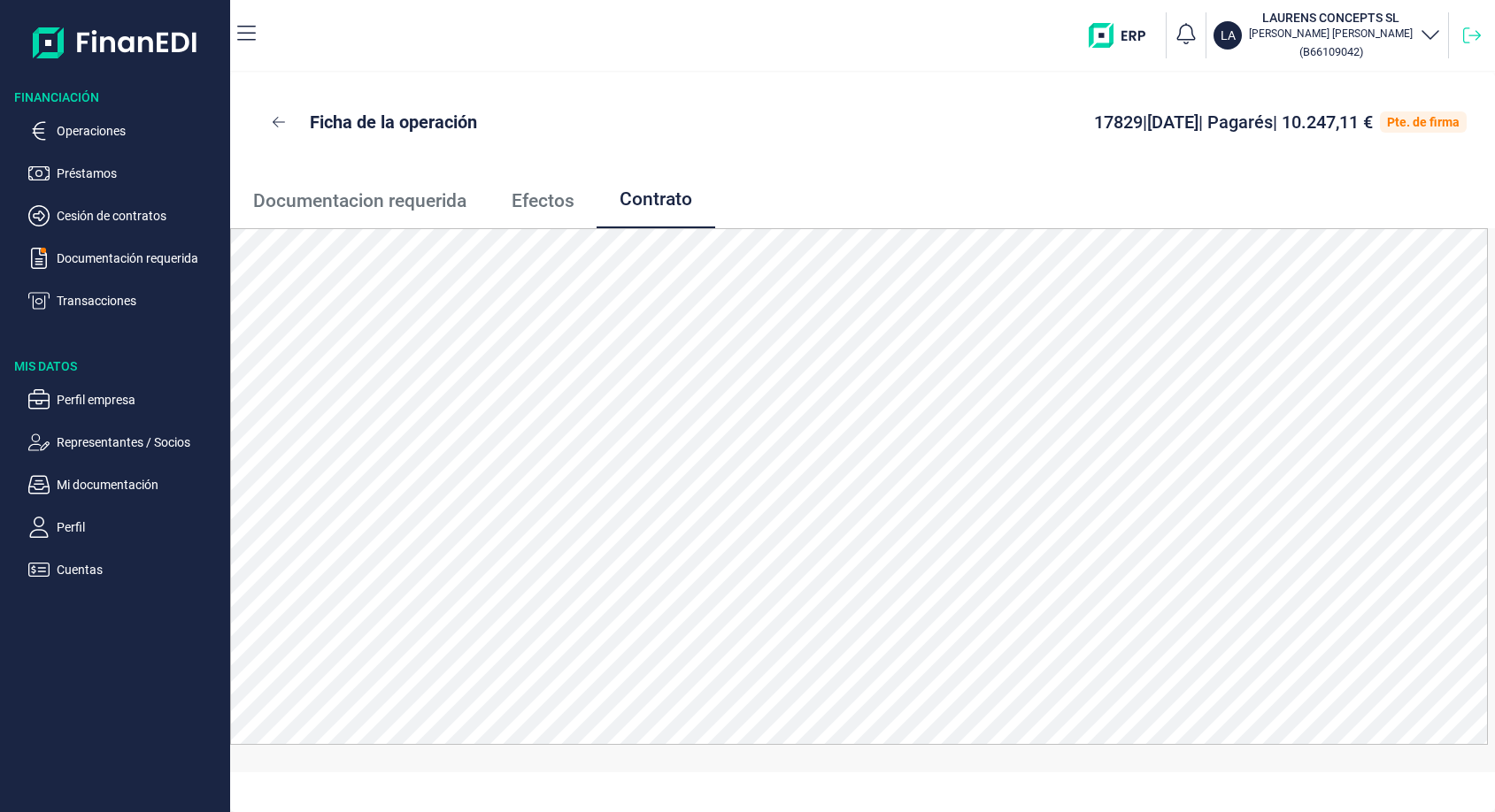
click at [1477, 43] on icon at bounding box center [1471, 35] width 18 height 18
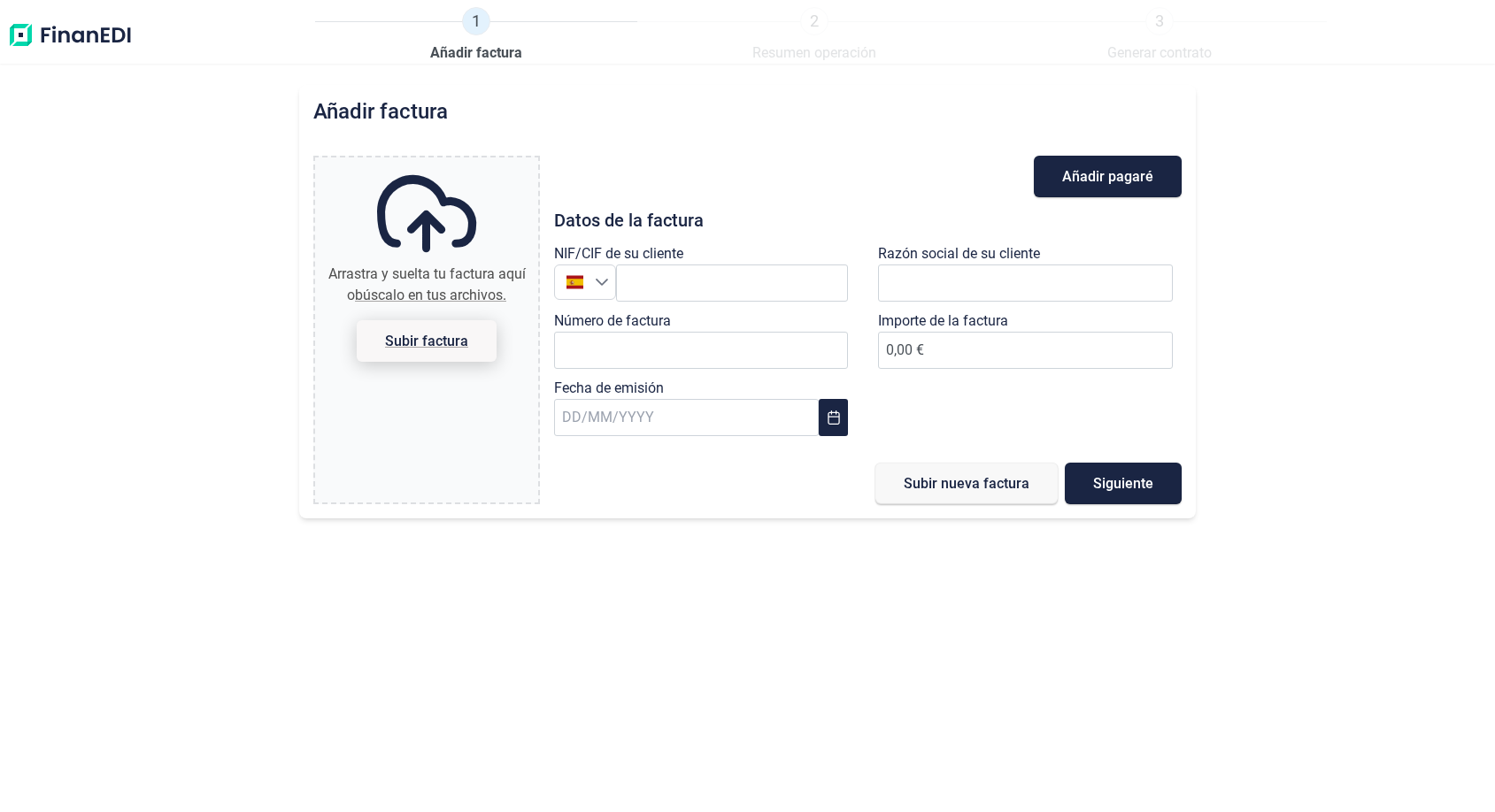
click at [421, 334] on span "Subir factura" at bounding box center [427, 341] width 83 height 14
click at [421, 163] on input "Arrastra y suelta tu factura aquí o búscalo en tus archivos. Subir factura" at bounding box center [426, 160] width 223 height 5
type input "C:\fakepath\S11012.pdf"
click at [997, 281] on input "text" at bounding box center [1024, 283] width 295 height 37
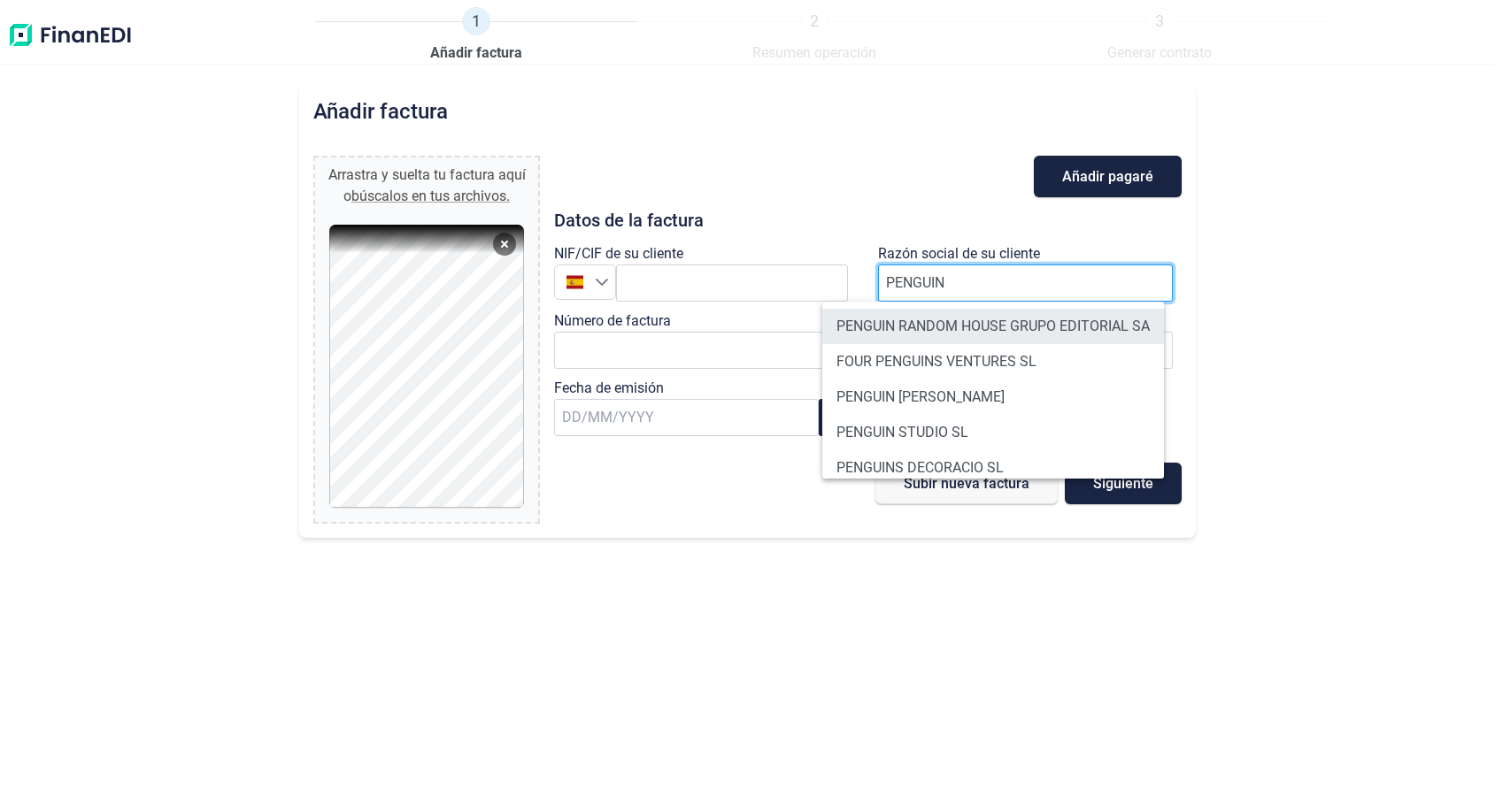
type input "PENGUIN"
click at [984, 324] on li "PENGUIN RANDOM HOUSE GRUPO EDITORIAL SA" at bounding box center [993, 326] width 342 height 35
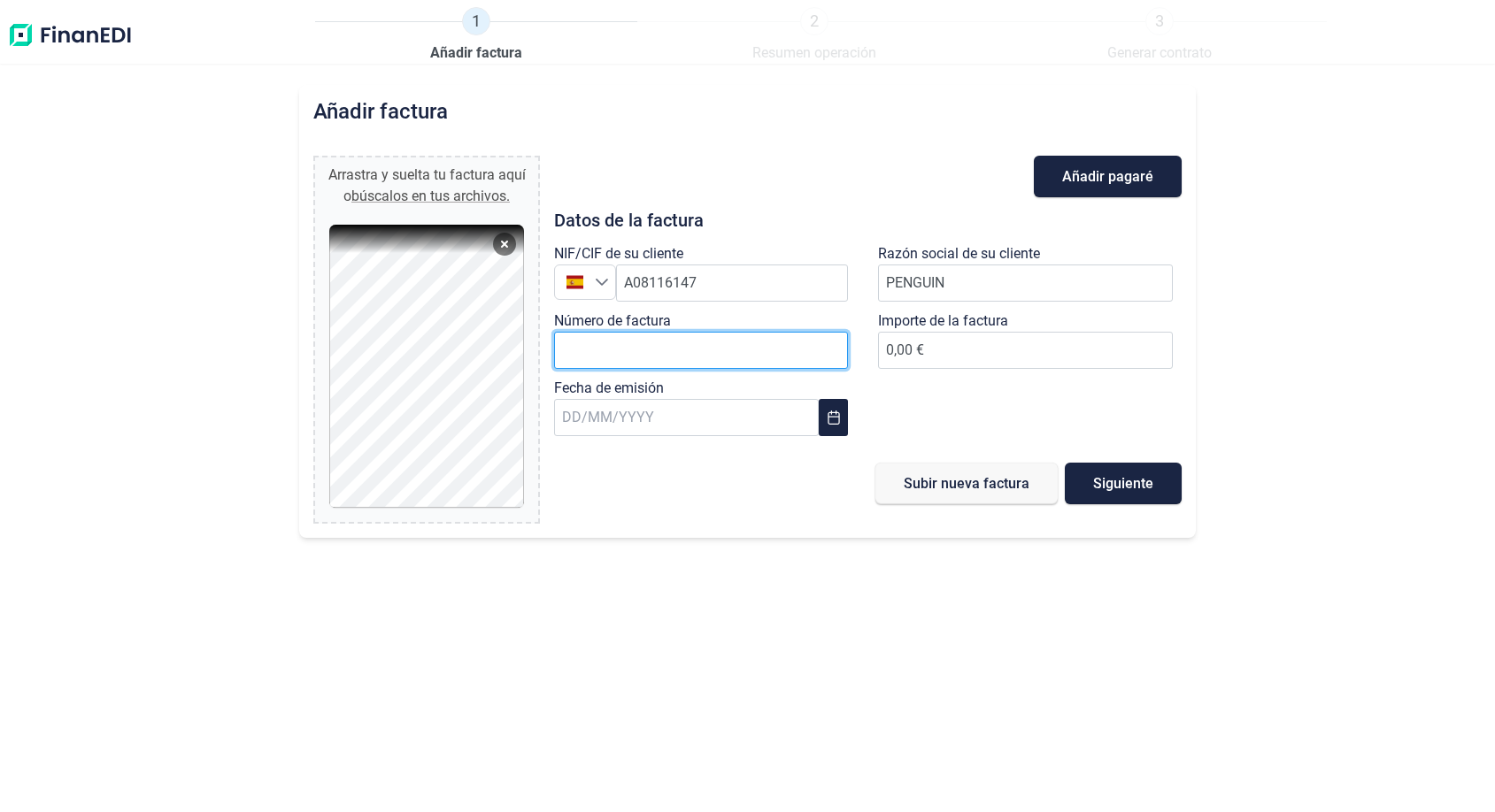
click at [735, 350] on input "Número de factura" at bounding box center [701, 350] width 295 height 37
type input "S11012"
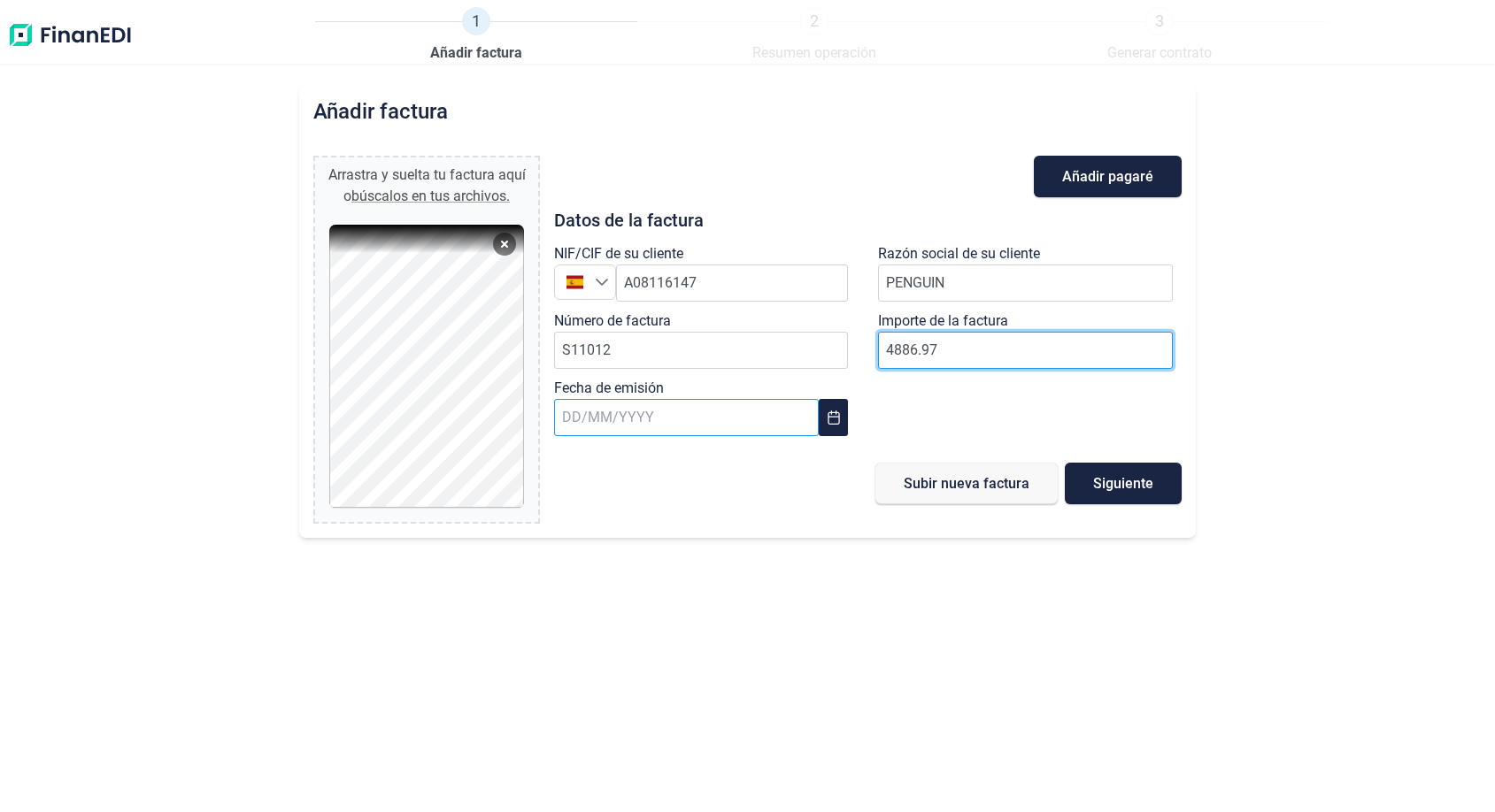
type input "4886.97"
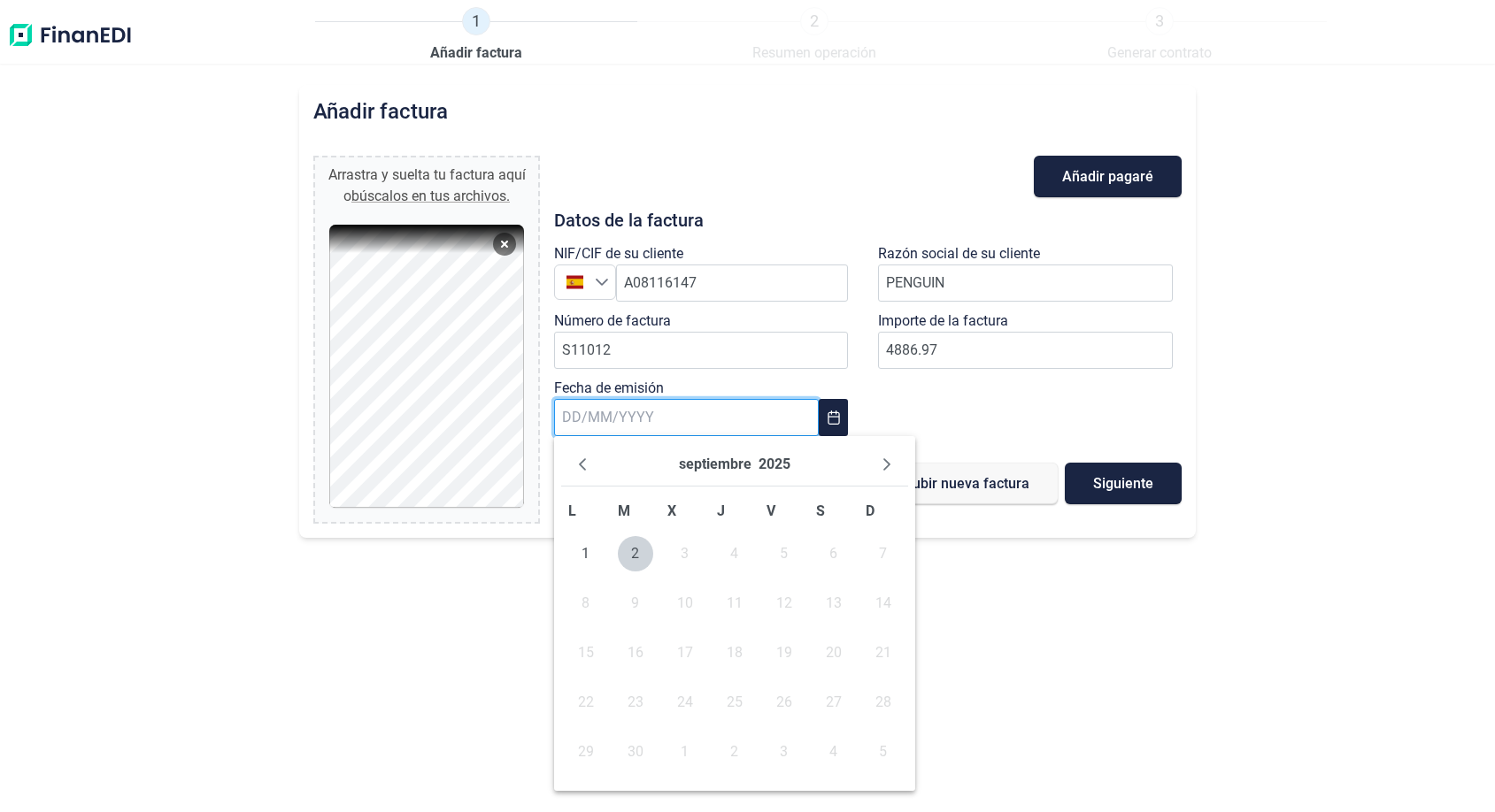
click at [728, 427] on input "text" at bounding box center [686, 417] width 265 height 37
click at [587, 459] on icon "Previous Month" at bounding box center [582, 465] width 15 height 14
click at [779, 750] on span "29" at bounding box center [783, 751] width 35 height 35
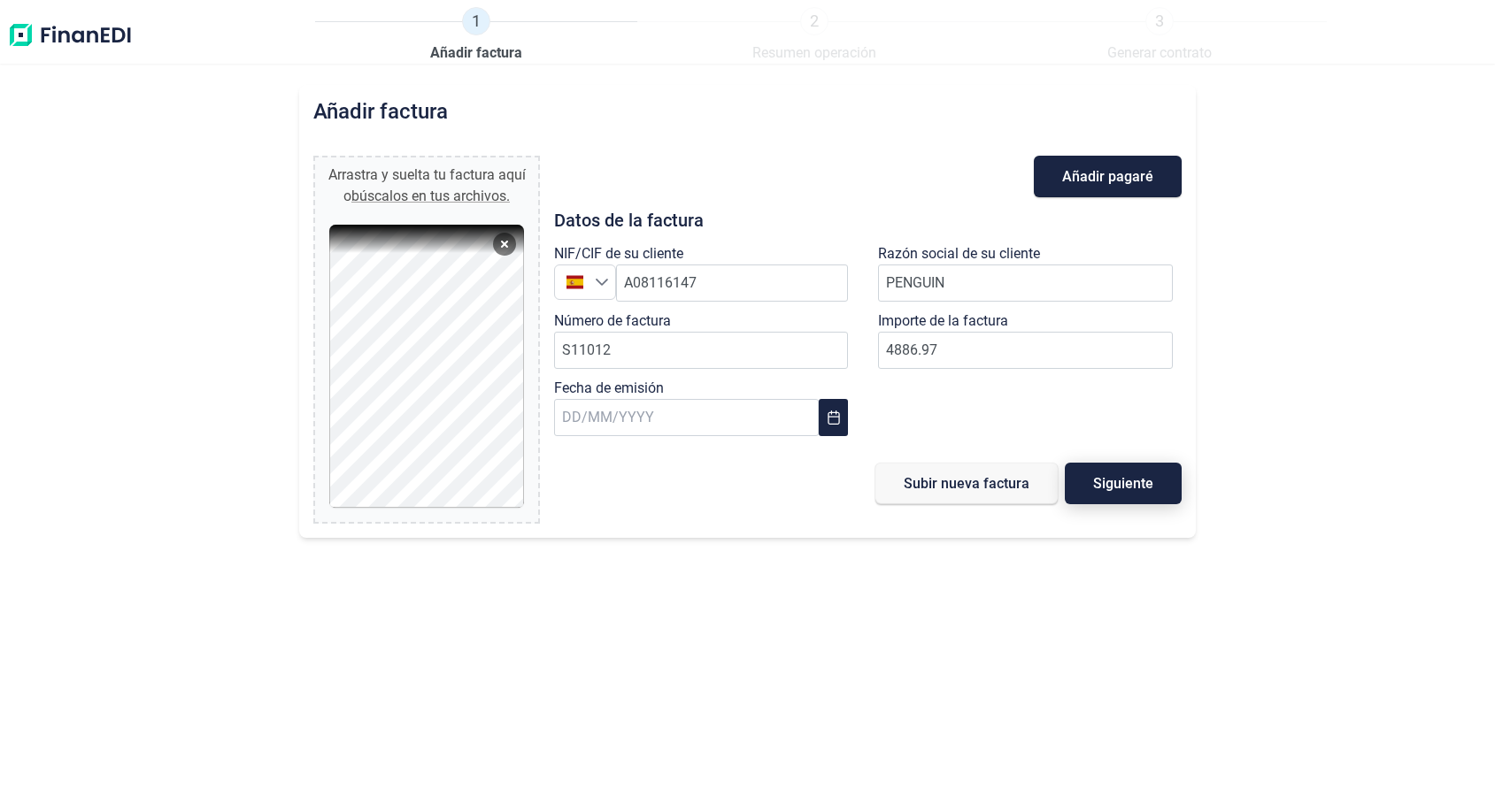
click at [1141, 486] on span "Siguiente" at bounding box center [1122, 483] width 60 height 14
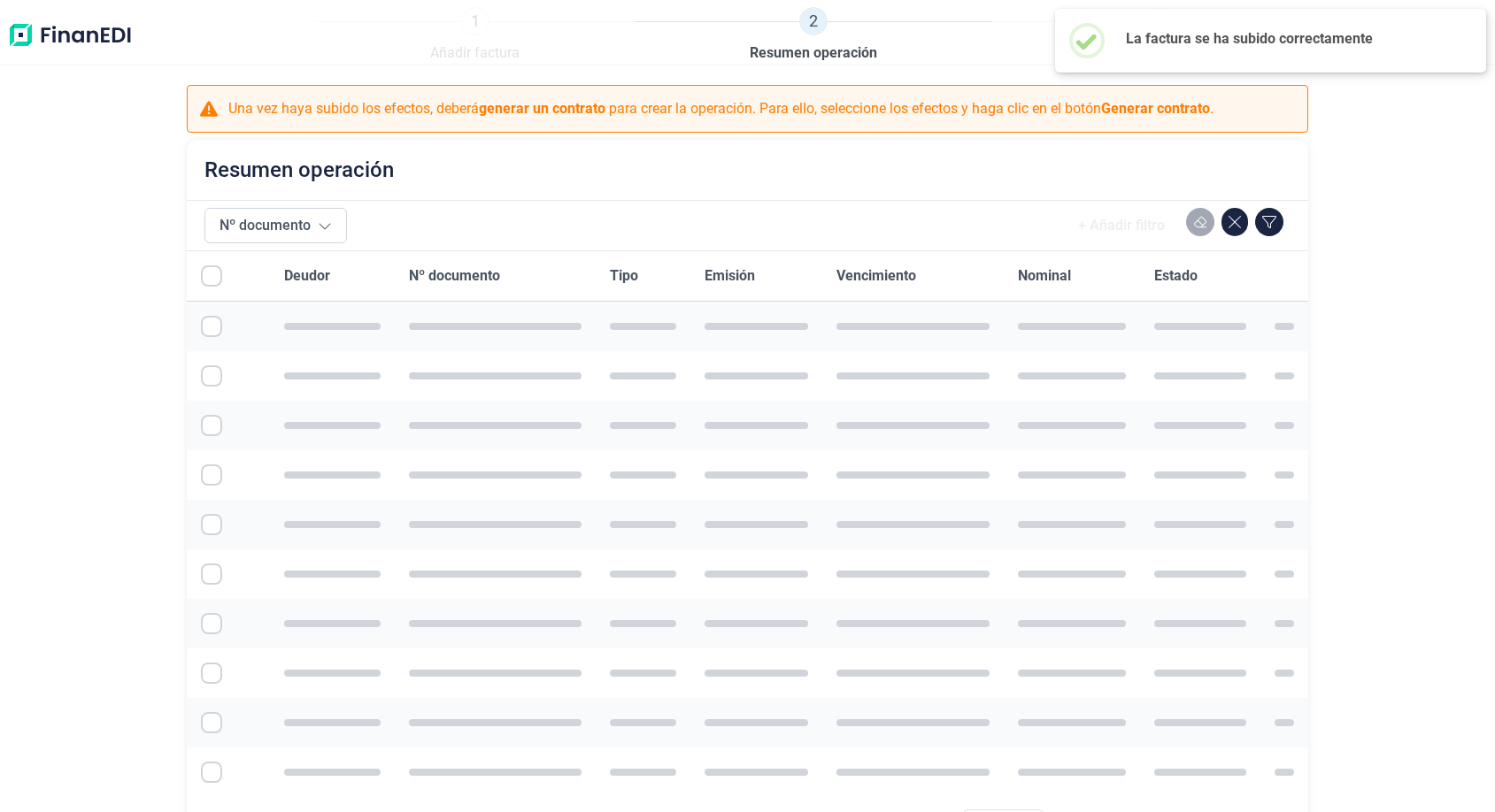
checkbox input "true"
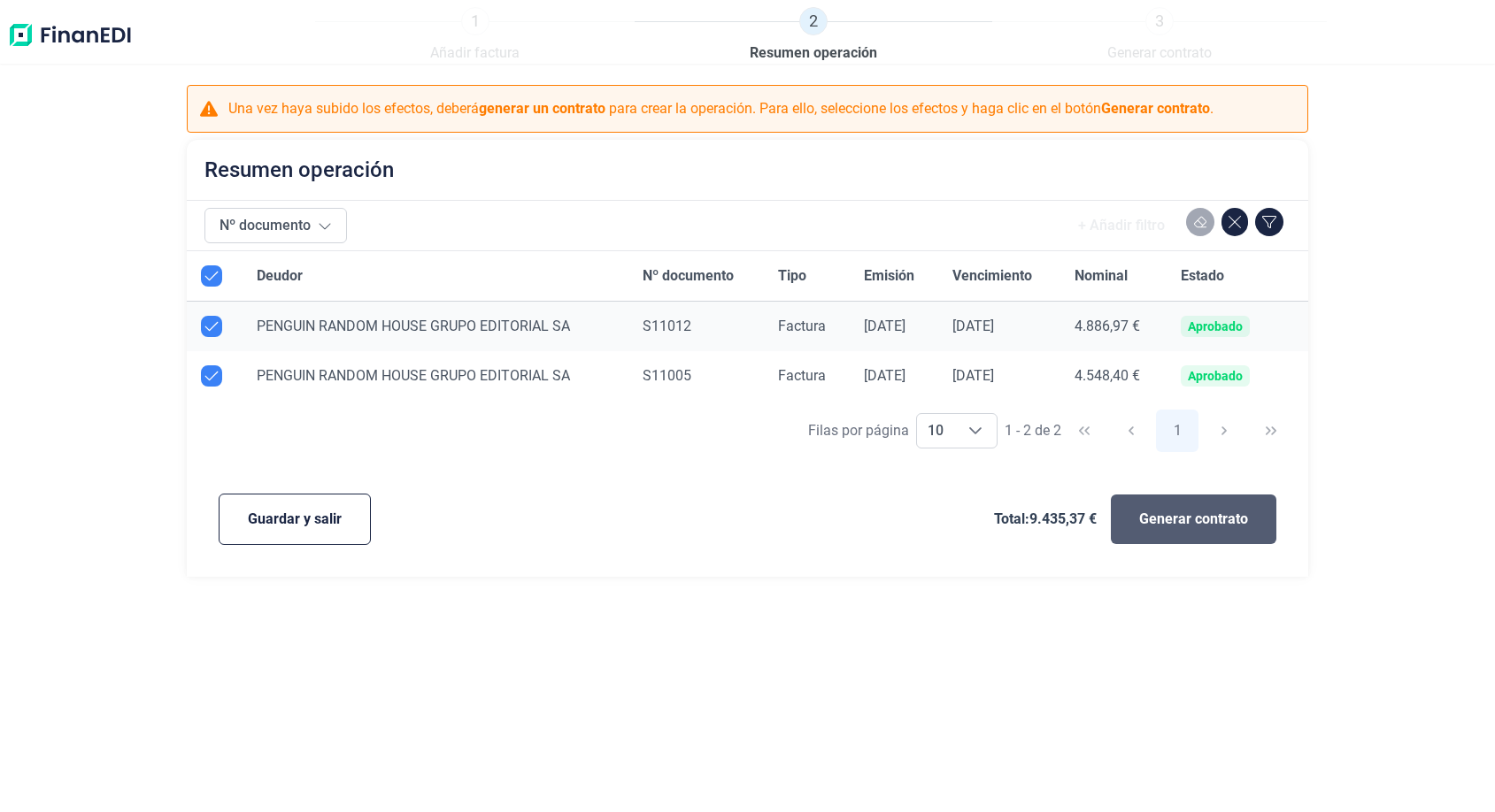
click at [1199, 526] on span "Generar contrato" at bounding box center [1193, 518] width 109 height 21
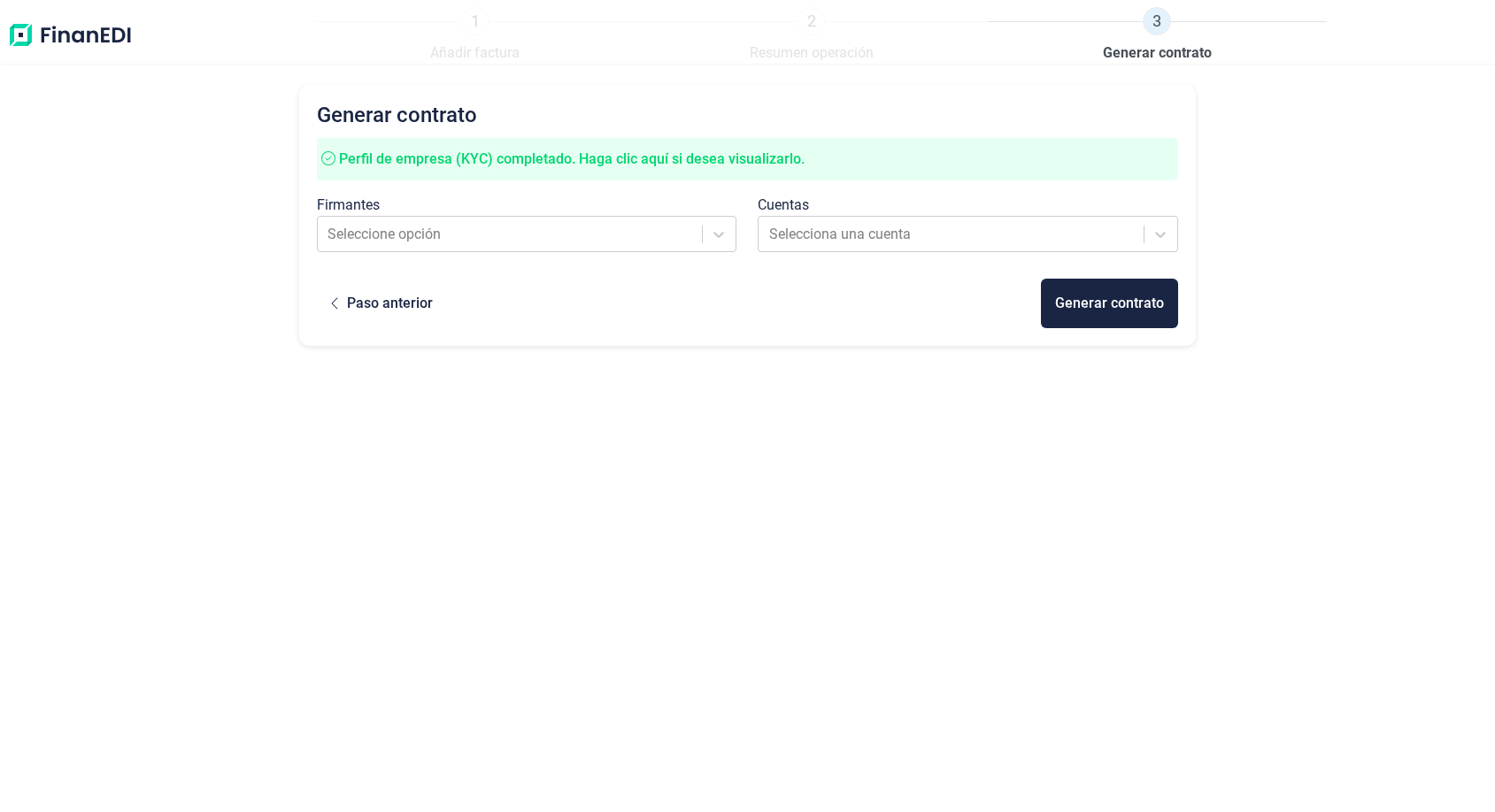
click at [643, 212] on div "Firmantes" at bounding box center [527, 205] width 421 height 21
click at [642, 230] on div at bounding box center [510, 234] width 365 height 24
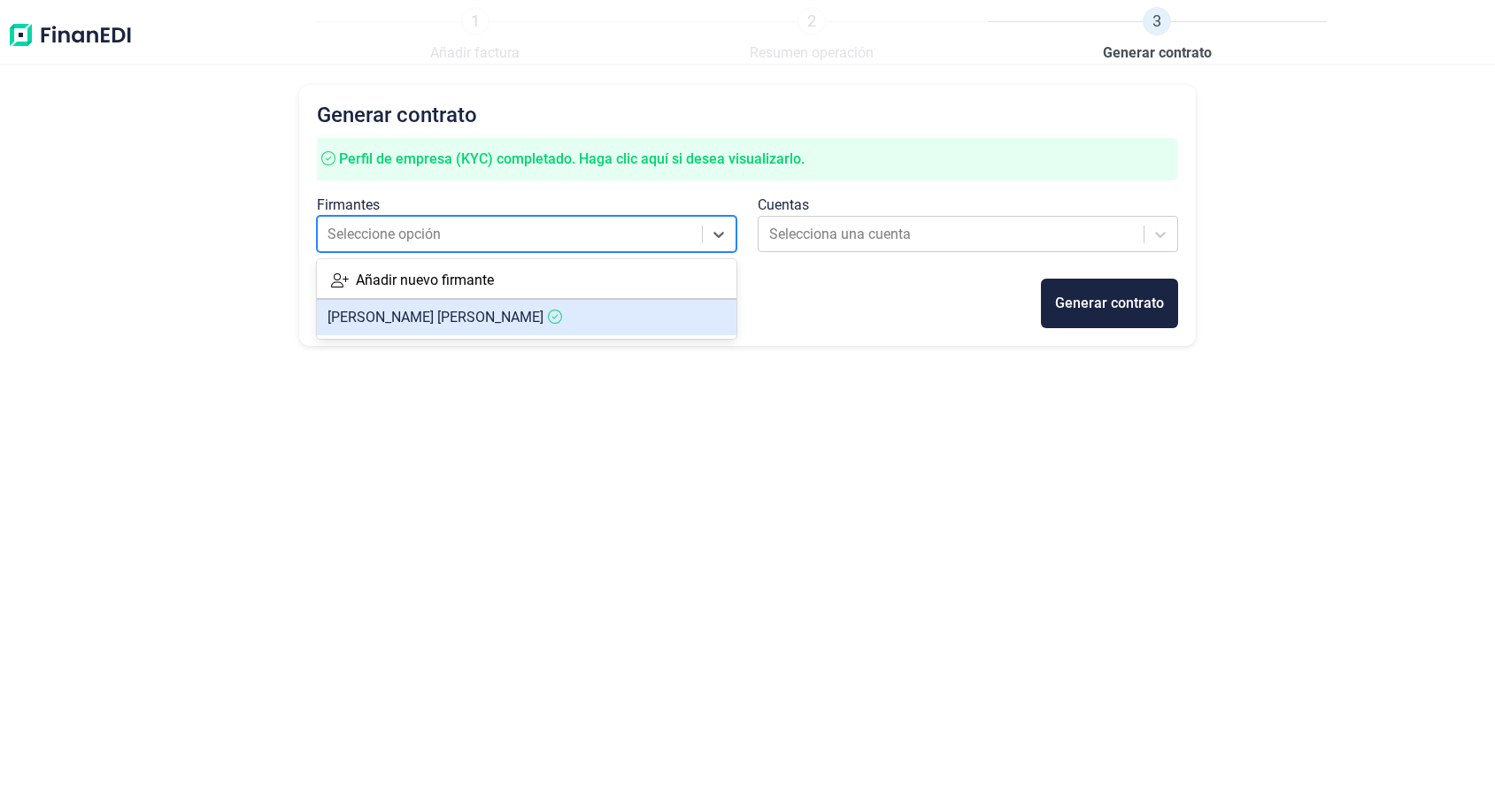
drag, startPoint x: 587, startPoint y: 322, endPoint x: 600, endPoint y: 318, distance: 13.6
click at [587, 322] on article "[PERSON_NAME]" at bounding box center [527, 317] width 421 height 35
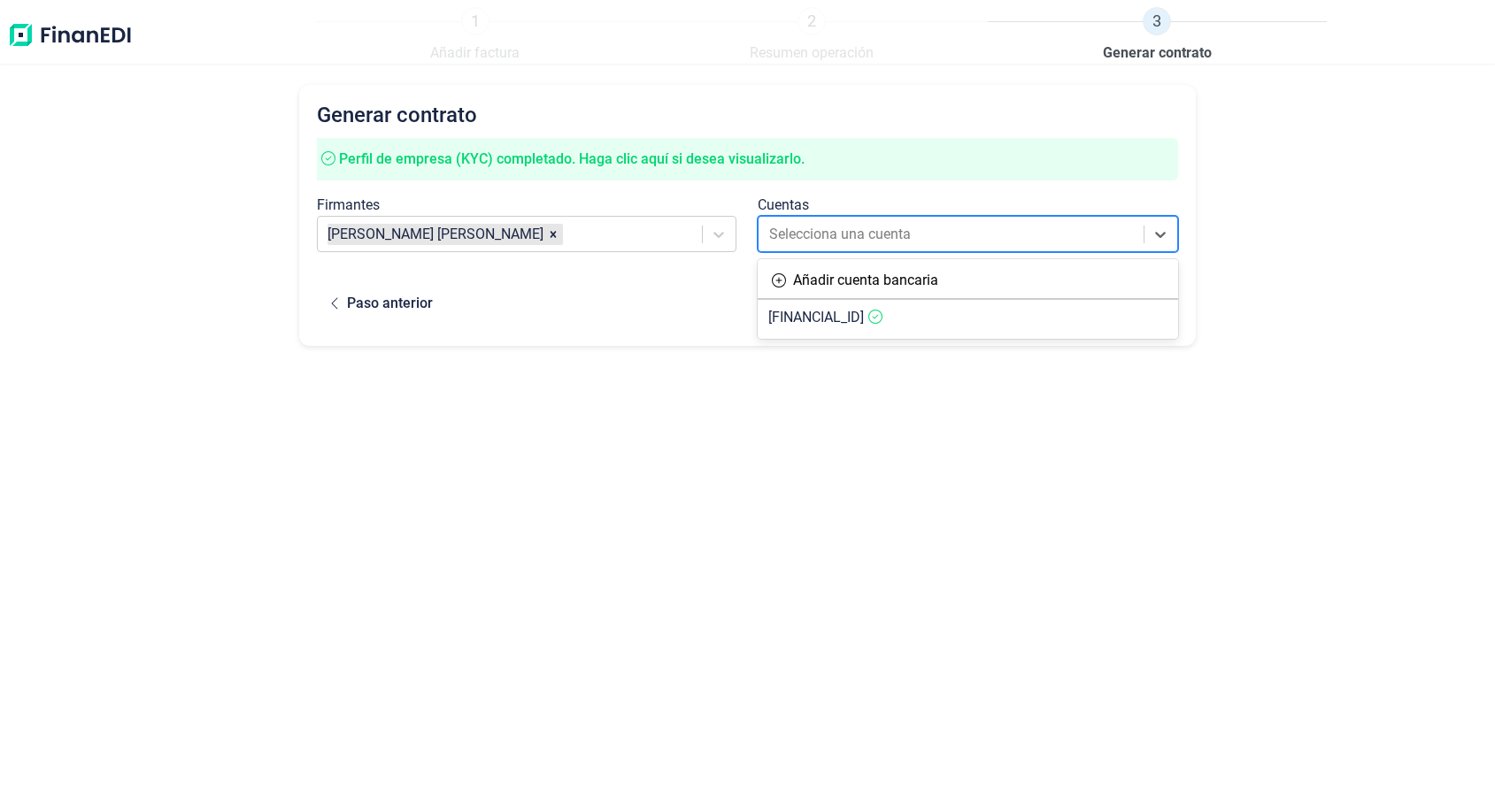
click at [856, 222] on div at bounding box center [951, 234] width 365 height 24
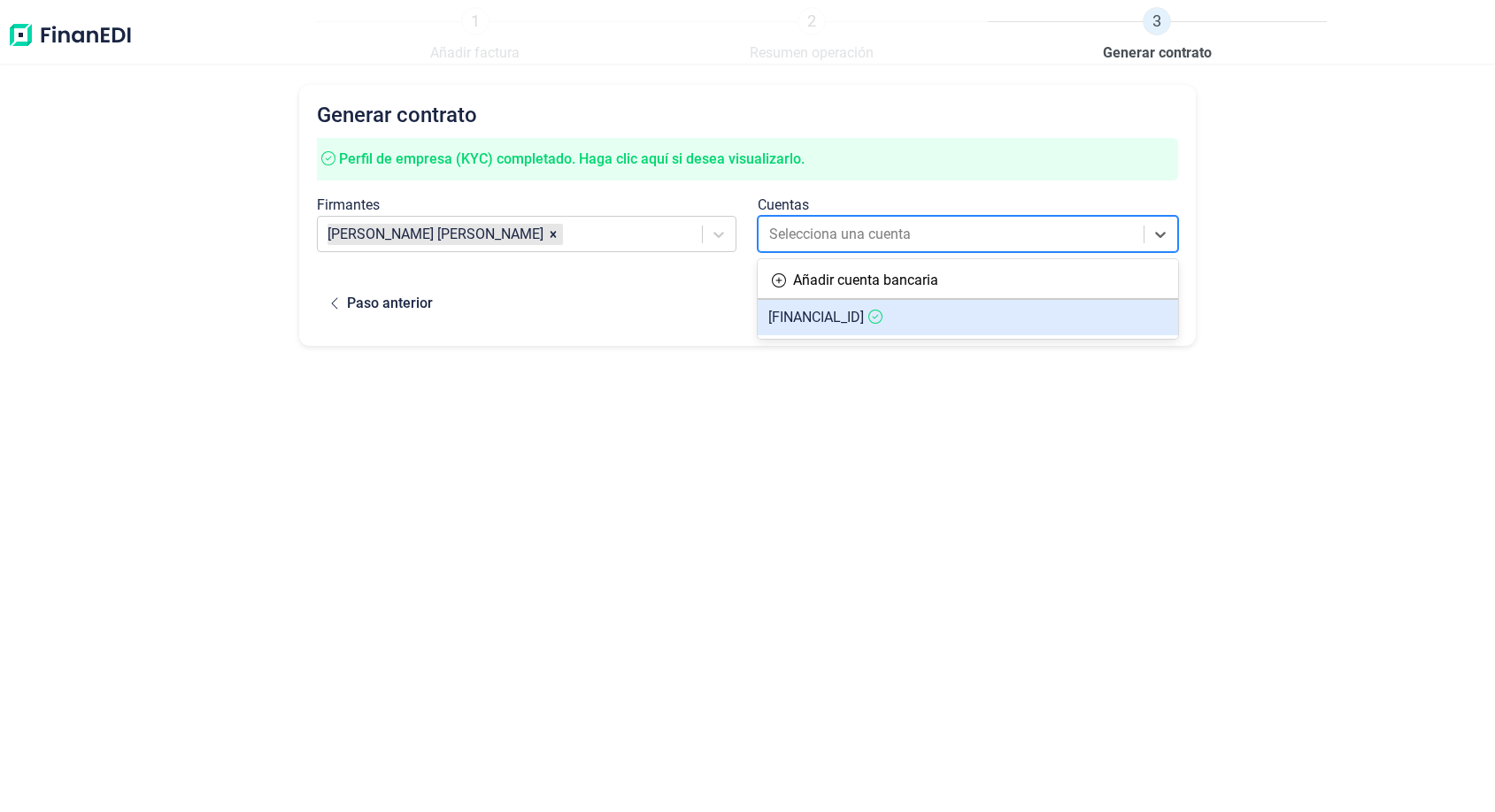
click at [858, 324] on span "[FINANCIAL_ID]" at bounding box center [815, 317] width 95 height 17
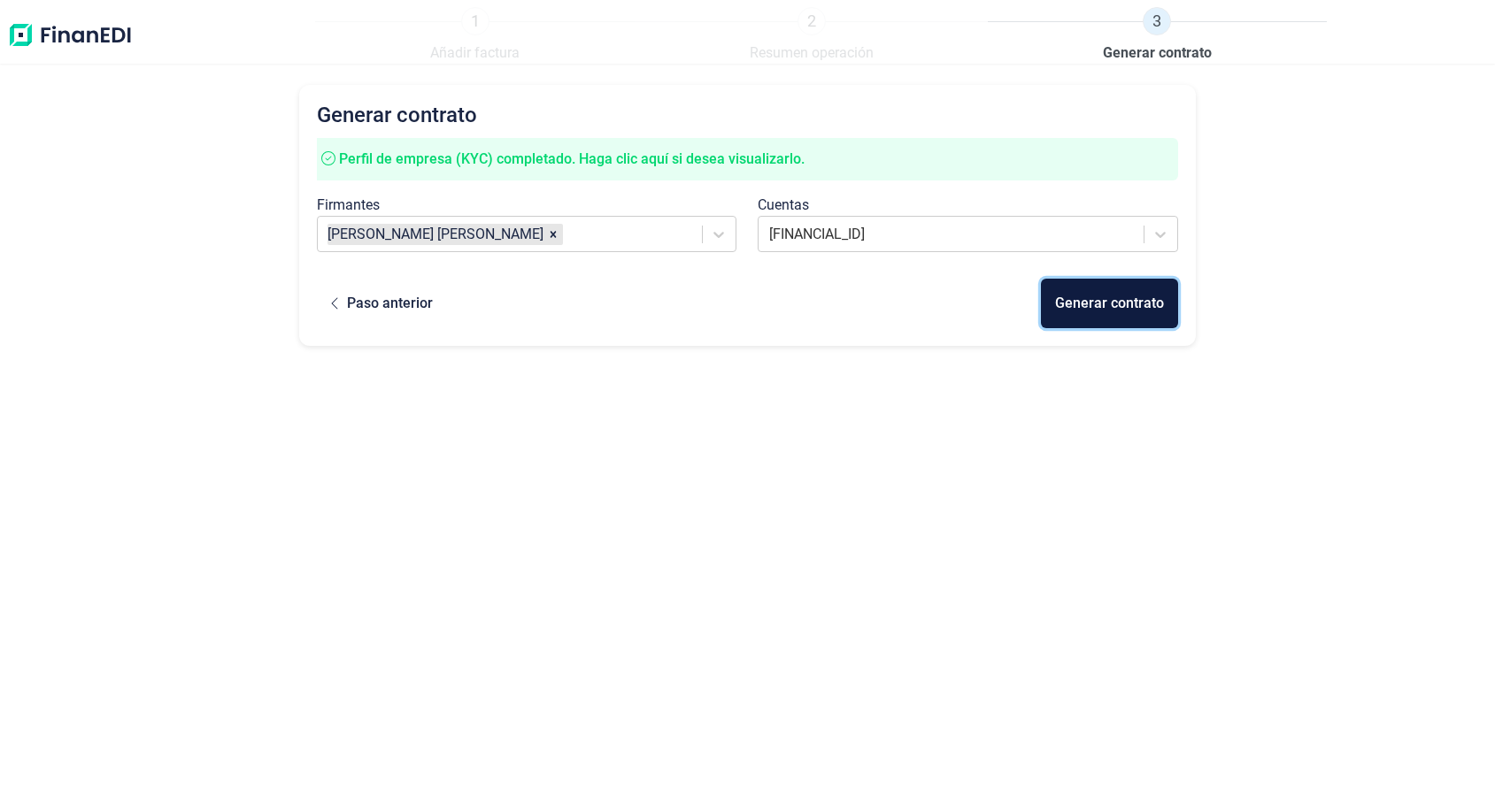
click at [1072, 308] on div "Generar contrato" at bounding box center [1109, 303] width 109 height 21
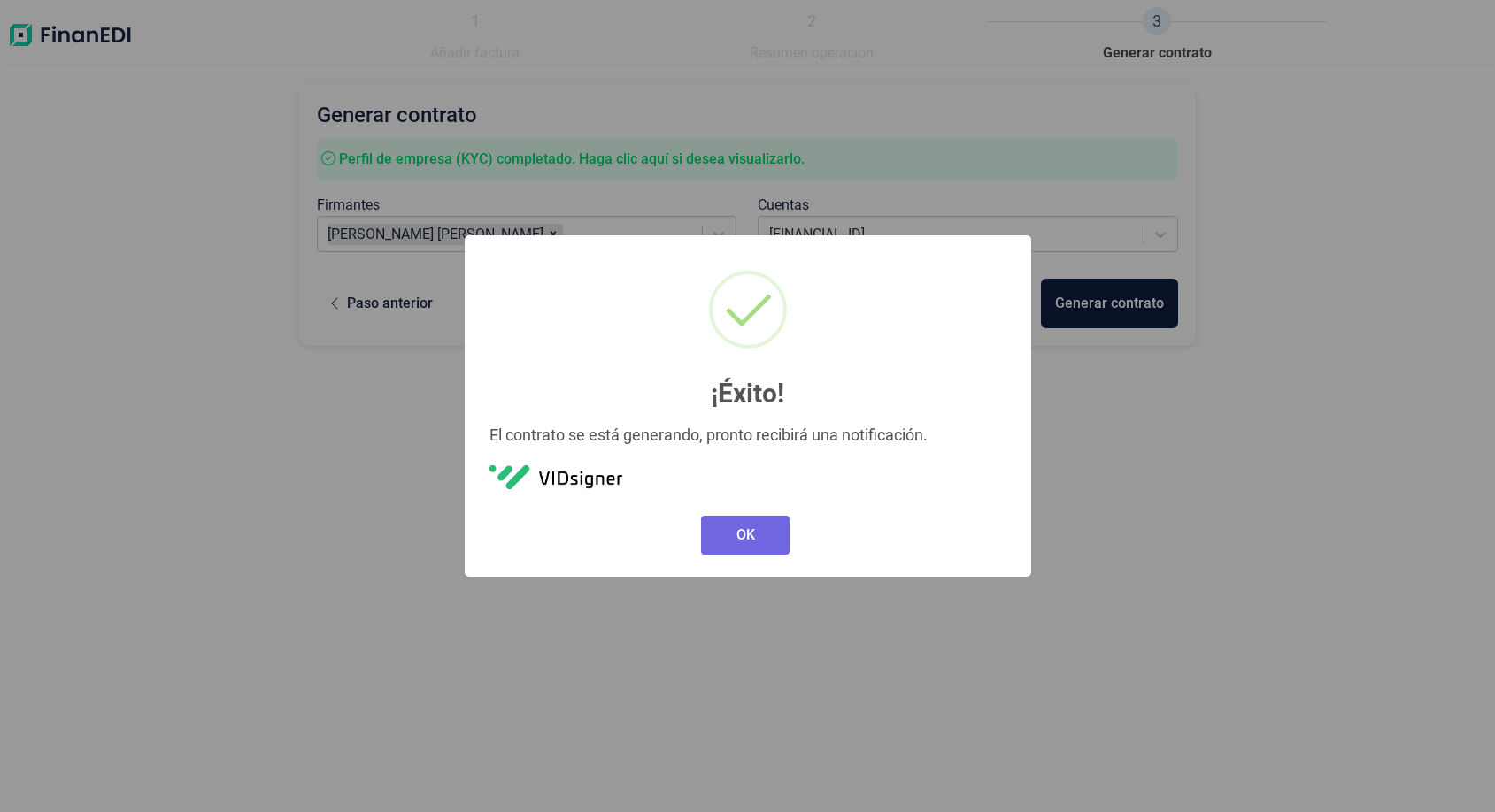
click at [733, 506] on div "× ¡Éxito! El contrato se está generando, pronto recibirá una notificación. OK N…" at bounding box center [747, 406] width 567 height 342
click at [753, 537] on button "OK" at bounding box center [745, 535] width 89 height 39
